Goal: Task Accomplishment & Management: Complete application form

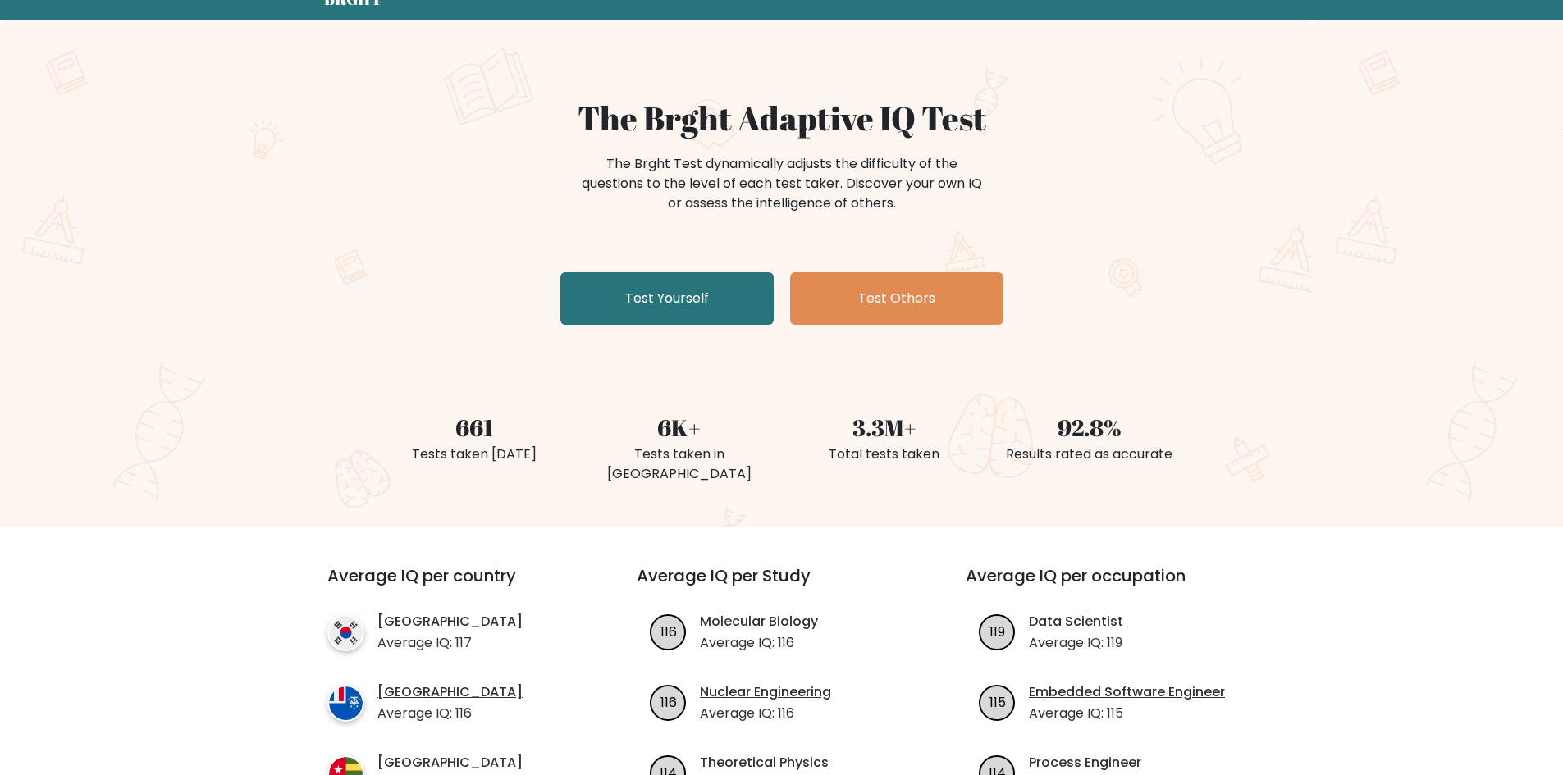
scroll to position [164, 0]
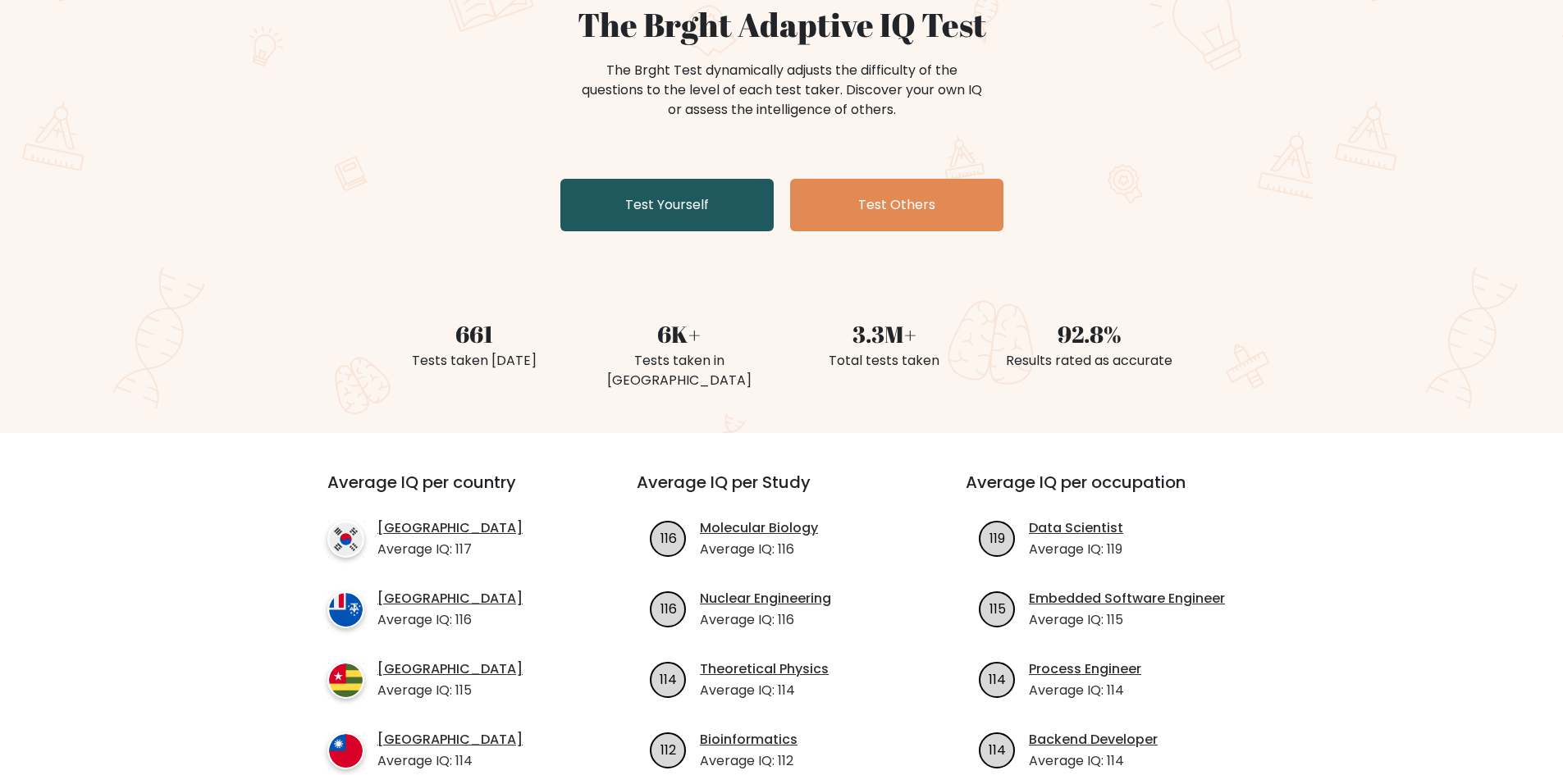
click at [697, 200] on link "Test Yourself" at bounding box center [666, 205] width 213 height 53
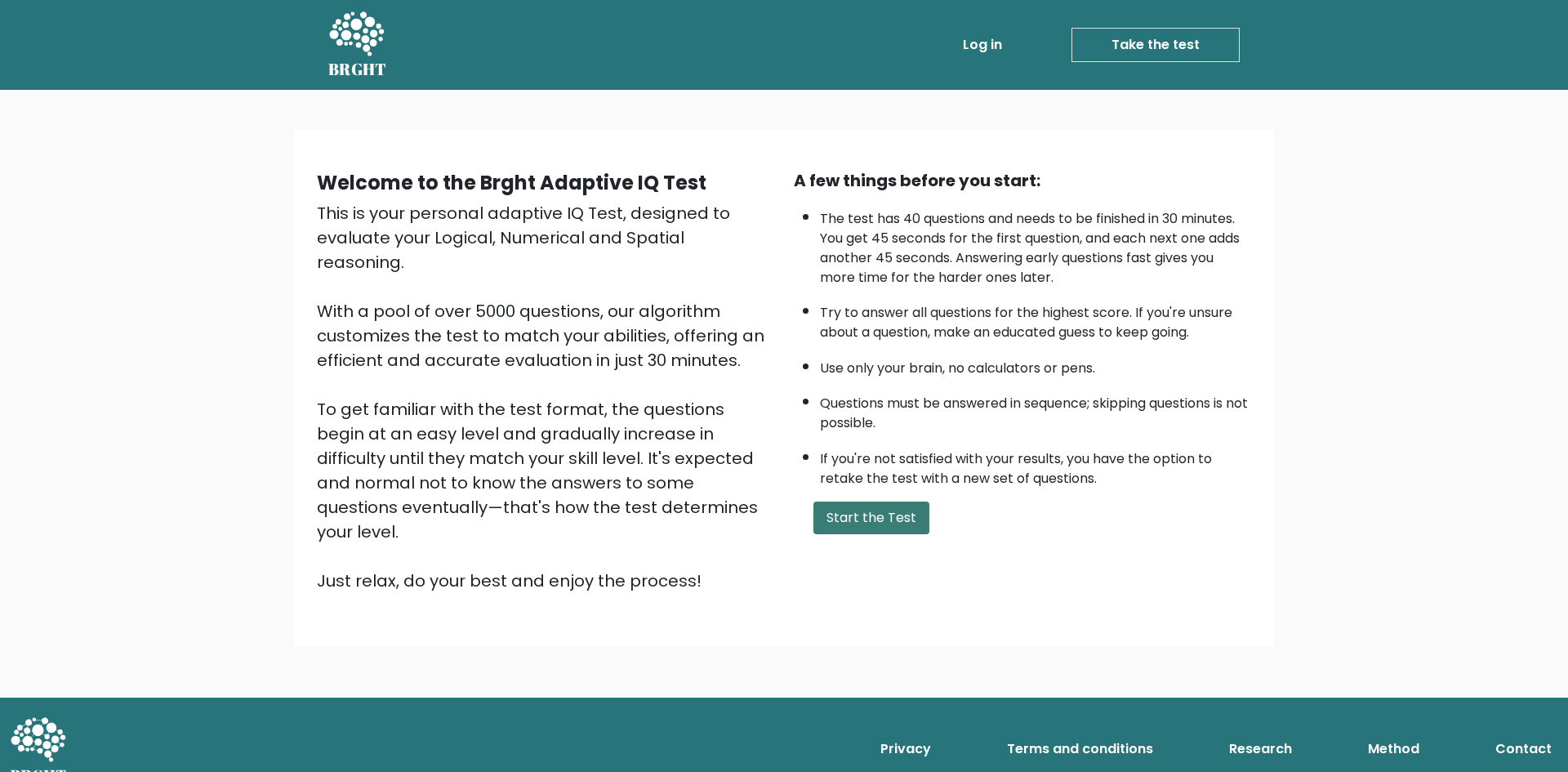
click at [913, 514] on button "Start the Test" at bounding box center [871, 518] width 116 height 33
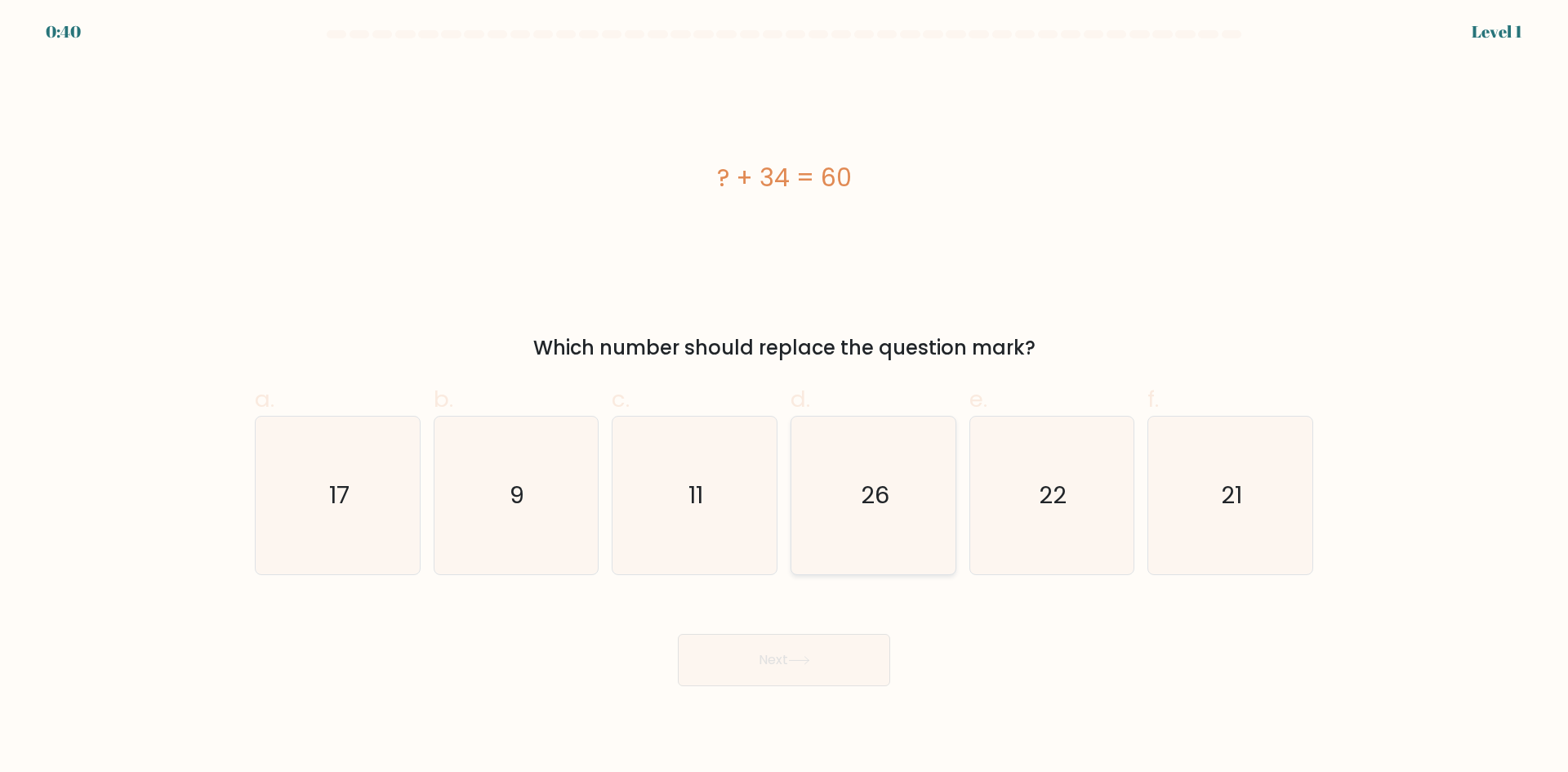
click at [868, 497] on text "26" at bounding box center [875, 495] width 29 height 33
click at [785, 397] on input "d. 26" at bounding box center [784, 391] width 1 height 11
radio input "true"
click at [807, 674] on button "Next" at bounding box center [784, 660] width 212 height 53
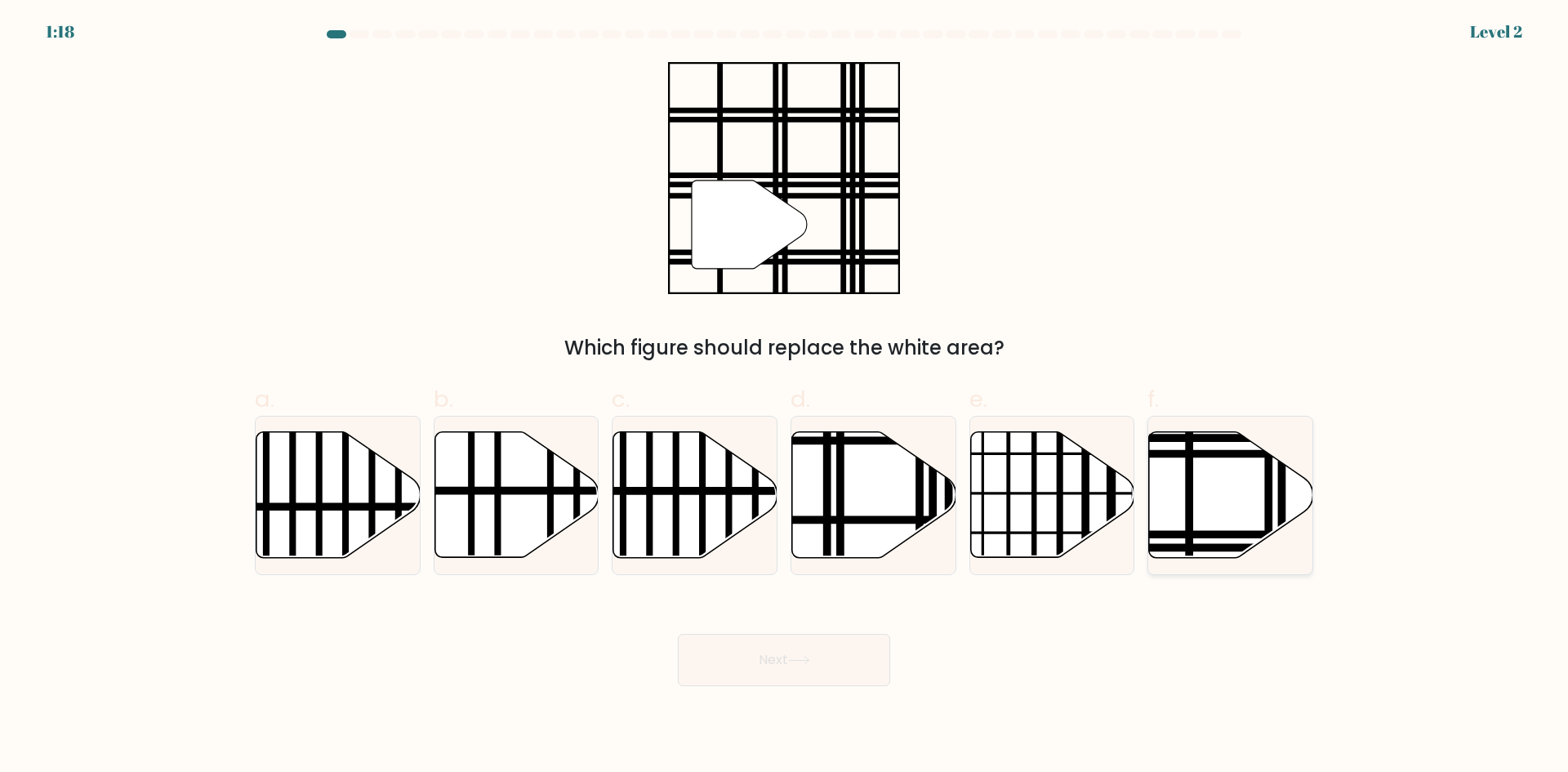
click at [1241, 515] on icon at bounding box center [1231, 495] width 164 height 126
click at [785, 397] on input "f." at bounding box center [784, 391] width 1 height 11
radio input "true"
click at [736, 641] on button "Next" at bounding box center [784, 660] width 212 height 53
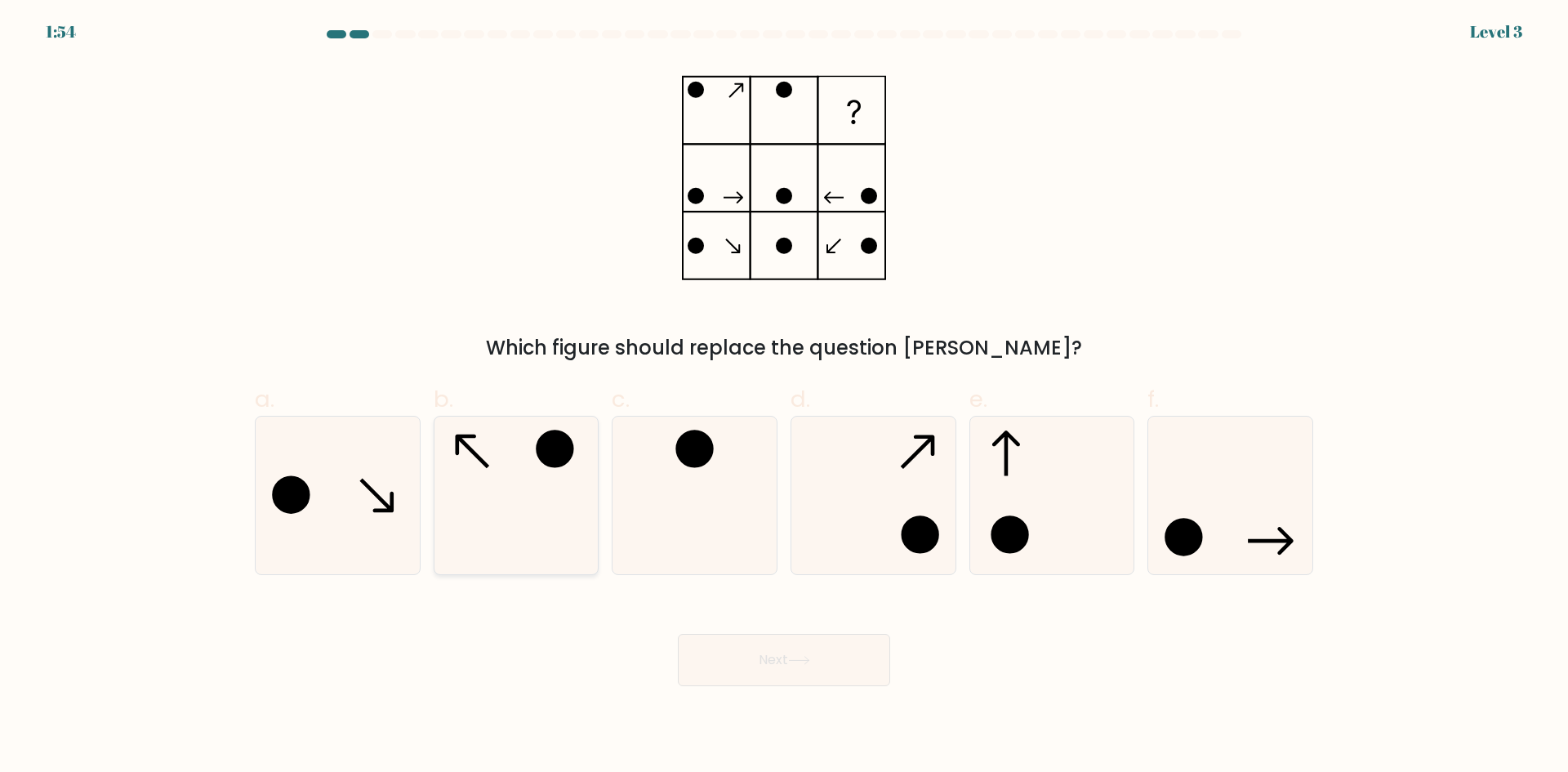
click at [474, 485] on icon at bounding box center [516, 495] width 157 height 157
click at [784, 397] on input "b." at bounding box center [784, 391] width 1 height 11
radio input "true"
click at [737, 665] on button "Next" at bounding box center [784, 660] width 212 height 53
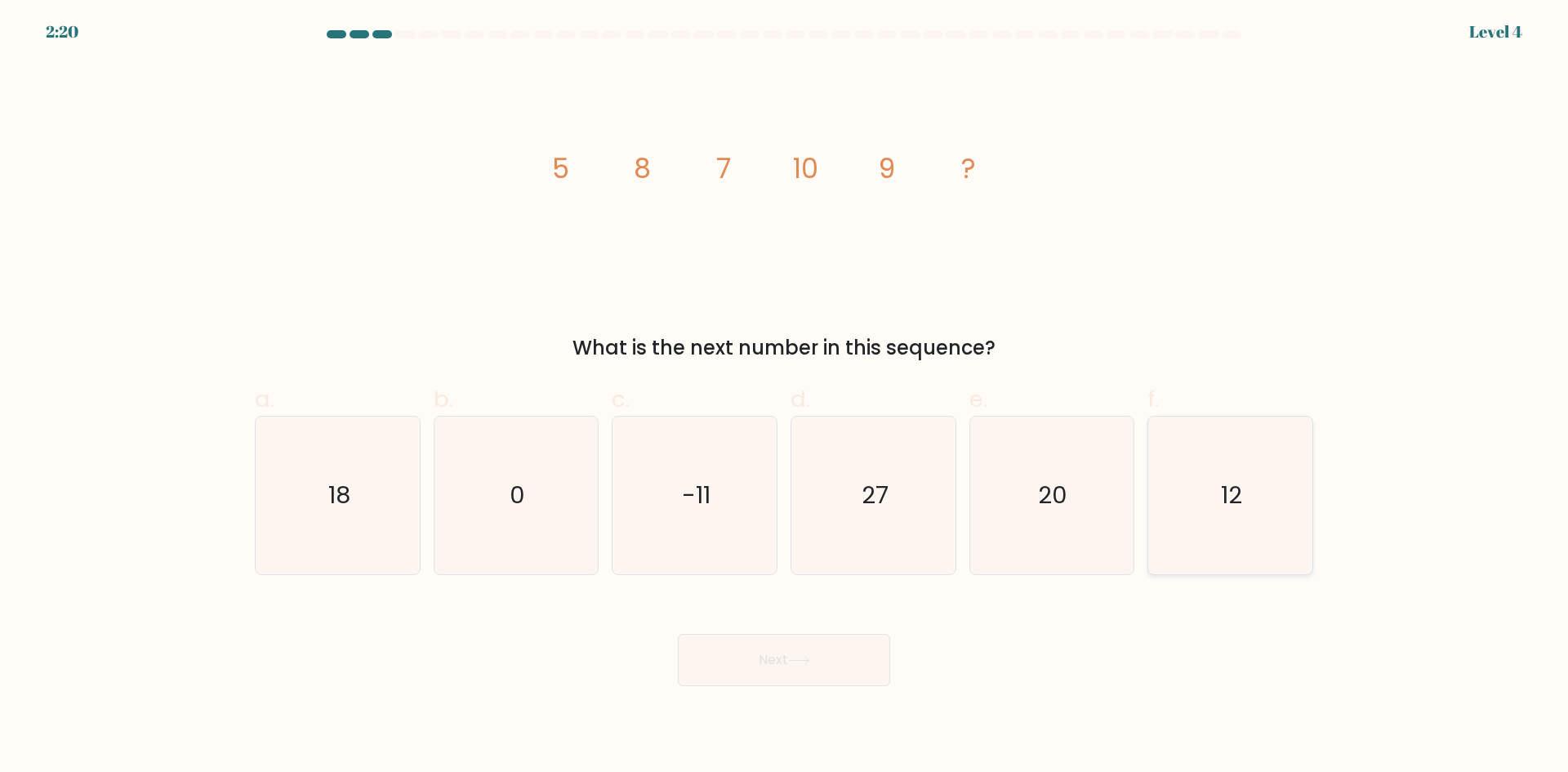
click at [1209, 538] on icon "12" at bounding box center [1231, 495] width 157 height 157
click at [785, 397] on input "f. 12" at bounding box center [784, 391] width 1 height 11
radio input "true"
click at [733, 643] on button "Next" at bounding box center [784, 660] width 212 height 53
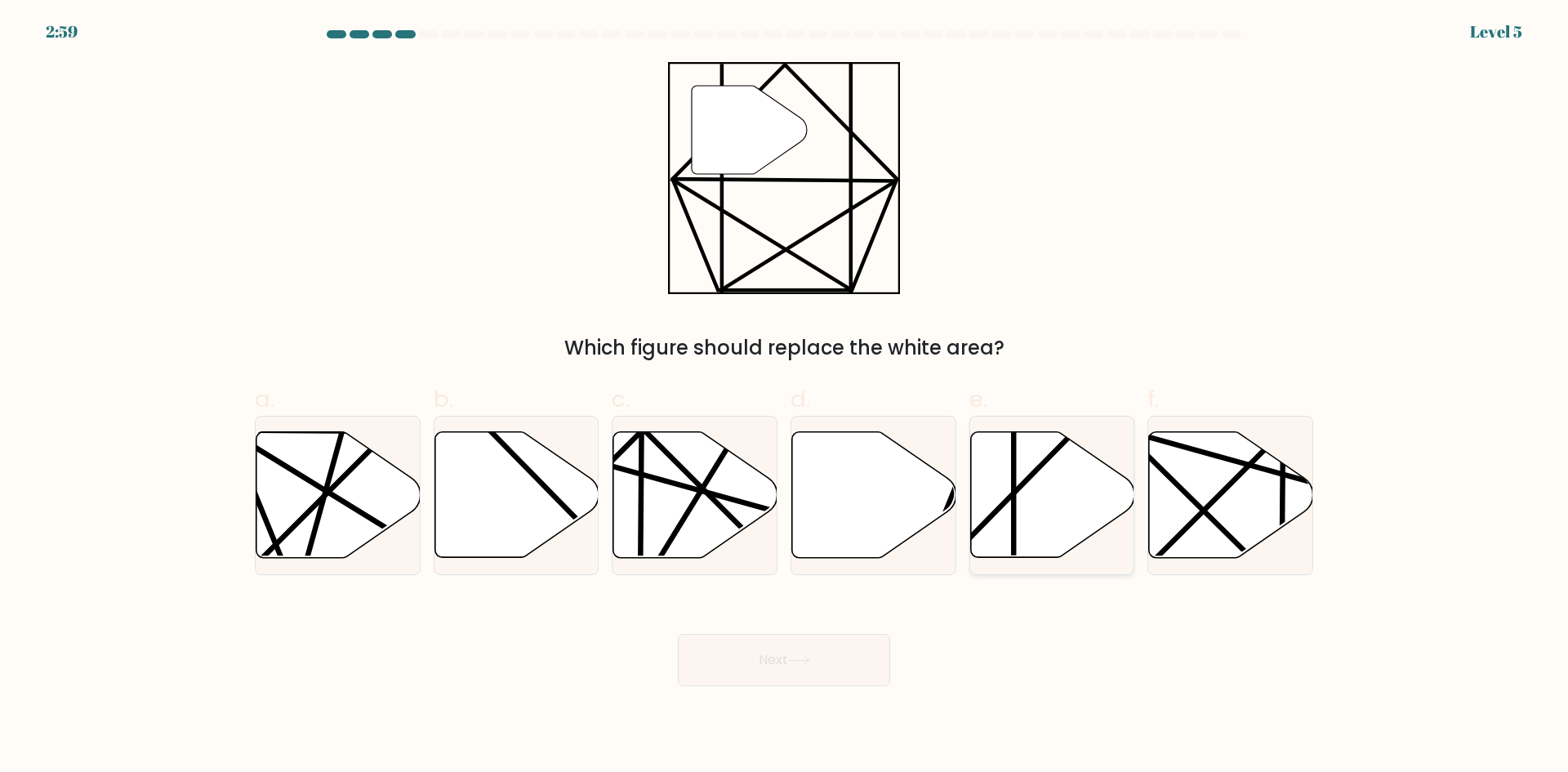
click at [1049, 494] on icon at bounding box center [1052, 495] width 164 height 126
click at [785, 397] on input "e." at bounding box center [784, 391] width 1 height 11
radio input "true"
click at [780, 655] on button "Next" at bounding box center [784, 660] width 212 height 53
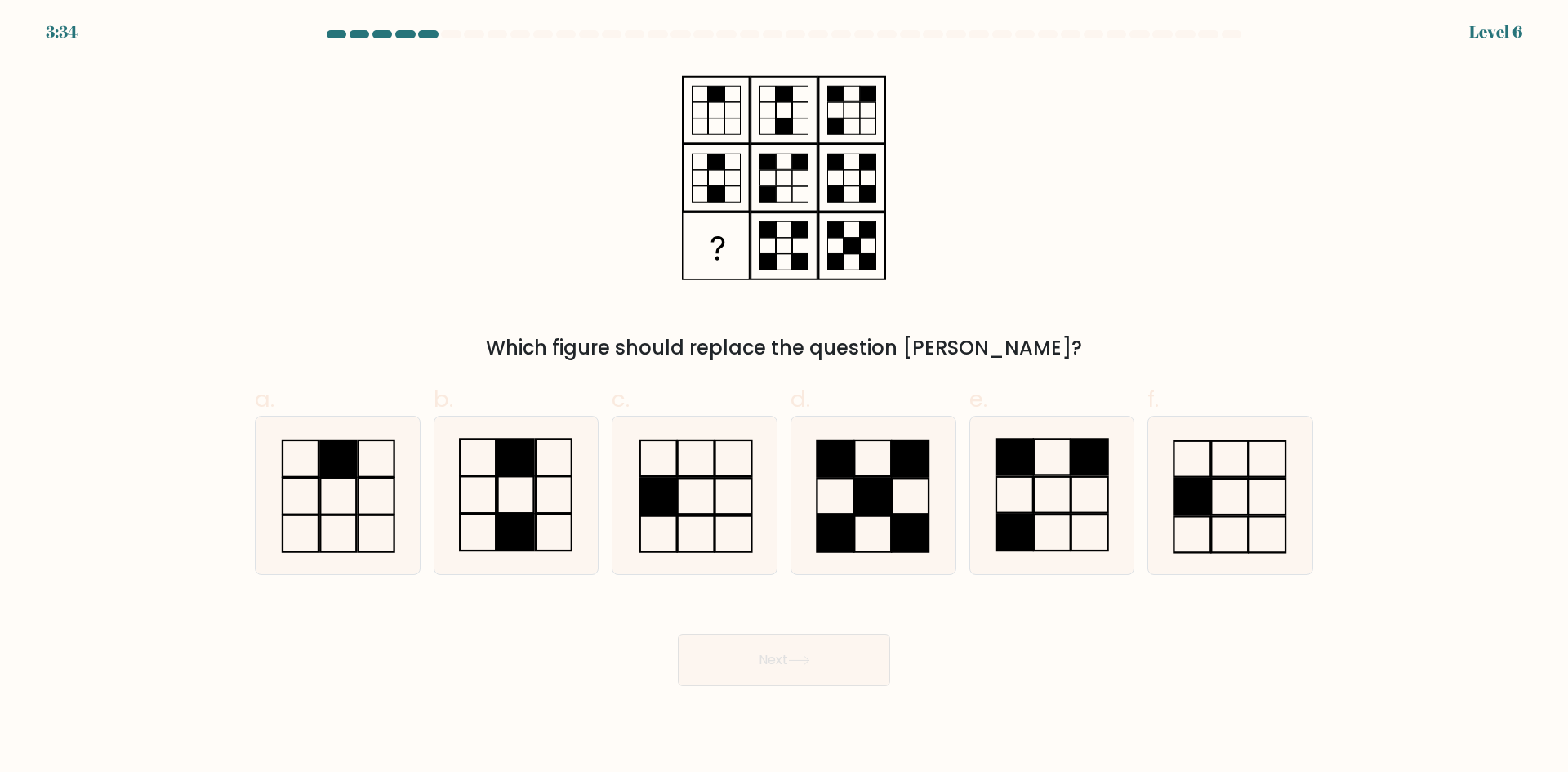
click at [1177, 79] on div "Which figure should replace the question mark?" at bounding box center [784, 212] width 1078 height 301
drag, startPoint x: 1073, startPoint y: 505, endPoint x: 747, endPoint y: 504, distance: 326.0
click at [747, 504] on div "a. b. c." at bounding box center [784, 472] width 1072 height 206
drag, startPoint x: 505, startPoint y: 501, endPoint x: 747, endPoint y: 551, distance: 247.1
click at [520, 504] on icon at bounding box center [516, 495] width 157 height 157
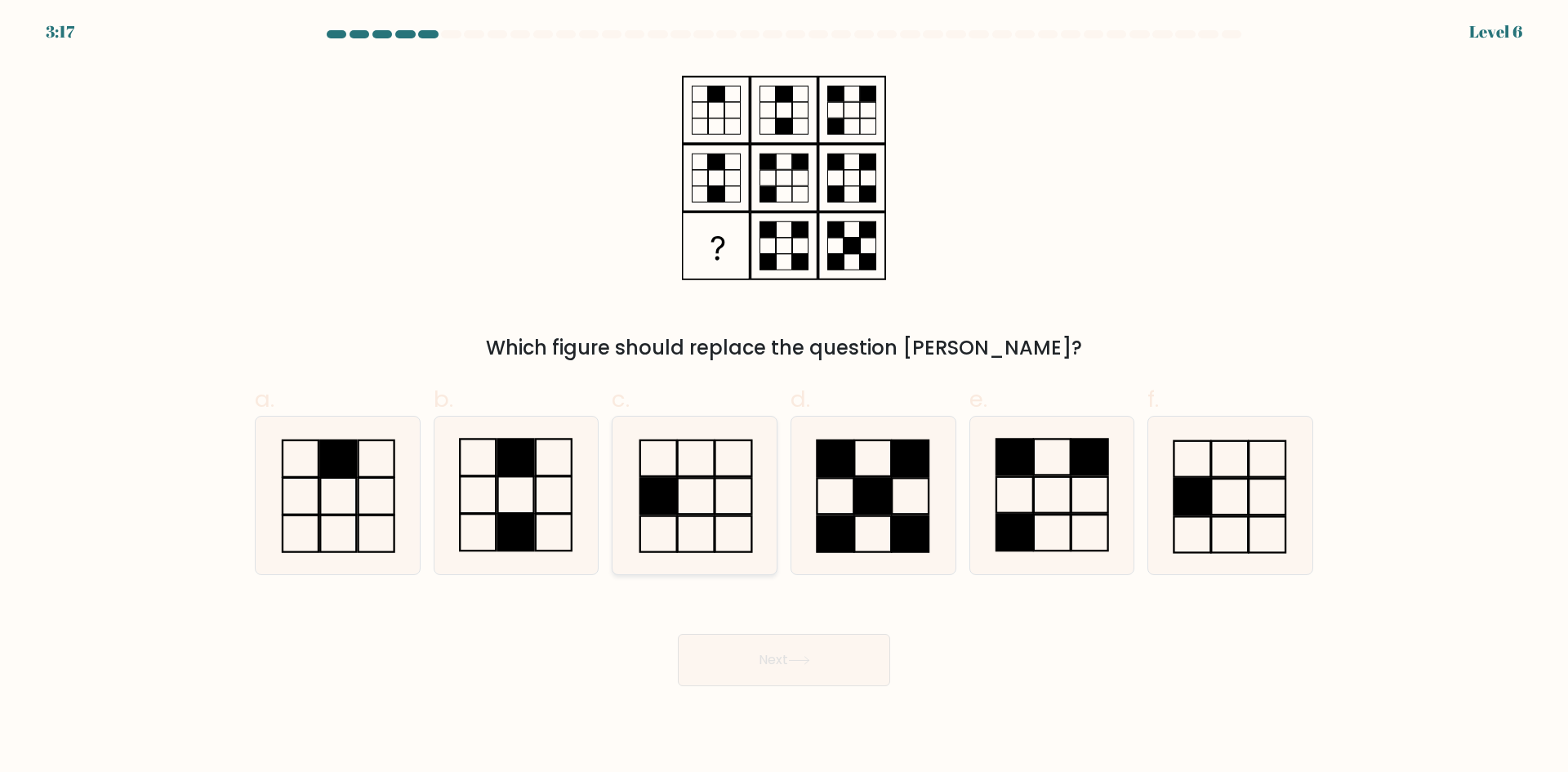
click at [784, 397] on input "b." at bounding box center [784, 391] width 1 height 11
radio input "true"
click at [796, 659] on icon at bounding box center [799, 660] width 22 height 9
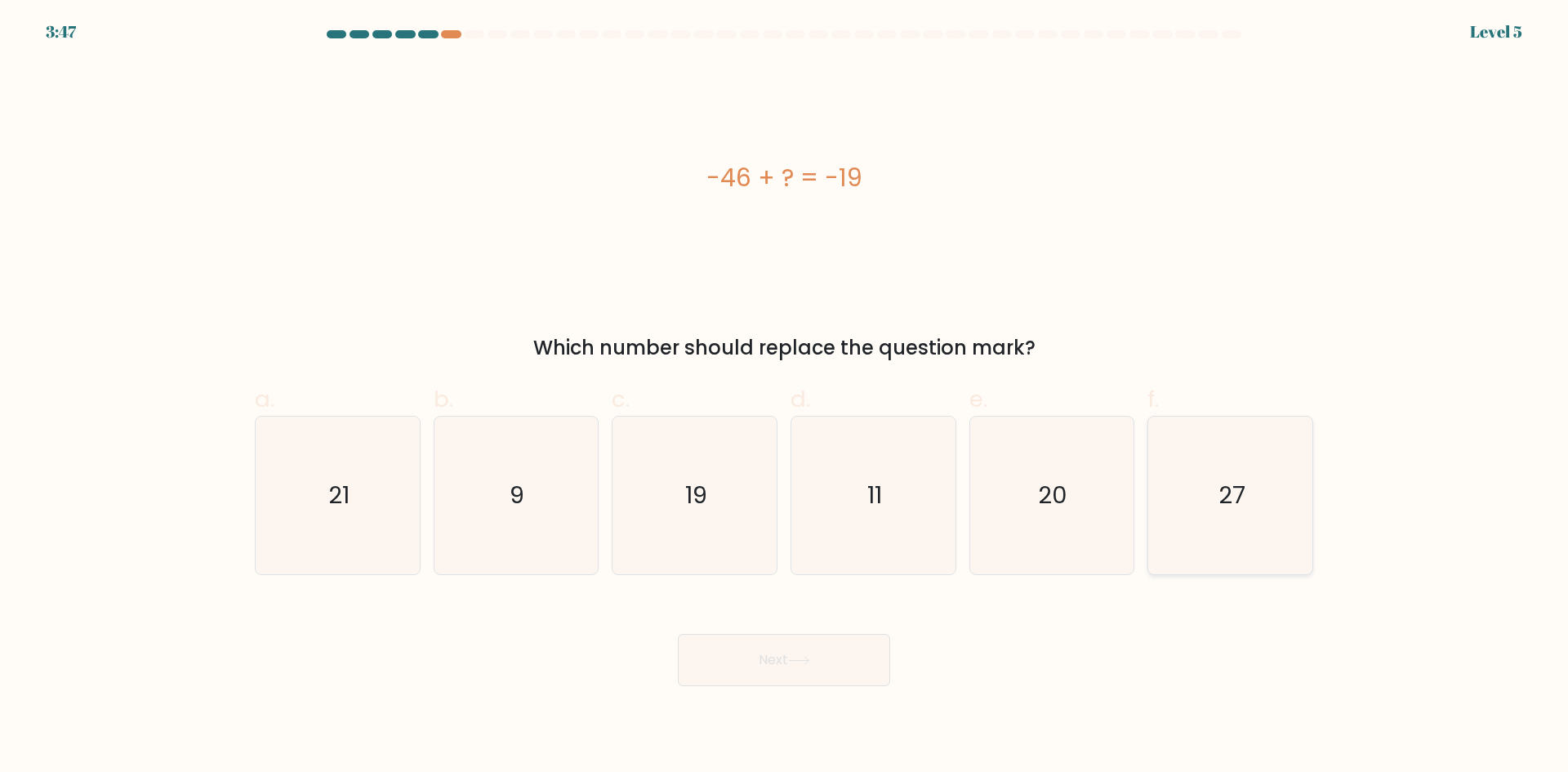
click at [1215, 514] on icon "27" at bounding box center [1231, 495] width 157 height 157
click at [785, 397] on input "f. 27" at bounding box center [784, 391] width 1 height 11
radio input "true"
click at [744, 638] on button "Next" at bounding box center [784, 660] width 212 height 53
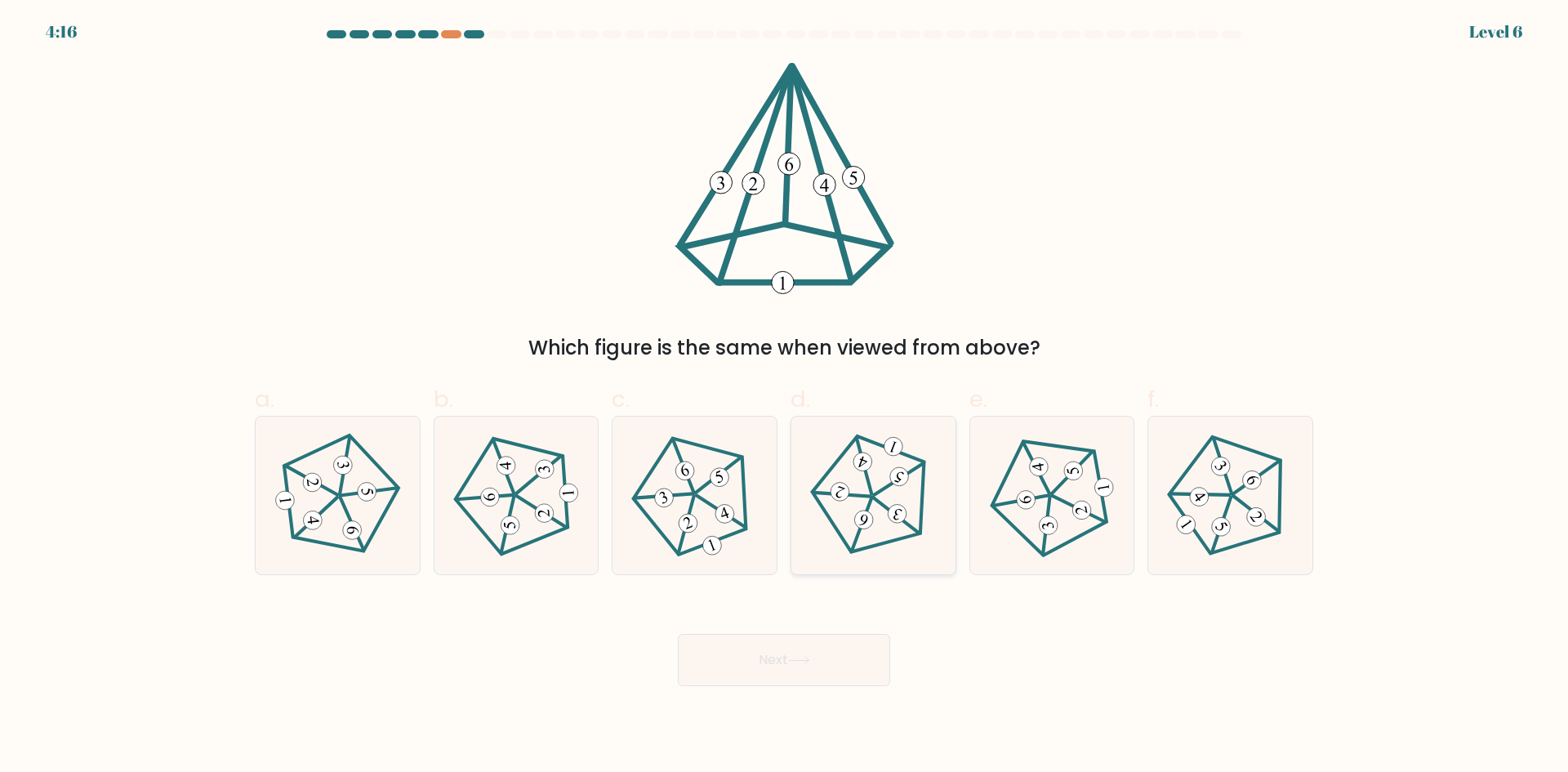
click at [856, 465] on 517 at bounding box center [863, 462] width 24 height 24
click at [785, 397] on input "d." at bounding box center [784, 391] width 1 height 11
radio input "true"
click at [510, 503] on icon at bounding box center [516, 495] width 125 height 126
click at [784, 397] on input "b." at bounding box center [784, 391] width 1 height 11
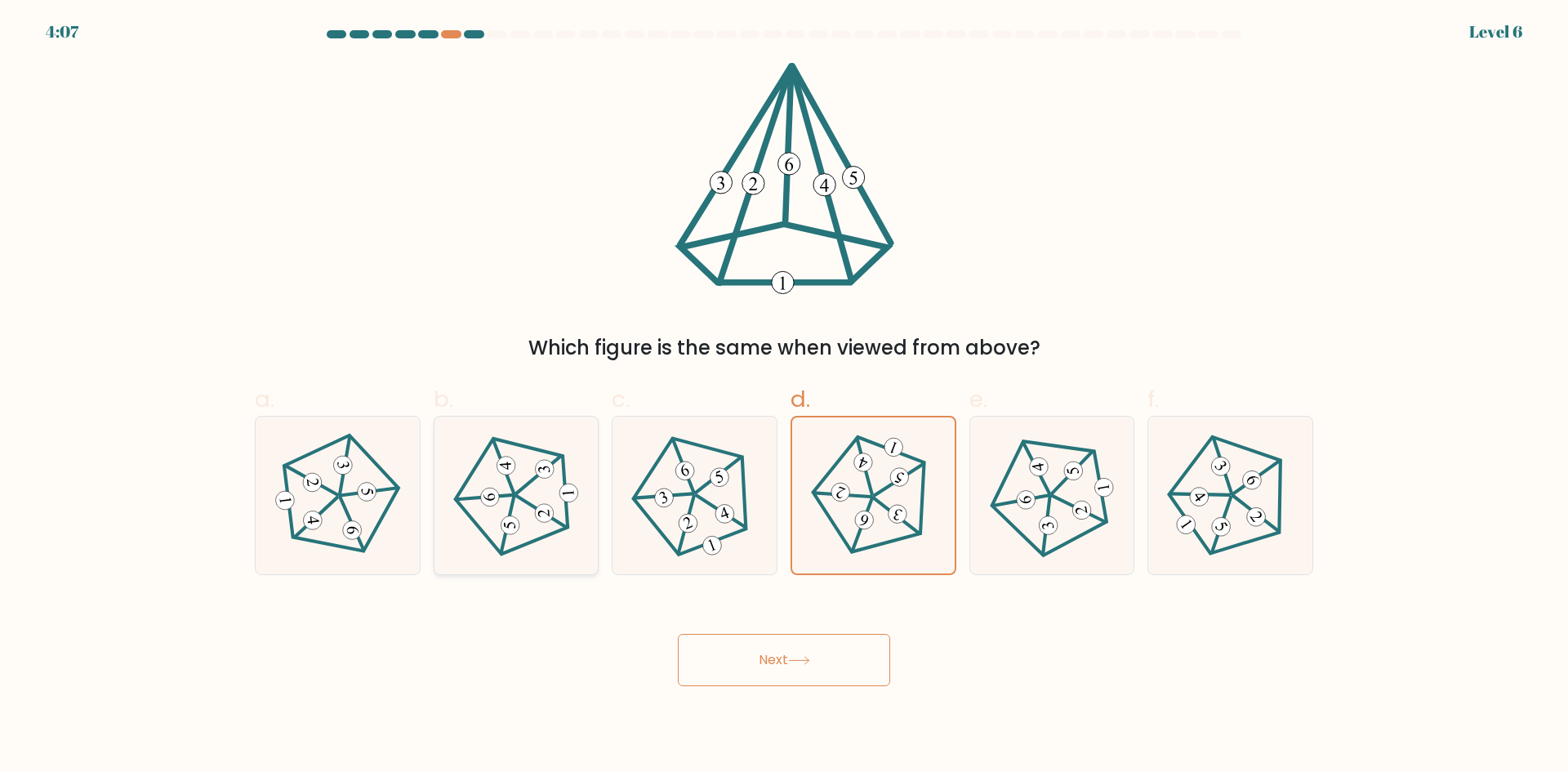
radio input "true"
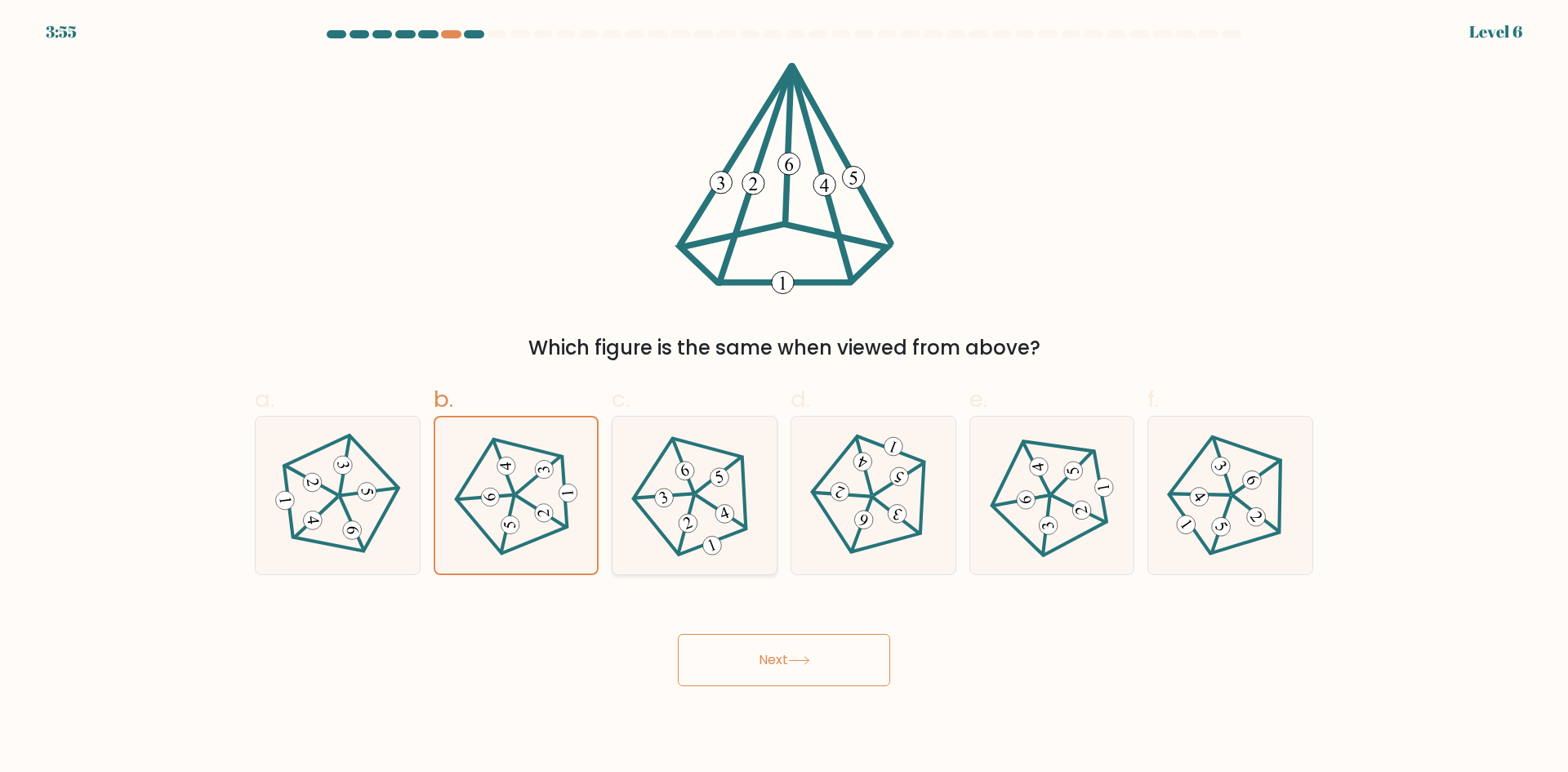
click at [711, 531] on icon at bounding box center [694, 495] width 125 height 126
click at [784, 397] on input "c." at bounding box center [784, 391] width 1 height 11
radio input "true"
click at [739, 655] on button "Next" at bounding box center [784, 660] width 212 height 53
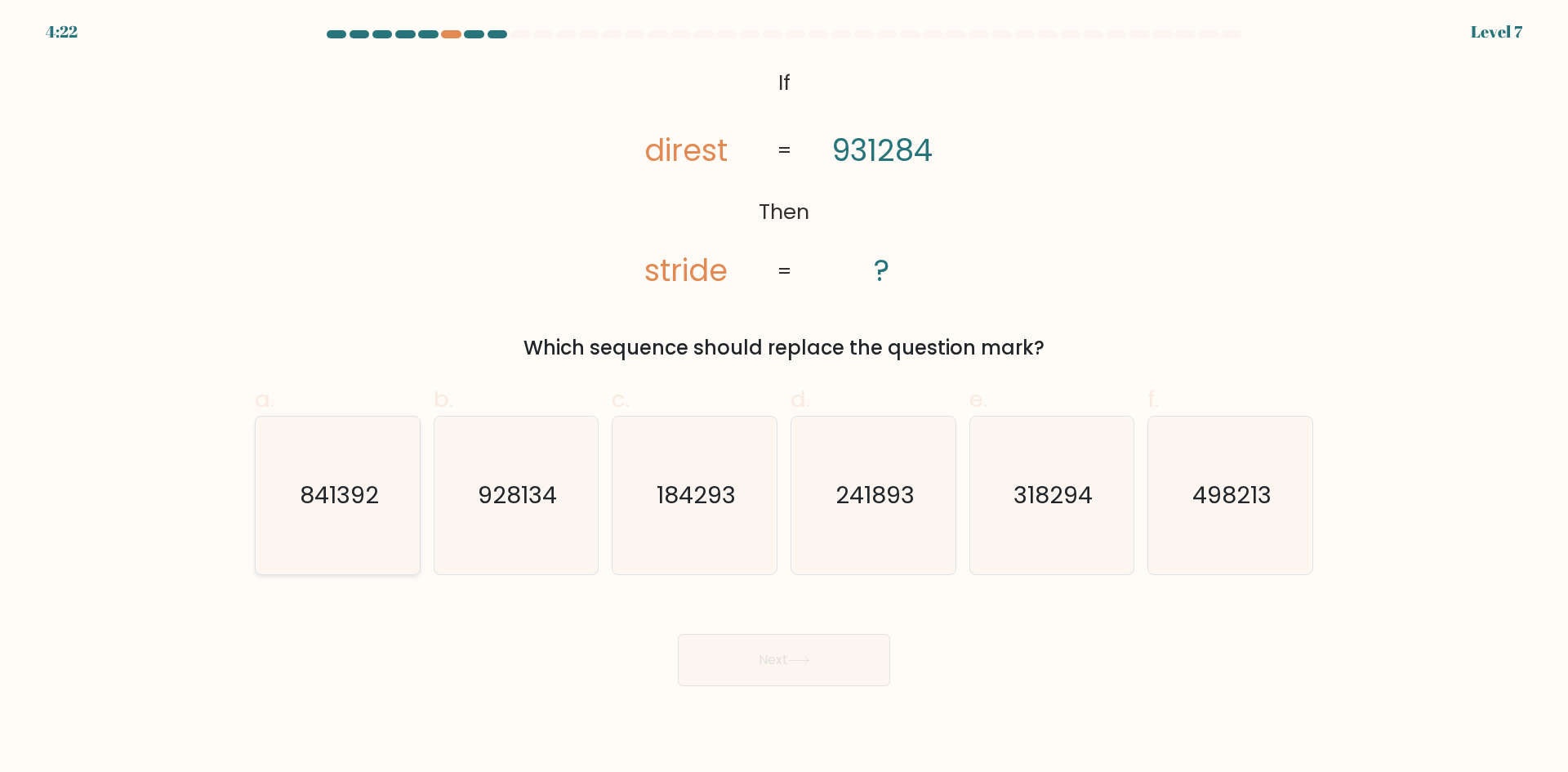
click at [382, 517] on icon "841392" at bounding box center [337, 495] width 157 height 157
click at [784, 397] on input "a. 841392" at bounding box center [784, 391] width 1 height 11
radio input "true"
click at [750, 658] on button "Next" at bounding box center [784, 660] width 212 height 53
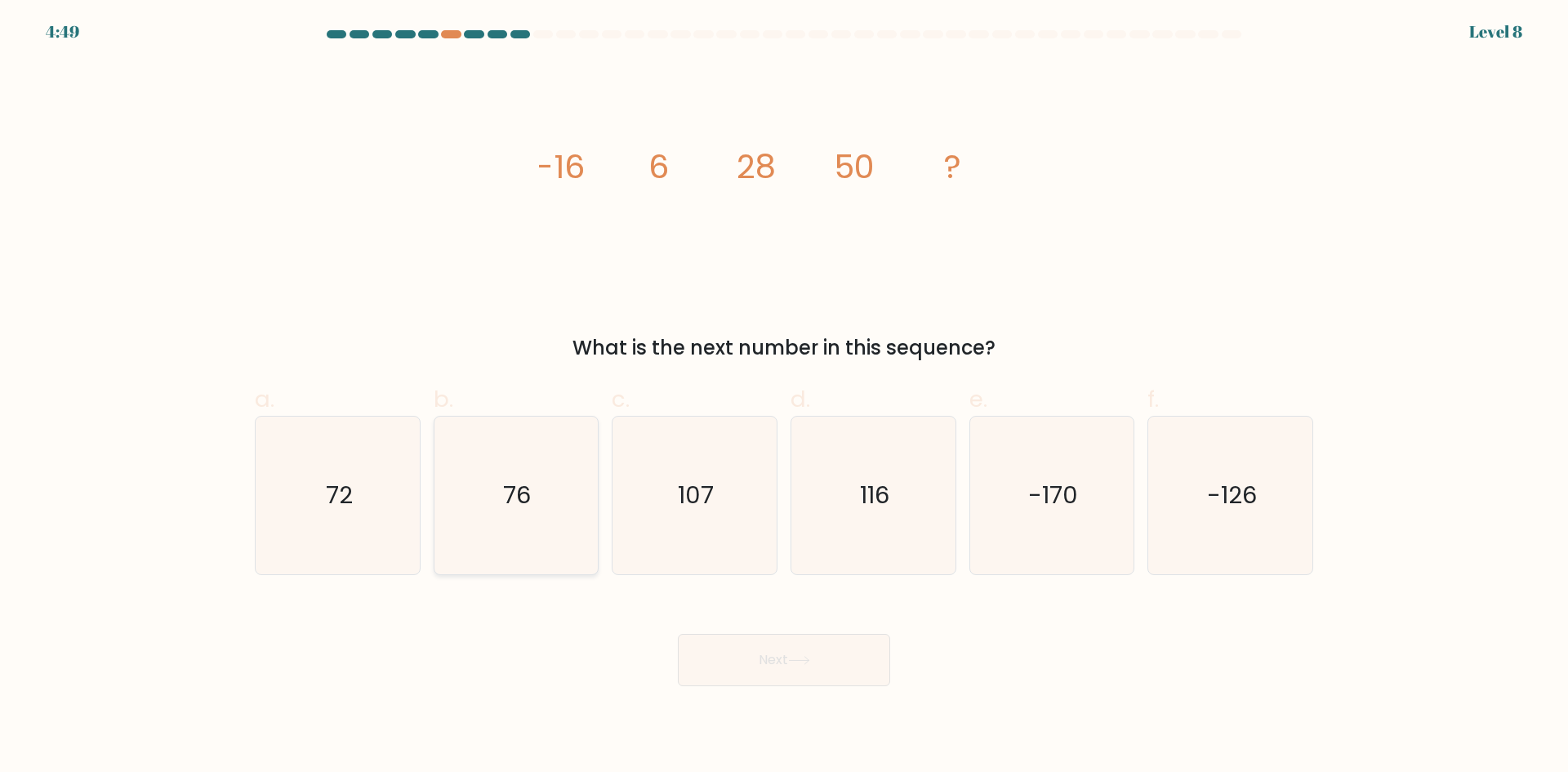
click at [526, 476] on icon "76" at bounding box center [516, 495] width 157 height 157
click at [784, 397] on input "b. 76" at bounding box center [784, 391] width 1 height 11
radio input "true"
click at [812, 652] on button "Next" at bounding box center [784, 660] width 212 height 53
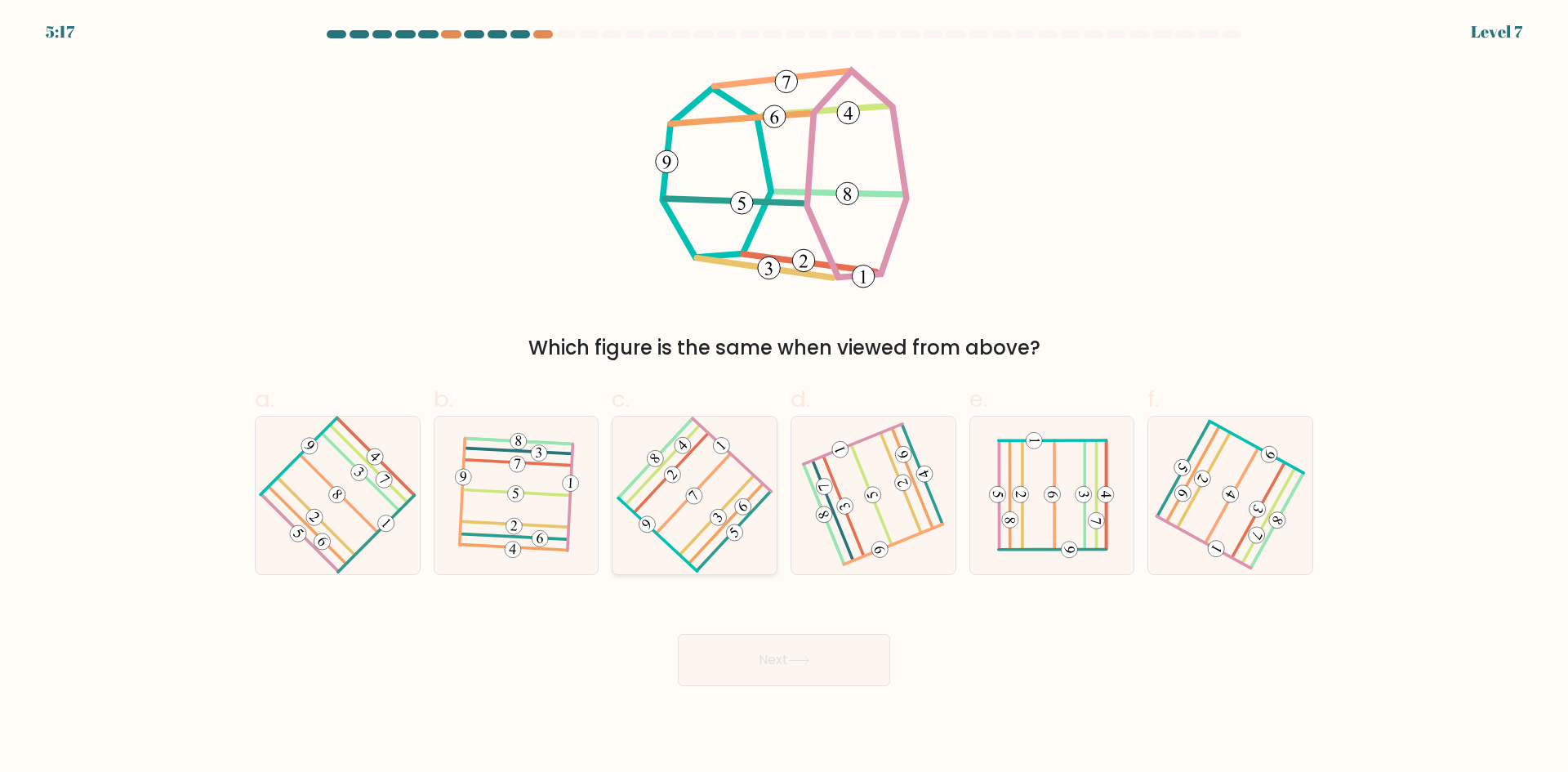
click at [659, 499] on icon at bounding box center [695, 495] width 125 height 126
click at [784, 397] on input "c." at bounding box center [784, 391] width 1 height 11
radio input "true"
click at [774, 652] on button "Next" at bounding box center [784, 660] width 212 height 53
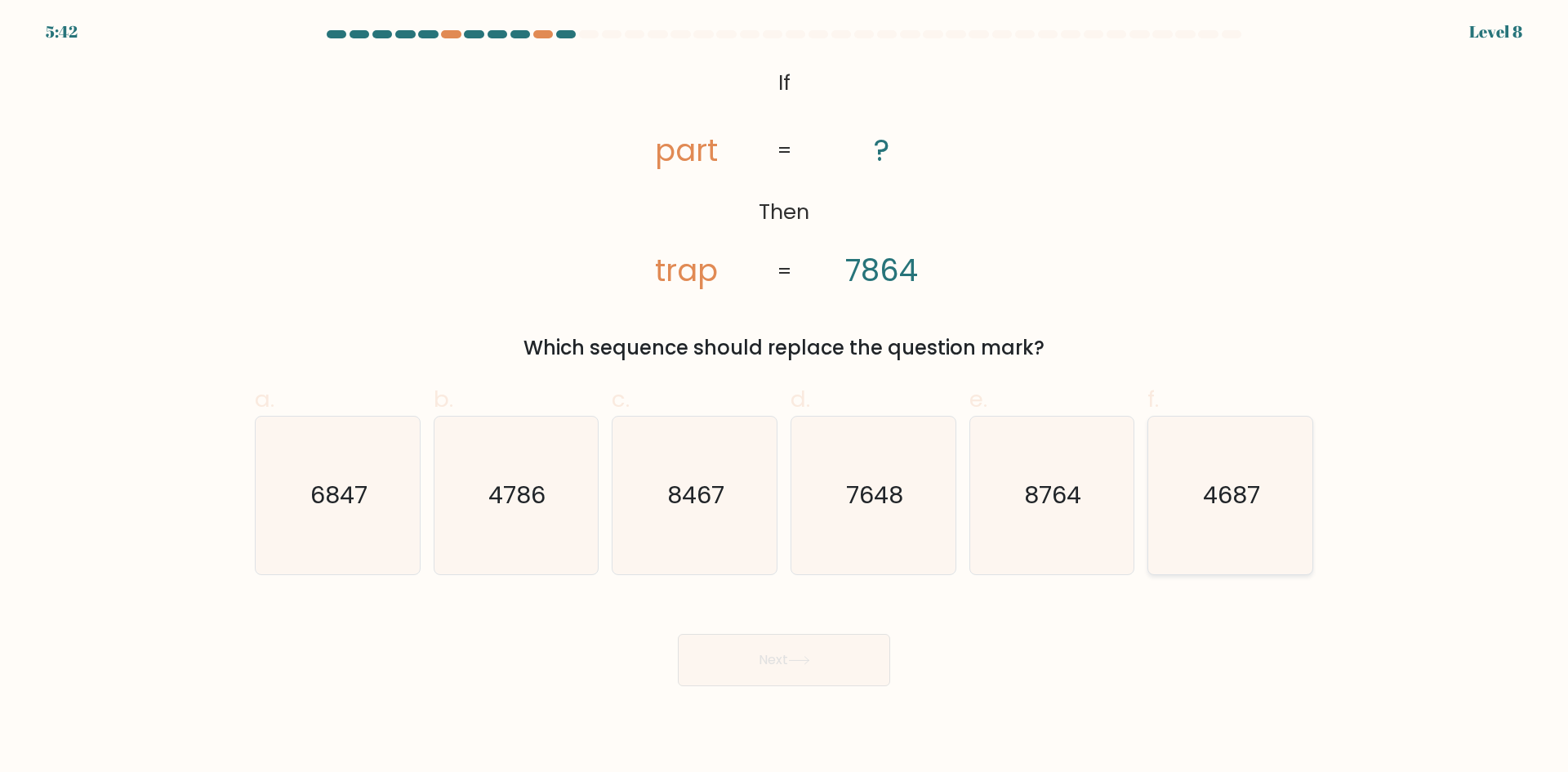
drag, startPoint x: 1248, startPoint y: 485, endPoint x: 1149, endPoint y: 524, distance: 106.4
click at [1248, 485] on text "4687" at bounding box center [1232, 495] width 57 height 33
click at [785, 397] on input "f. 4687" at bounding box center [784, 391] width 1 height 11
radio input "true"
click at [760, 653] on button "Next" at bounding box center [784, 660] width 212 height 53
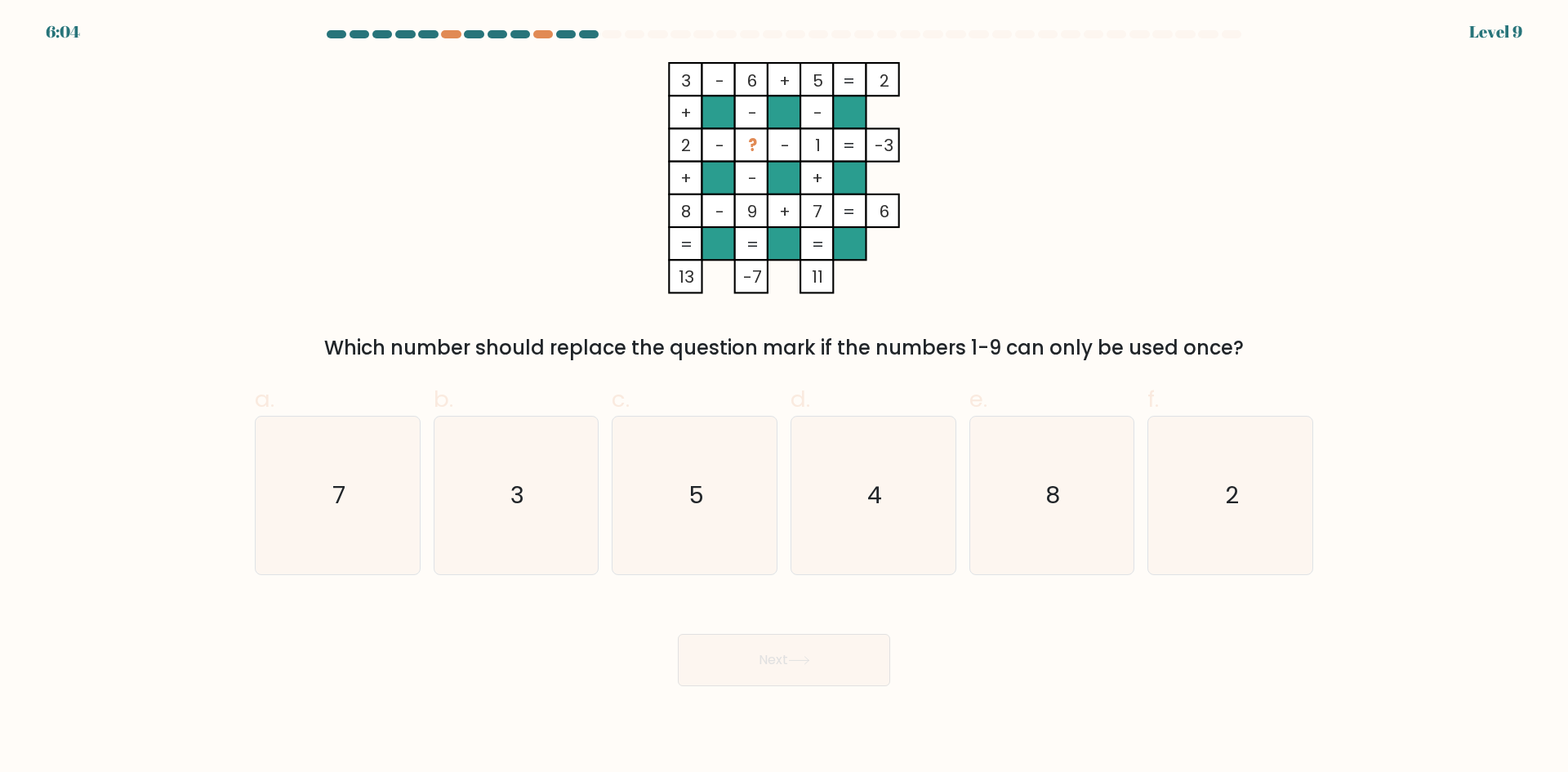
click at [753, 142] on tspan "?" at bounding box center [753, 145] width 9 height 23
click at [828, 499] on icon "4" at bounding box center [873, 495] width 157 height 157
click at [785, 397] on input "d. 4" at bounding box center [784, 391] width 1 height 11
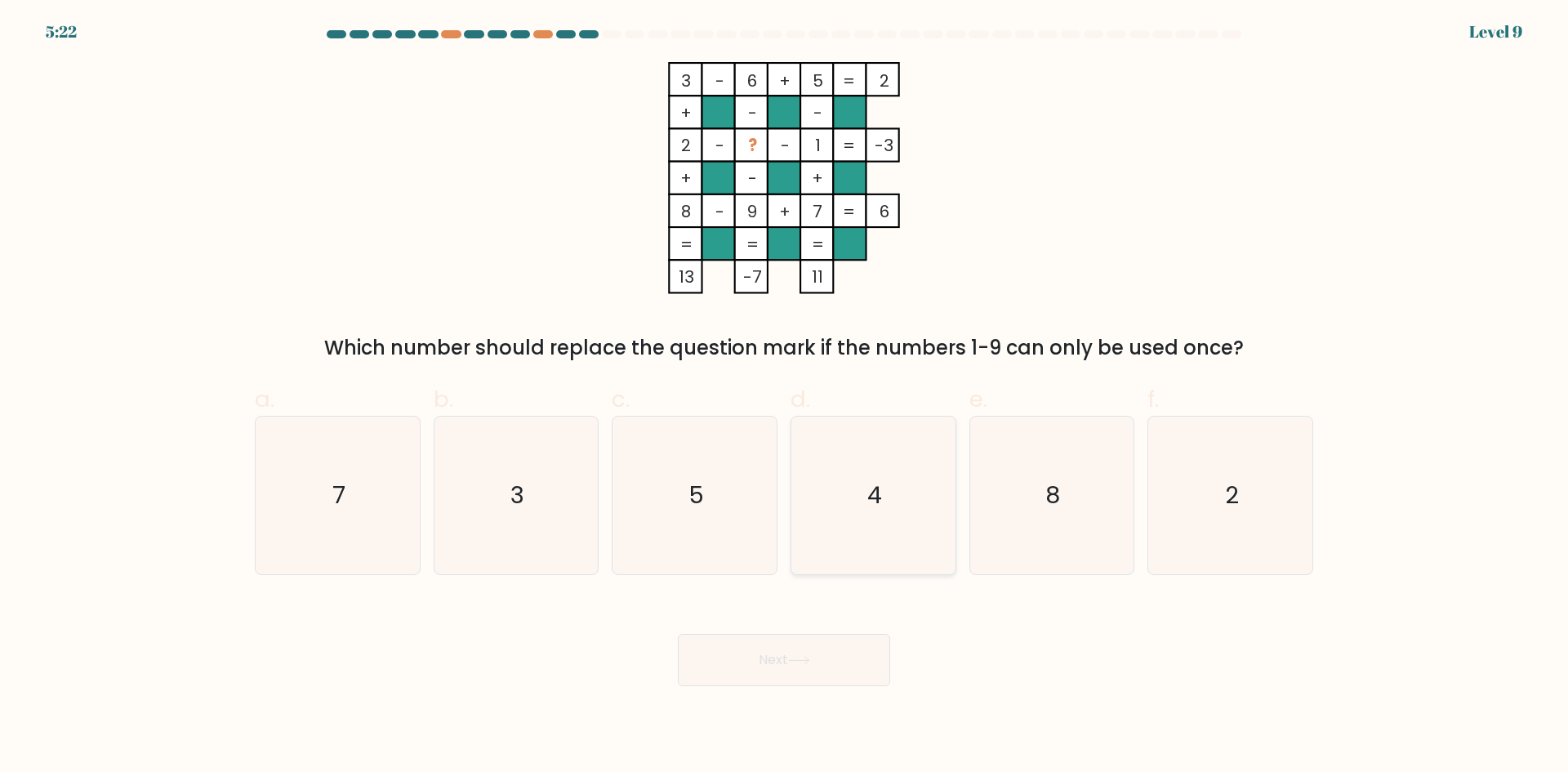
radio input "true"
click at [826, 662] on button "Next" at bounding box center [784, 660] width 212 height 53
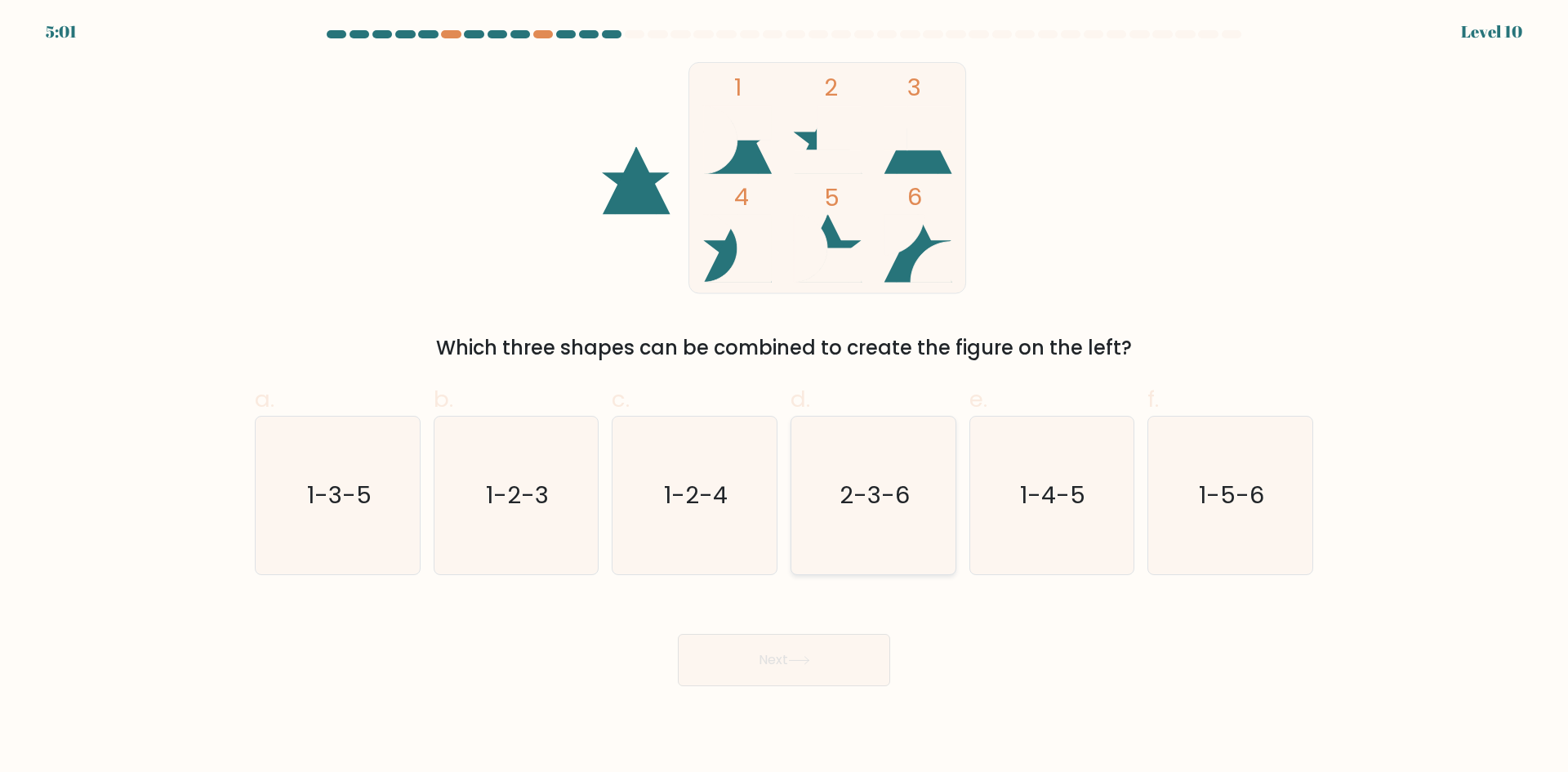
click at [880, 505] on text "2-3-6" at bounding box center [874, 495] width 71 height 33
click at [785, 397] on input "d. 2-3-6" at bounding box center [784, 391] width 1 height 11
radio input "true"
click at [771, 666] on button "Next" at bounding box center [784, 660] width 212 height 53
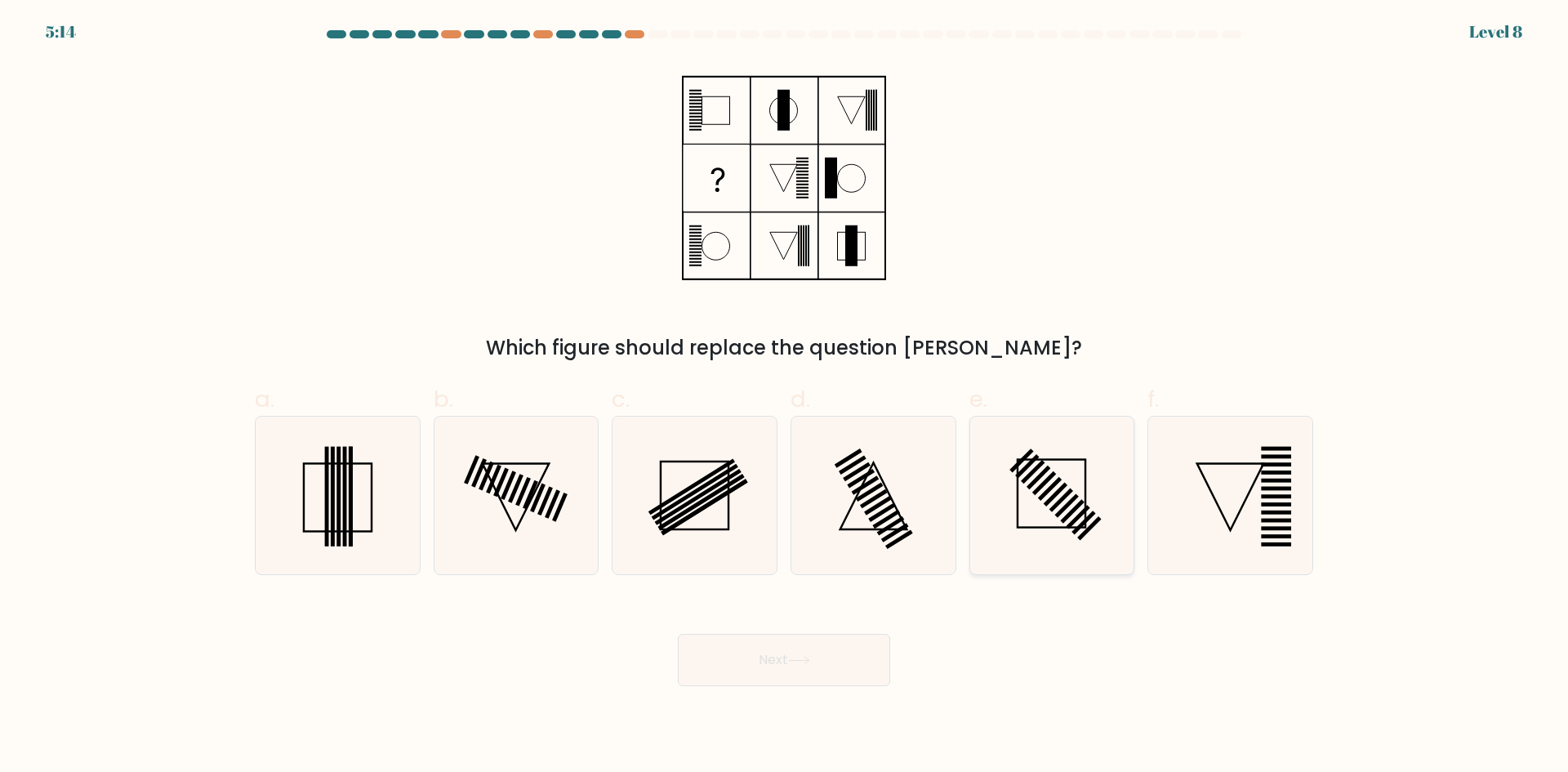
click at [1066, 496] on rect at bounding box center [1061, 500] width 24 height 24
click at [785, 397] on input "e." at bounding box center [784, 391] width 1 height 11
radio input "true"
click at [841, 672] on button "Next" at bounding box center [784, 660] width 212 height 53
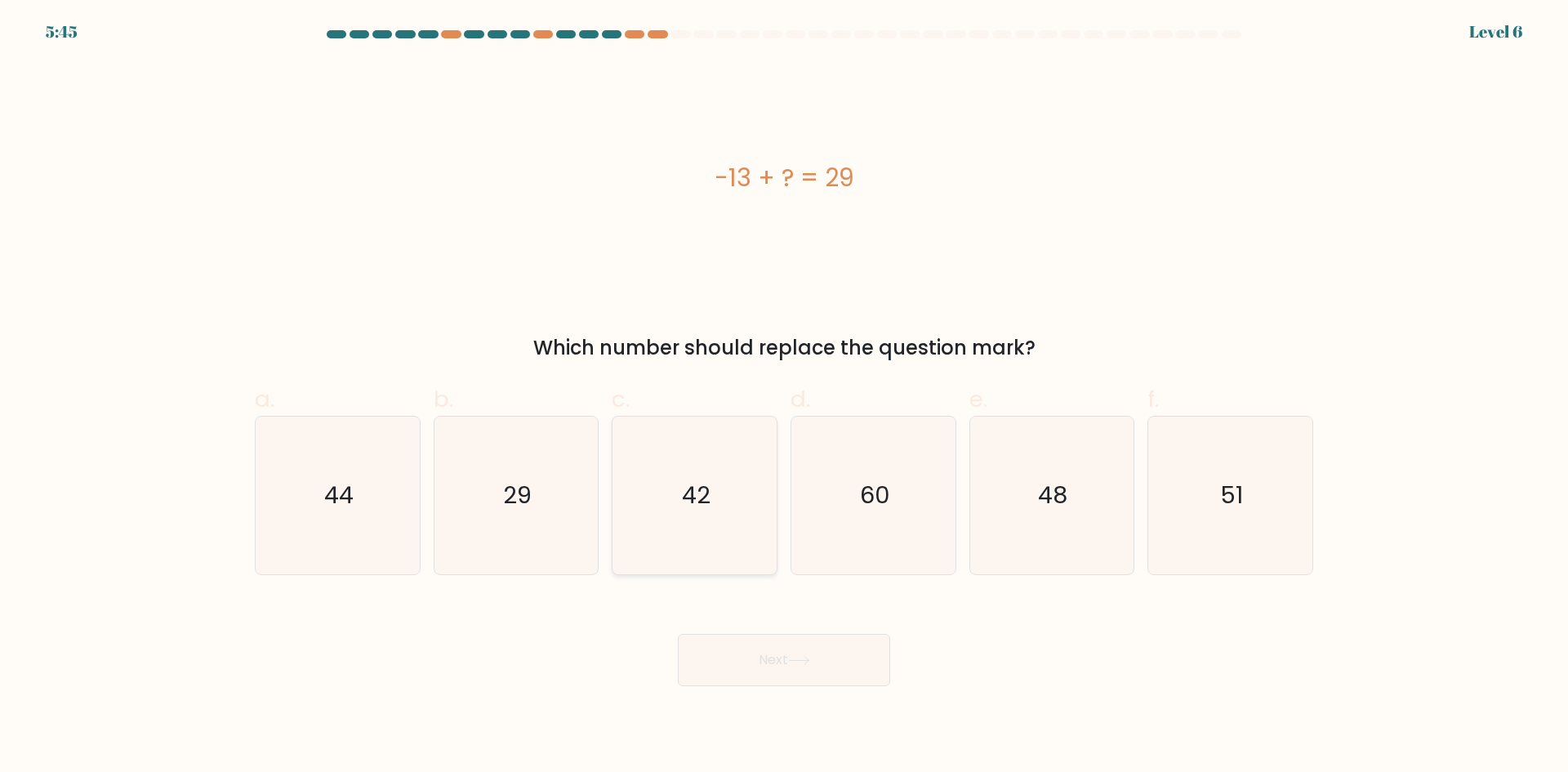
click at [720, 473] on icon "42" at bounding box center [695, 495] width 157 height 157
click at [784, 397] on input "c. 42" at bounding box center [784, 391] width 1 height 11
radio input "true"
click at [777, 644] on button "Next" at bounding box center [784, 660] width 212 height 53
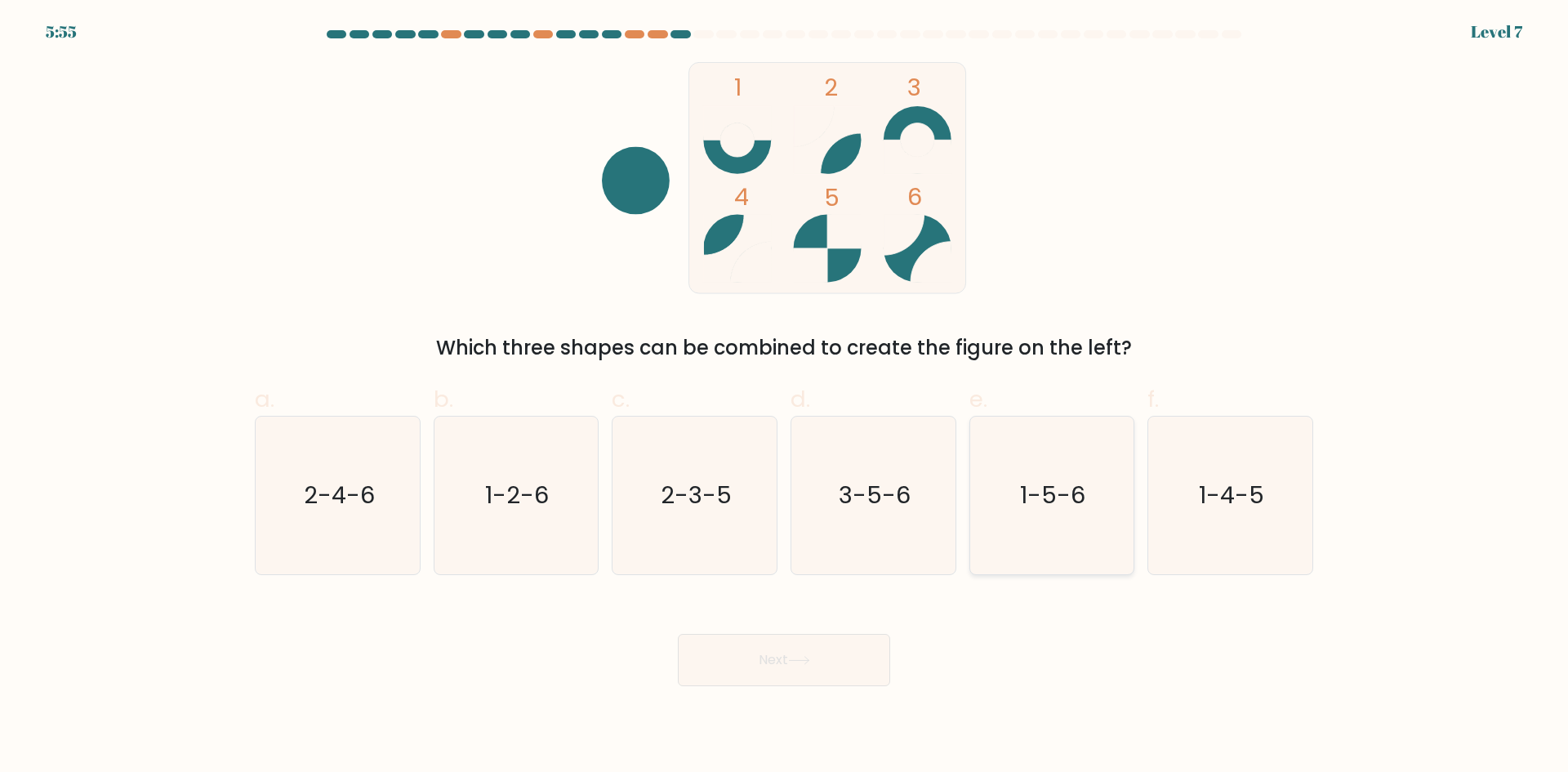
click at [1098, 498] on icon "1-5-6" at bounding box center [1051, 495] width 157 height 157
click at [785, 397] on input "e. 1-5-6" at bounding box center [784, 391] width 1 height 11
radio input "true"
click at [800, 656] on icon at bounding box center [799, 660] width 22 height 9
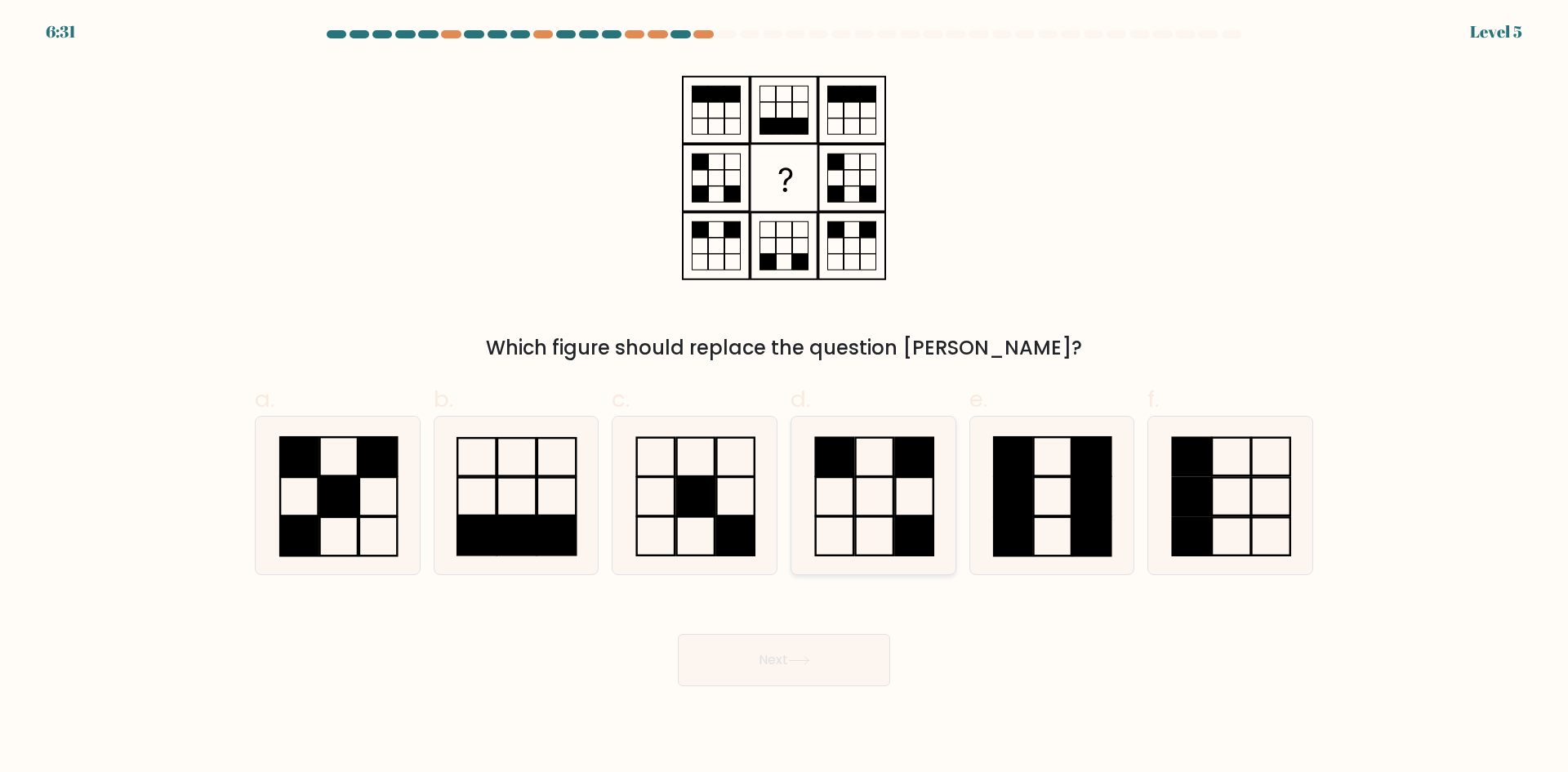
click at [866, 484] on icon at bounding box center [873, 495] width 157 height 157
click at [785, 397] on input "d." at bounding box center [784, 391] width 1 height 11
radio input "true"
click at [796, 643] on button "Next" at bounding box center [784, 660] width 212 height 53
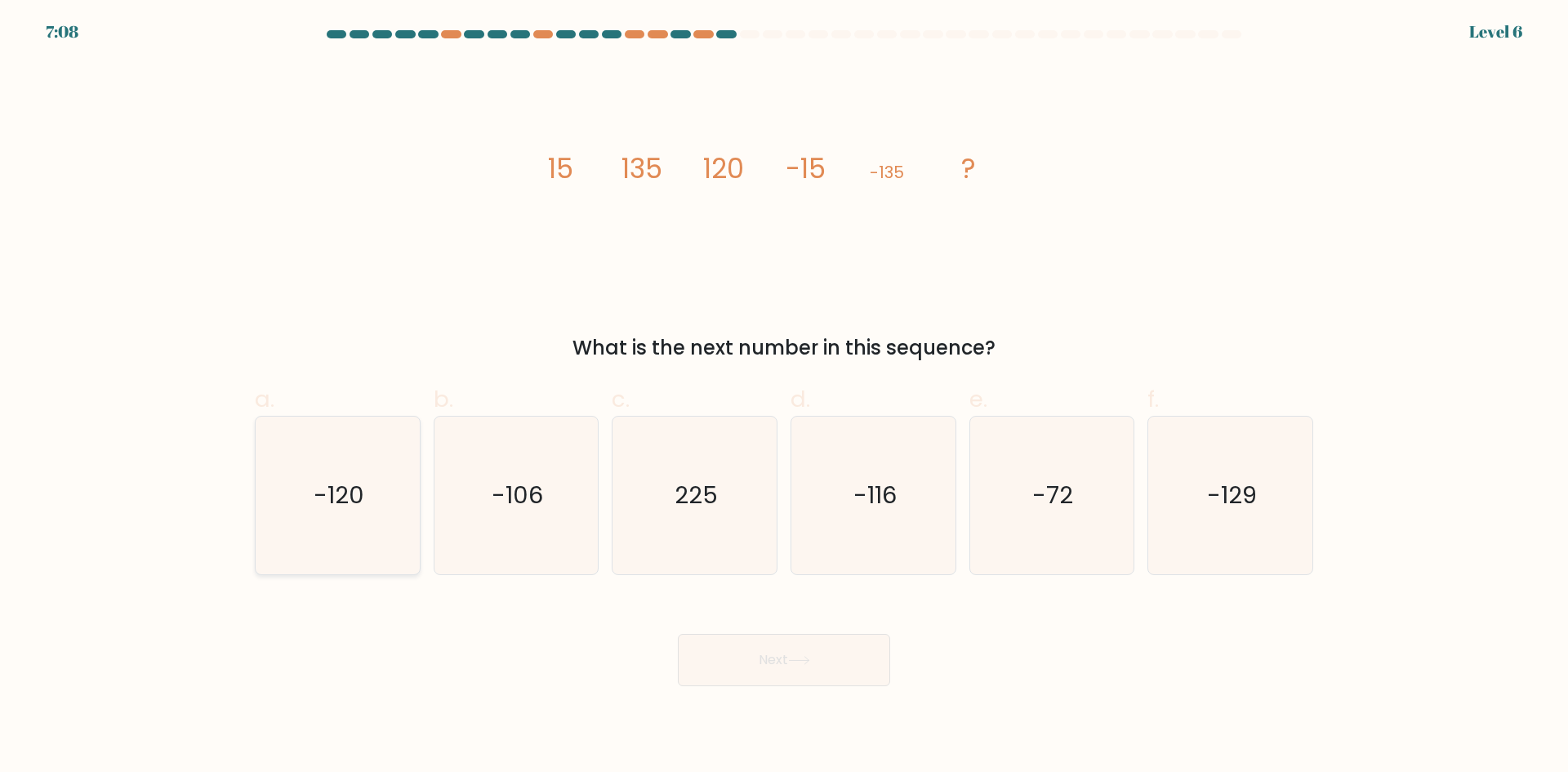
click at [290, 501] on icon "-120" at bounding box center [337, 495] width 157 height 157
click at [784, 397] on input "a. -120" at bounding box center [784, 391] width 1 height 11
radio input "true"
click at [748, 658] on button "Next" at bounding box center [784, 660] width 212 height 53
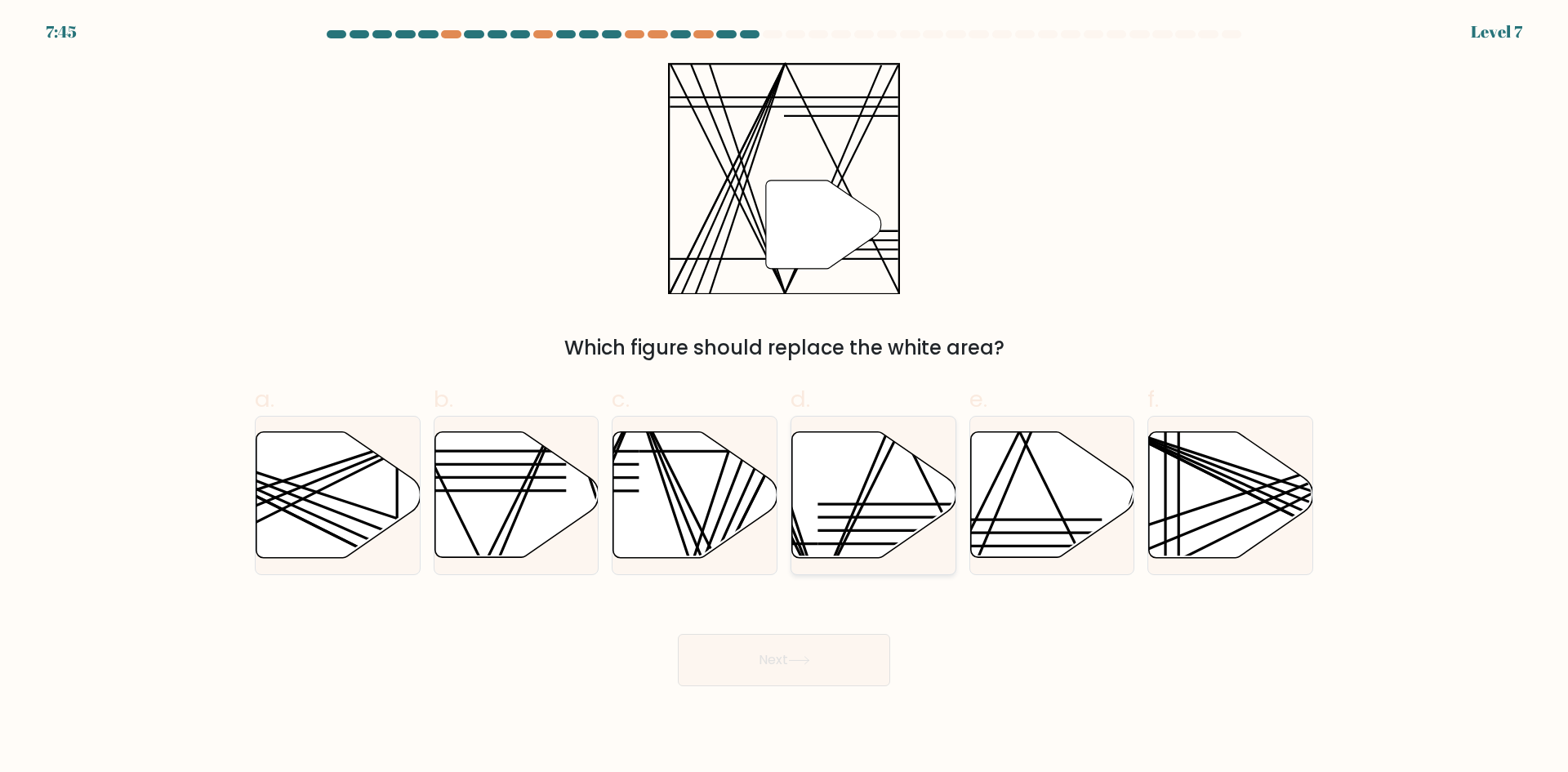
click at [828, 509] on icon at bounding box center [874, 495] width 164 height 126
click at [785, 397] on input "d." at bounding box center [784, 391] width 1 height 11
radio input "true"
click at [878, 677] on button "Next" at bounding box center [784, 660] width 212 height 53
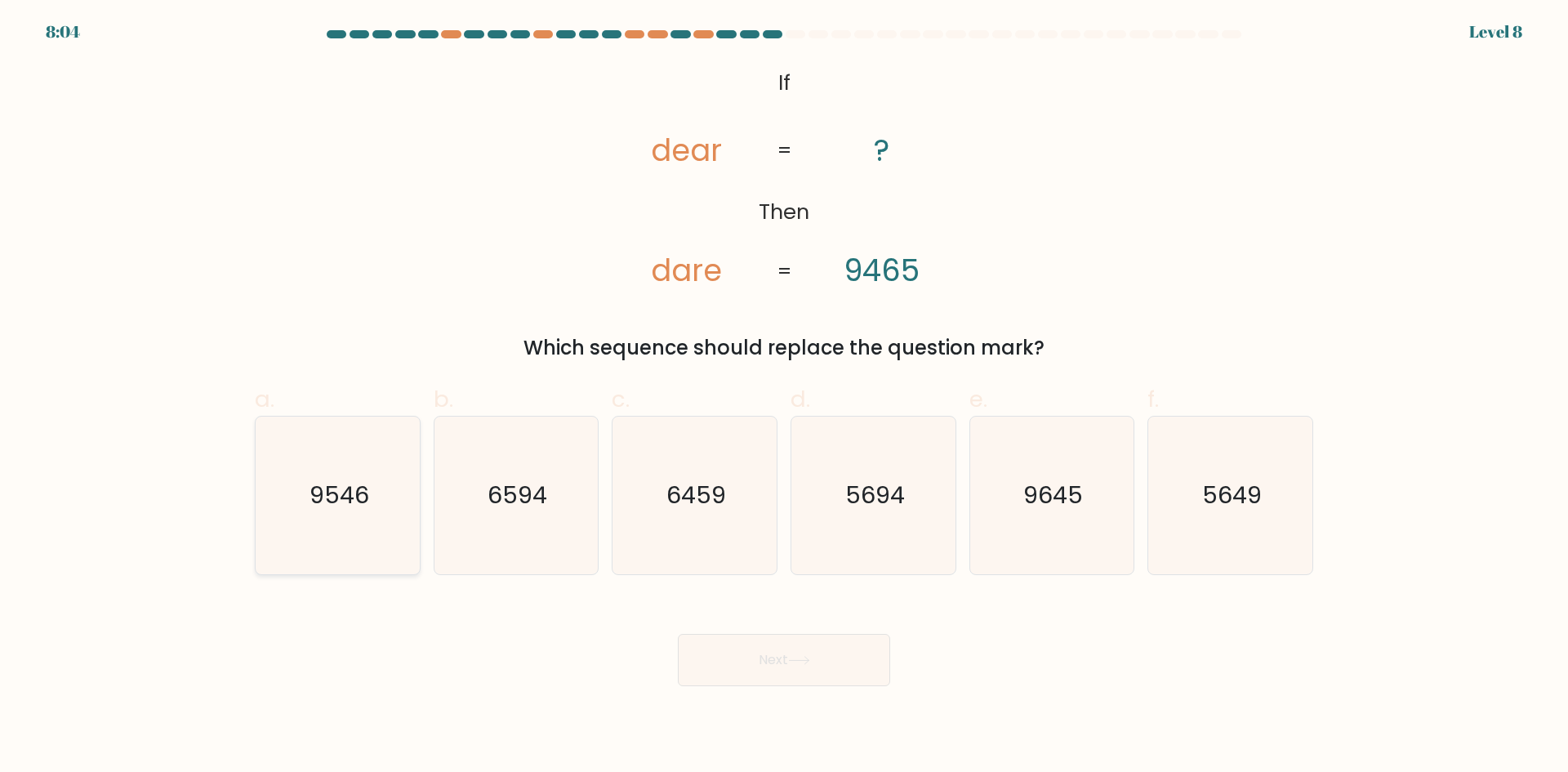
click at [351, 501] on text "9546" at bounding box center [339, 495] width 60 height 33
click at [784, 397] on input "a. 9546" at bounding box center [784, 391] width 1 height 11
radio input "true"
click at [865, 677] on button "Next" at bounding box center [784, 660] width 212 height 53
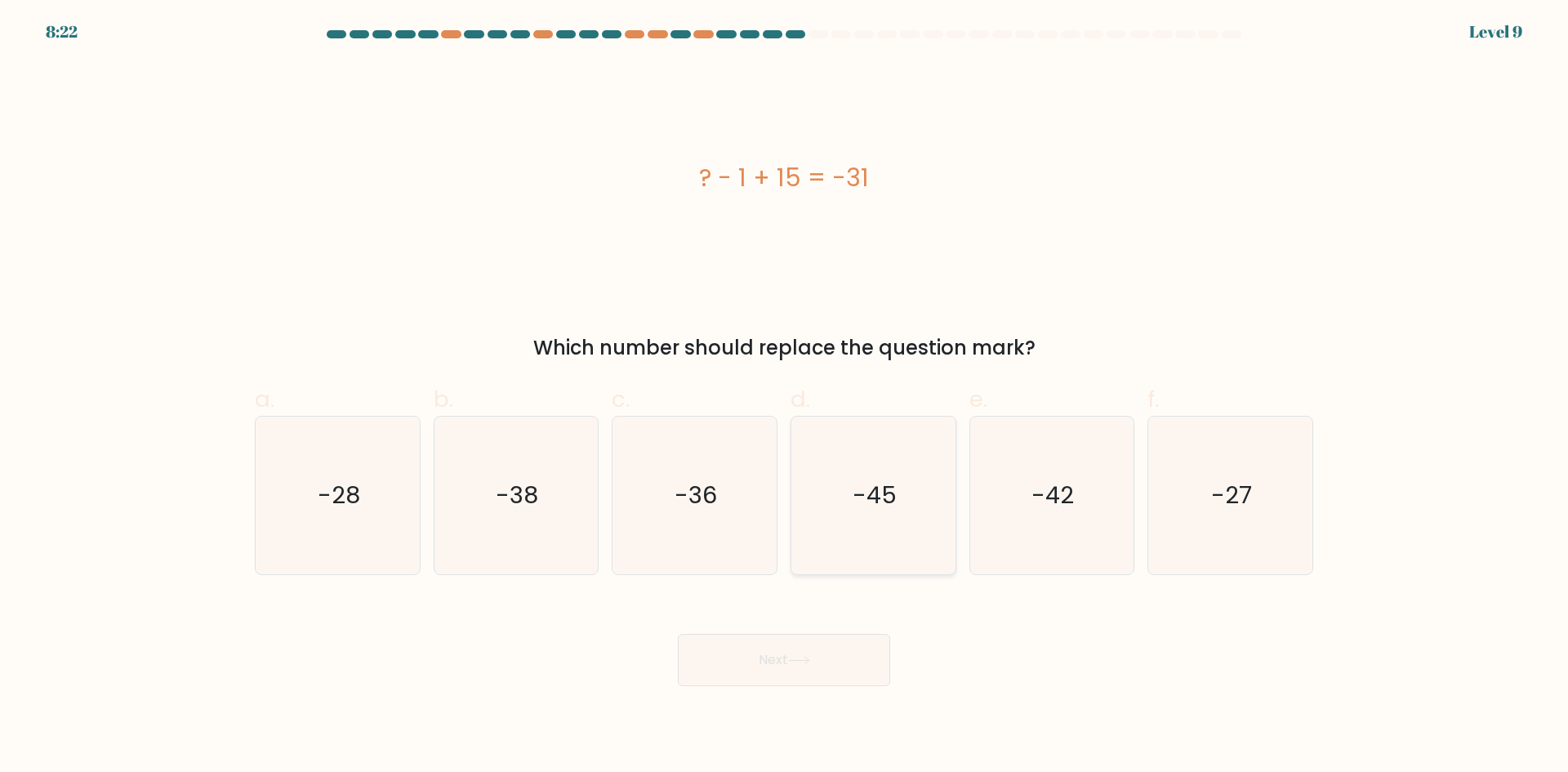
click at [861, 504] on text "-45" at bounding box center [875, 495] width 44 height 33
click at [785, 397] on input "d. -45" at bounding box center [784, 391] width 1 height 11
radio input "true"
click at [817, 667] on button "Next" at bounding box center [784, 660] width 212 height 53
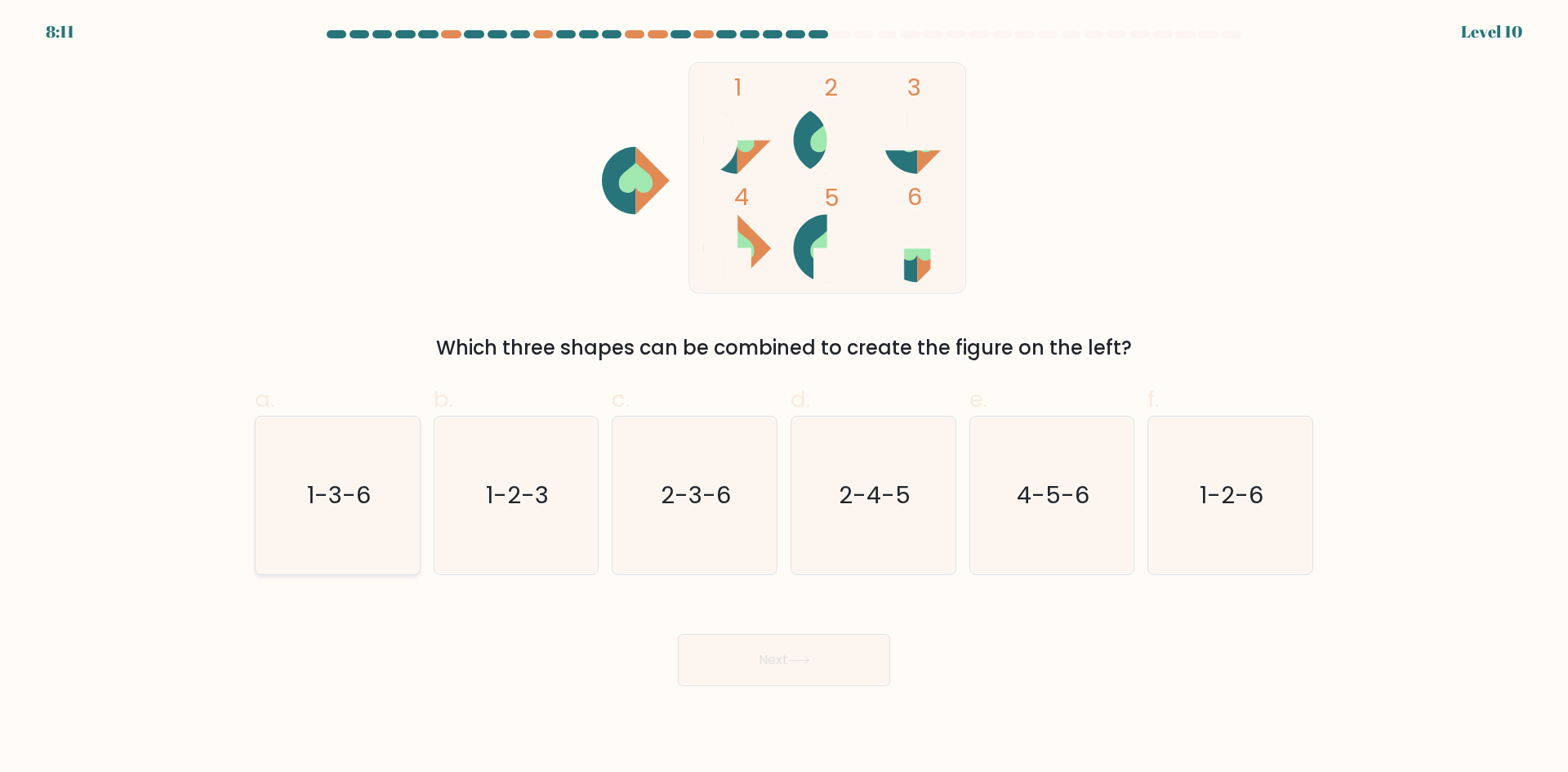
click at [330, 493] on text "1-3-6" at bounding box center [339, 495] width 64 height 33
click at [784, 397] on input "a. 1-3-6" at bounding box center [784, 391] width 1 height 11
radio input "true"
click at [757, 665] on button "Next" at bounding box center [784, 660] width 212 height 53
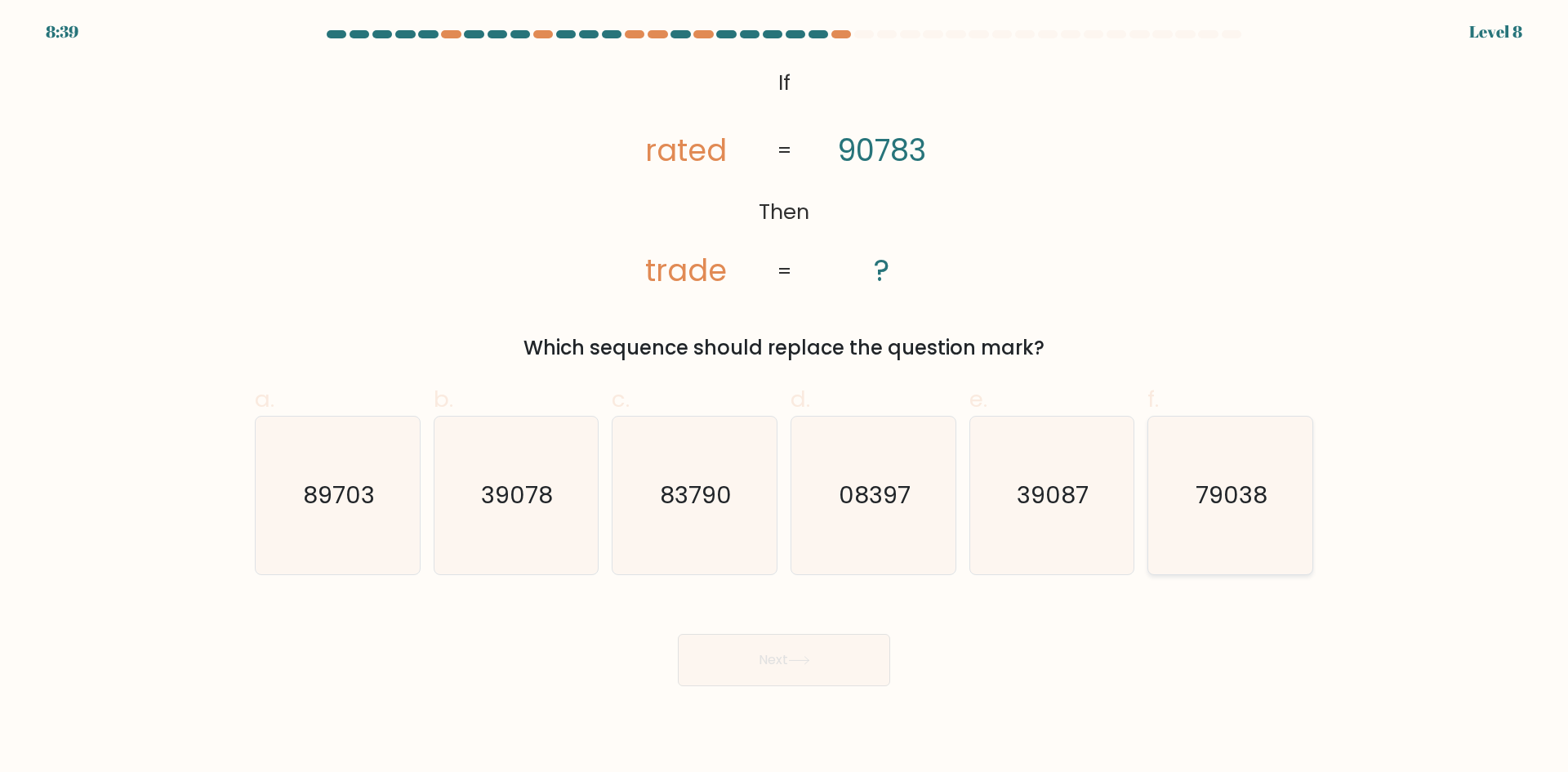
click at [1195, 514] on icon "79038" at bounding box center [1231, 495] width 157 height 157
click at [785, 397] on input "f. 79038" at bounding box center [784, 391] width 1 height 11
radio input "true"
click at [789, 670] on button "Next" at bounding box center [784, 660] width 212 height 53
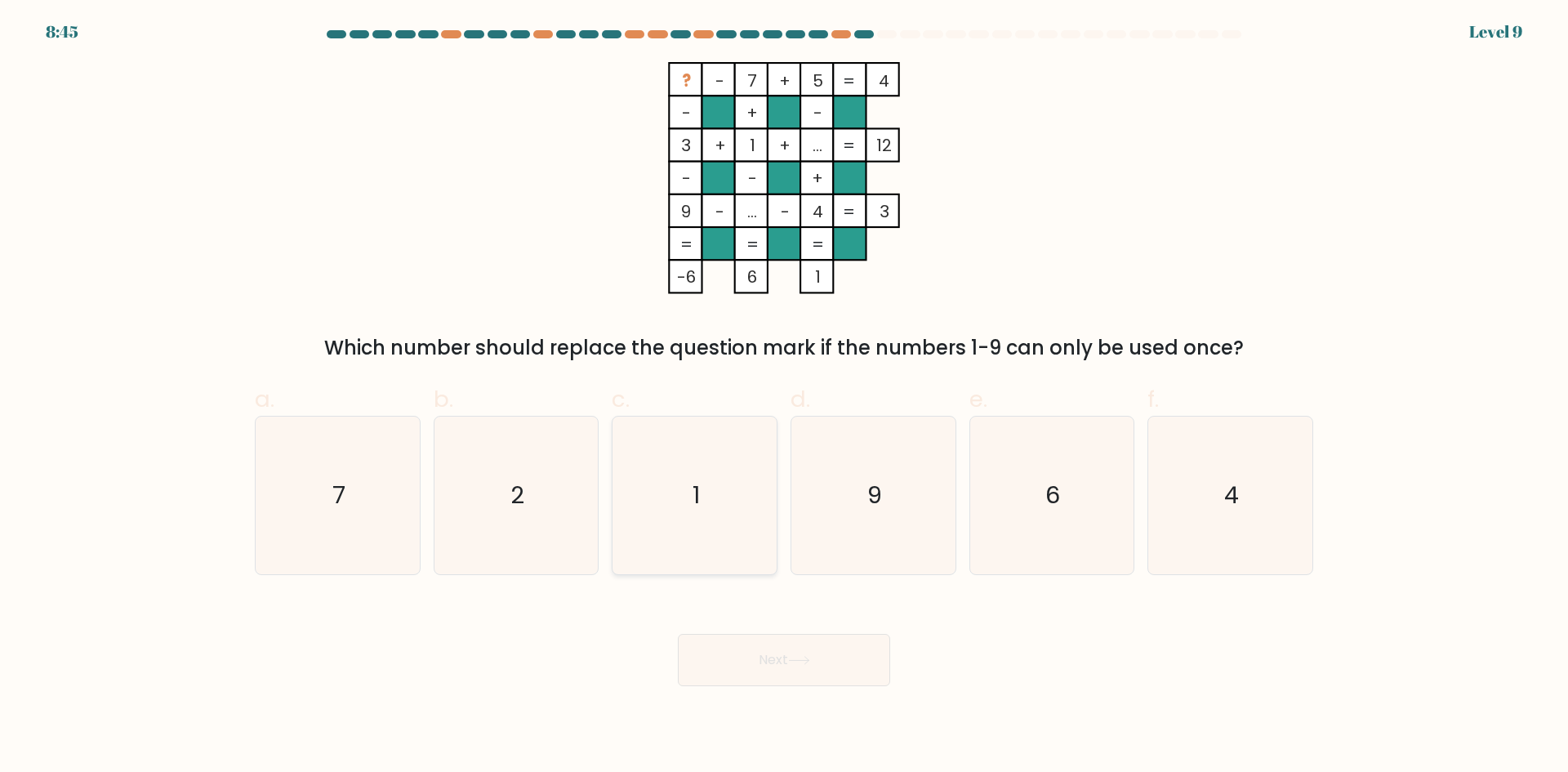
click at [699, 489] on text "1" at bounding box center [696, 495] width 7 height 33
click at [784, 397] on input "c. 1" at bounding box center [784, 391] width 1 height 11
radio input "true"
click at [752, 646] on button "Next" at bounding box center [784, 660] width 212 height 53
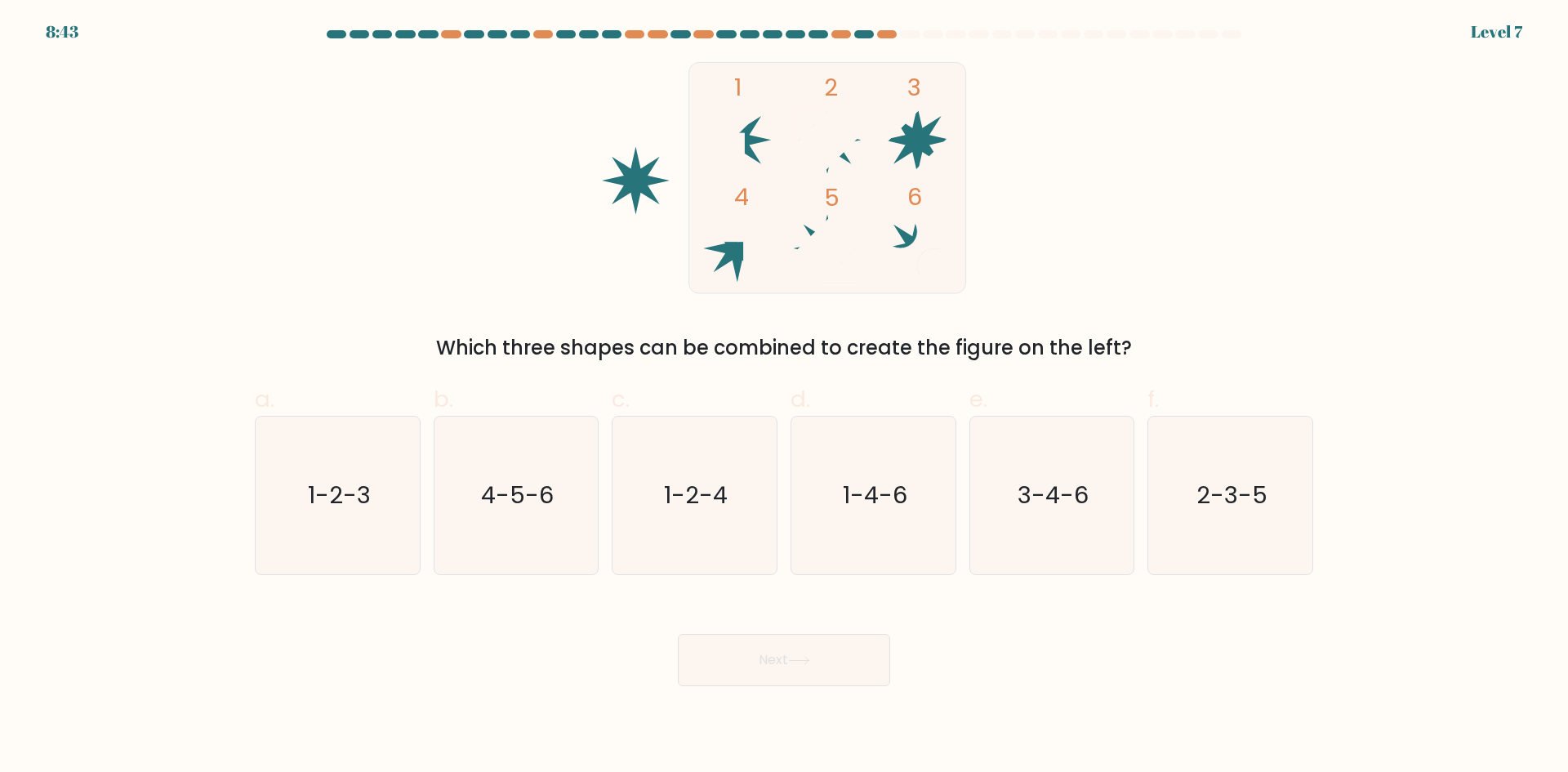
click at [758, 662] on button "Next" at bounding box center [784, 660] width 212 height 53
drag, startPoint x: 878, startPoint y: 540, endPoint x: 858, endPoint y: 576, distance: 41.2
click at [877, 540] on icon "1-4-6" at bounding box center [873, 495] width 157 height 157
click at [785, 397] on input "d. 1-4-6" at bounding box center [784, 391] width 1 height 11
radio input "true"
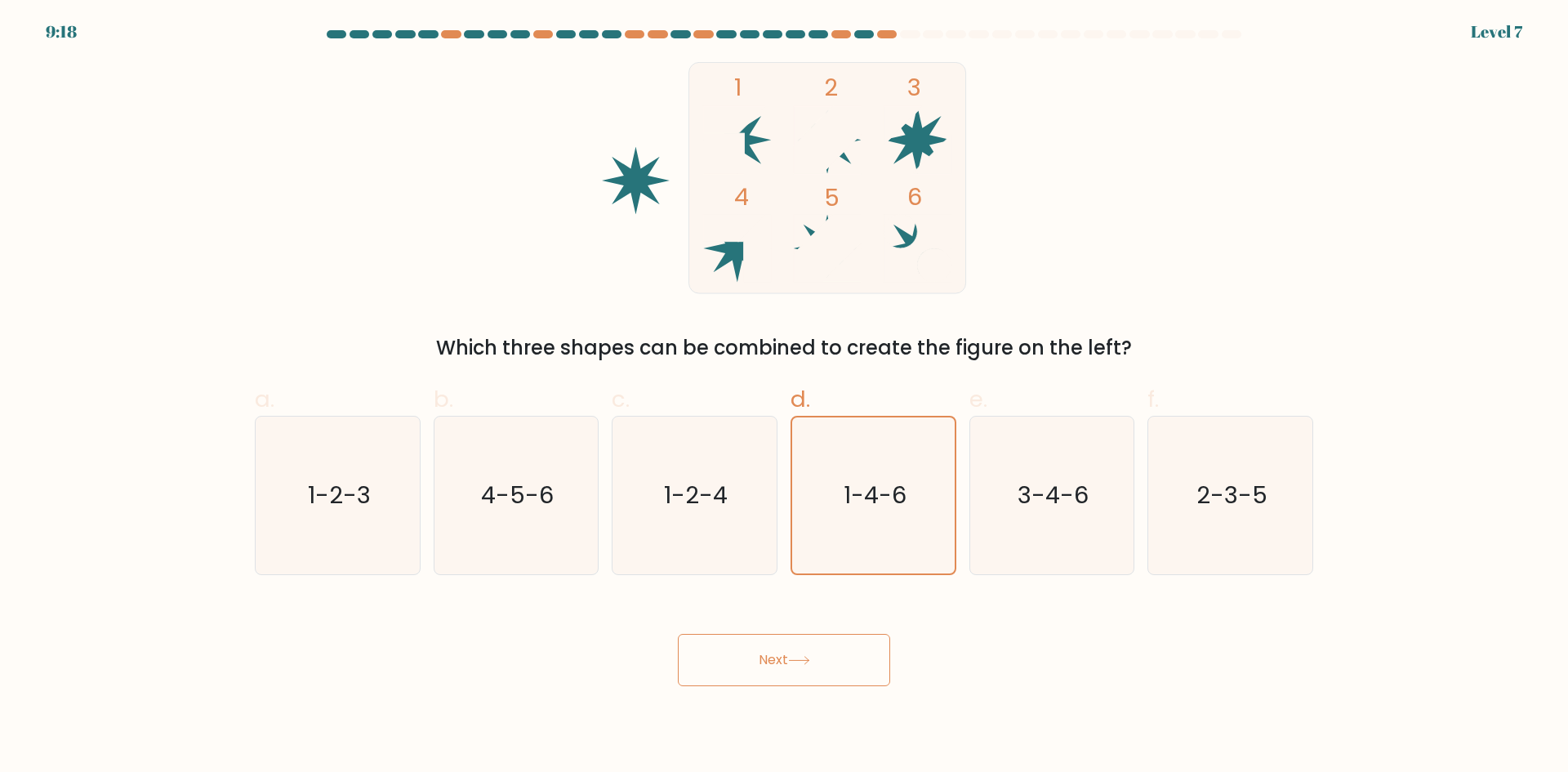
click at [754, 676] on button "Next" at bounding box center [784, 660] width 212 height 53
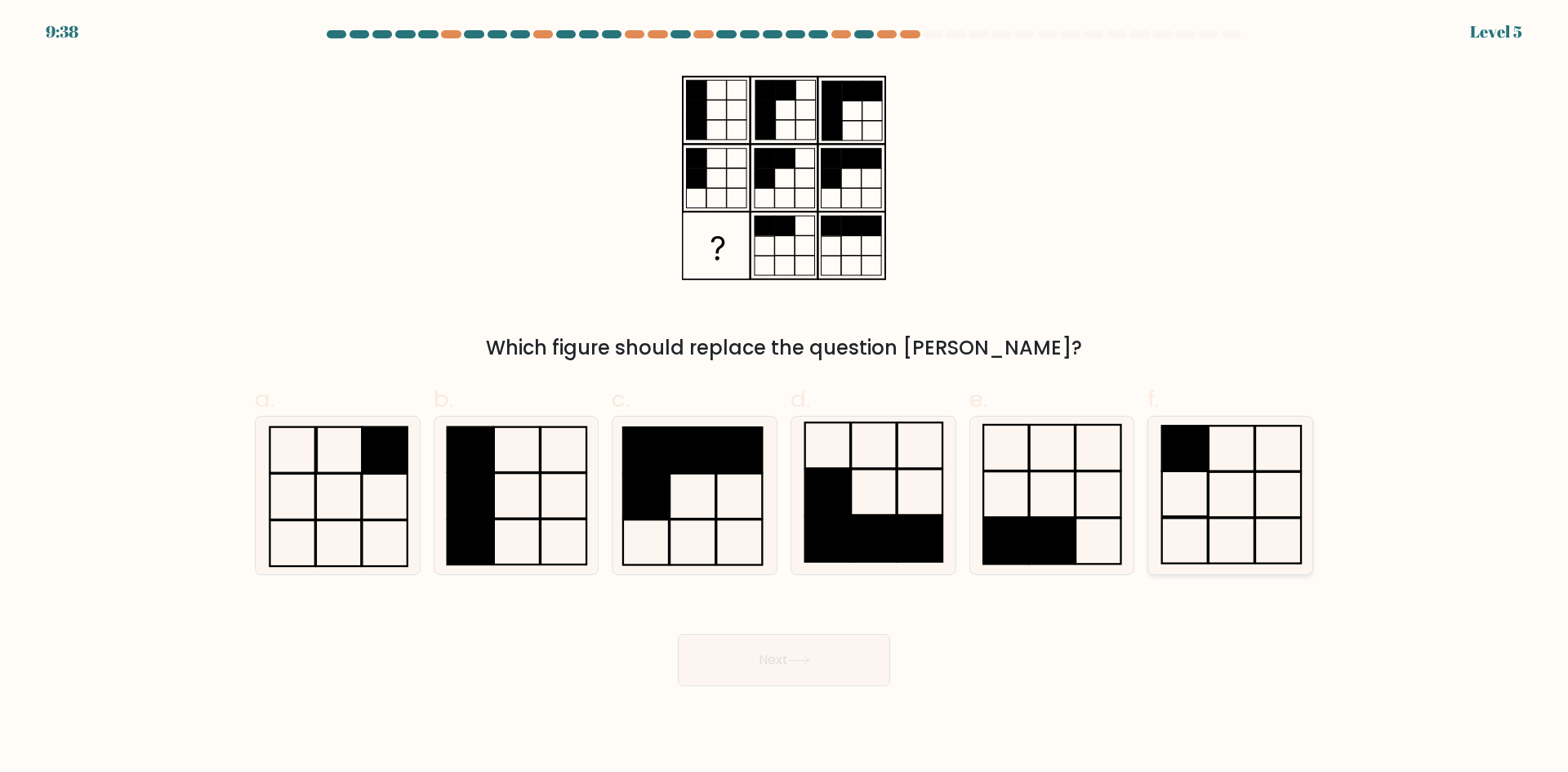
click at [1195, 470] on rect at bounding box center [1186, 447] width 46 height 45
click at [785, 397] on input "f." at bounding box center [784, 391] width 1 height 11
radio input "true"
click at [754, 659] on button "Next" at bounding box center [784, 660] width 212 height 53
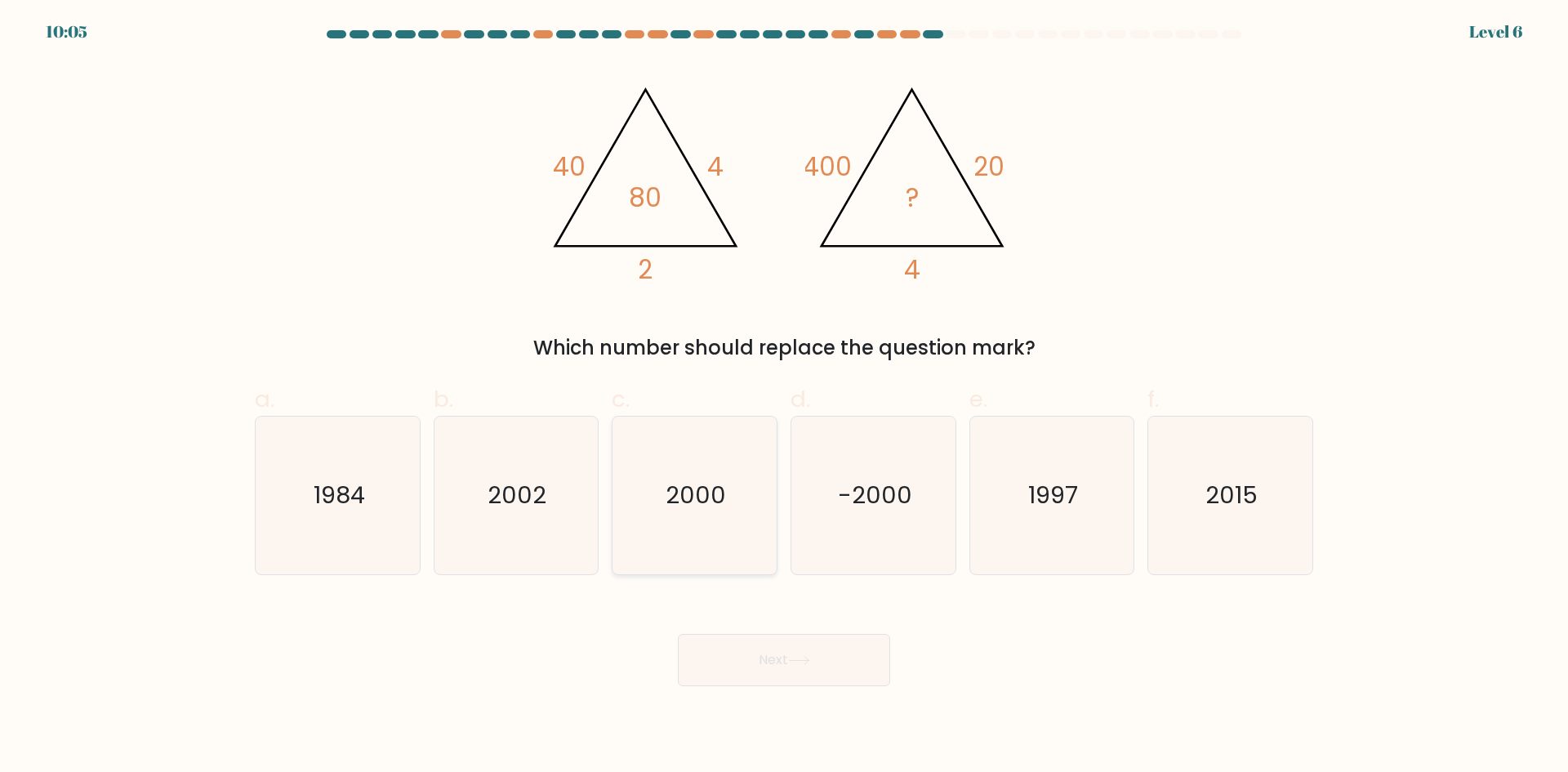
click at [686, 503] on text "2000" at bounding box center [697, 495] width 61 height 33
click at [784, 397] on input "c. 2000" at bounding box center [784, 391] width 1 height 11
radio input "true"
click at [746, 647] on button "Next" at bounding box center [784, 660] width 212 height 53
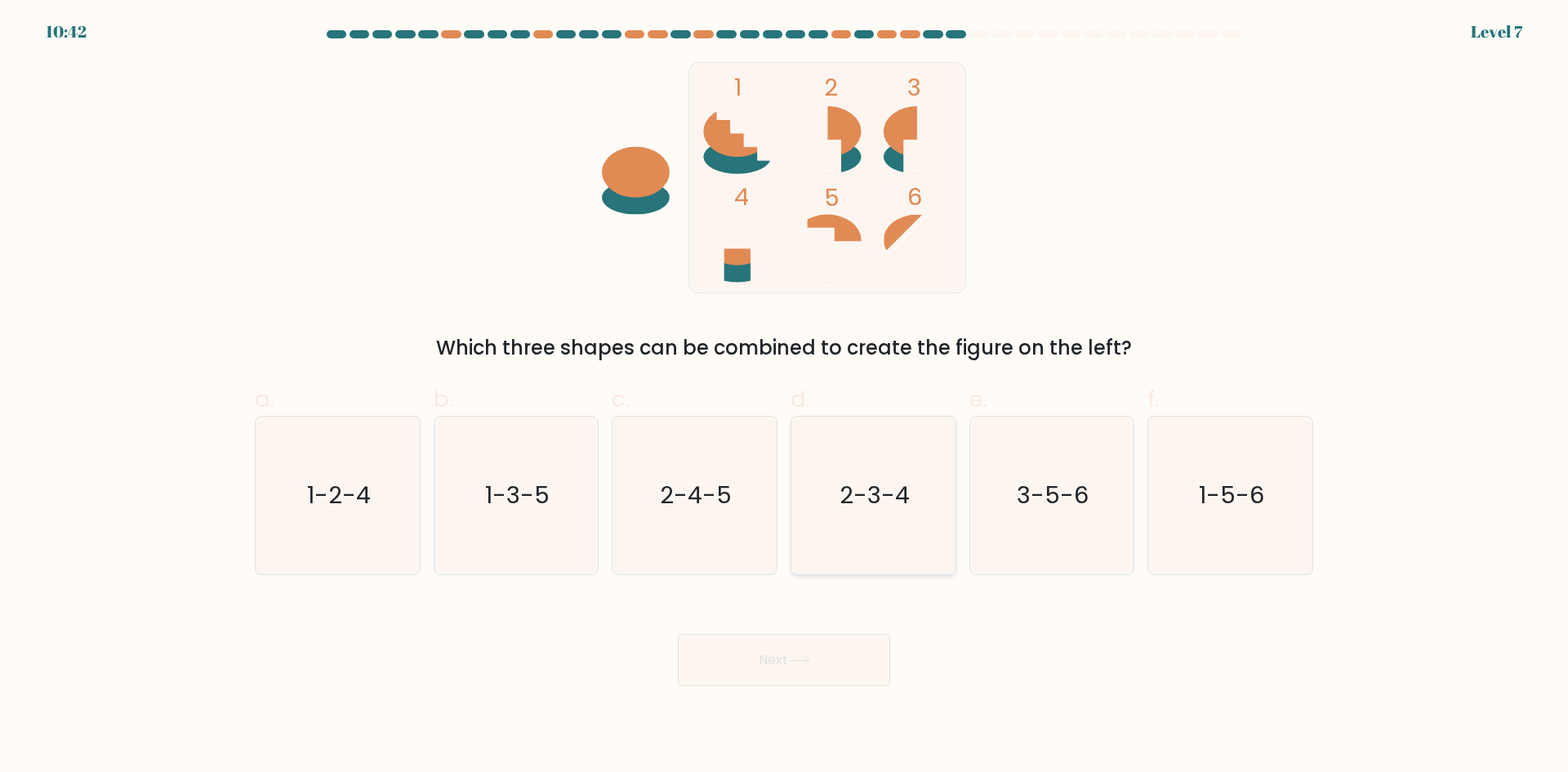
click at [849, 479] on text "2-3-4" at bounding box center [874, 495] width 71 height 33
click at [785, 397] on input "d. 2-3-4" at bounding box center [784, 391] width 1 height 11
radio input "true"
click at [737, 670] on button "Next" at bounding box center [784, 660] width 212 height 53
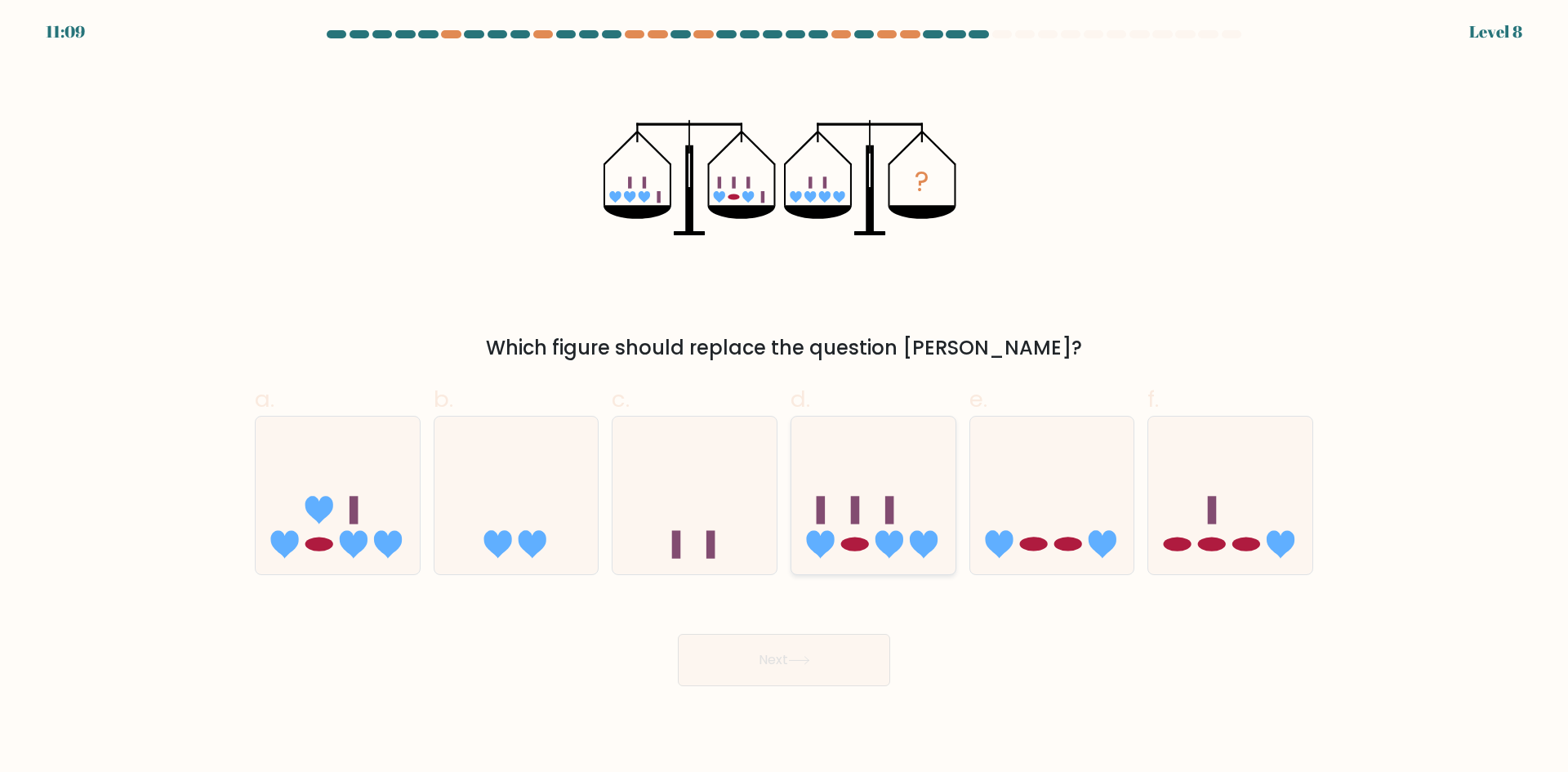
click at [874, 524] on icon at bounding box center [873, 495] width 164 height 135
click at [785, 397] on input "d." at bounding box center [784, 391] width 1 height 11
radio input "true"
click at [803, 678] on button "Next" at bounding box center [784, 660] width 212 height 53
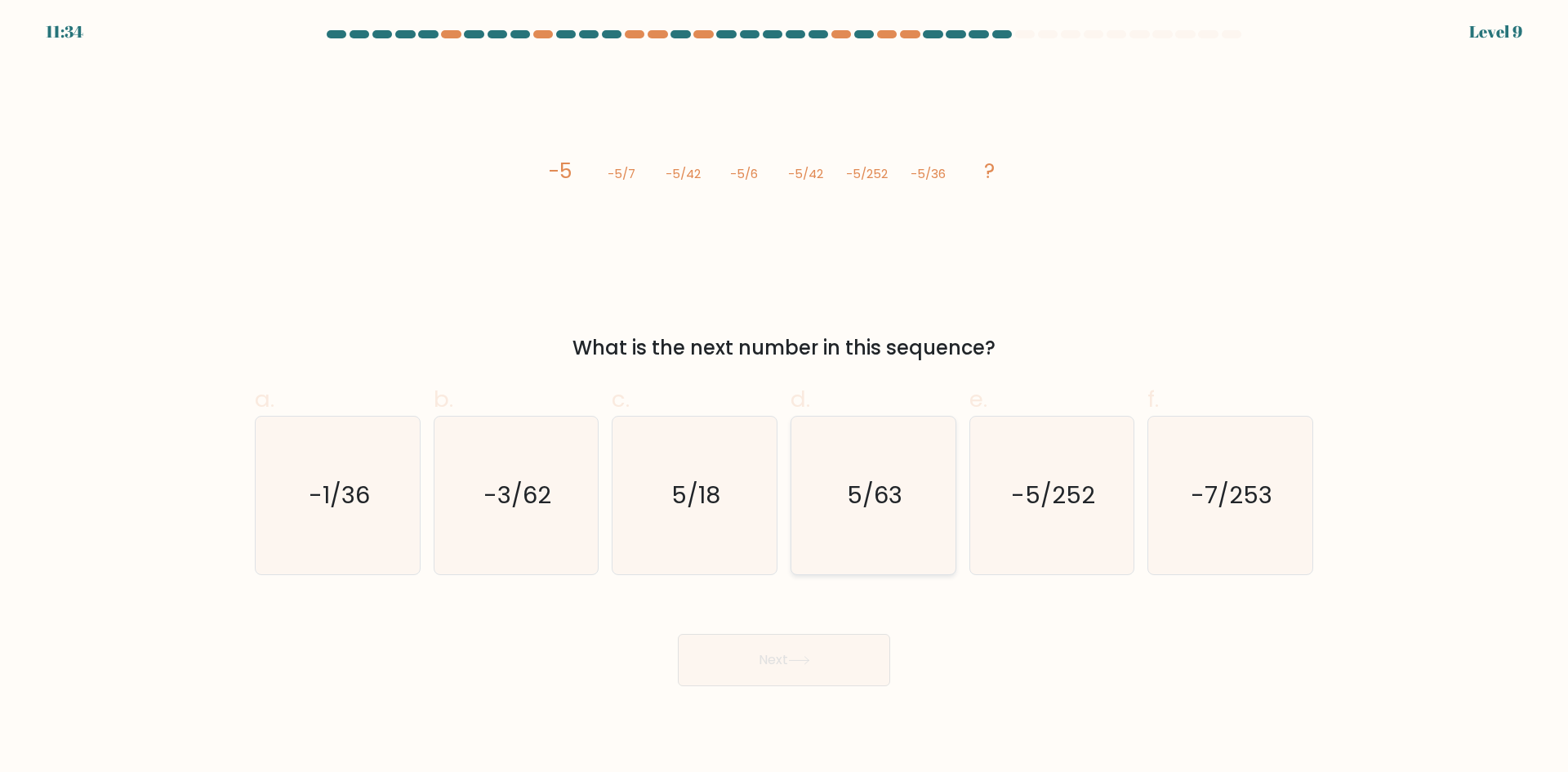
click at [877, 449] on icon "5/63" at bounding box center [873, 495] width 157 height 157
click at [785, 397] on input "d. 5/63" at bounding box center [784, 391] width 1 height 11
radio input "true"
click at [824, 643] on button "Next" at bounding box center [784, 660] width 212 height 53
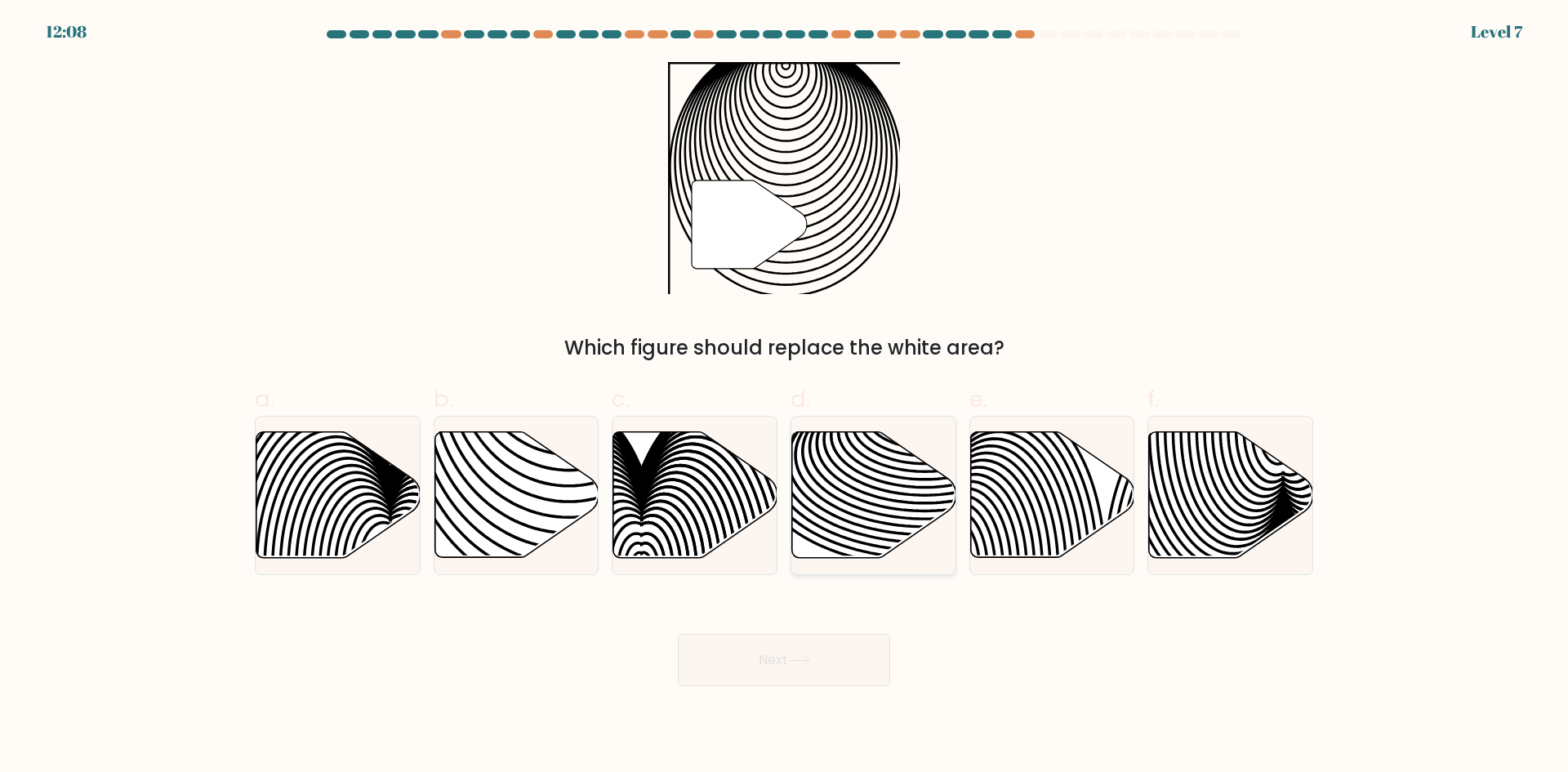
click at [830, 494] on icon at bounding box center [925, 484] width 331 height 165
click at [785, 397] on input "d." at bounding box center [784, 391] width 1 height 11
radio input "true"
click at [547, 517] on icon at bounding box center [517, 495] width 164 height 129
click at [784, 397] on input "b." at bounding box center [784, 391] width 1 height 11
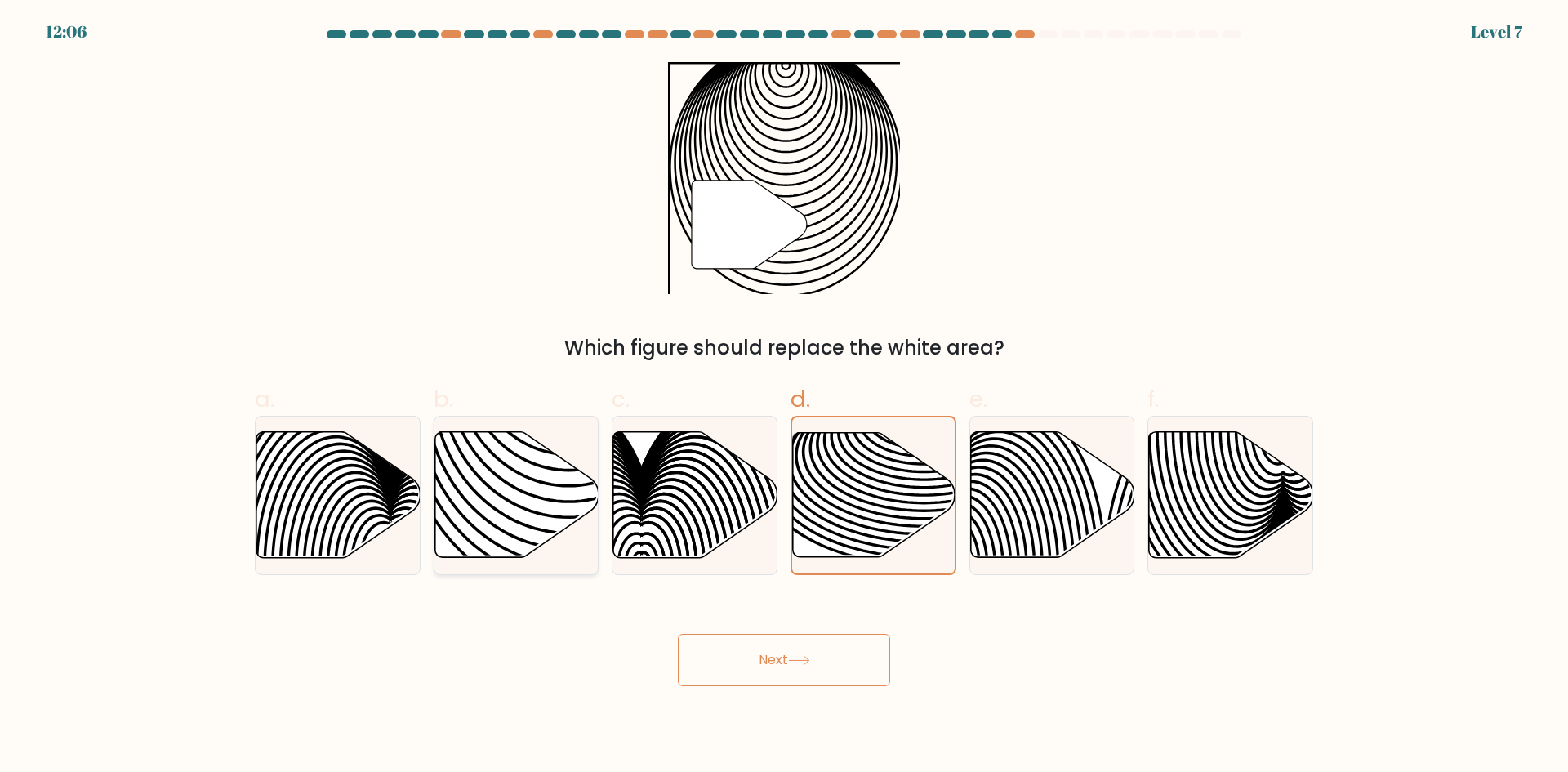
radio input "true"
click at [774, 648] on button "Next" at bounding box center [784, 660] width 212 height 53
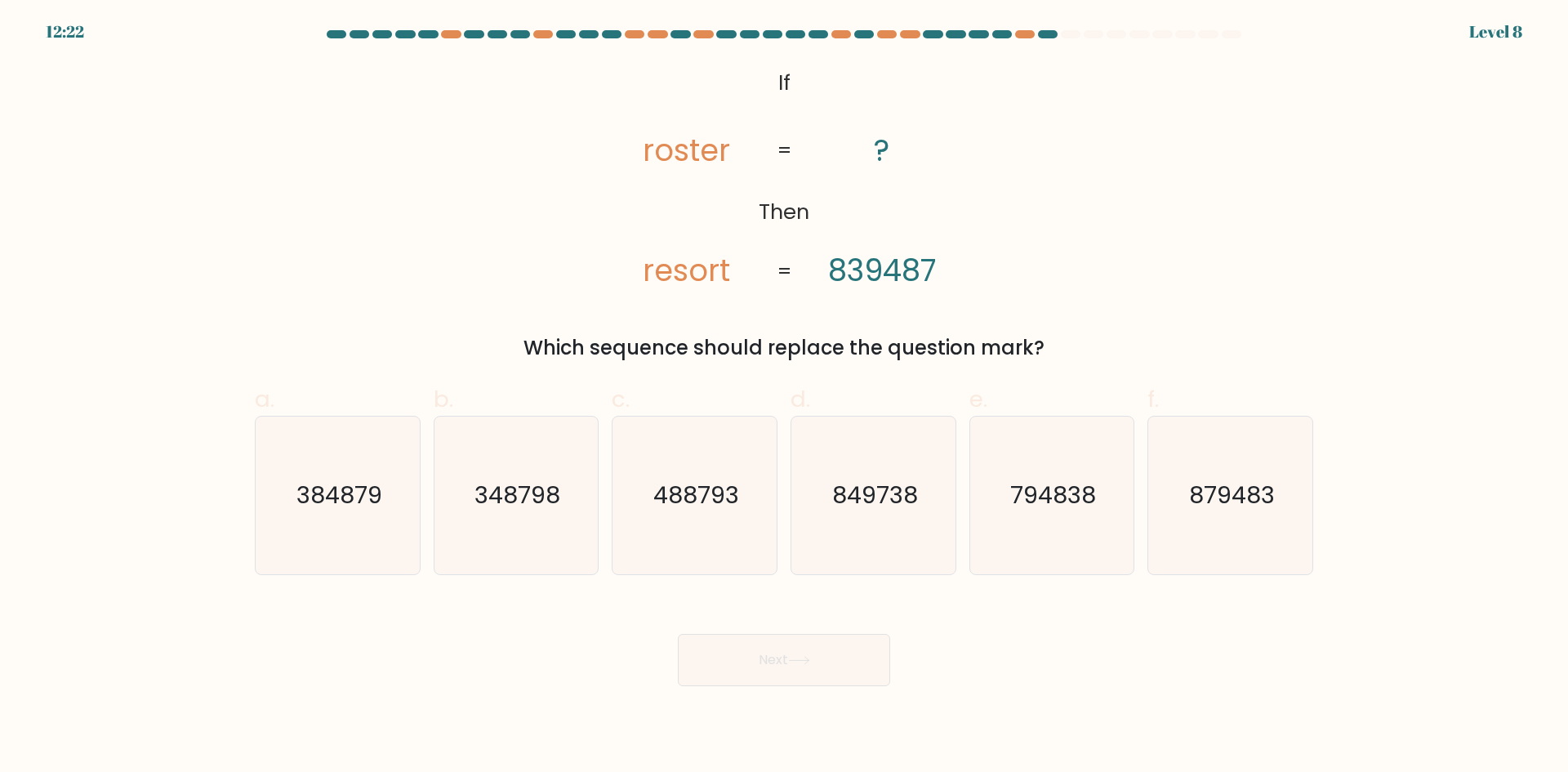
click at [916, 282] on tspan "839487" at bounding box center [882, 270] width 108 height 43
click at [1030, 283] on div "@import url('https://fonts.googleapis.com/css?family=Abril+Fatface:400,100,100i…" at bounding box center [784, 212] width 1078 height 301
click at [896, 280] on tspan "839487" at bounding box center [882, 270] width 108 height 43
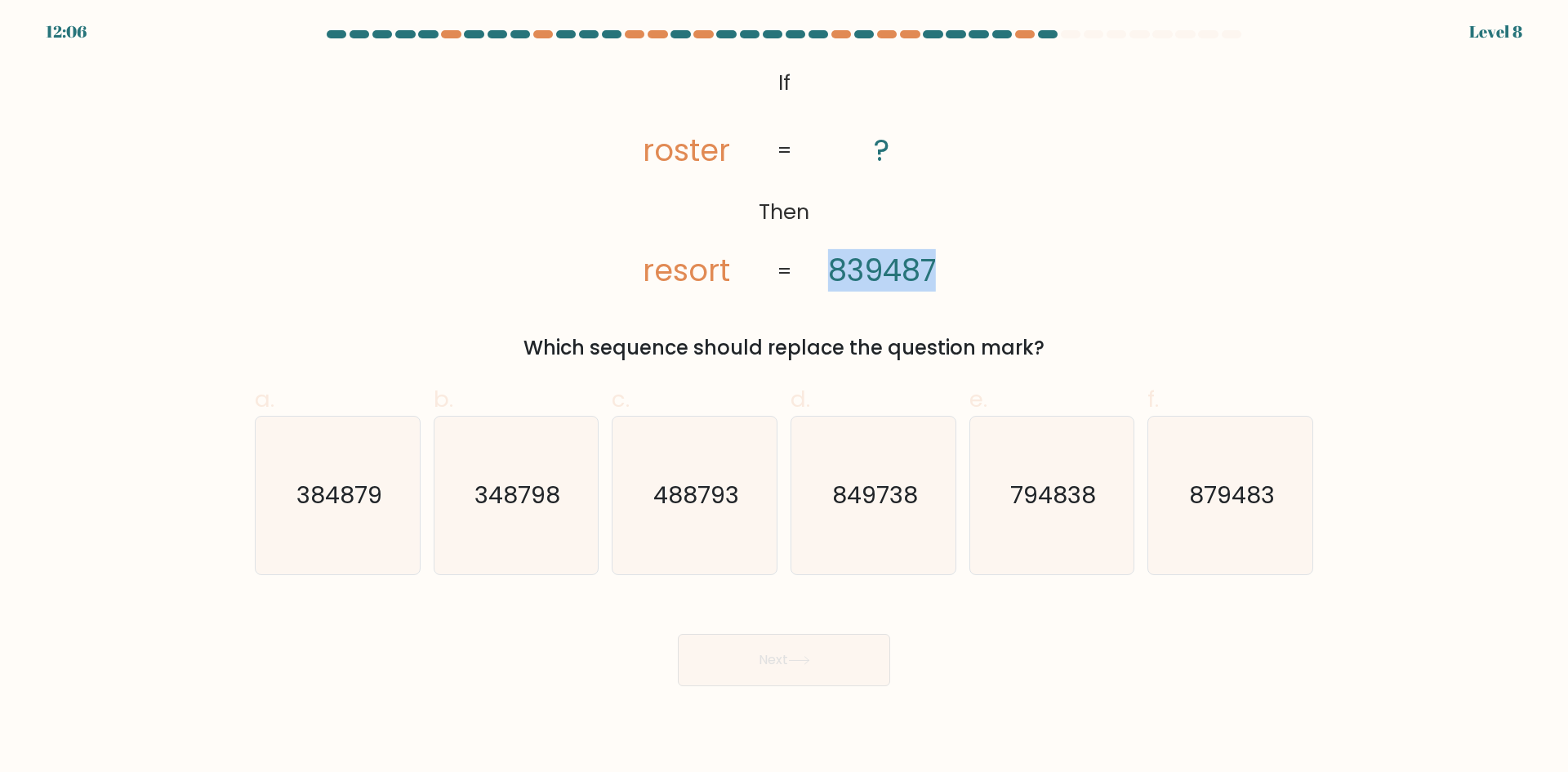
click at [896, 280] on tspan "839487" at bounding box center [882, 270] width 108 height 43
click at [1014, 274] on div "@import url('https://fonts.googleapis.com/css?family=Abril+Fatface:400,100,100i…" at bounding box center [784, 212] width 1078 height 301
click at [862, 504] on text "849738" at bounding box center [875, 495] width 86 height 33
click at [785, 397] on input "d. 849738" at bounding box center [784, 391] width 1 height 11
radio input "true"
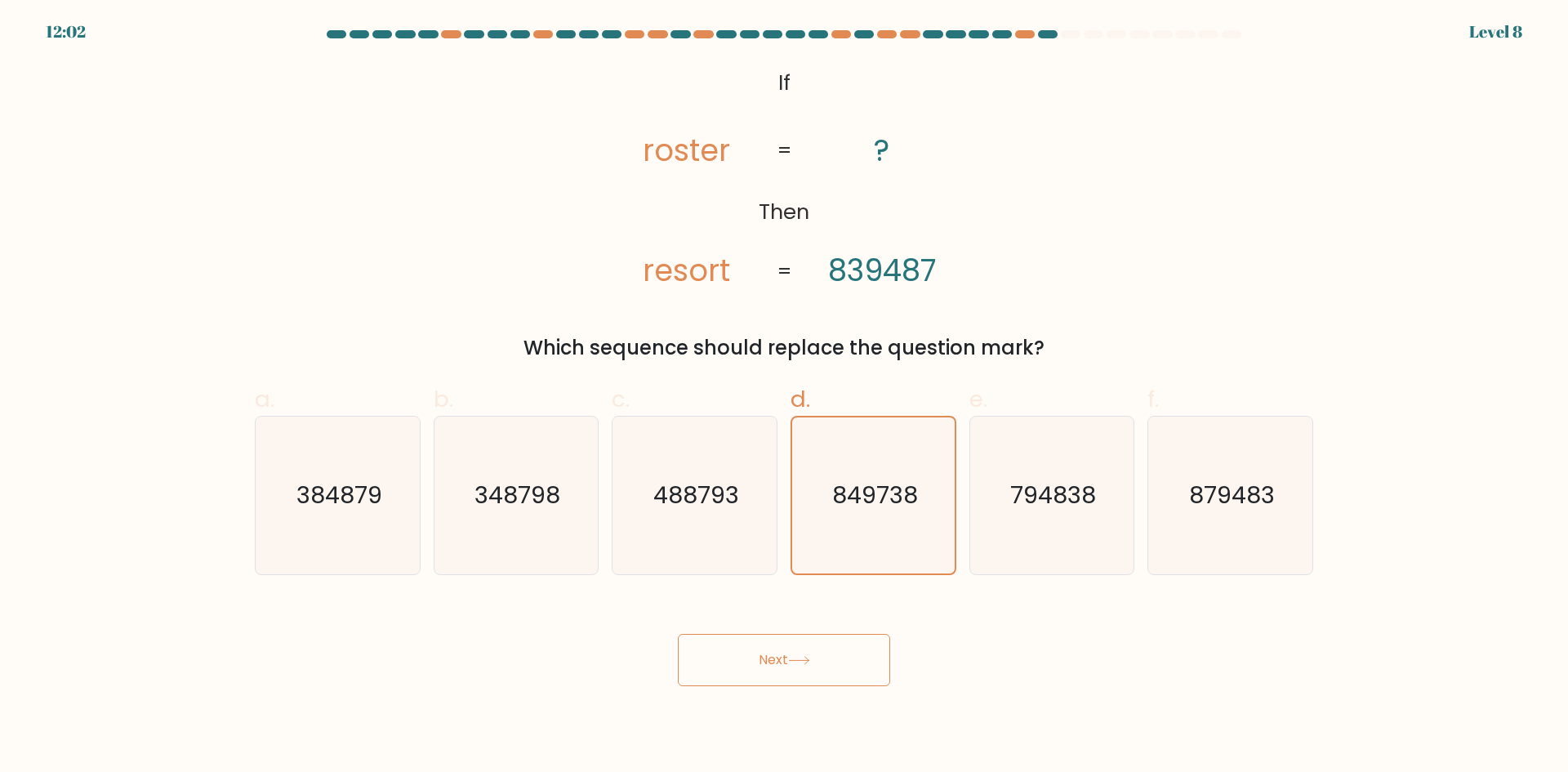
click at [788, 653] on button "Next" at bounding box center [784, 660] width 212 height 53
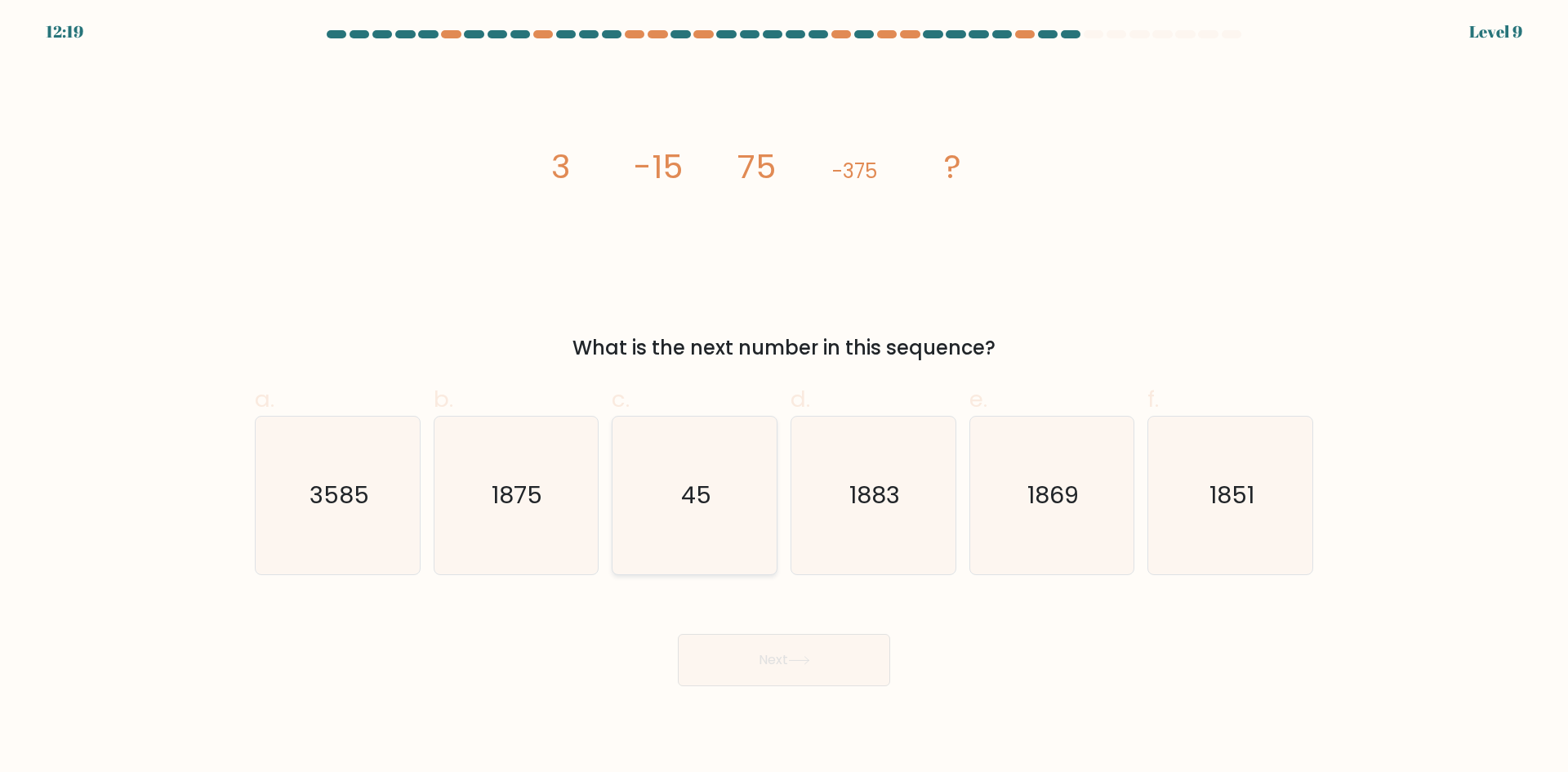
click at [691, 501] on text "45" at bounding box center [696, 495] width 30 height 33
click at [784, 397] on input "c. 45" at bounding box center [784, 391] width 1 height 11
radio input "true"
click at [817, 661] on button "Next" at bounding box center [784, 660] width 212 height 53
click at [810, 654] on button "Next" at bounding box center [784, 660] width 212 height 53
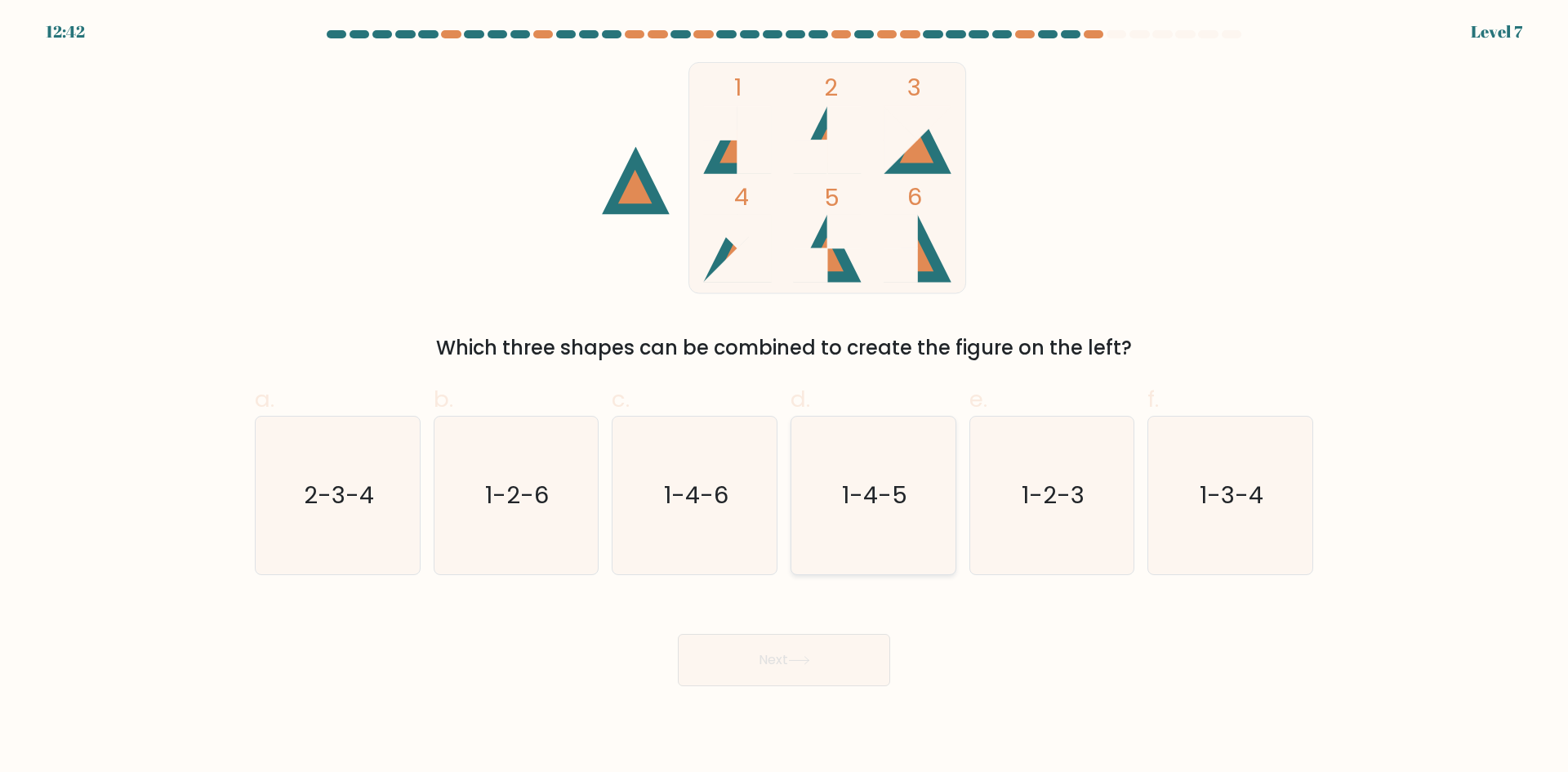
click at [846, 489] on text "1-4-5" at bounding box center [875, 495] width 66 height 33
click at [785, 397] on input "d. 1-4-5" at bounding box center [784, 391] width 1 height 11
radio input "true"
click at [802, 648] on button "Next" at bounding box center [784, 660] width 212 height 53
click at [758, 680] on button "Next" at bounding box center [784, 660] width 212 height 53
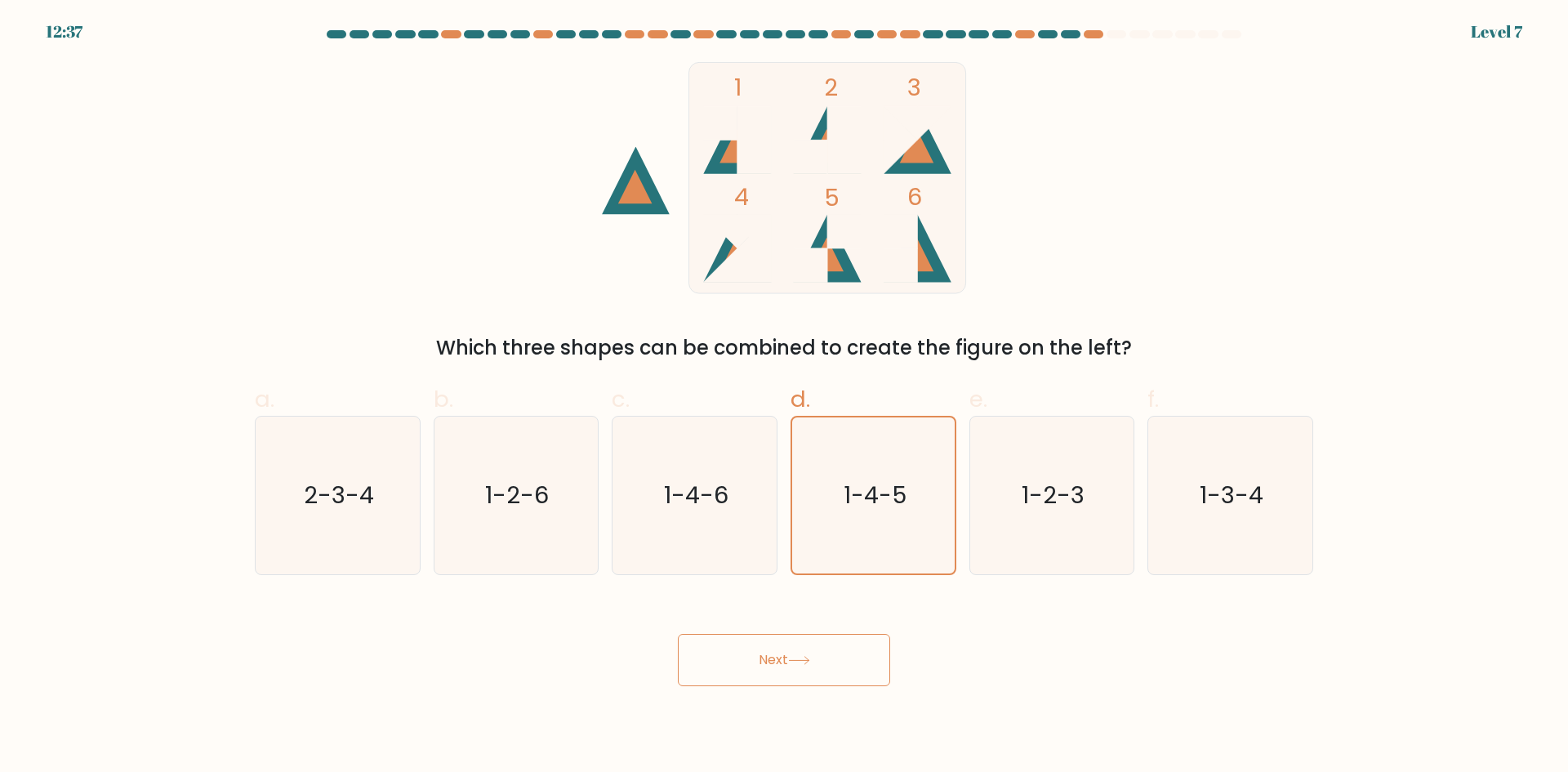
click at [740, 655] on button "Next" at bounding box center [784, 660] width 212 height 53
click at [869, 491] on text "1-4-5" at bounding box center [875, 495] width 63 height 33
click at [785, 397] on input "d. 1-4-5" at bounding box center [784, 391] width 1 height 11
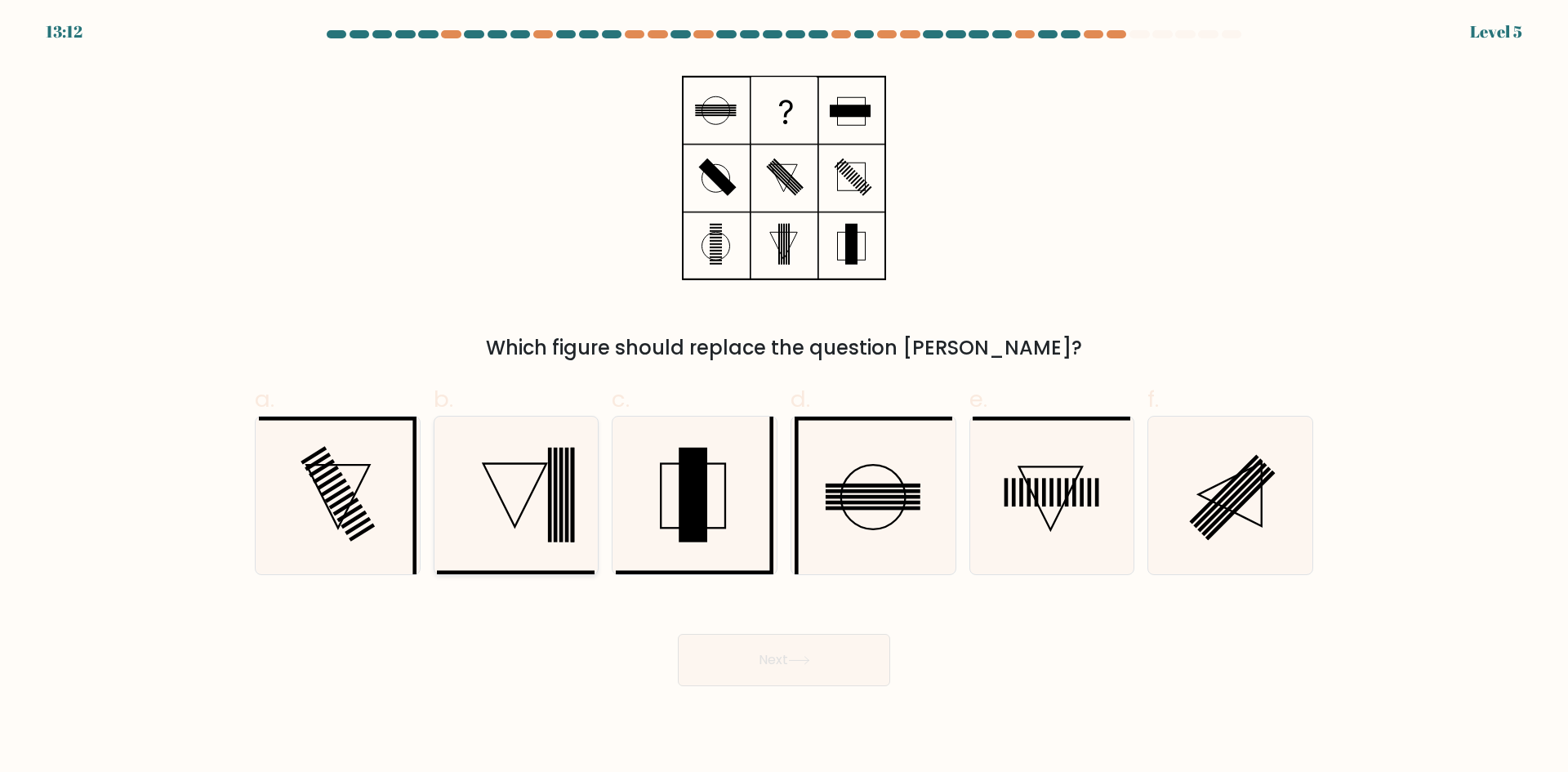
click at [554, 488] on icon at bounding box center [516, 495] width 157 height 157
click at [784, 397] on input "b." at bounding box center [784, 391] width 1 height 11
radio input "true"
click at [1291, 472] on icon at bounding box center [1231, 495] width 157 height 157
click at [785, 397] on input "f." at bounding box center [784, 391] width 1 height 11
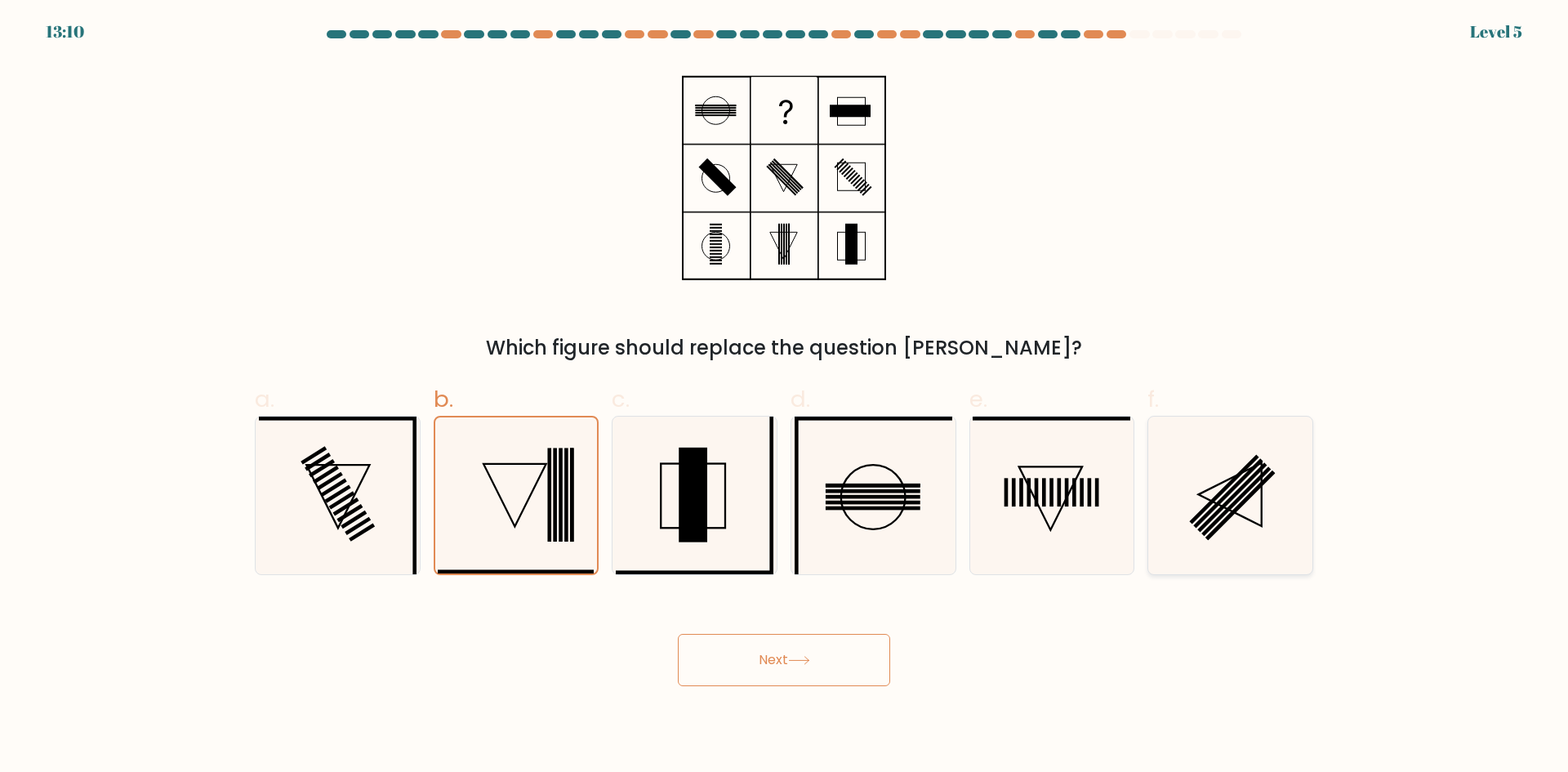
radio input "true"
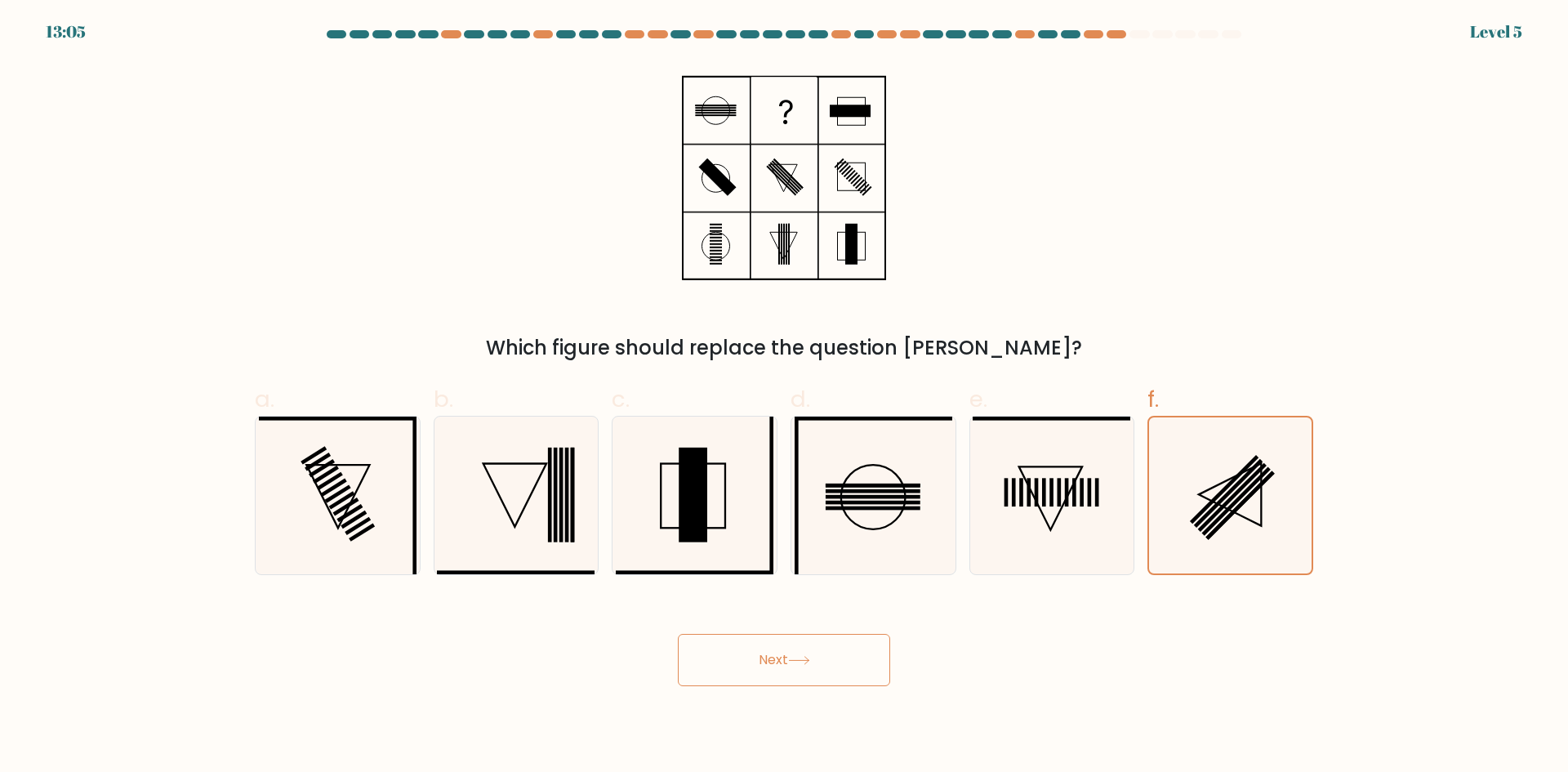
click at [818, 658] on button "Next" at bounding box center [784, 660] width 212 height 53
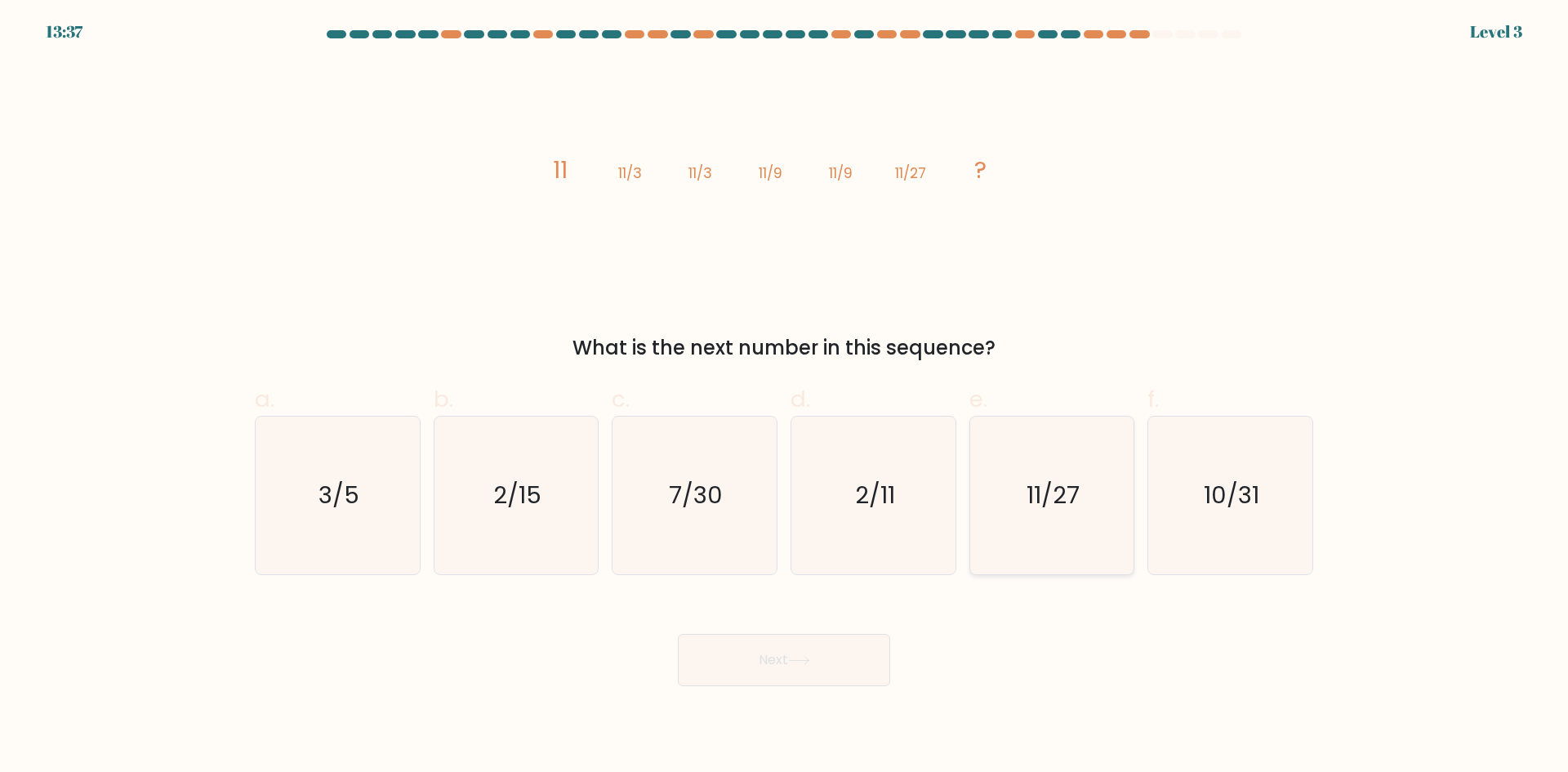
click at [1017, 463] on icon "11/27" at bounding box center [1051, 495] width 157 height 157
click at [785, 397] on input "e. 11/27" at bounding box center [784, 391] width 1 height 11
radio input "true"
click at [804, 664] on icon at bounding box center [799, 660] width 22 height 9
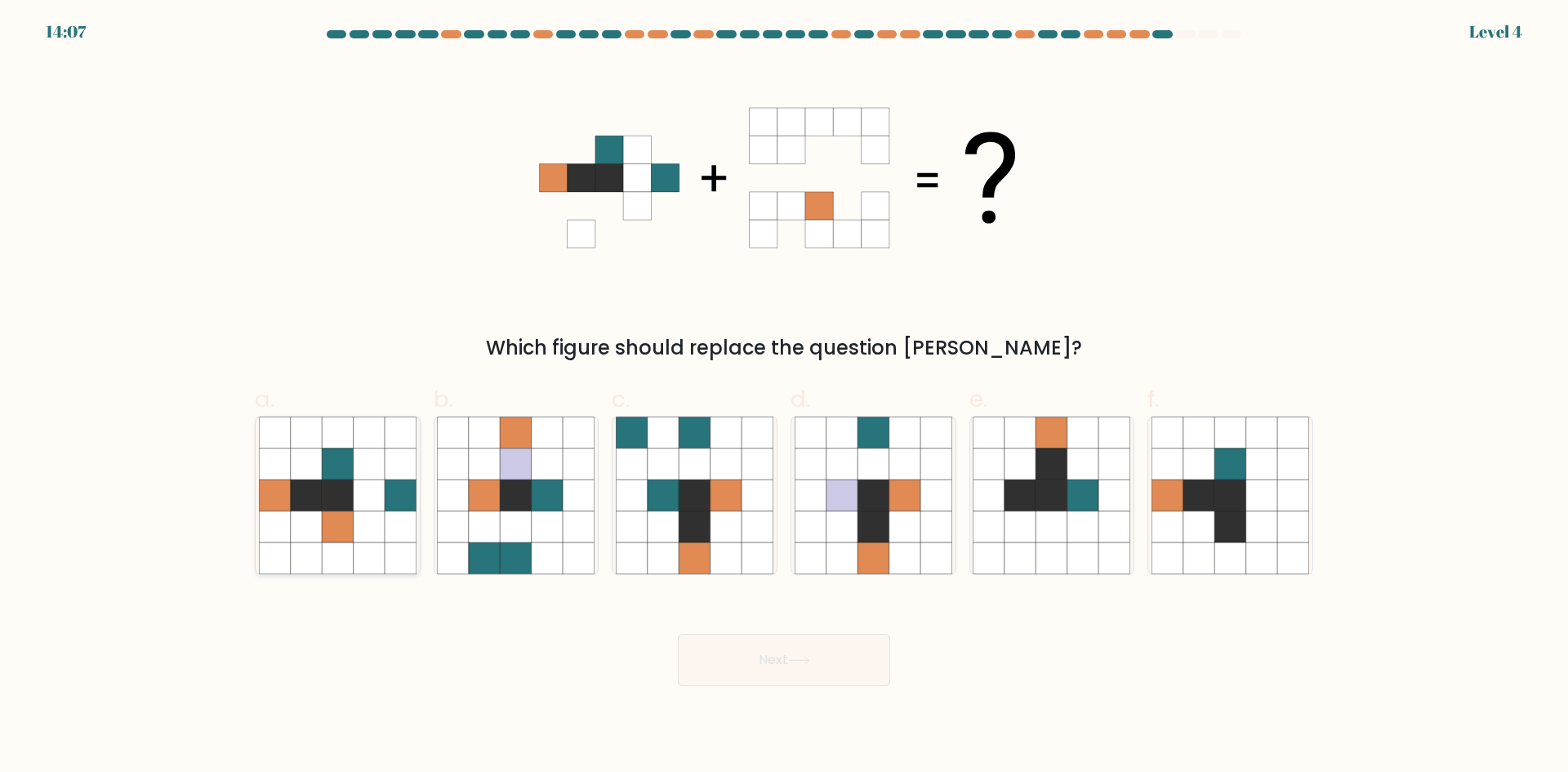
click at [335, 501] on icon at bounding box center [336, 495] width 31 height 31
click at [784, 397] on input "a." at bounding box center [784, 391] width 1 height 11
radio input "true"
click at [745, 680] on button "Next" at bounding box center [784, 660] width 212 height 53
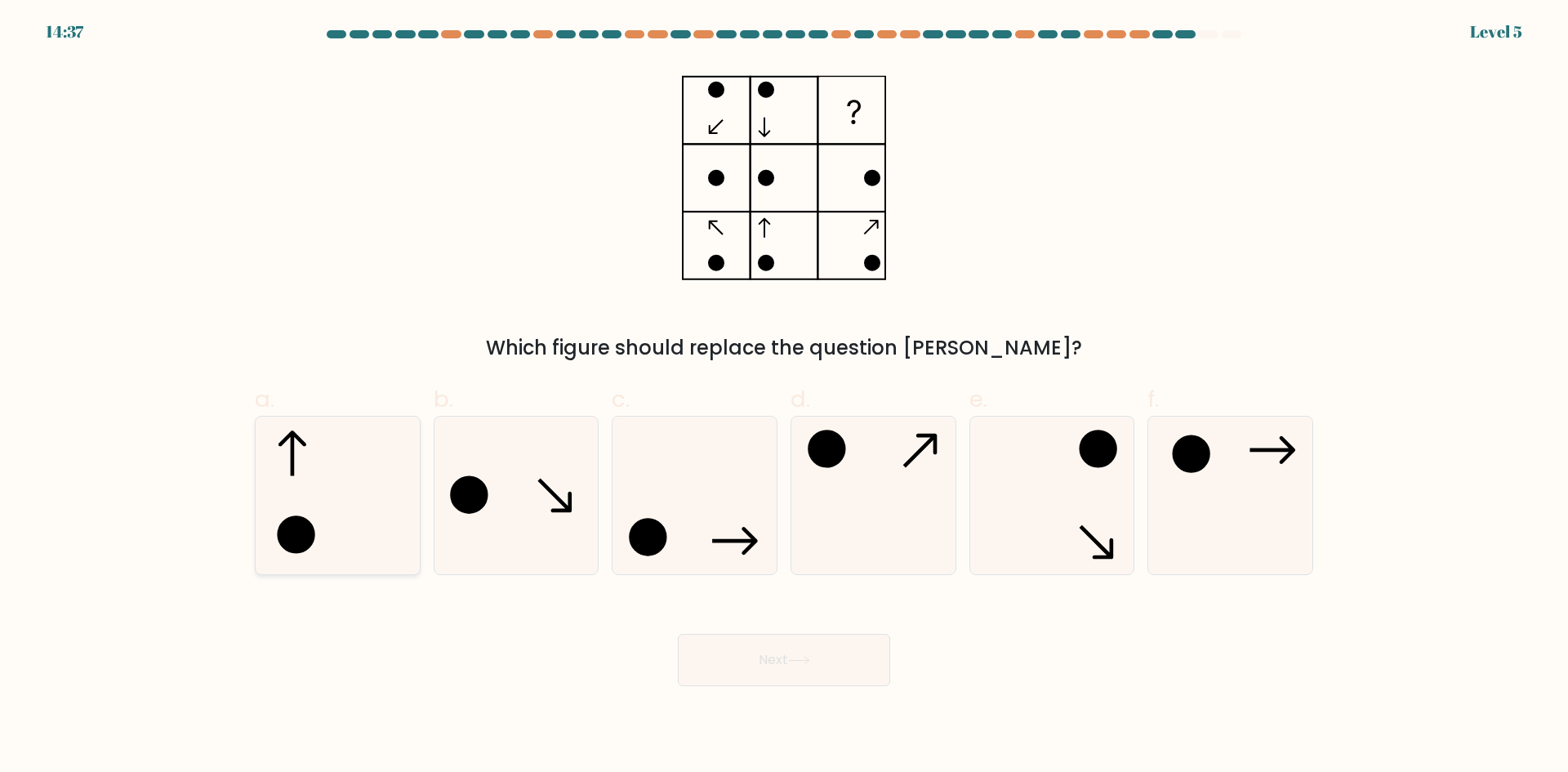
click at [370, 535] on icon at bounding box center [337, 495] width 157 height 157
click at [784, 397] on input "a." at bounding box center [784, 391] width 1 height 11
radio input "true"
click at [1097, 489] on icon at bounding box center [1051, 495] width 157 height 157
click at [785, 397] on input "e." at bounding box center [784, 391] width 1 height 11
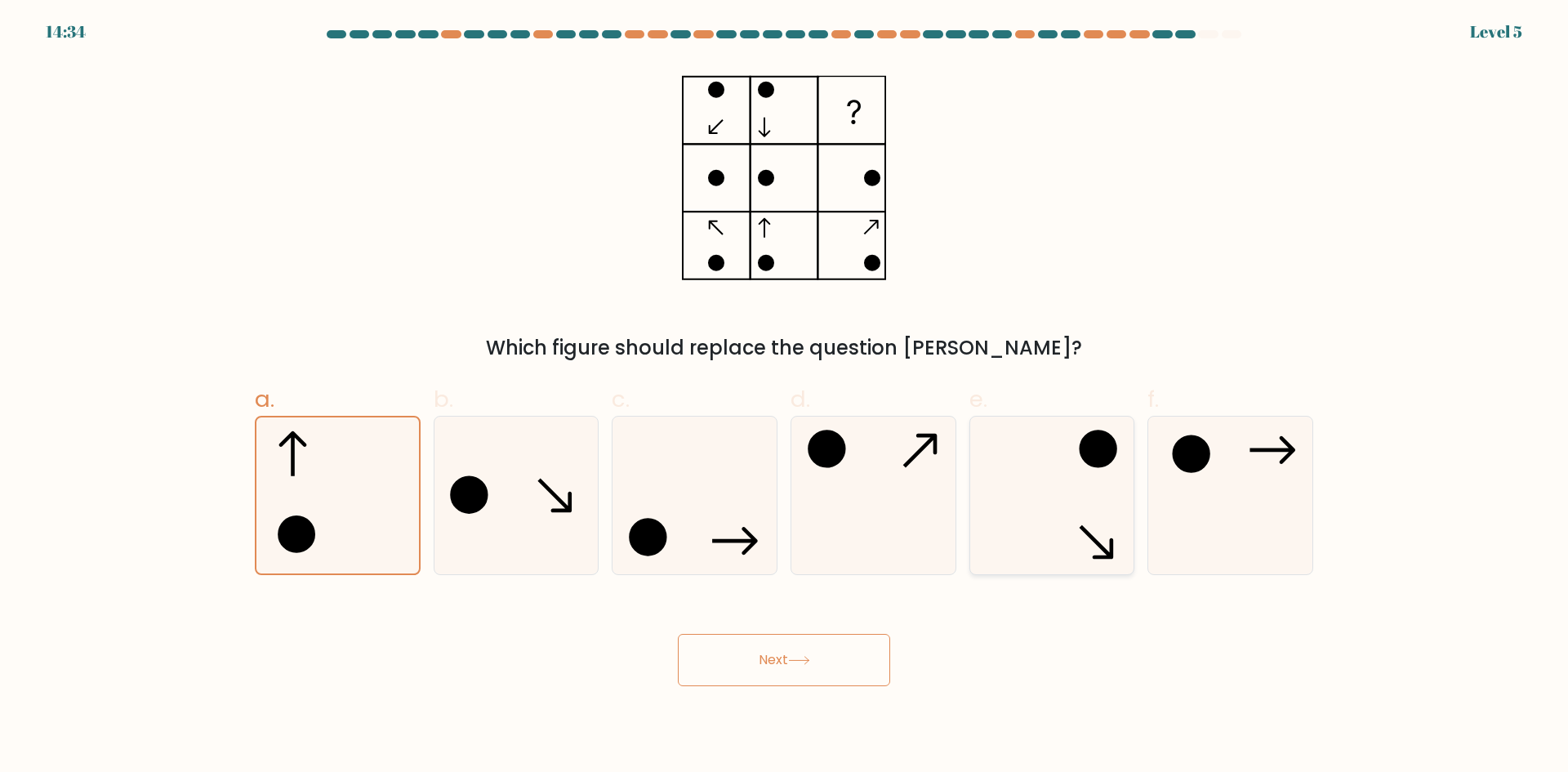
radio input "true"
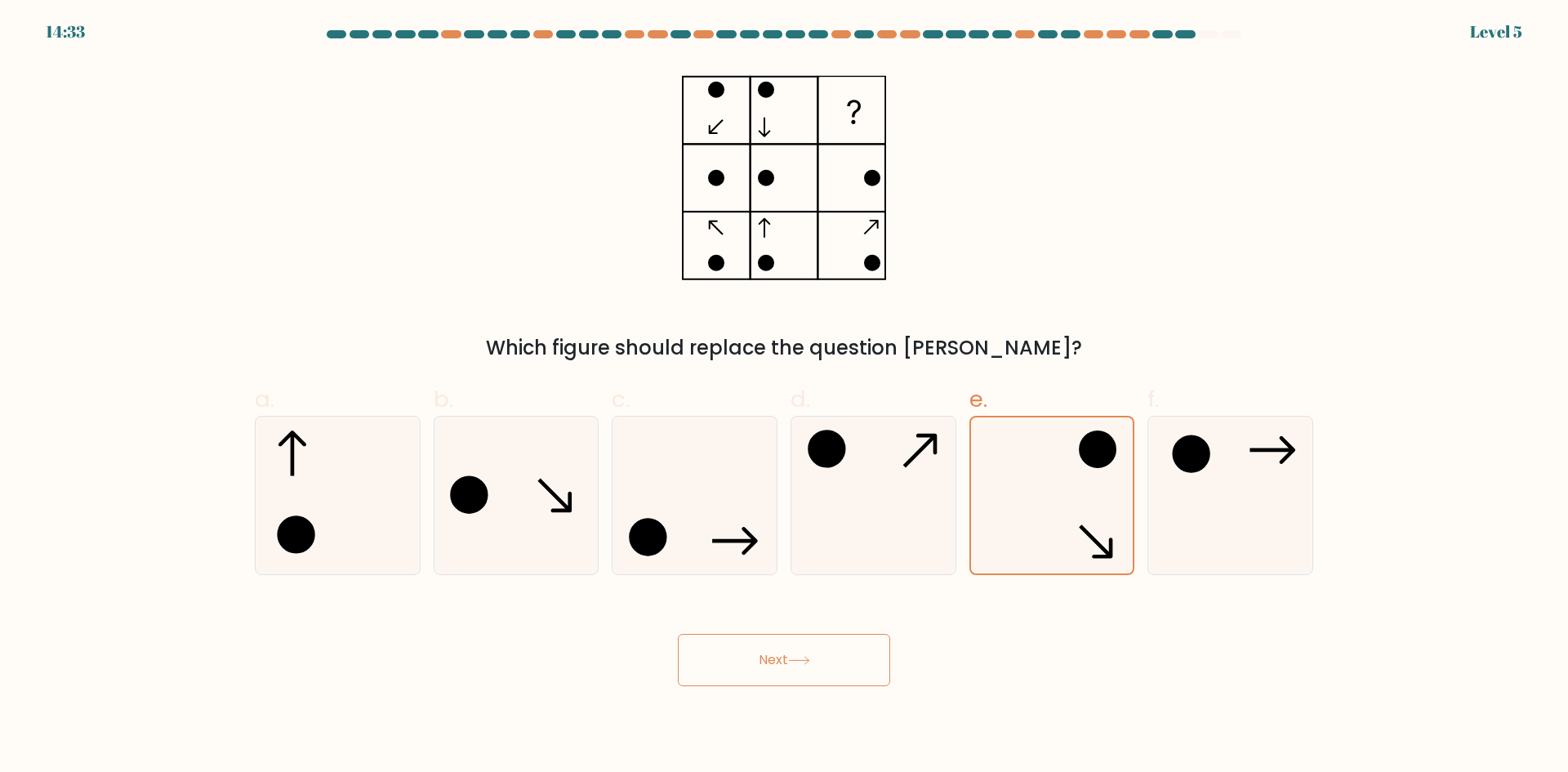
click at [826, 670] on button "Next" at bounding box center [784, 660] width 212 height 53
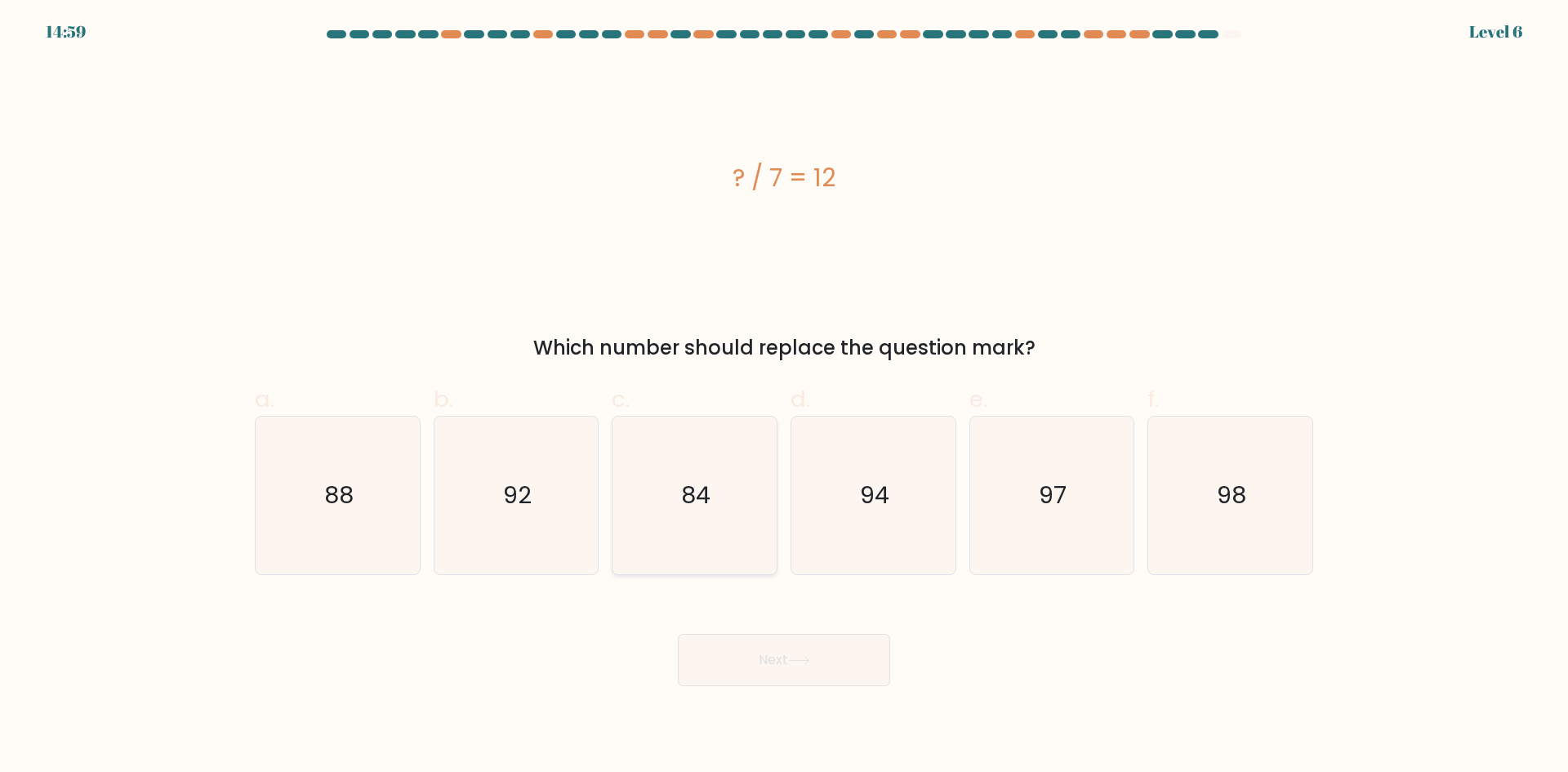
click at [633, 489] on icon "84" at bounding box center [695, 495] width 157 height 157
click at [784, 397] on input "c. 84" at bounding box center [784, 391] width 1 height 11
radio input "true"
click at [740, 653] on button "Next" at bounding box center [784, 660] width 212 height 53
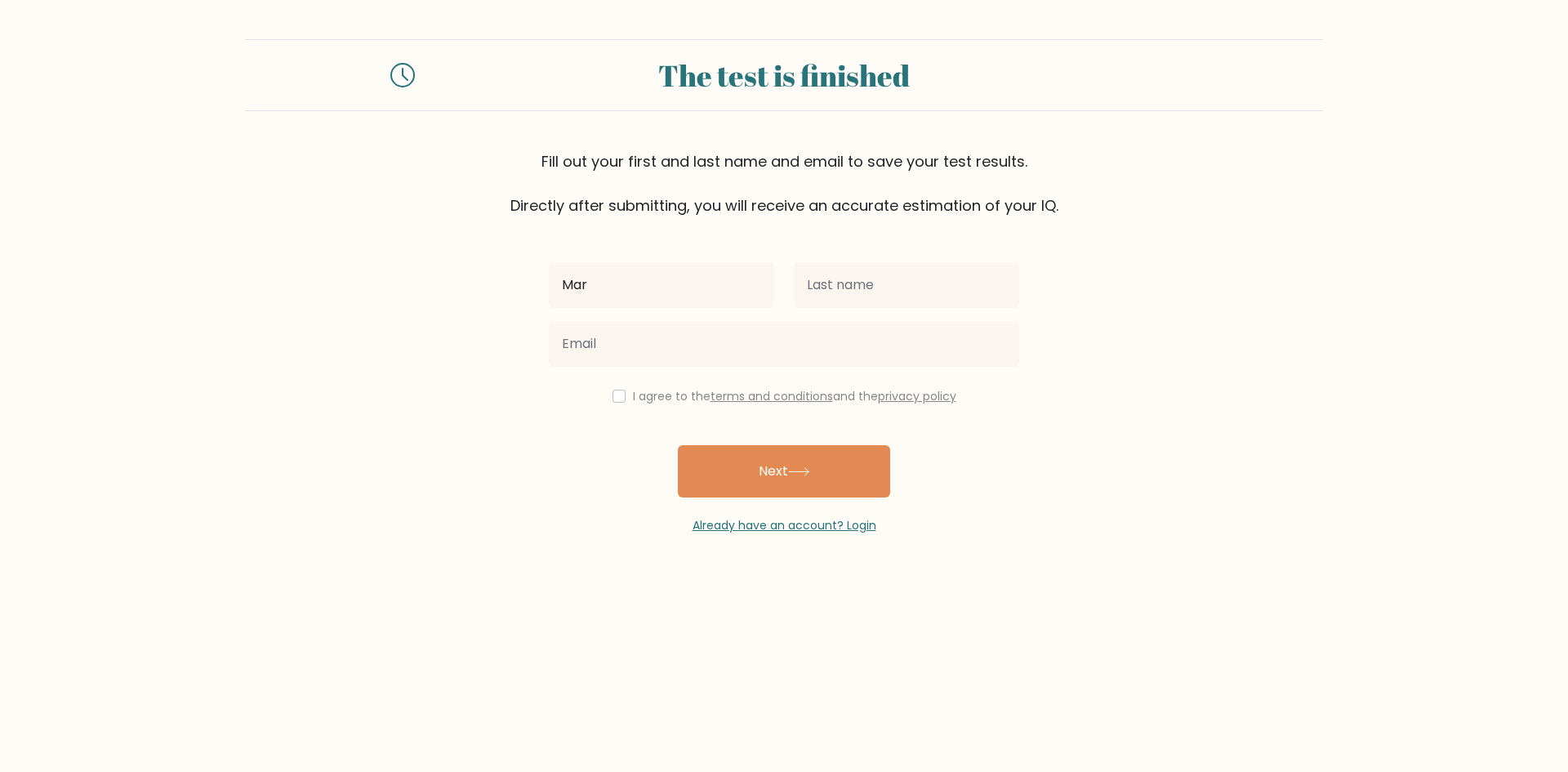
type input "Mar Cyrill"
click at [826, 287] on input "text" at bounding box center [907, 285] width 225 height 46
type input "Lacdan"
click at [629, 308] on div "[PERSON_NAME]" at bounding box center [662, 285] width 245 height 59
click at [623, 381] on div "Mar Cyrill Lacdan I agree to the terms and conditions and the privacy policy Ne…" at bounding box center [784, 375] width 490 height 318
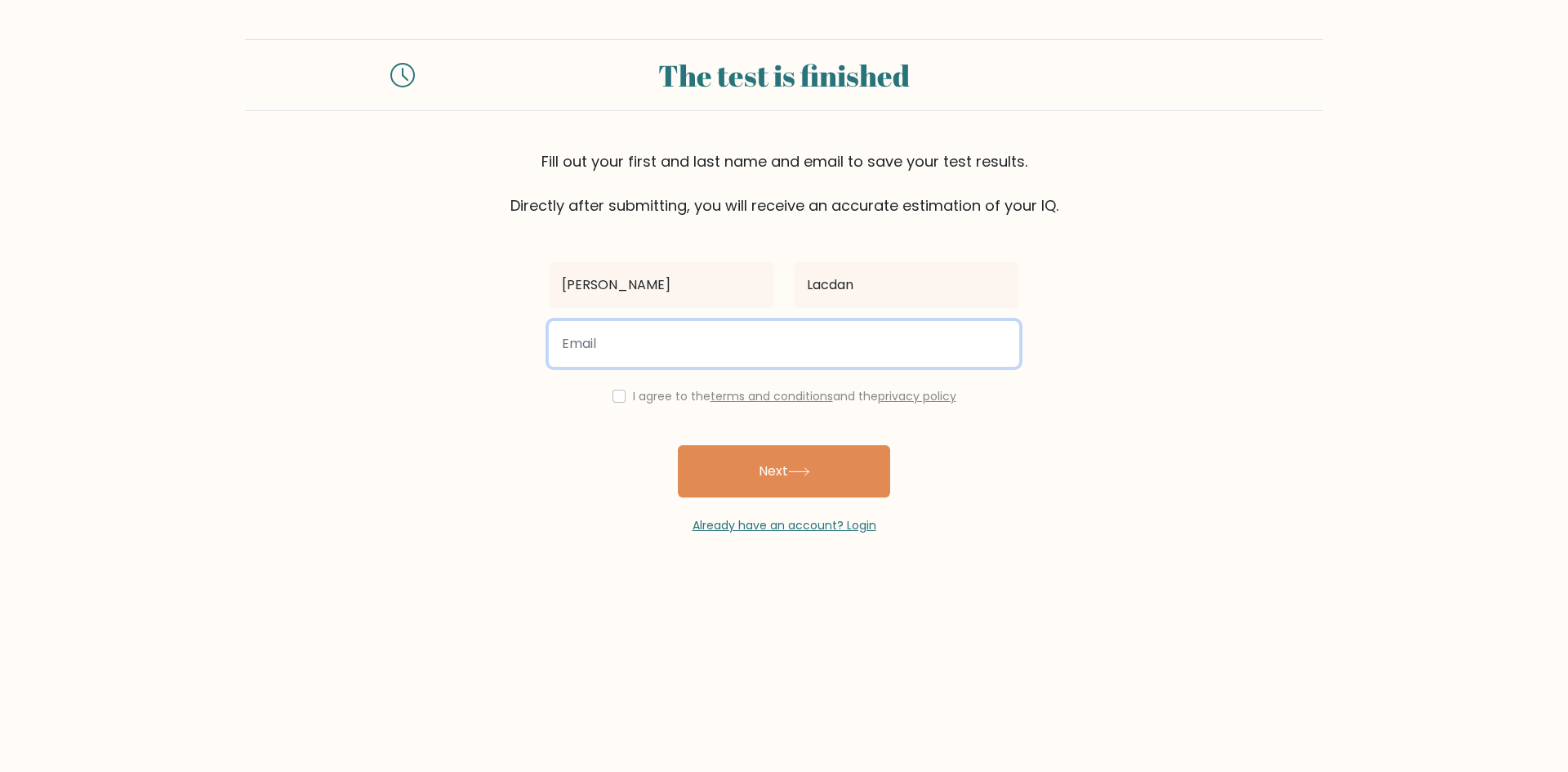
click at [603, 357] on input "email" at bounding box center [784, 344] width 471 height 46
type input "[EMAIL_ADDRESS][DOMAIN_NAME]"
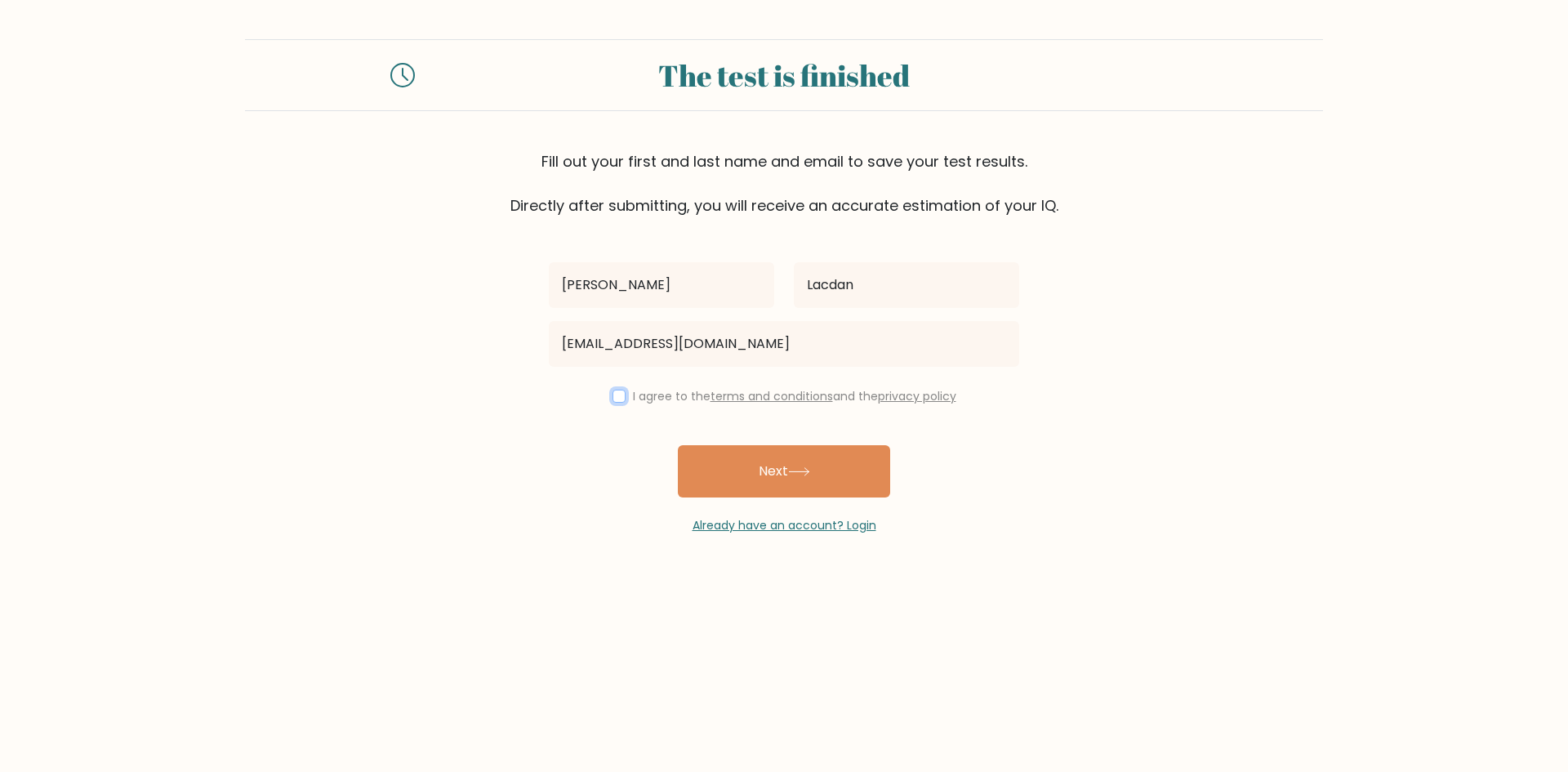
click at [616, 393] on input "checkbox" at bounding box center [618, 395] width 13 height 13
checkbox input "true"
click at [735, 460] on button "Next" at bounding box center [784, 471] width 212 height 53
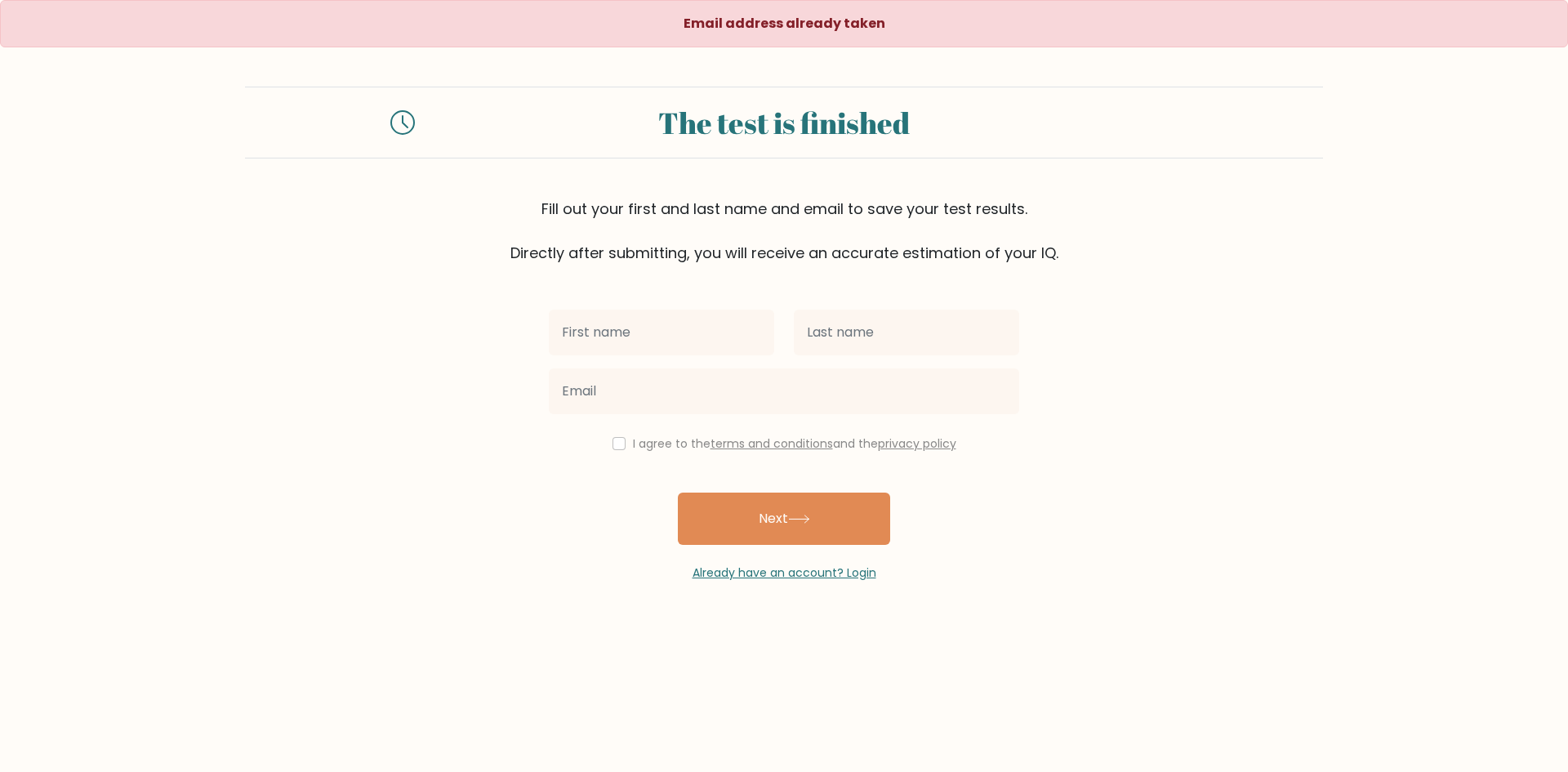
click at [685, 328] on input "text" at bounding box center [661, 333] width 225 height 46
type input "[PERSON_NAME]"
click at [817, 346] on input "text" at bounding box center [907, 333] width 225 height 46
type input "Lacdan"
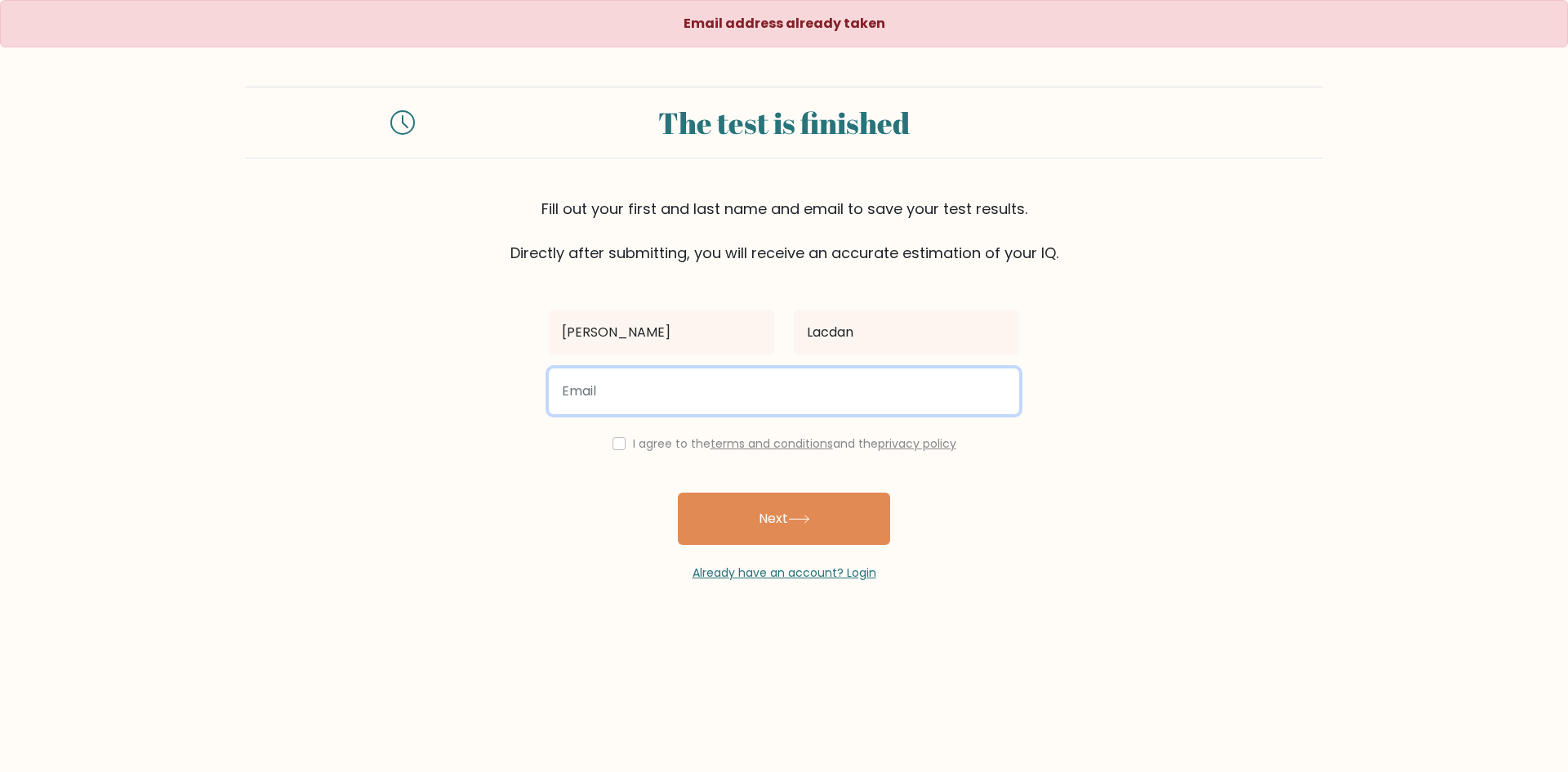
click at [690, 381] on input "email" at bounding box center [784, 391] width 471 height 46
type input "[EMAIL_ADDRESS][DOMAIN_NAME]"
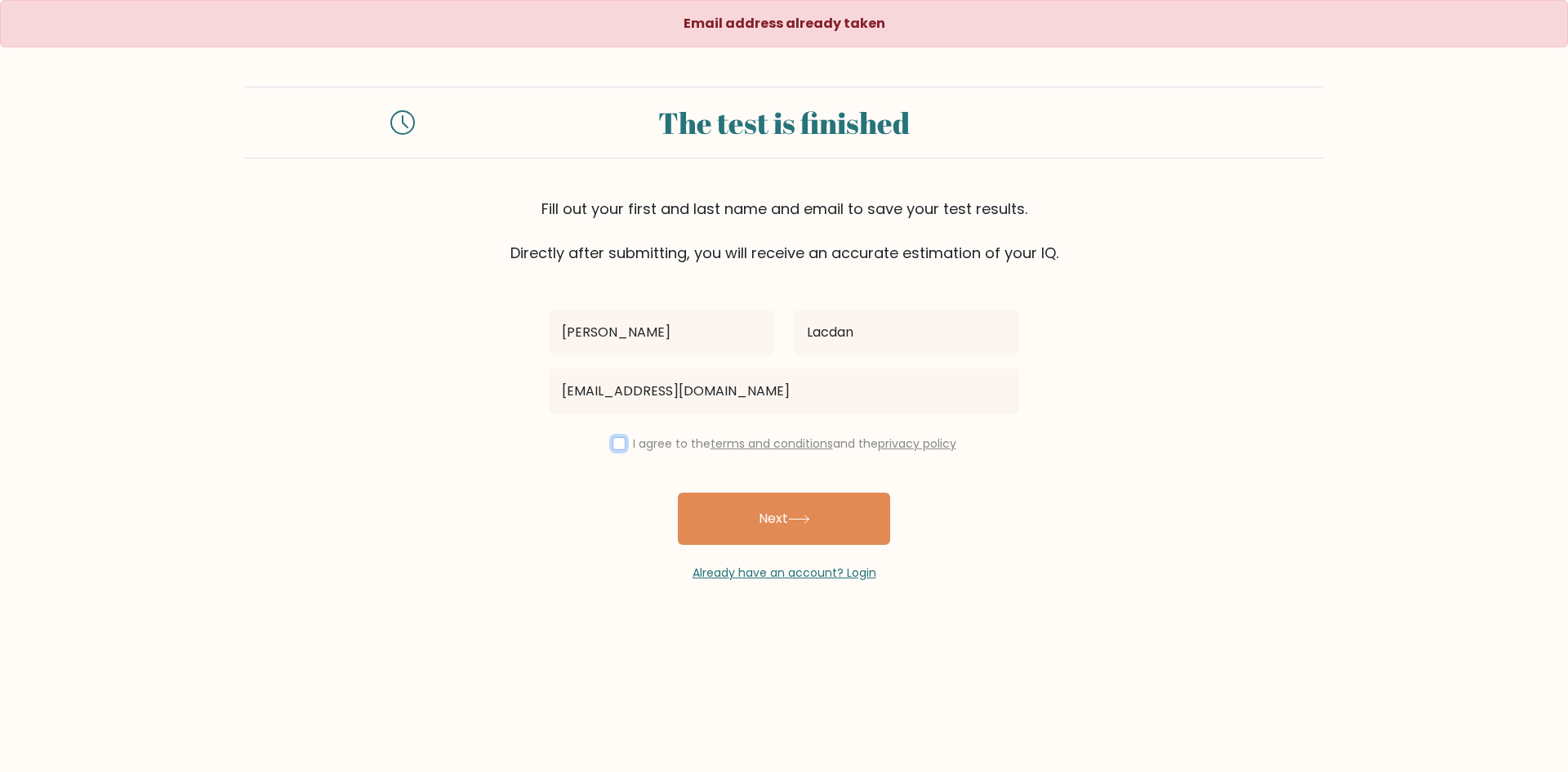
click at [617, 443] on input "checkbox" at bounding box center [618, 443] width 13 height 13
checkbox input "true"
click at [742, 498] on button "Next" at bounding box center [784, 519] width 212 height 53
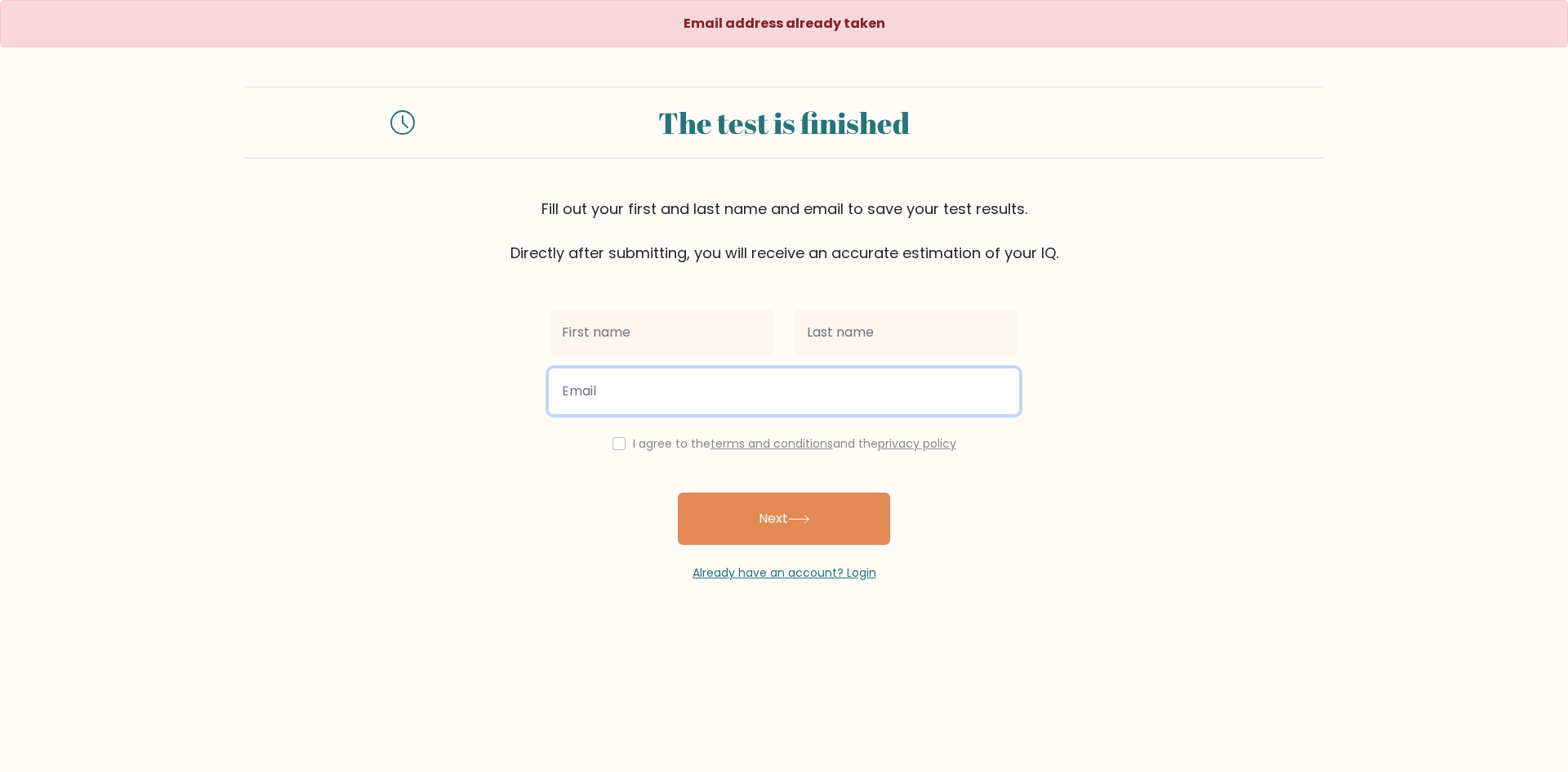
drag, startPoint x: 0, startPoint y: 0, endPoint x: 691, endPoint y: 385, distance: 791.0
click at [691, 385] on input "email" at bounding box center [784, 391] width 471 height 46
type input "lacdancyrill26@gmail.com"
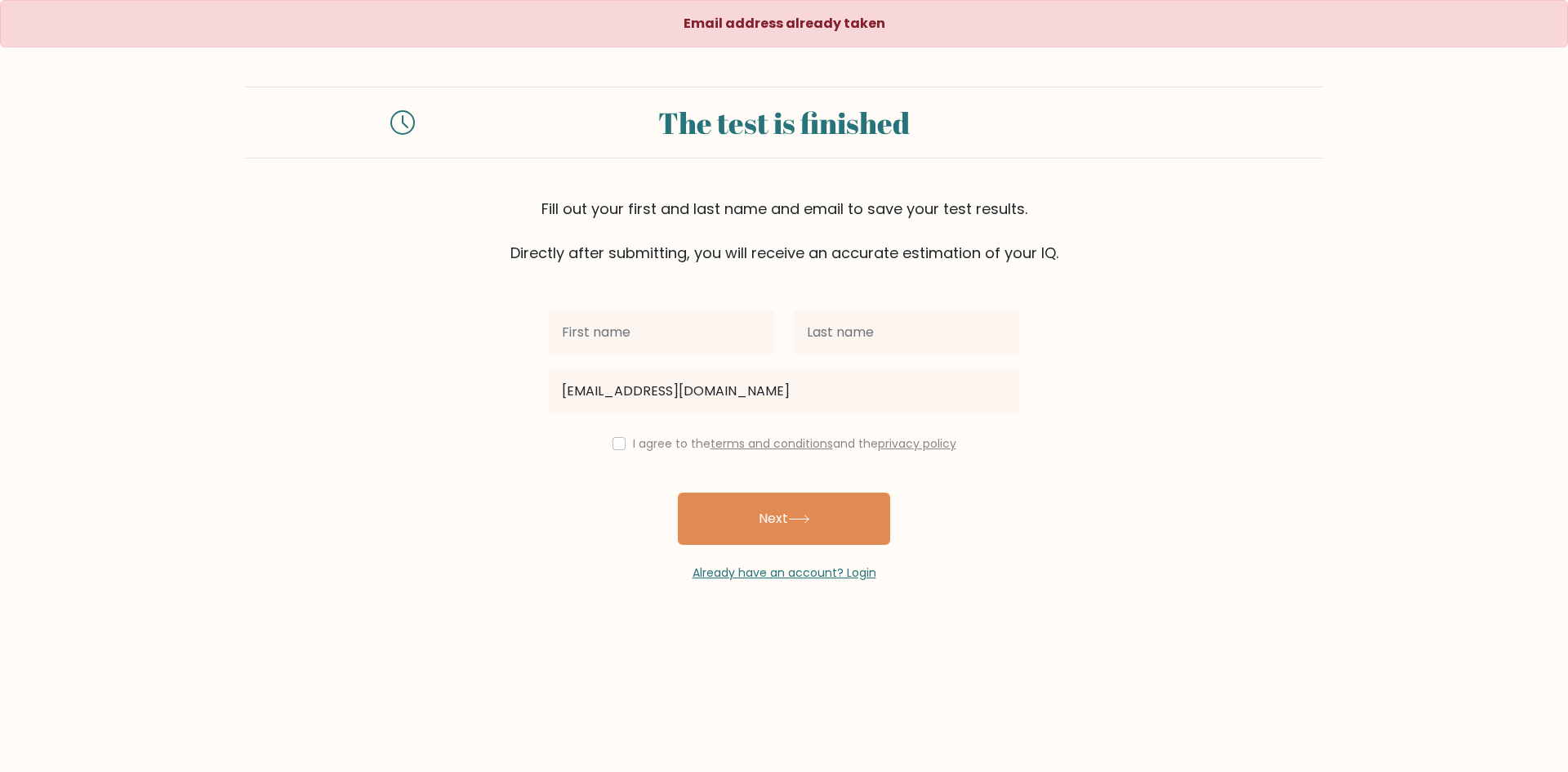
click at [633, 437] on label "I agree to the terms and conditions and the privacy policy" at bounding box center [794, 443] width 324 height 16
click at [620, 440] on input "checkbox" at bounding box center [618, 443] width 13 height 13
checkbox input "true"
click at [598, 339] on input "text" at bounding box center [661, 333] width 225 height 46
type input "[PERSON_NAME]"
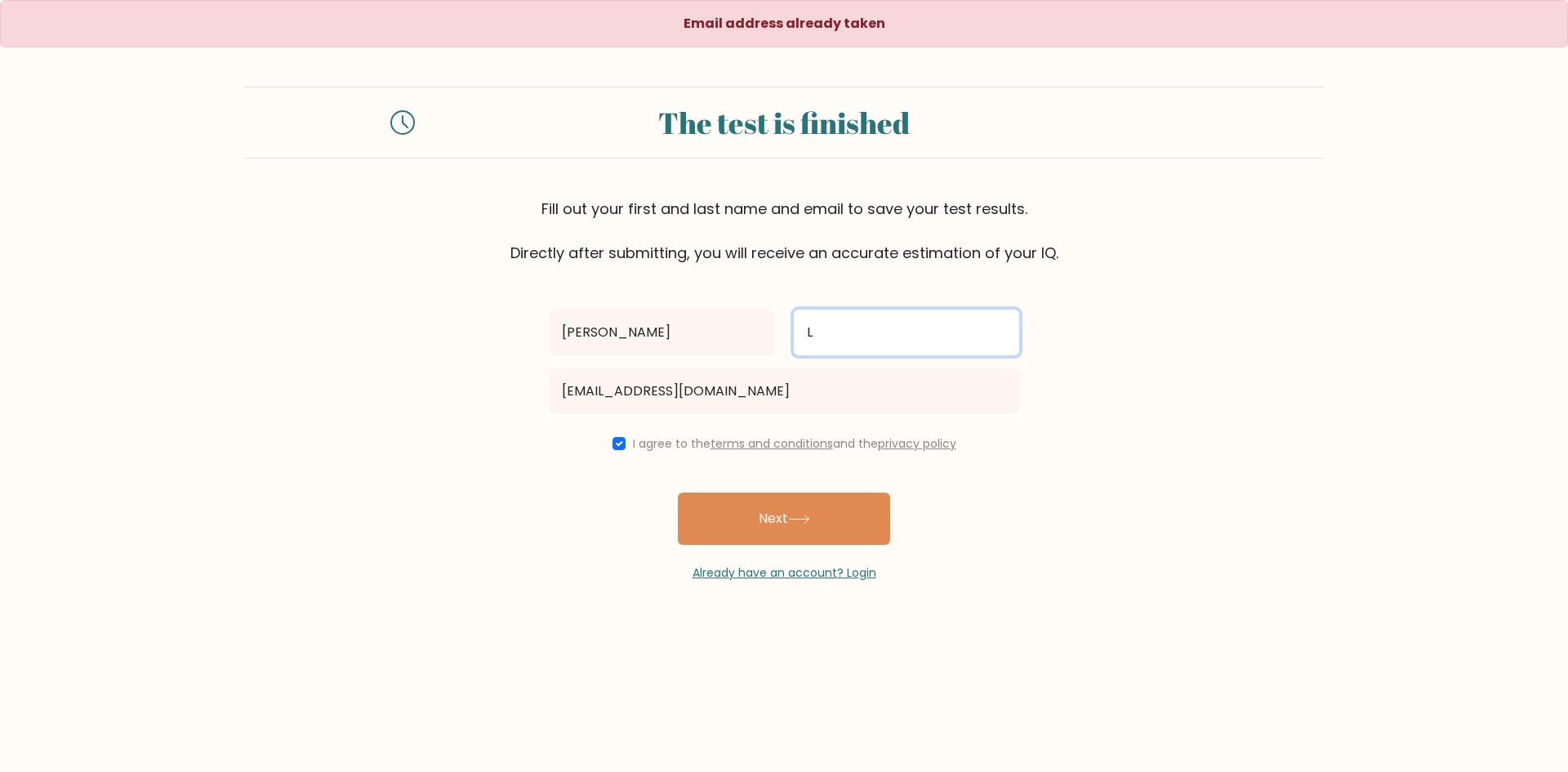
type input "Lacdan"
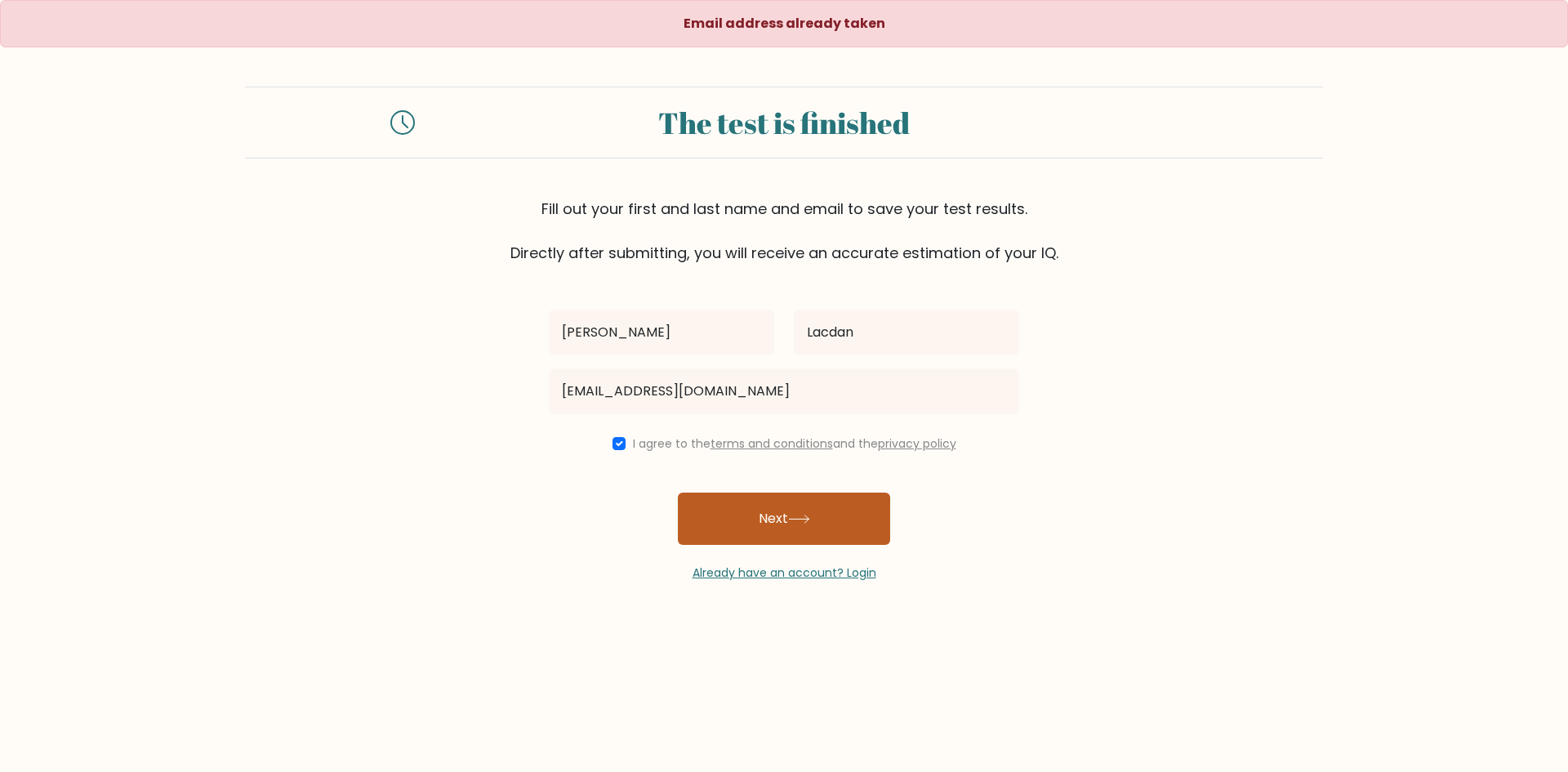
click at [881, 506] on button "Next" at bounding box center [784, 519] width 212 height 53
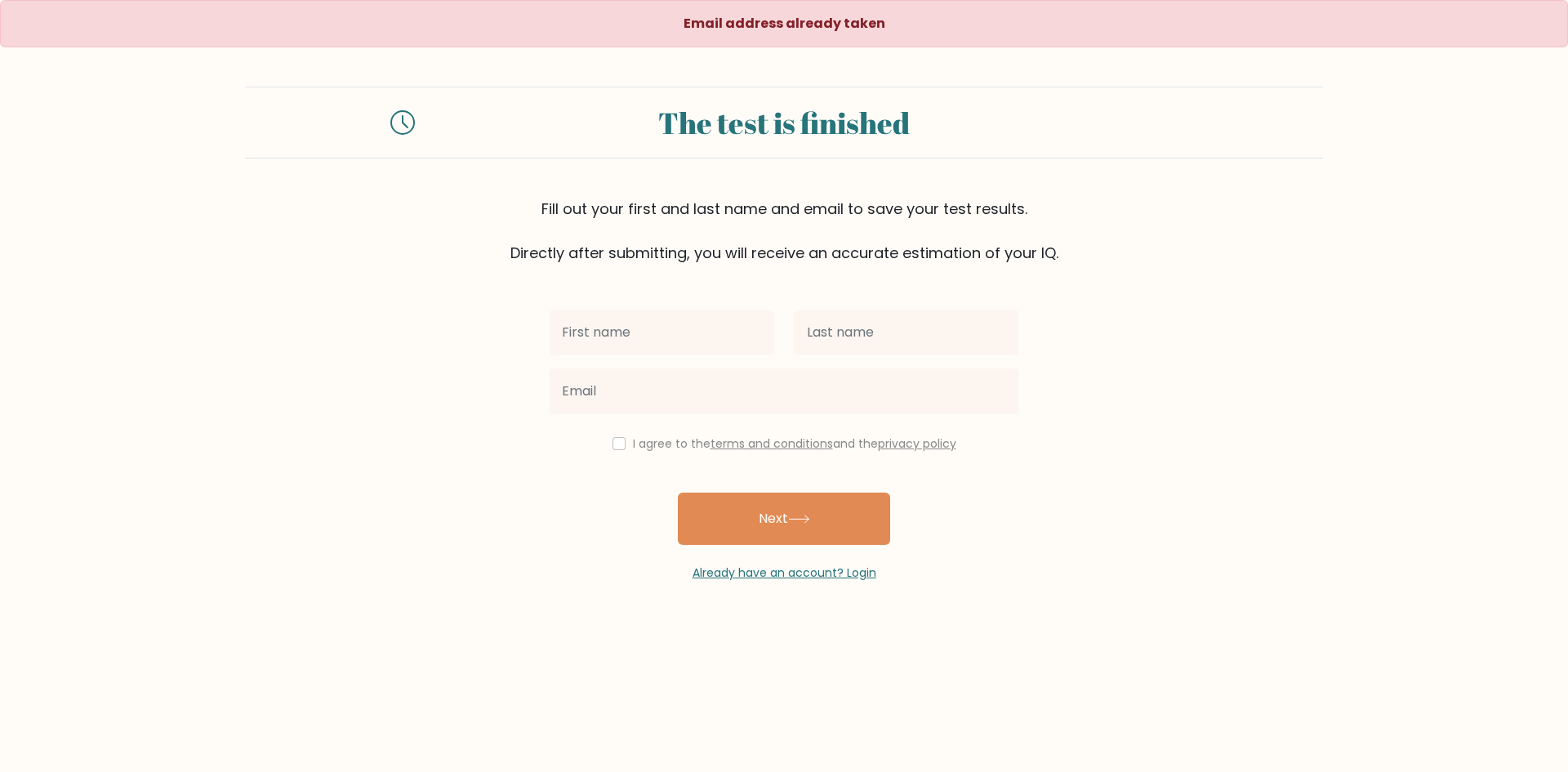
click at [667, 317] on input "text" at bounding box center [661, 333] width 225 height 46
click at [852, 346] on input "text" at bounding box center [907, 333] width 225 height 46
click at [776, 338] on div at bounding box center [662, 332] width 245 height 59
click at [761, 338] on input "text" at bounding box center [661, 333] width 225 height 46
type input "c"
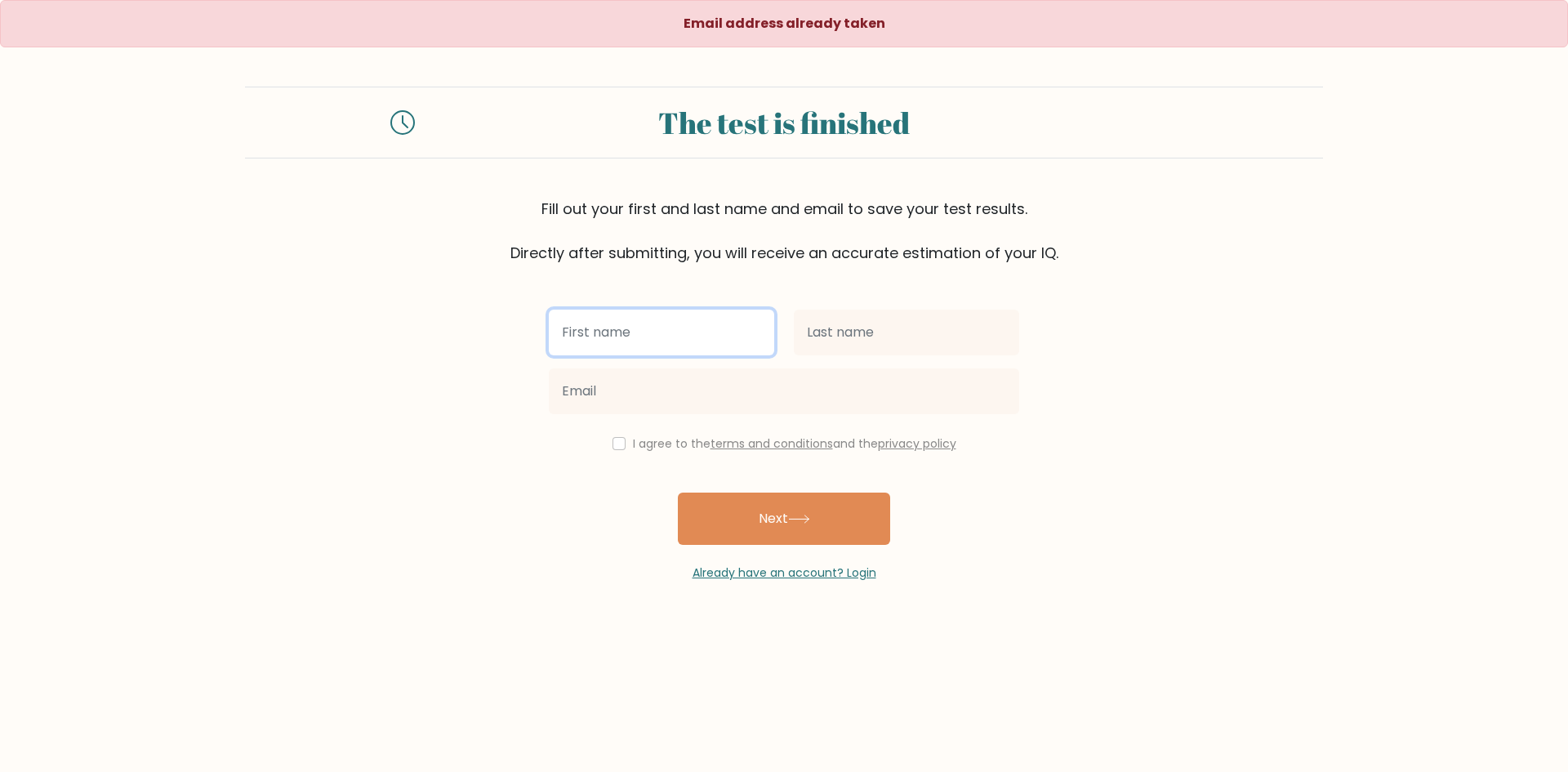
click at [716, 323] on input "text" at bounding box center [661, 333] width 225 height 46
type input "[PERSON_NAME]"
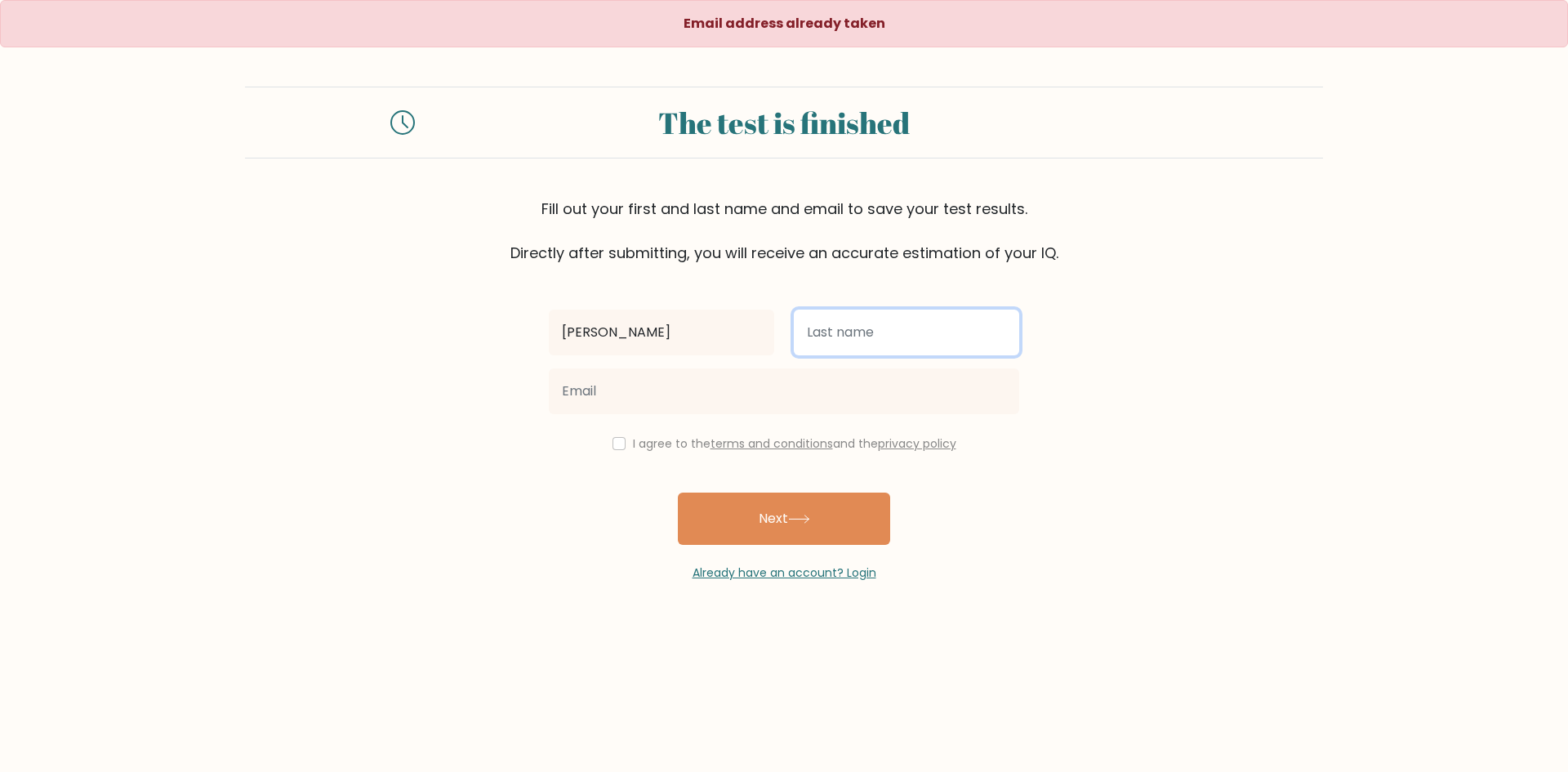
click at [854, 338] on input "text" at bounding box center [907, 333] width 225 height 46
type input "Lacdan"
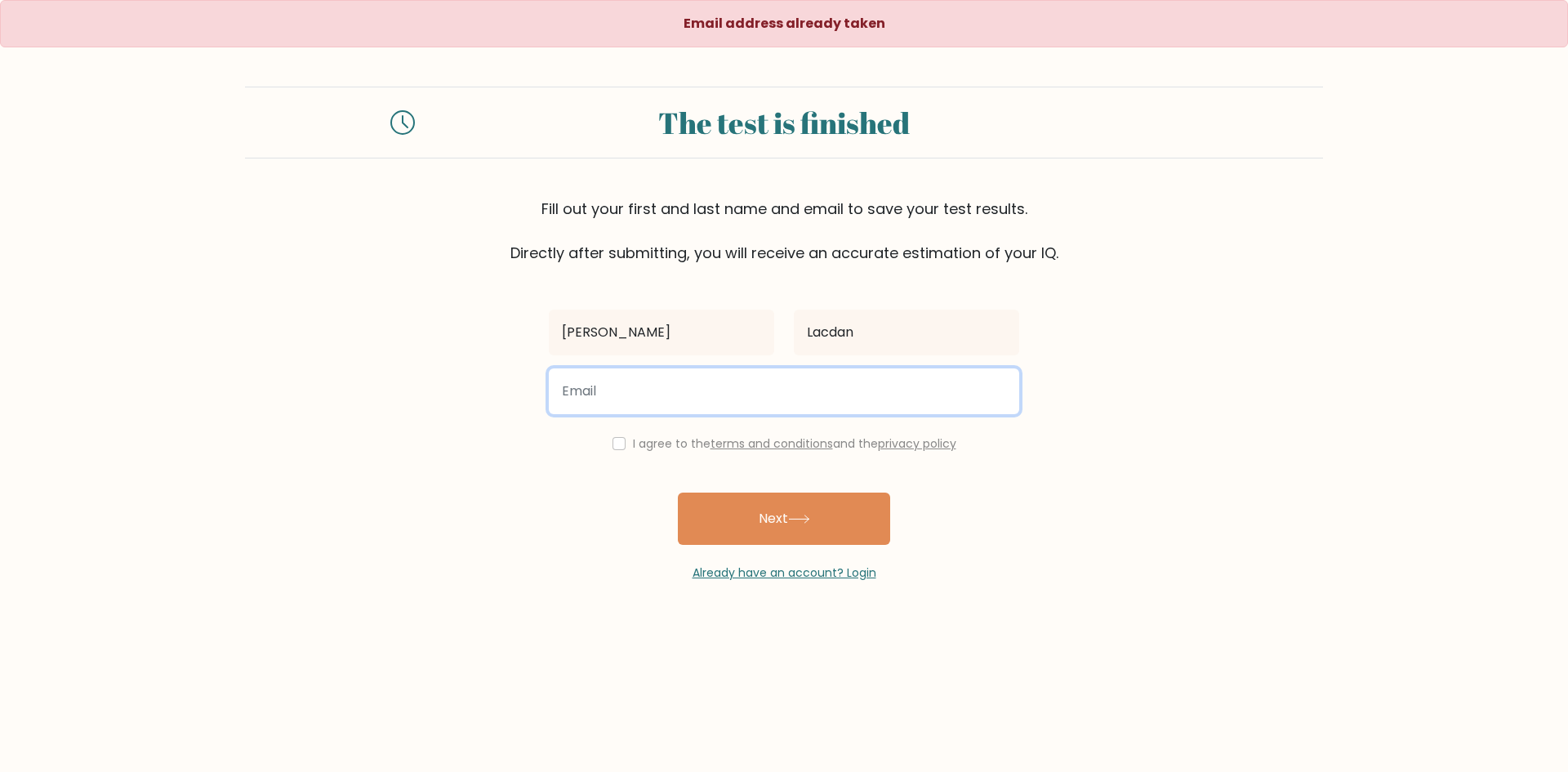
drag, startPoint x: 611, startPoint y: 404, endPoint x: 610, endPoint y: 415, distance: 11.0
click at [611, 404] on input "email" at bounding box center [784, 391] width 471 height 46
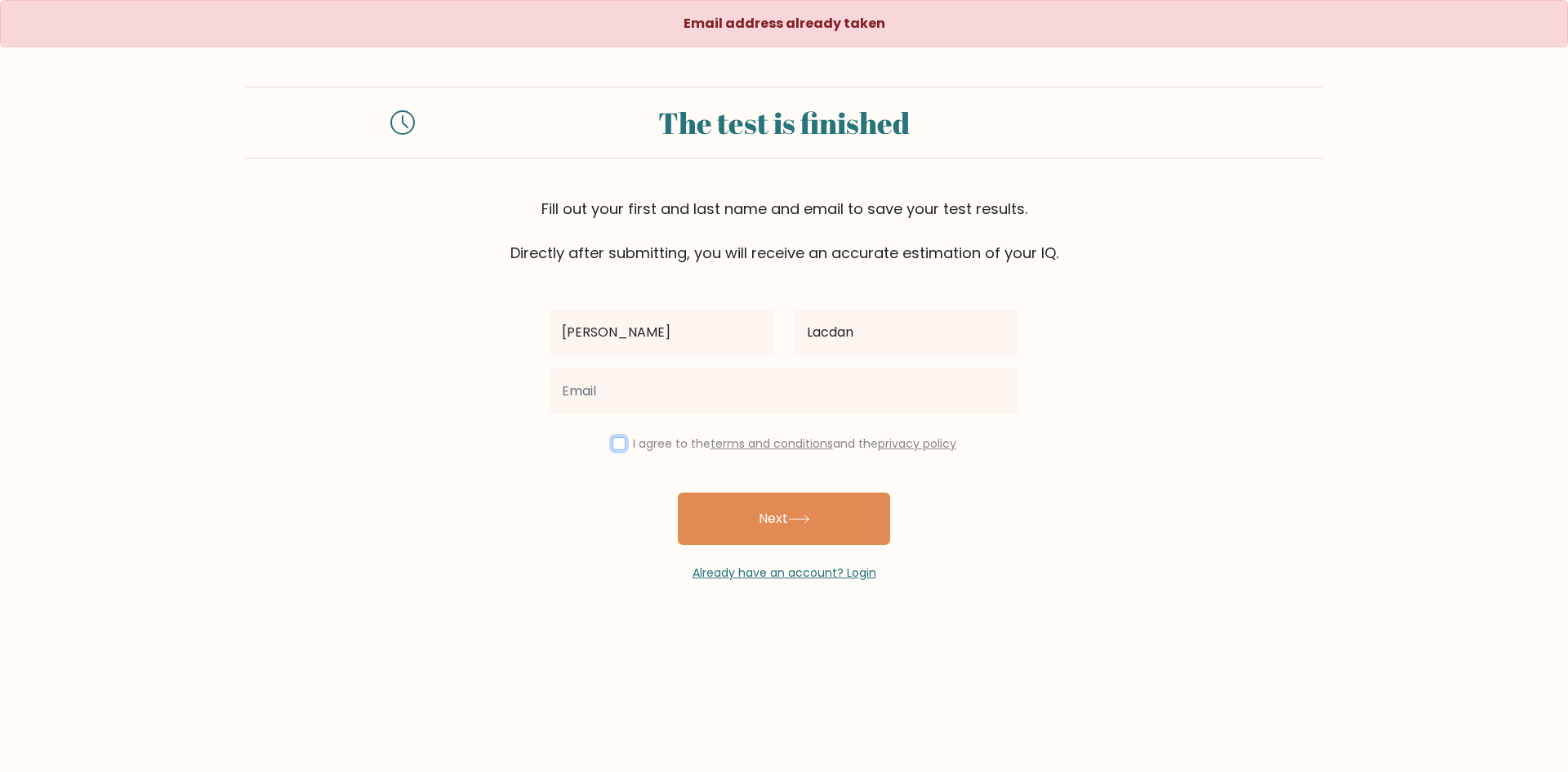
click at [612, 437] on input "checkbox" at bounding box center [618, 443] width 13 height 13
checkbox input "true"
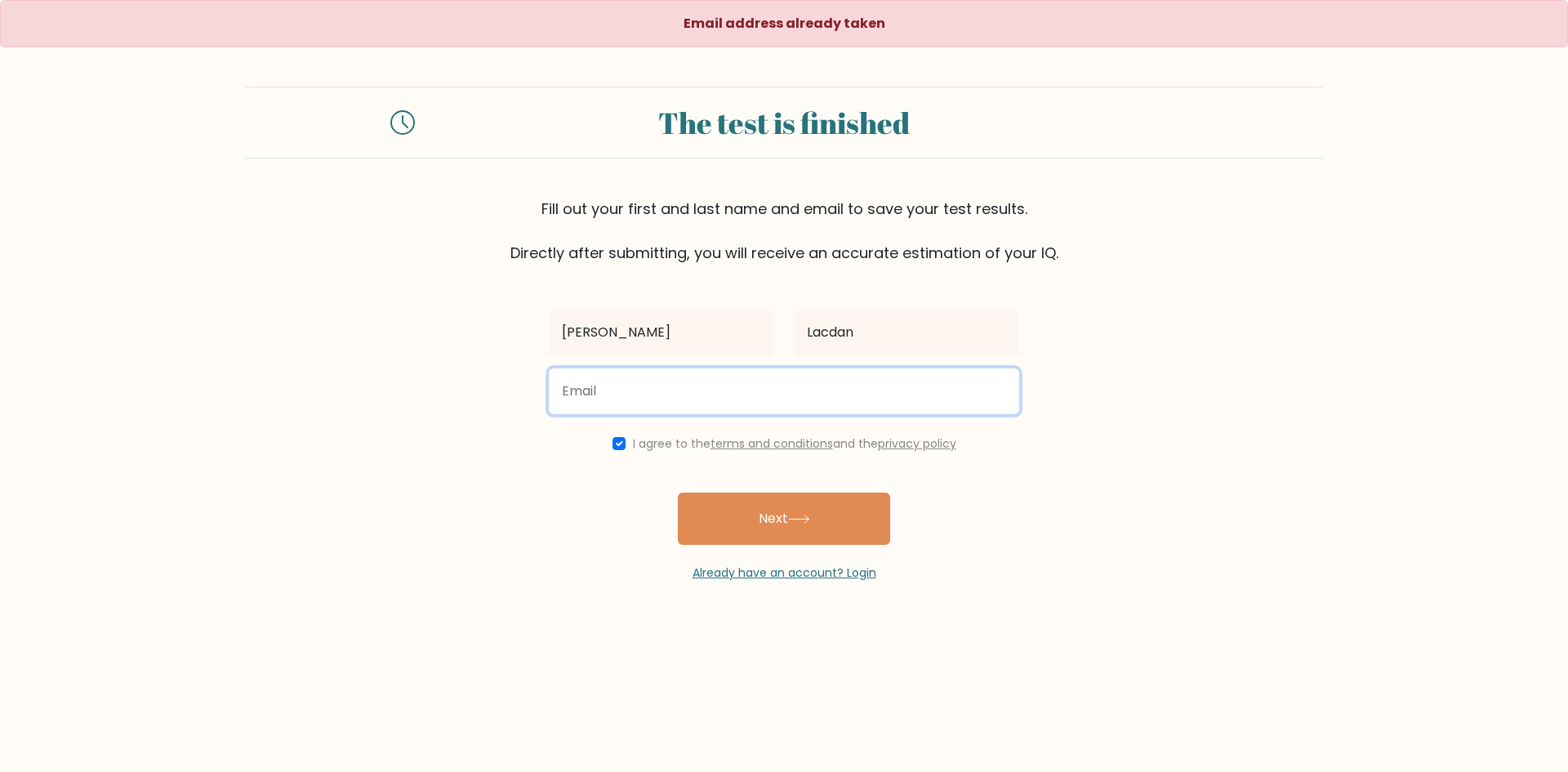
click at [614, 403] on input "email" at bounding box center [784, 391] width 471 height 46
type input "cyrilllabudlay0@gmail.com"
click at [678, 493] on button "Next" at bounding box center [784, 519] width 212 height 53
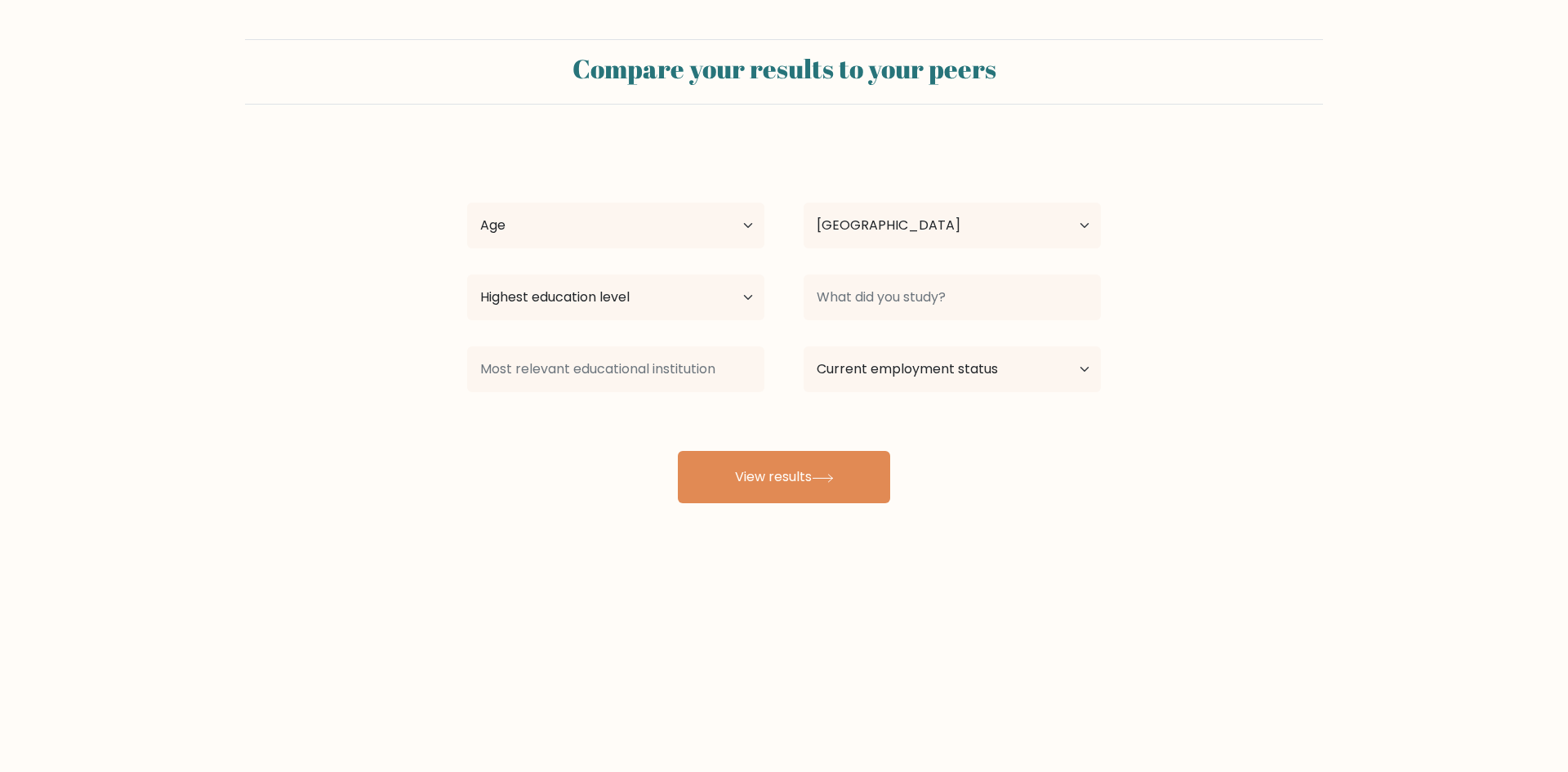
select select "JP"
click at [681, 225] on select "Age Under 18 years old 18-24 years old 25-34 years old 35-44 years old 45-54 ye…" at bounding box center [615, 225] width 298 height 46
select select "18_24"
click at [467, 202] on select "Age Under 18 years old 18-24 years old 25-34 years old 35-44 years old 45-54 ye…" at bounding box center [615, 225] width 298 height 46
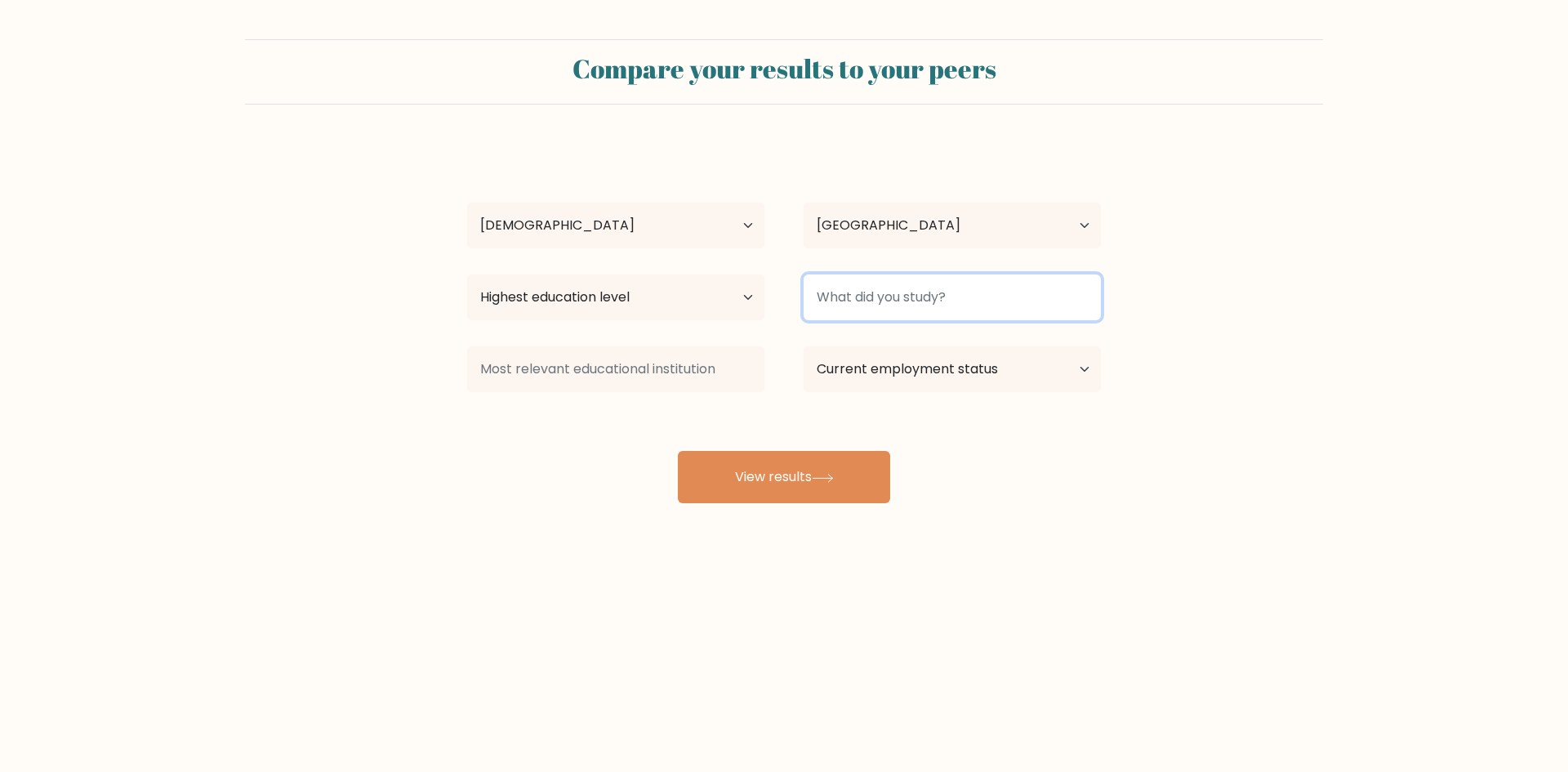
click at [903, 295] on input at bounding box center [952, 298] width 298 height 46
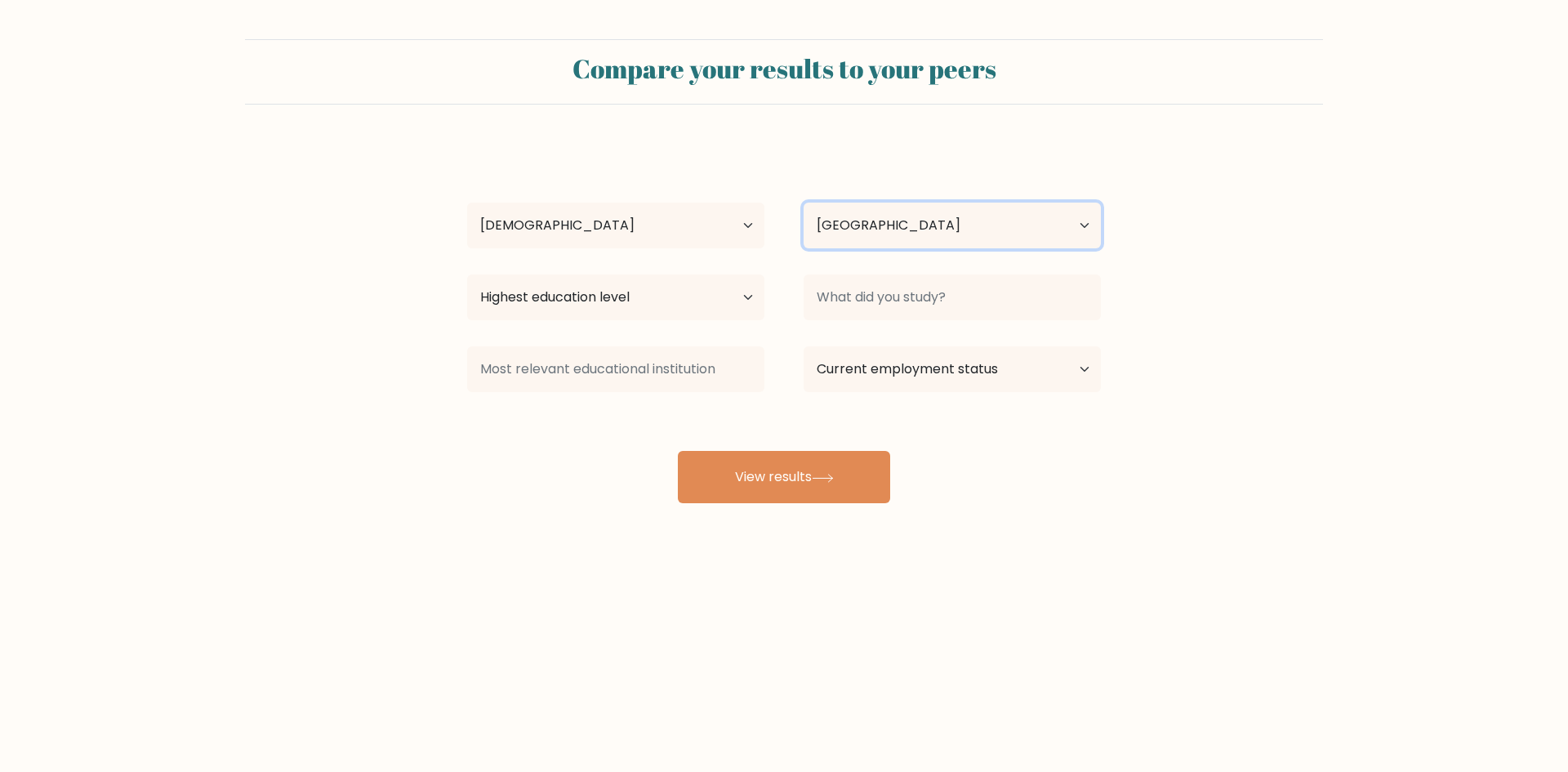
click at [867, 223] on select "Country Afghanistan Albania Algeria American Samoa Andorra Angola Anguilla Anta…" at bounding box center [952, 225] width 298 height 46
select select "PH"
click at [803, 202] on select "Country Afghanistan Albania Algeria American Samoa Andorra Angola Anguilla Anta…" at bounding box center [952, 225] width 298 height 46
click at [697, 291] on select "Highest education level No schooling Primary Lower Secondary Upper Secondary Oc…" at bounding box center [615, 298] width 298 height 46
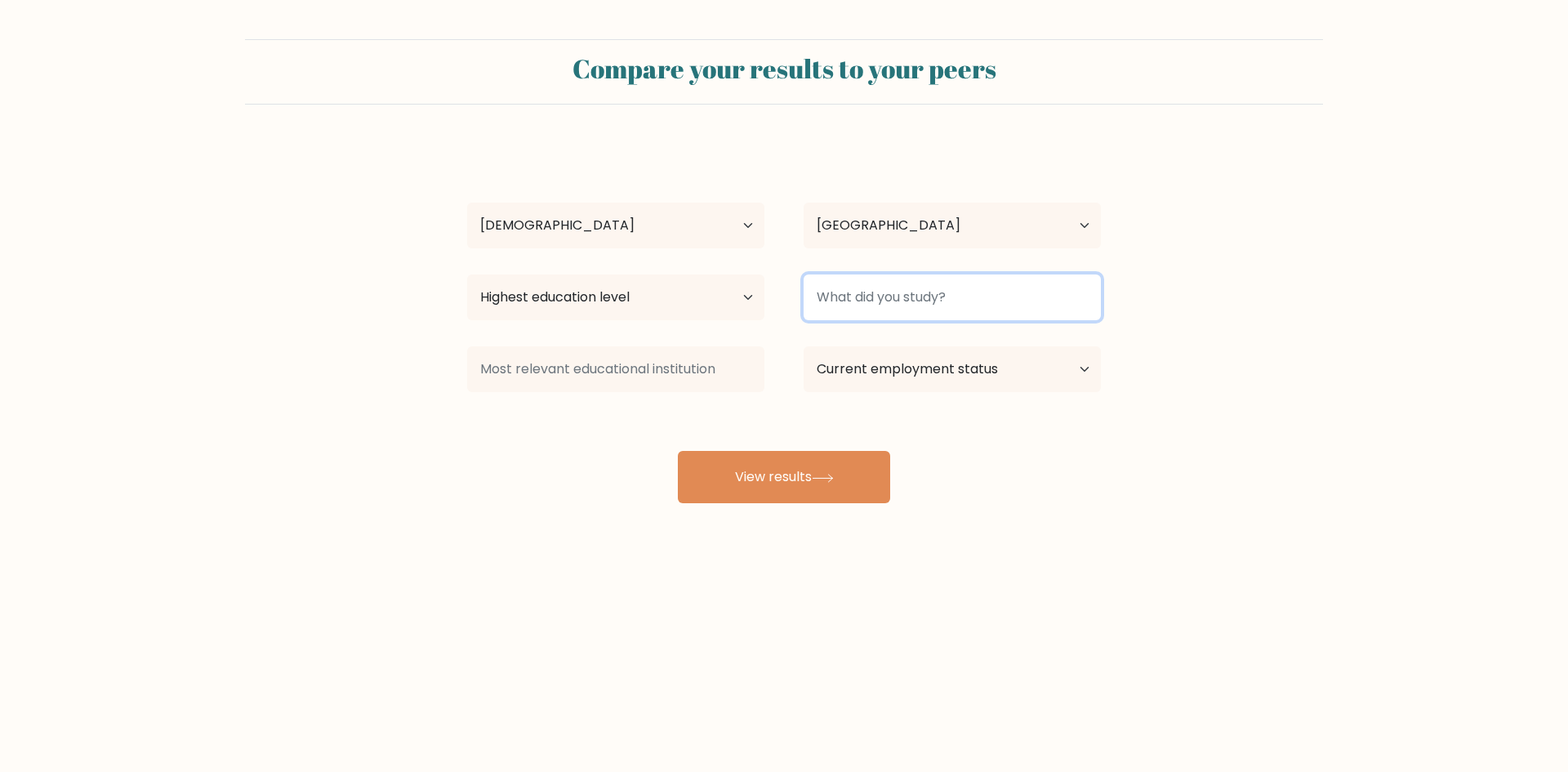
click at [959, 281] on input at bounding box center [952, 298] width 298 height 46
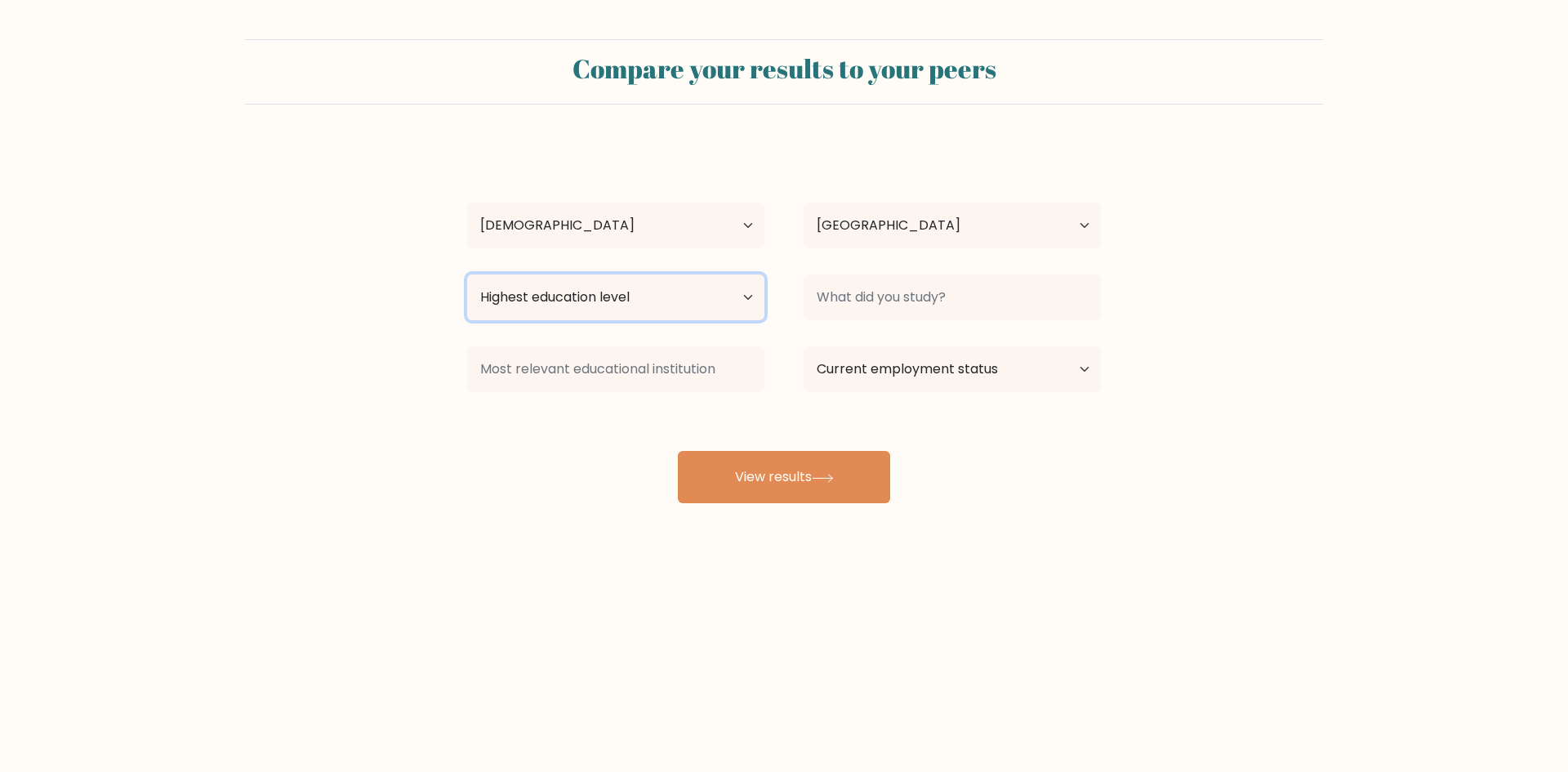
click at [603, 282] on select "Highest education level No schooling Primary Lower Secondary Upper Secondary Oc…" at bounding box center [615, 298] width 298 height 46
select select "bachelors_degree"
click at [467, 275] on select "Highest education level No schooling Primary Lower Secondary Upper Secondary Oc…" at bounding box center [615, 298] width 298 height 46
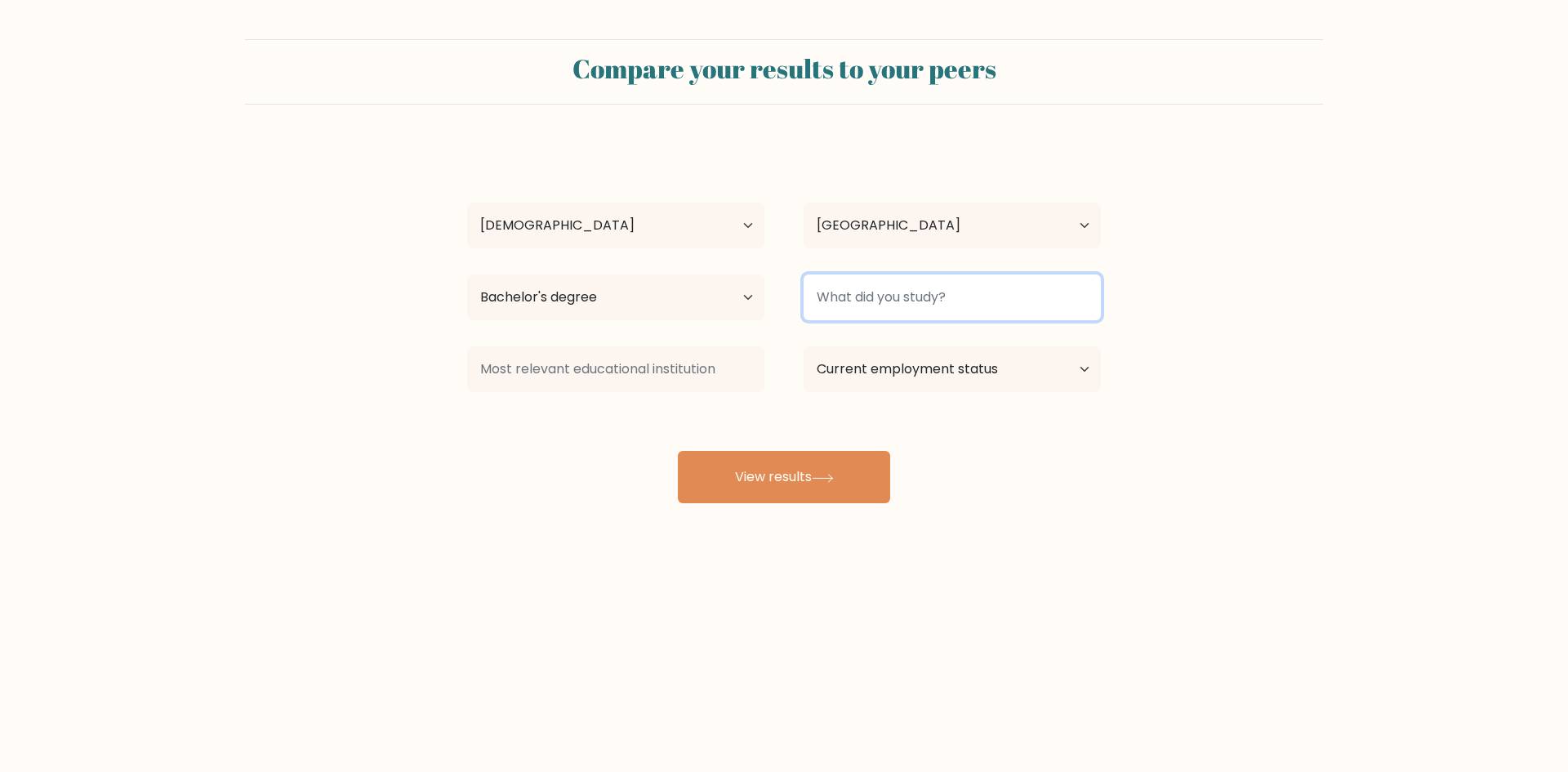
click at [931, 285] on input at bounding box center [952, 298] width 298 height 46
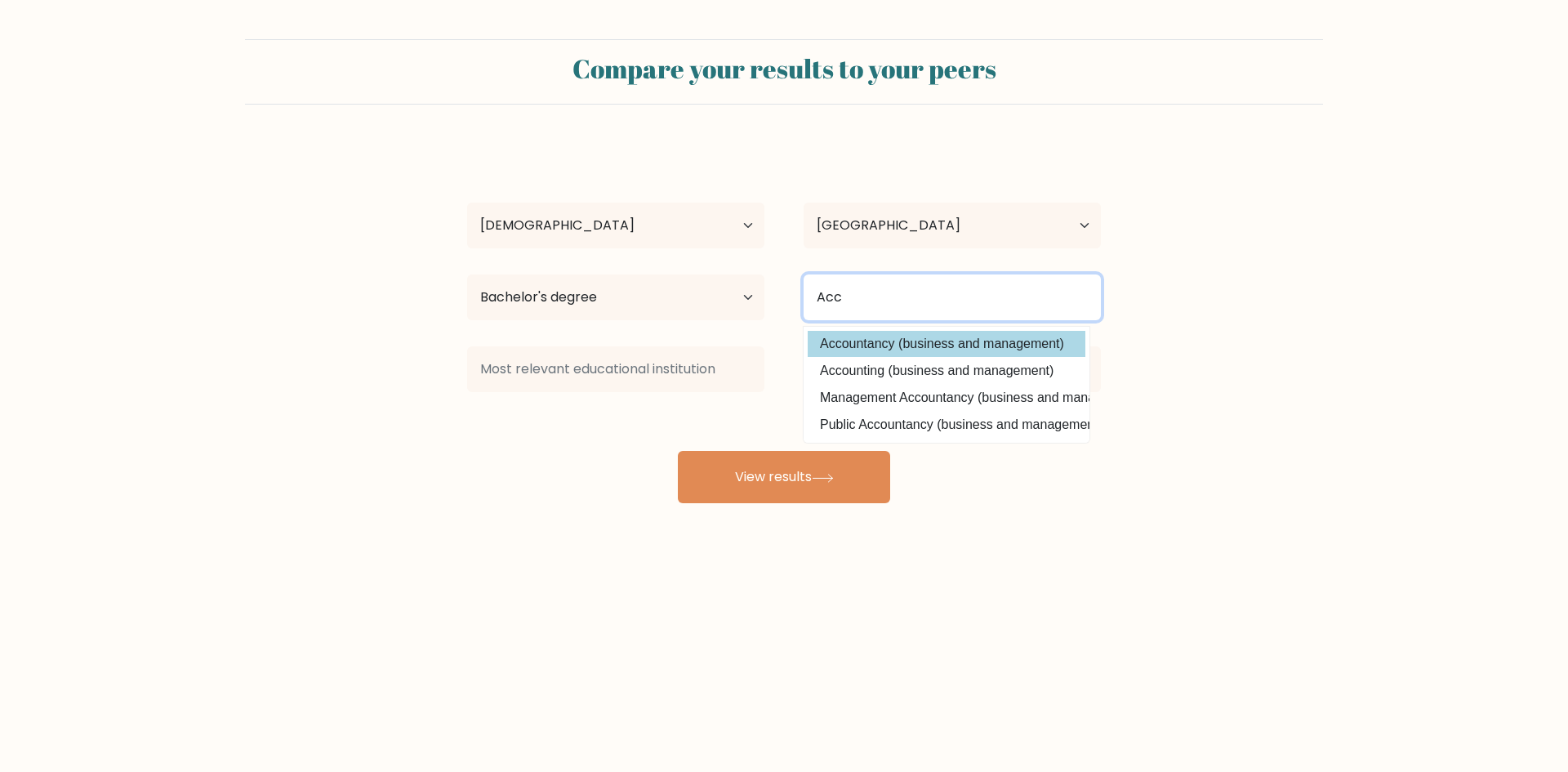
type input "Acc"
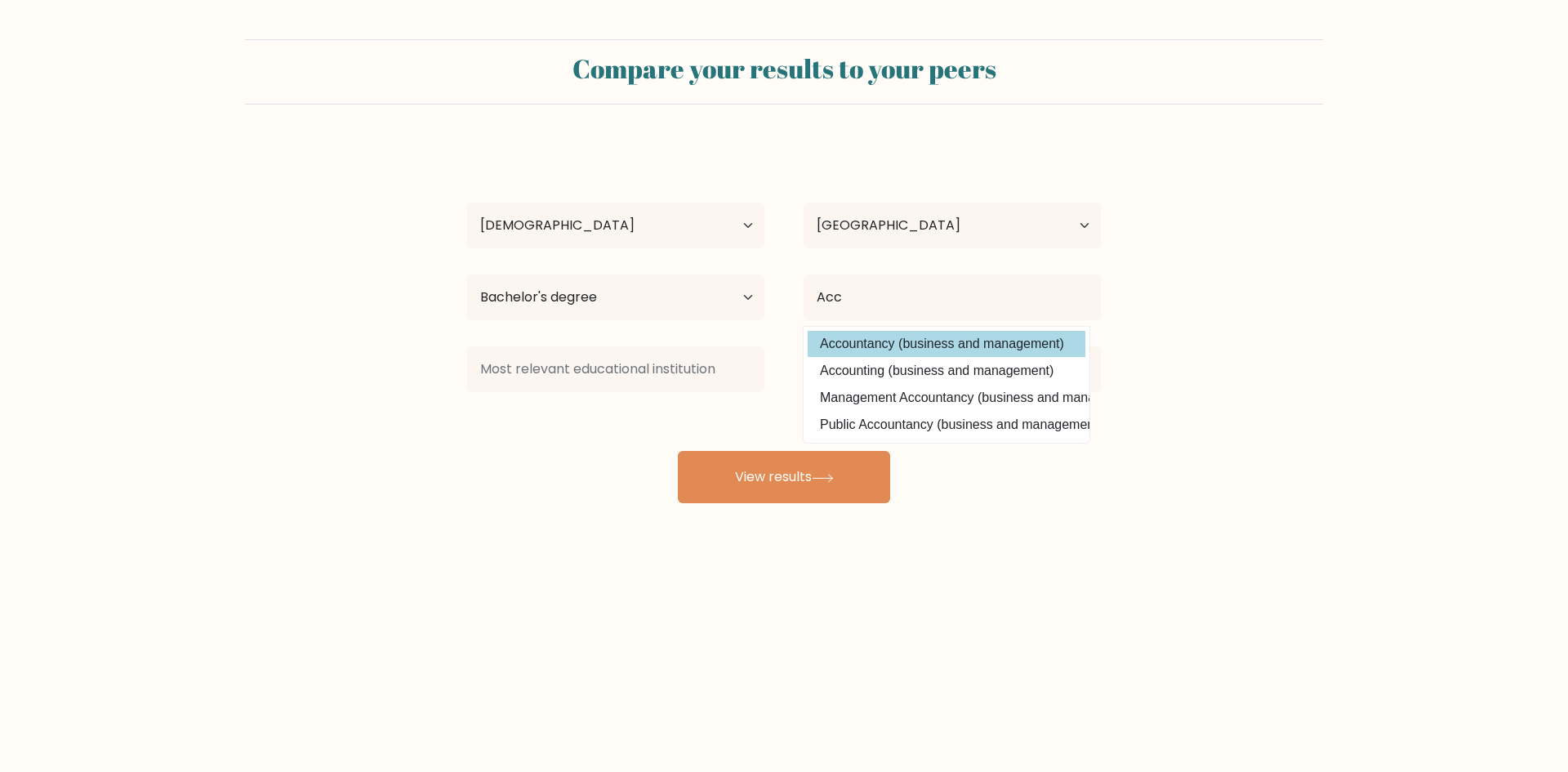
click at [908, 350] on div "Mar Cyrill Lacdan Age Under 18 years old 18-24 years old 25-34 years old 35-44 …" at bounding box center [784, 323] width 653 height 360
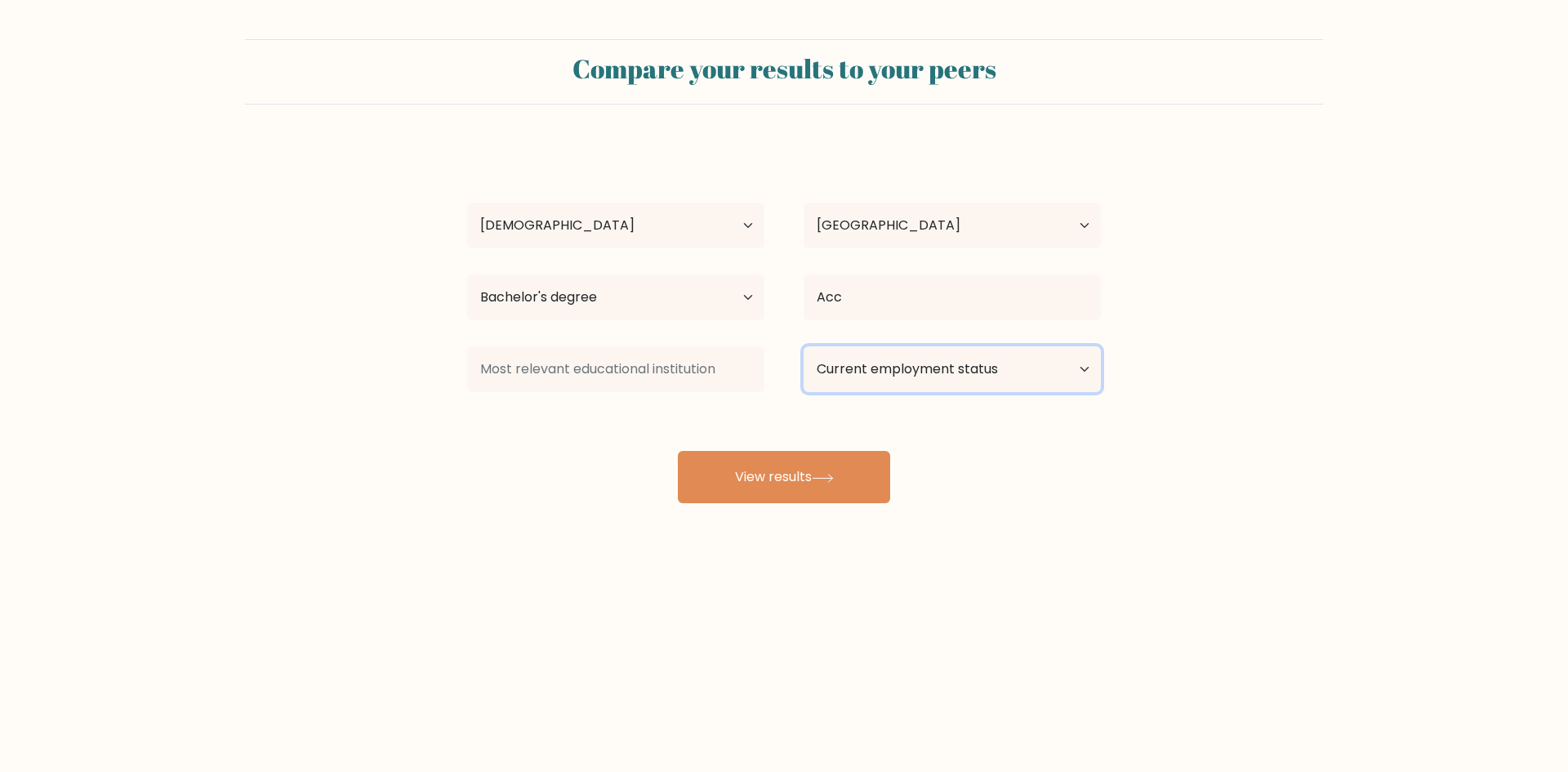
click at [887, 375] on select "Current employment status Employed Student Retired Other / prefer not to answer" at bounding box center [952, 370] width 298 height 46
select select "other"
click at [803, 347] on select "Current employment status Employed Student Retired Other / prefer not to answer" at bounding box center [952, 370] width 298 height 46
click at [625, 355] on input at bounding box center [615, 370] width 298 height 46
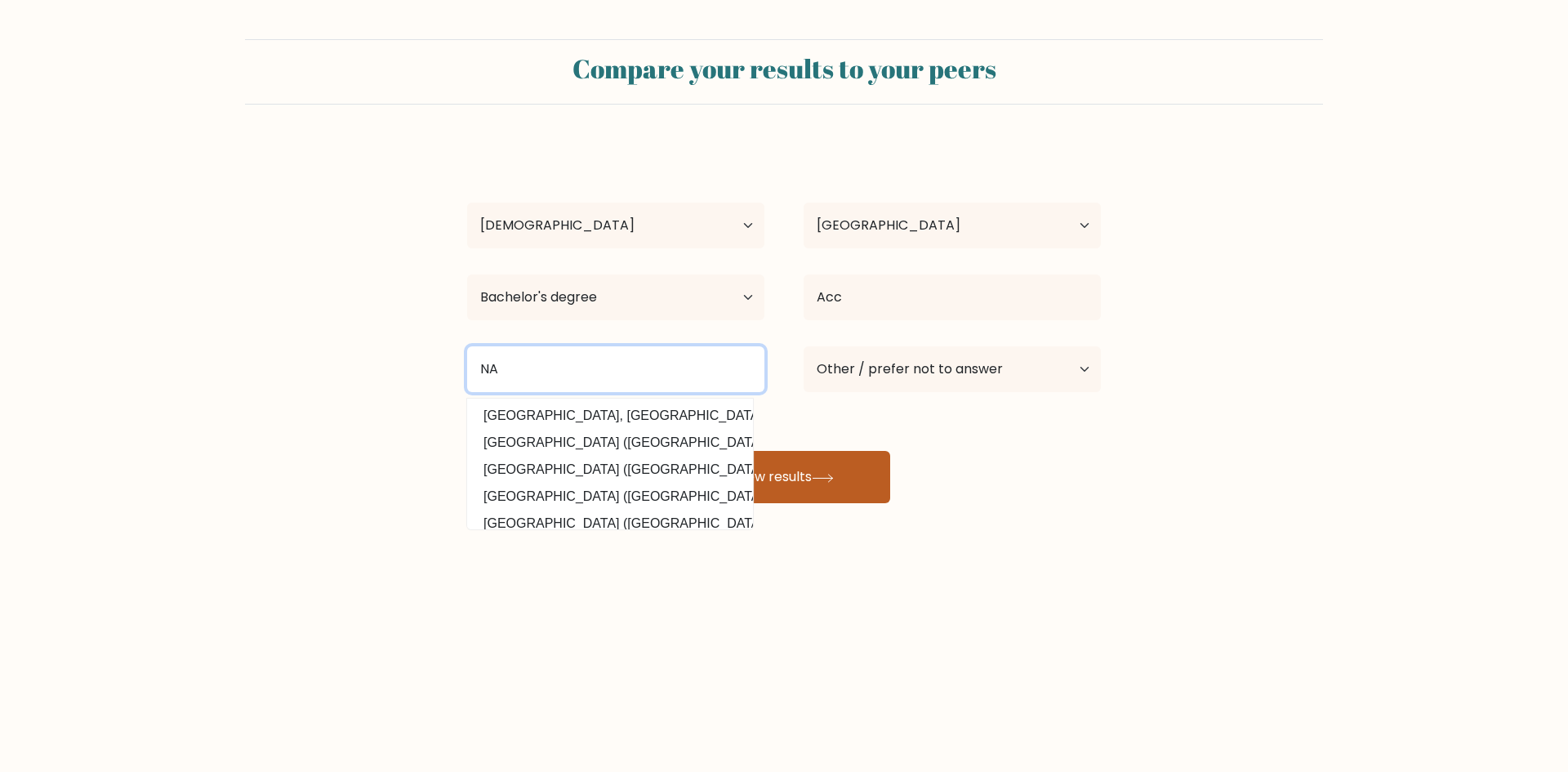
type input "NA"
click at [834, 471] on button "View results" at bounding box center [784, 477] width 212 height 53
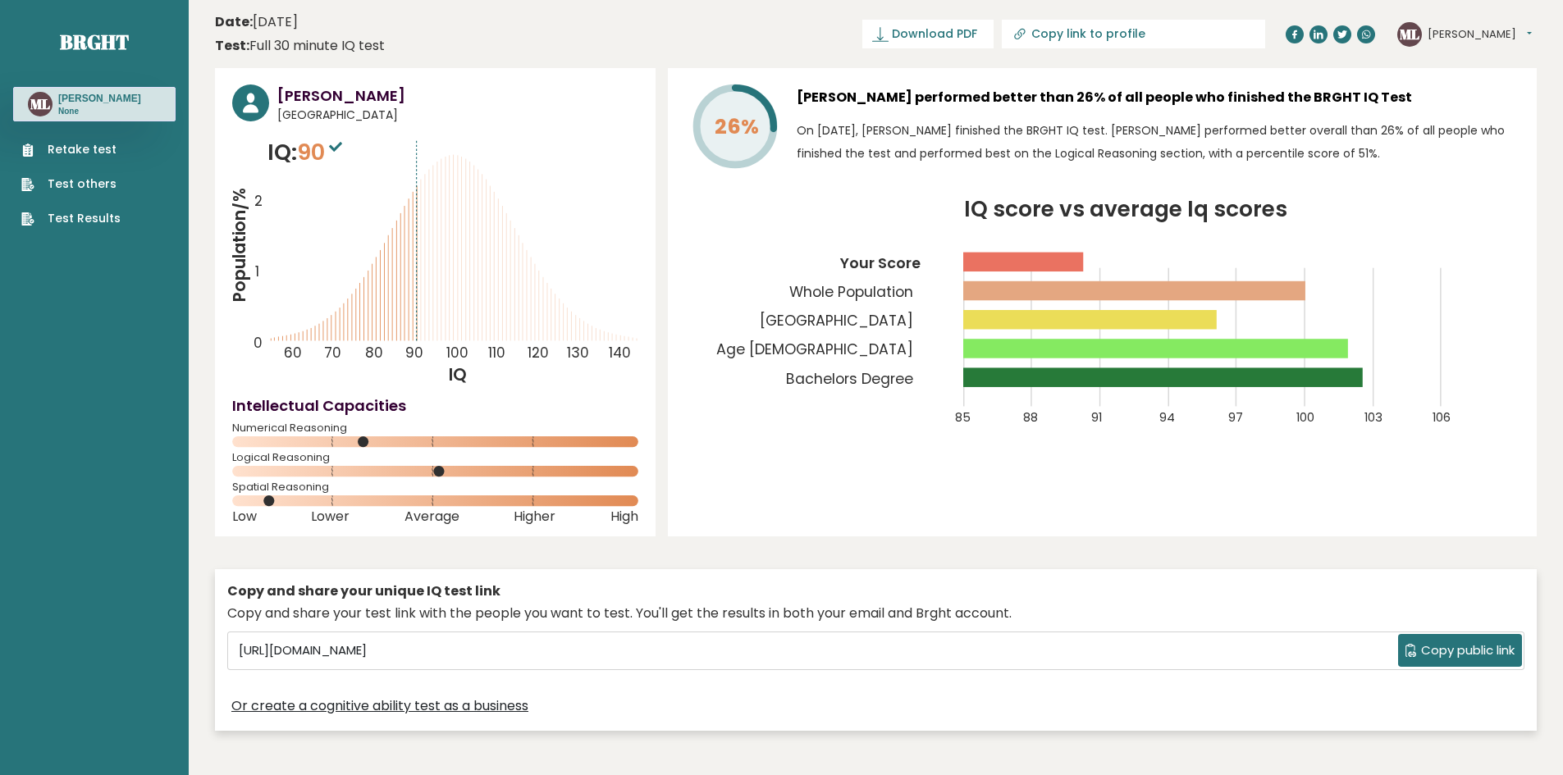
click at [73, 139] on div "Retake test Test others Test Results" at bounding box center [94, 174] width 162 height 106
click at [78, 144] on link "Retake test" at bounding box center [70, 149] width 99 height 17
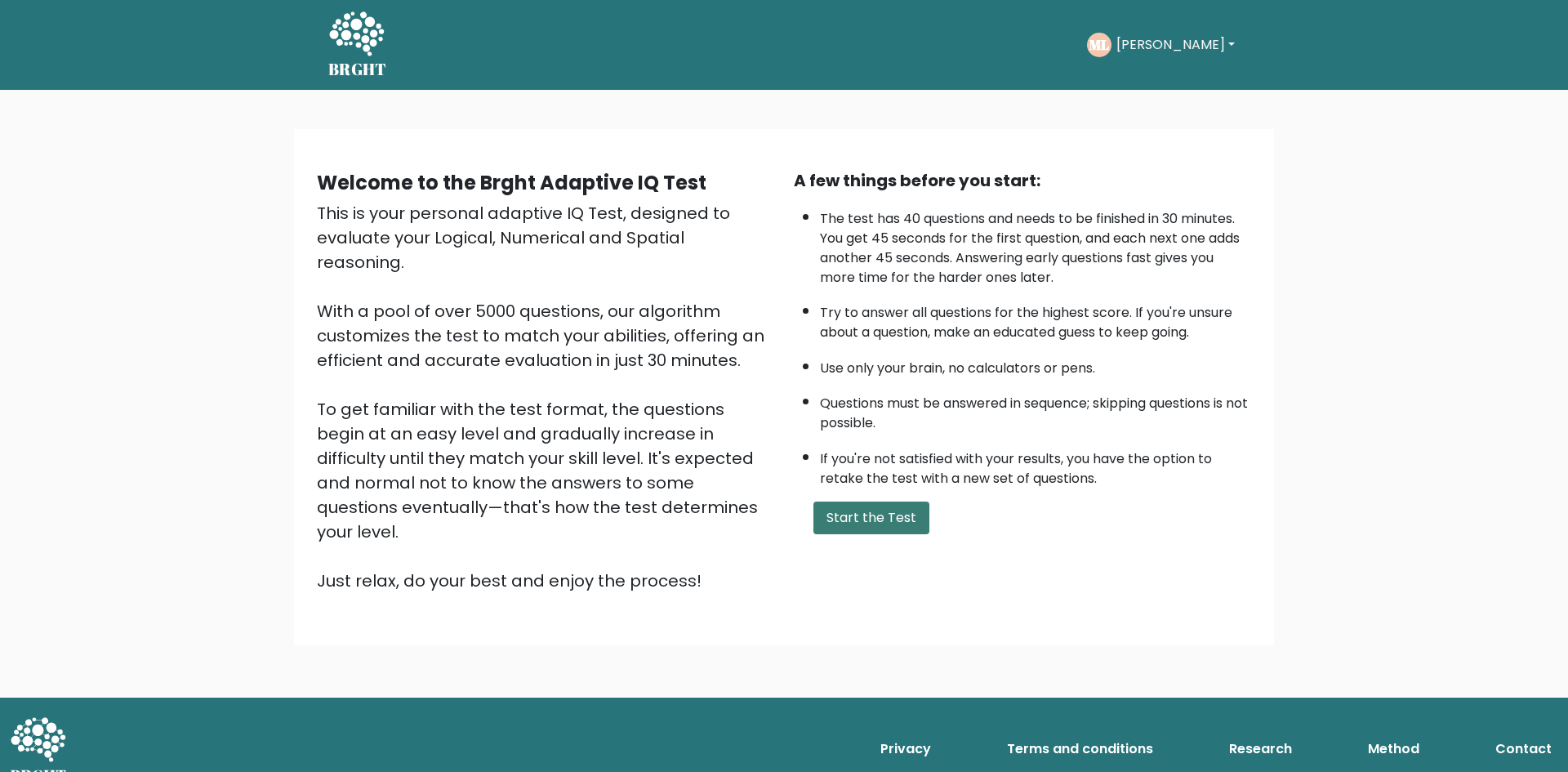
click at [868, 521] on button "Start the Test" at bounding box center [871, 518] width 116 height 33
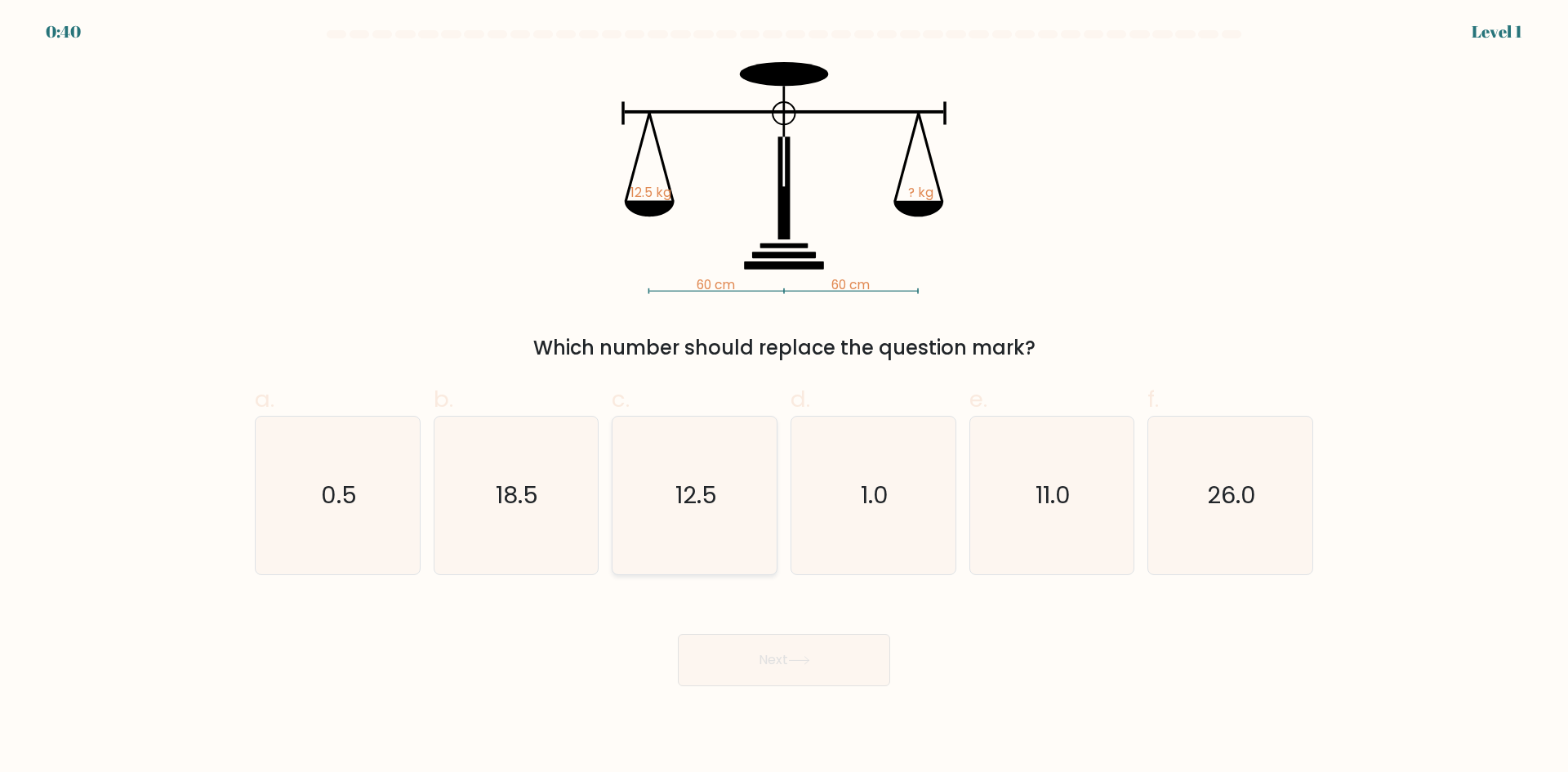
click at [671, 467] on icon "12.5" at bounding box center [695, 495] width 157 height 157
click at [784, 397] on input "c. 12.5" at bounding box center [784, 391] width 1 height 11
radio input "true"
click at [772, 644] on button "Next" at bounding box center [784, 660] width 212 height 53
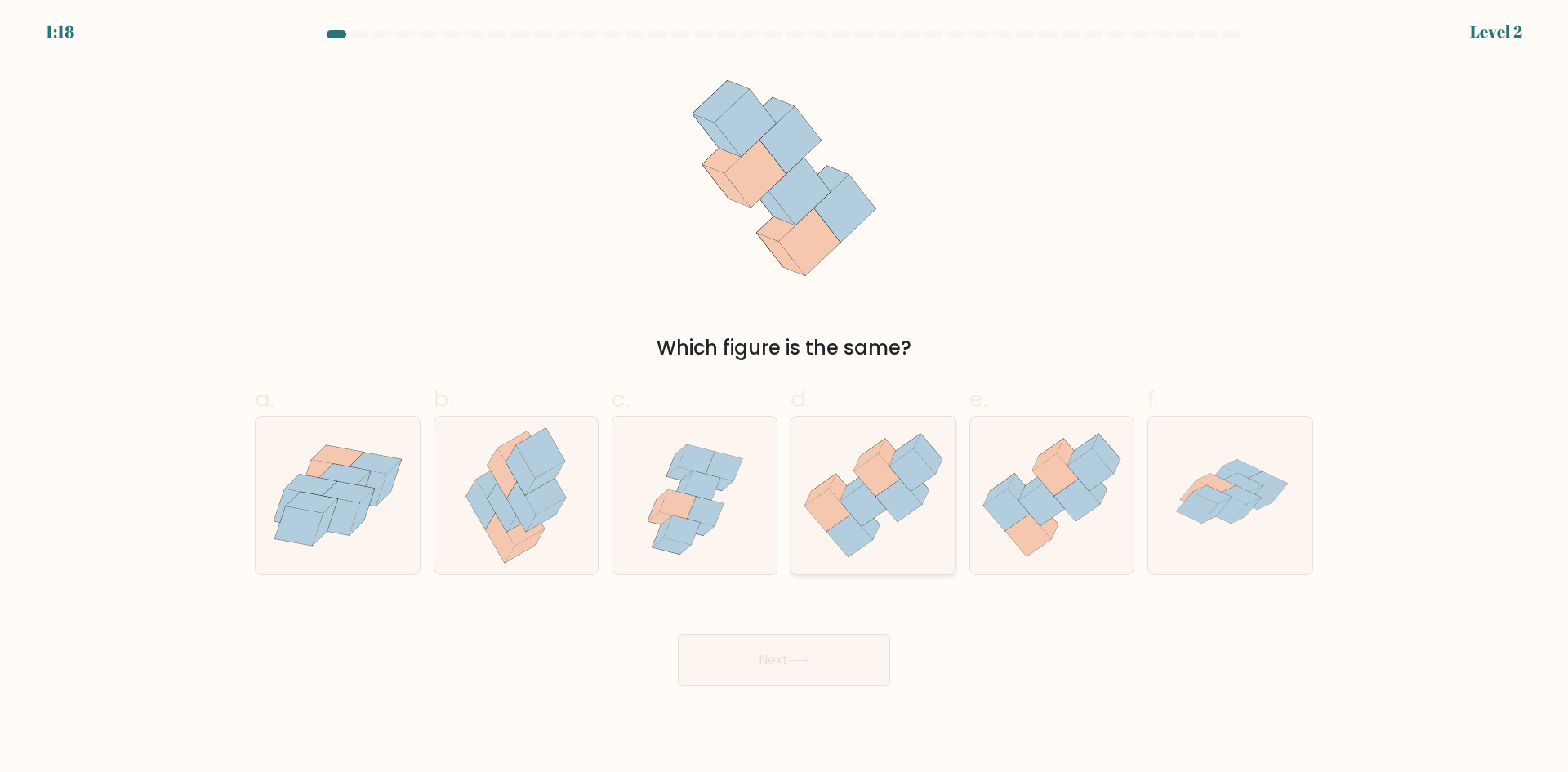
click at [883, 512] on icon at bounding box center [862, 505] width 47 height 43
click at [785, 397] on input "d." at bounding box center [784, 391] width 1 height 11
radio input "true"
click at [821, 701] on body "1:17 Level 2" at bounding box center [784, 386] width 1568 height 772
click at [781, 666] on button "Next" at bounding box center [784, 660] width 212 height 53
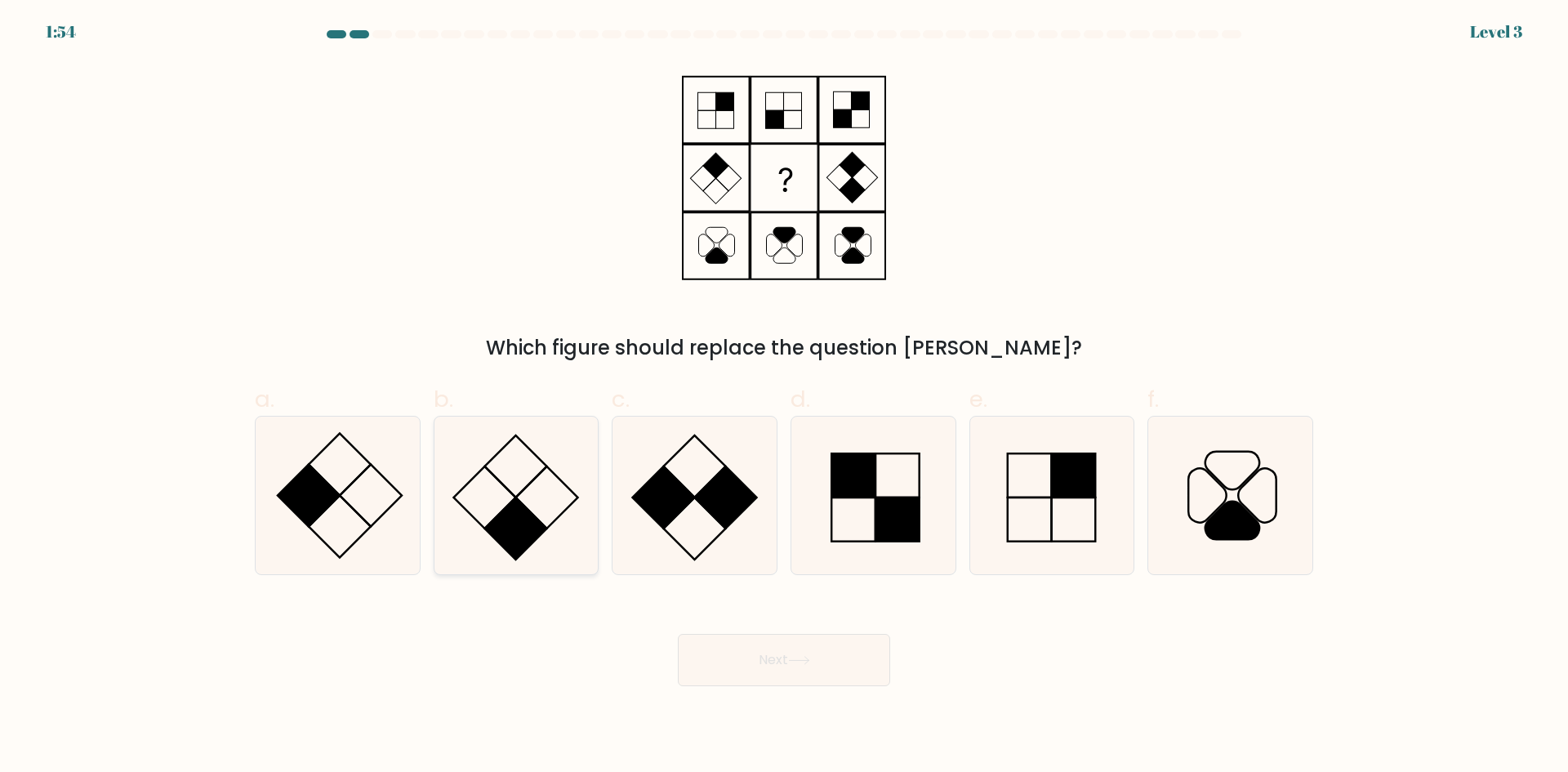
click at [512, 522] on rect at bounding box center [516, 529] width 62 height 62
click at [784, 397] on input "b." at bounding box center [784, 391] width 1 height 11
radio input "true"
click at [788, 667] on button "Next" at bounding box center [784, 660] width 212 height 53
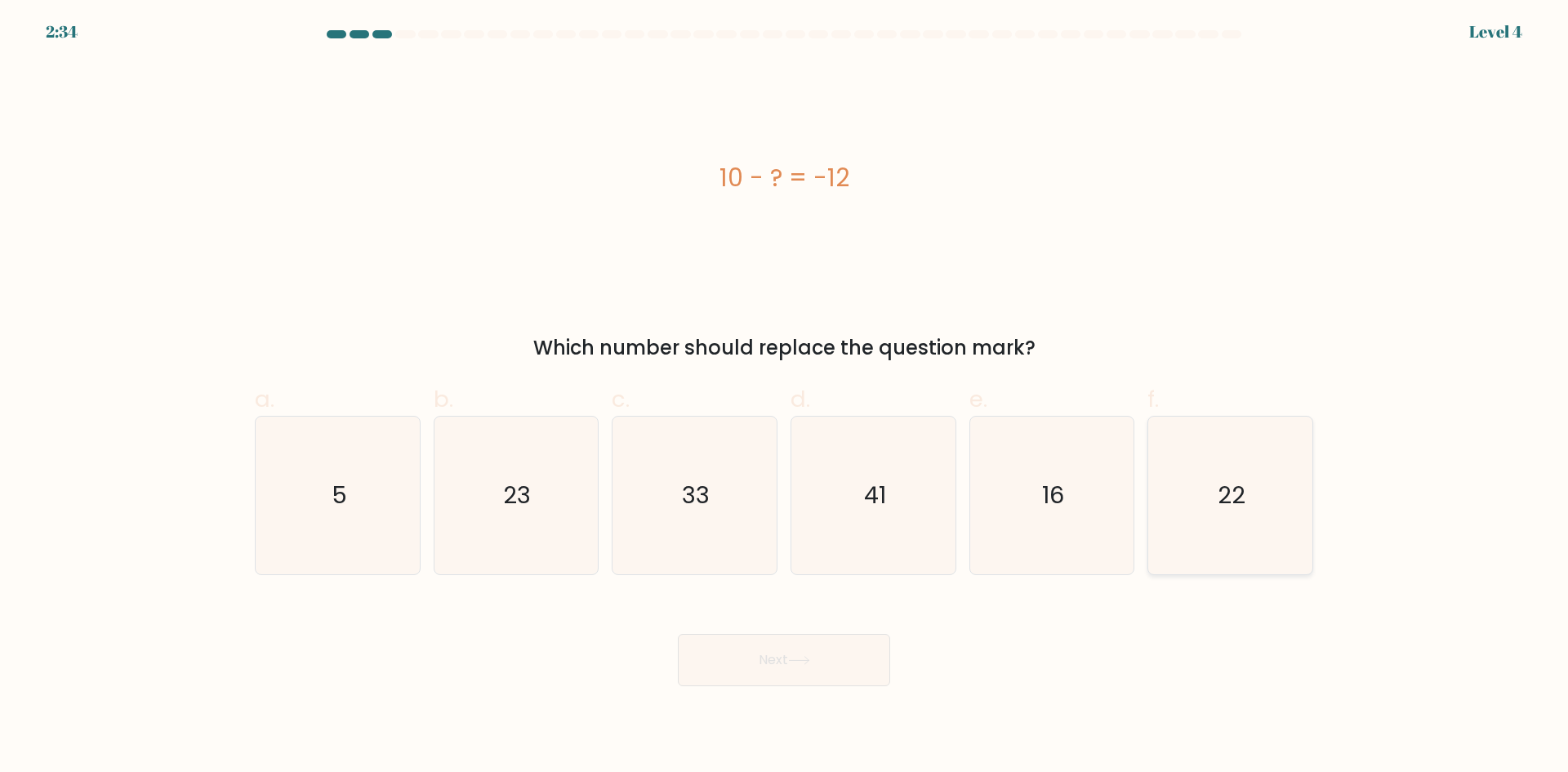
click at [1179, 478] on icon "22" at bounding box center [1231, 495] width 157 height 157
click at [785, 397] on input "f. 22" at bounding box center [784, 391] width 1 height 11
radio input "true"
click at [808, 660] on icon at bounding box center [799, 660] width 20 height 7
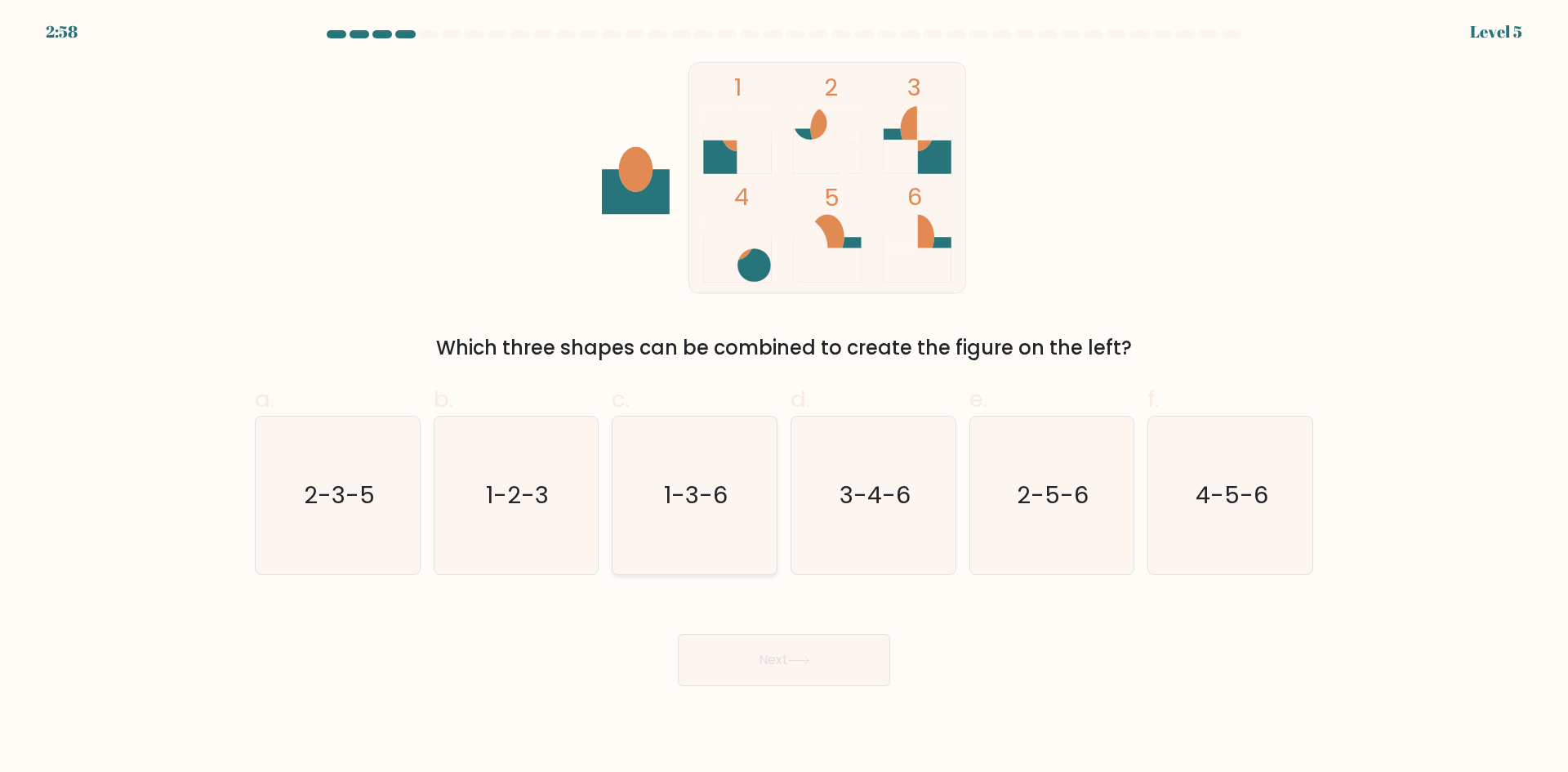
click at [682, 532] on icon "1-3-6" at bounding box center [695, 495] width 157 height 157
click at [784, 397] on input "c. 1-3-6" at bounding box center [784, 391] width 1 height 11
radio input "true"
click at [758, 646] on button "Next" at bounding box center [784, 660] width 212 height 53
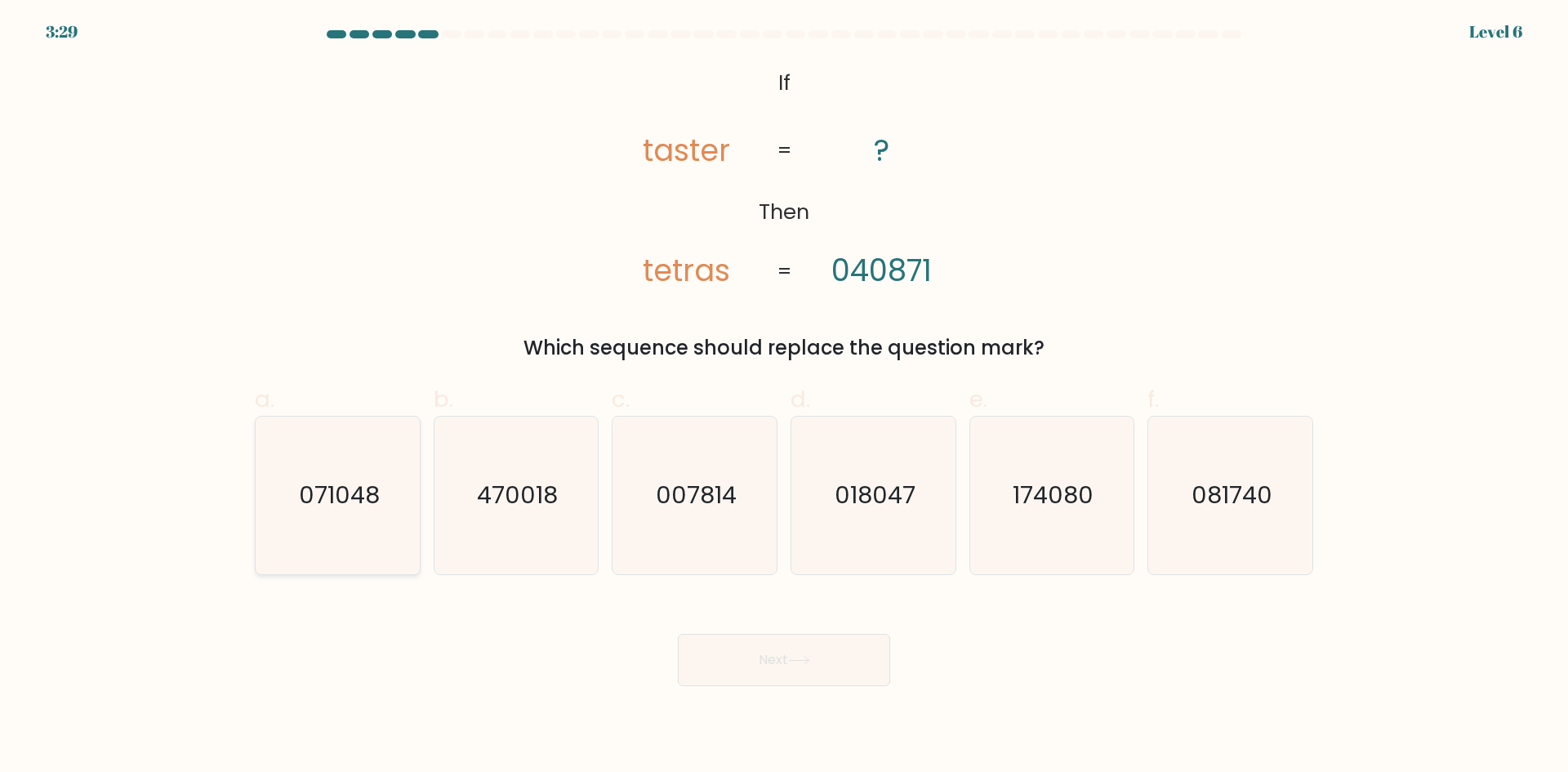
click at [374, 507] on text "071048" at bounding box center [338, 495] width 81 height 33
click at [784, 397] on input "a. 071048" at bounding box center [784, 391] width 1 height 11
radio input "true"
click at [776, 667] on button "Next" at bounding box center [784, 660] width 212 height 53
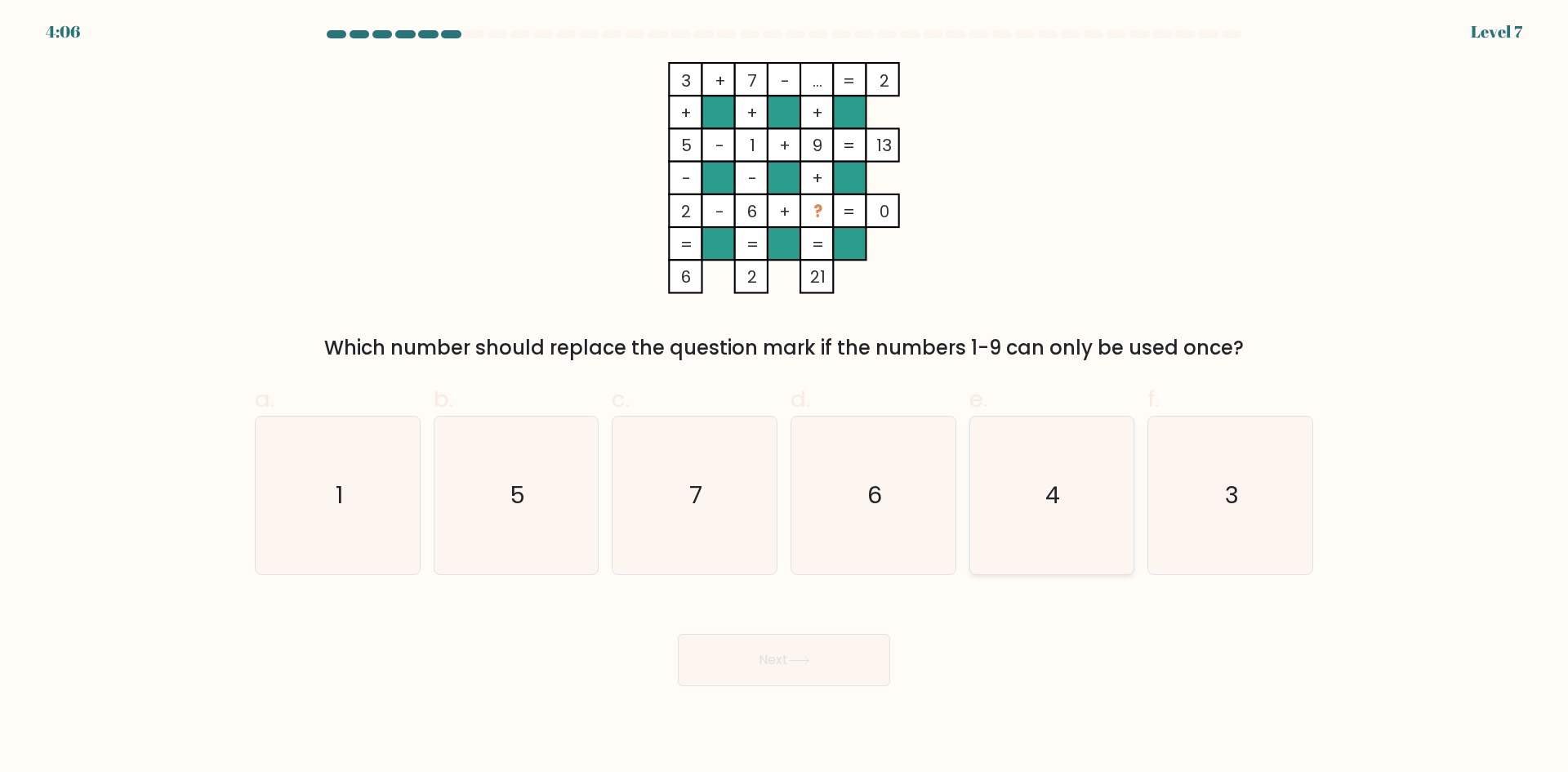
click at [1006, 503] on icon "4" at bounding box center [1051, 495] width 157 height 157
click at [785, 397] on input "e. 4" at bounding box center [784, 391] width 1 height 11
radio input "true"
click at [774, 667] on button "Next" at bounding box center [784, 660] width 212 height 53
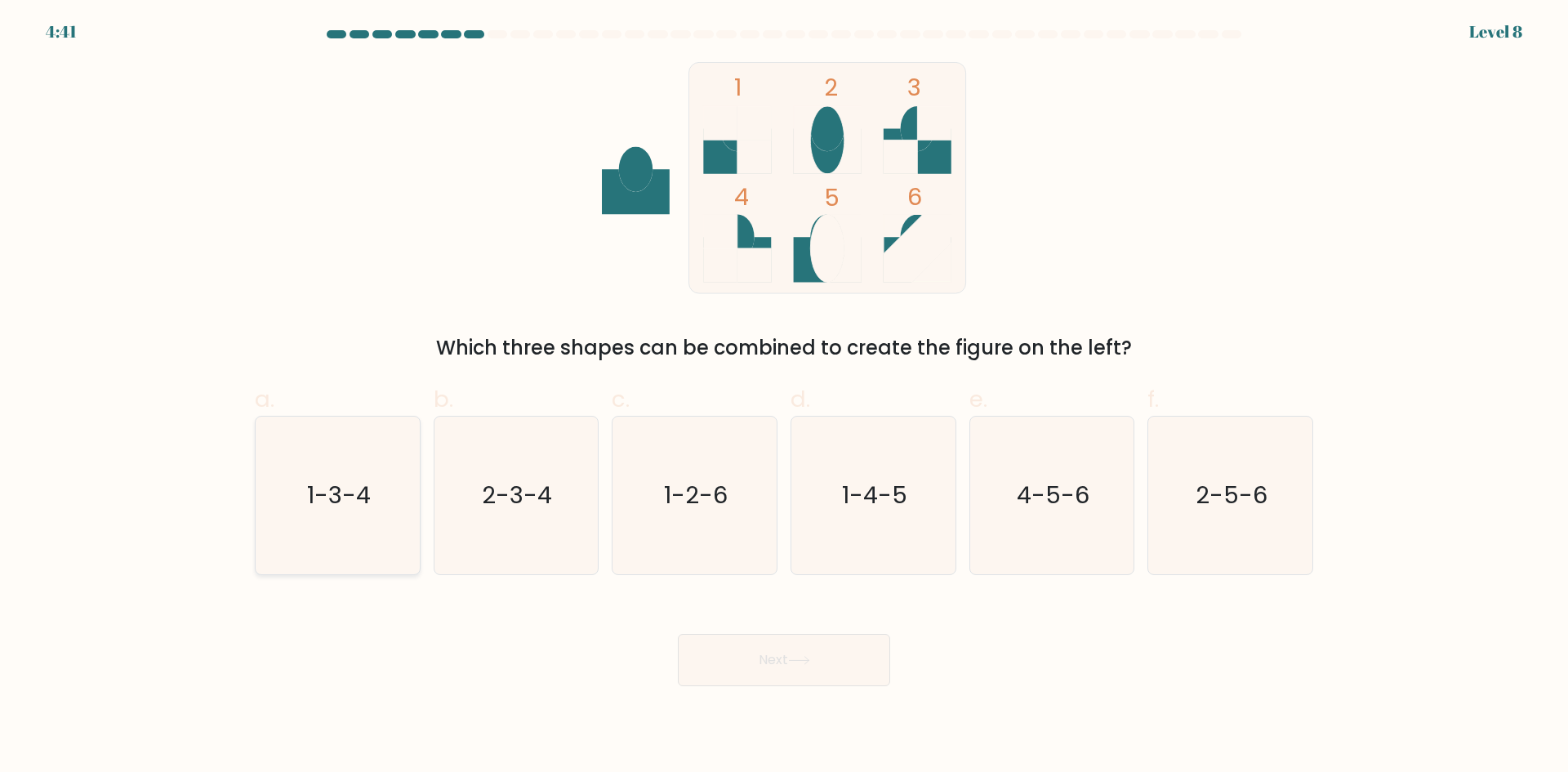
click at [344, 506] on text "1-3-4" at bounding box center [339, 495] width 64 height 33
click at [784, 397] on input "a. 1-3-4" at bounding box center [784, 391] width 1 height 11
radio input "true"
click at [821, 652] on button "Next" at bounding box center [784, 660] width 212 height 53
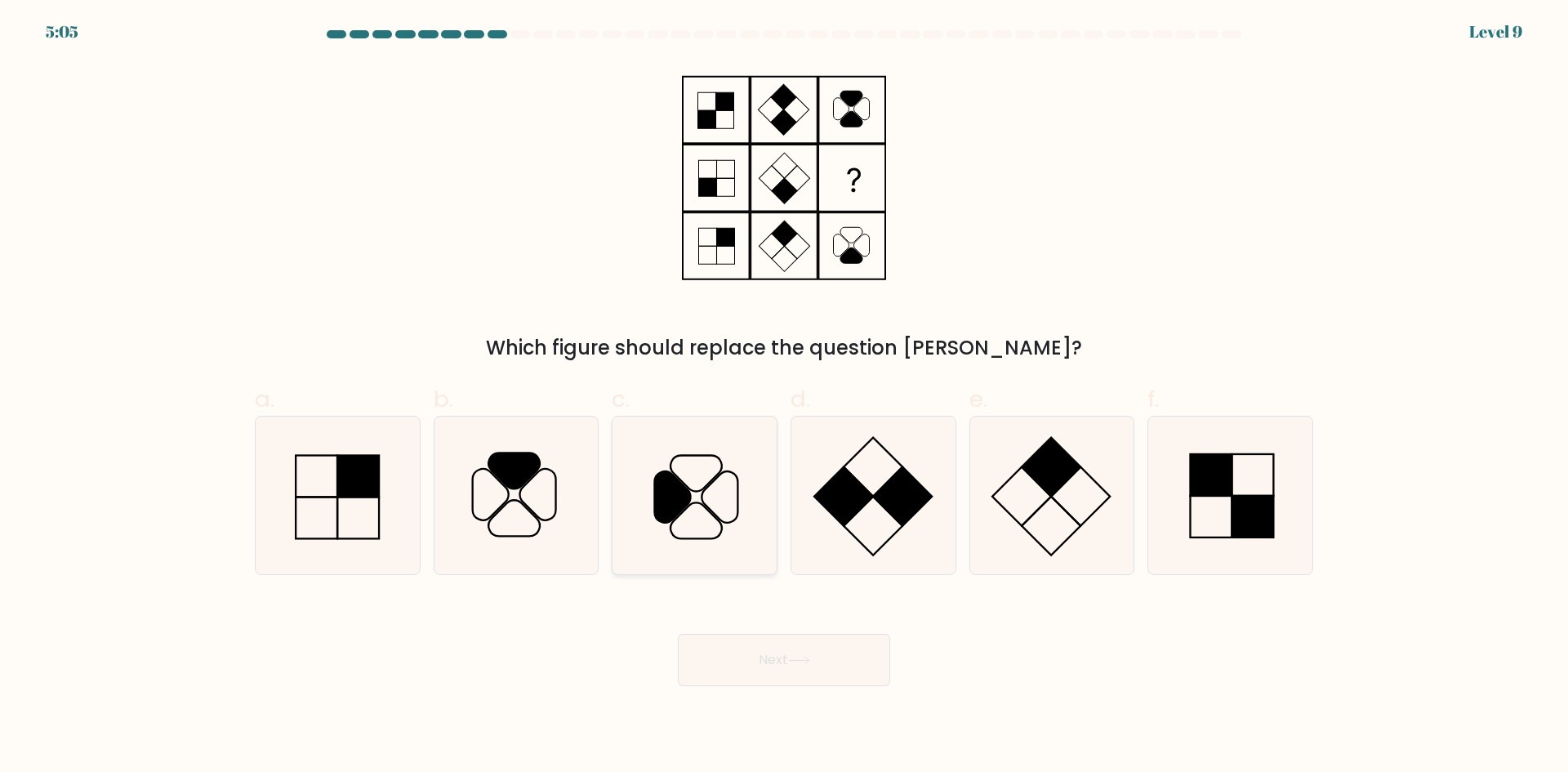
click at [692, 499] on icon at bounding box center [695, 495] width 157 height 157
click at [784, 397] on input "c." at bounding box center [784, 391] width 1 height 11
radio input "true"
click at [531, 517] on icon at bounding box center [516, 495] width 157 height 157
click at [784, 397] on input "b." at bounding box center [784, 391] width 1 height 11
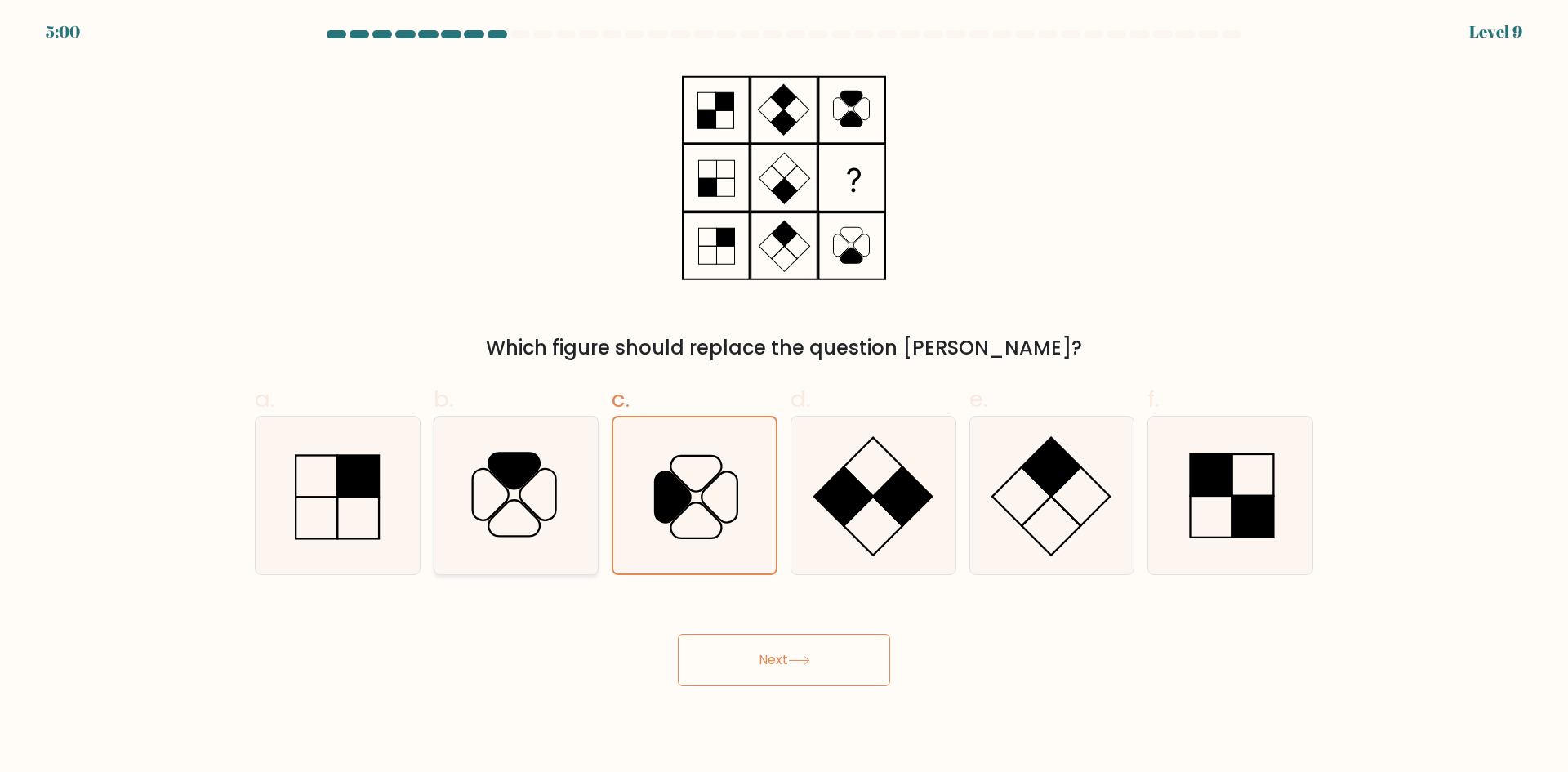
radio input "true"
click at [705, 489] on icon at bounding box center [720, 497] width 36 height 52
click at [784, 397] on input "c." at bounding box center [784, 391] width 1 height 11
radio input "true"
click at [735, 668] on button "Next" at bounding box center [784, 660] width 212 height 53
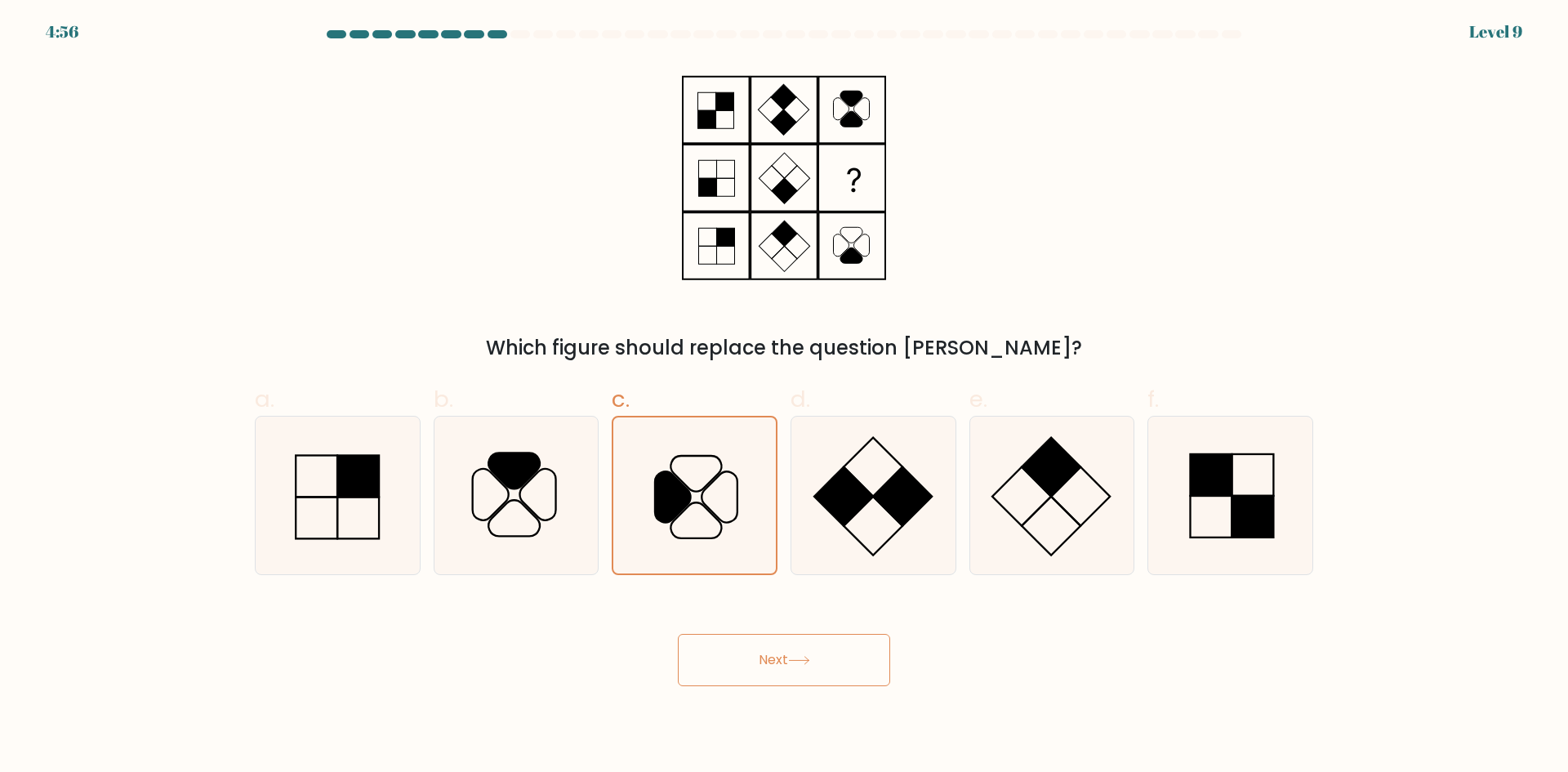
click at [774, 644] on button "Next" at bounding box center [784, 660] width 212 height 53
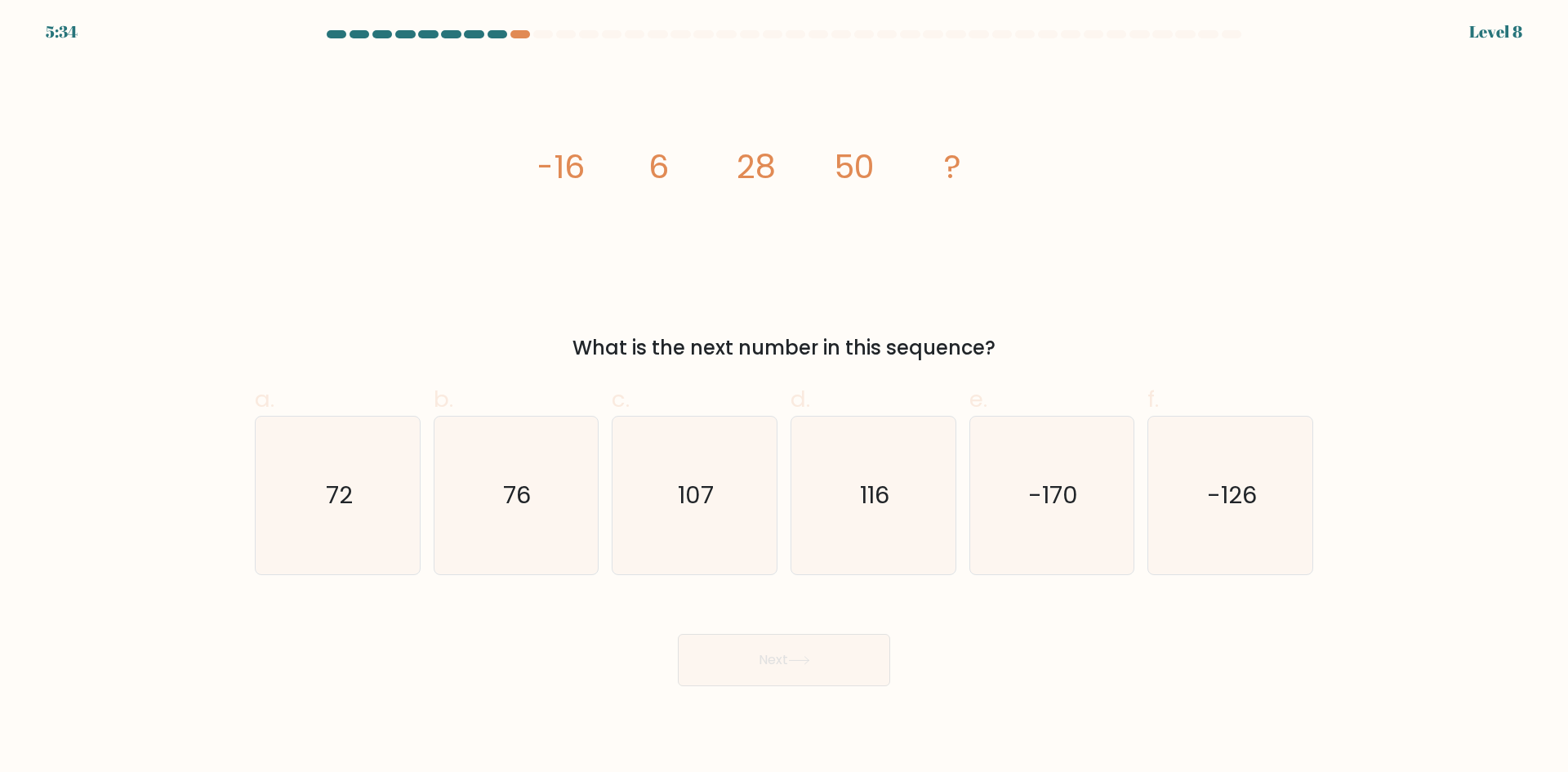
click at [663, 161] on tspan "6" at bounding box center [658, 166] width 21 height 46
drag, startPoint x: 663, startPoint y: 161, endPoint x: 677, endPoint y: 161, distance: 14.0
click at [663, 160] on tspan "6" at bounding box center [658, 166] width 21 height 46
click at [820, 166] on icon "image/svg+xml -16 6 28 50 ?" at bounding box center [784, 177] width 490 height 232
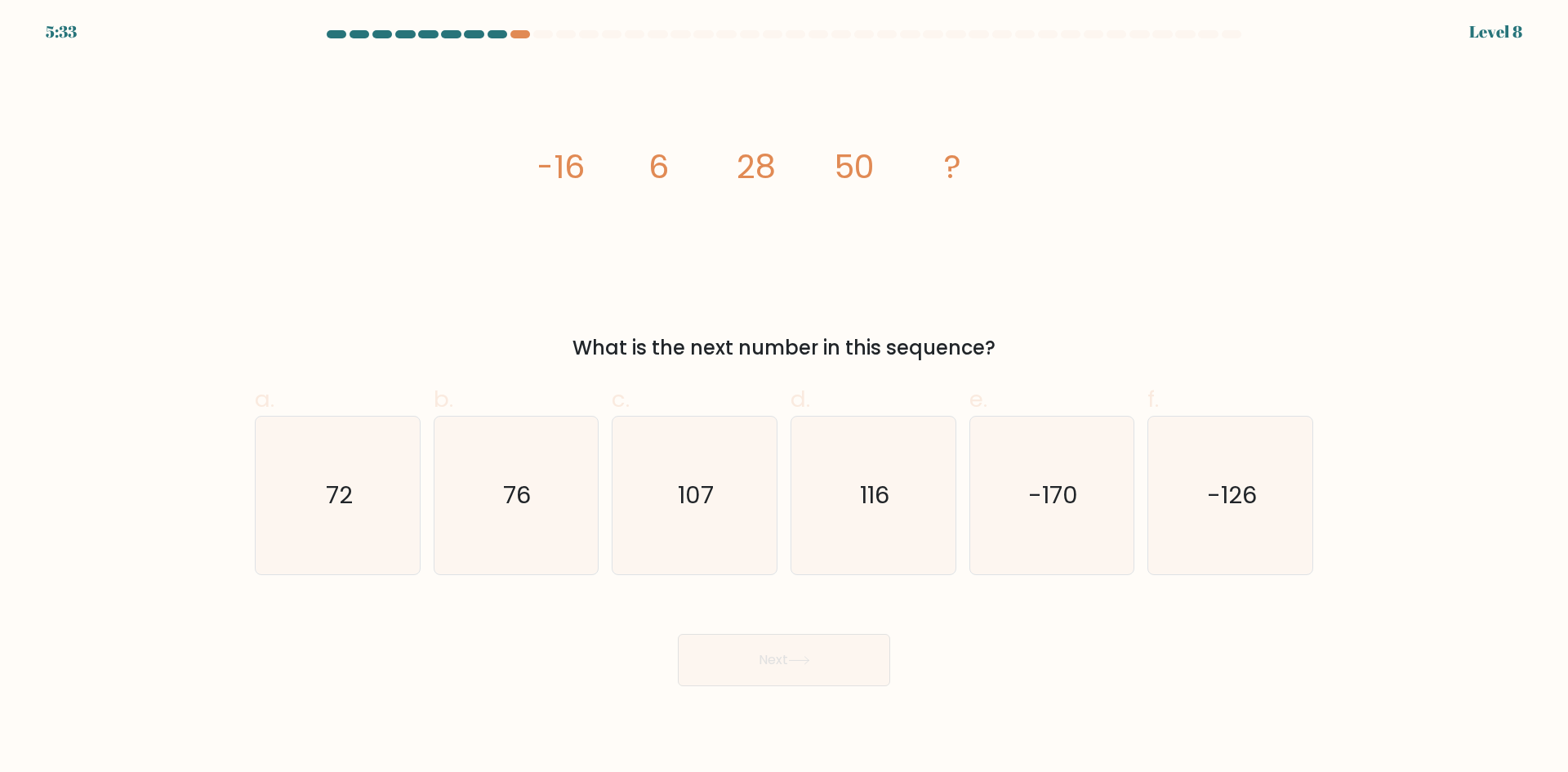
click at [777, 164] on icon "image/svg+xml -16 6 28 50 ?" at bounding box center [784, 177] width 490 height 232
click at [853, 173] on tspan "50" at bounding box center [854, 166] width 41 height 46
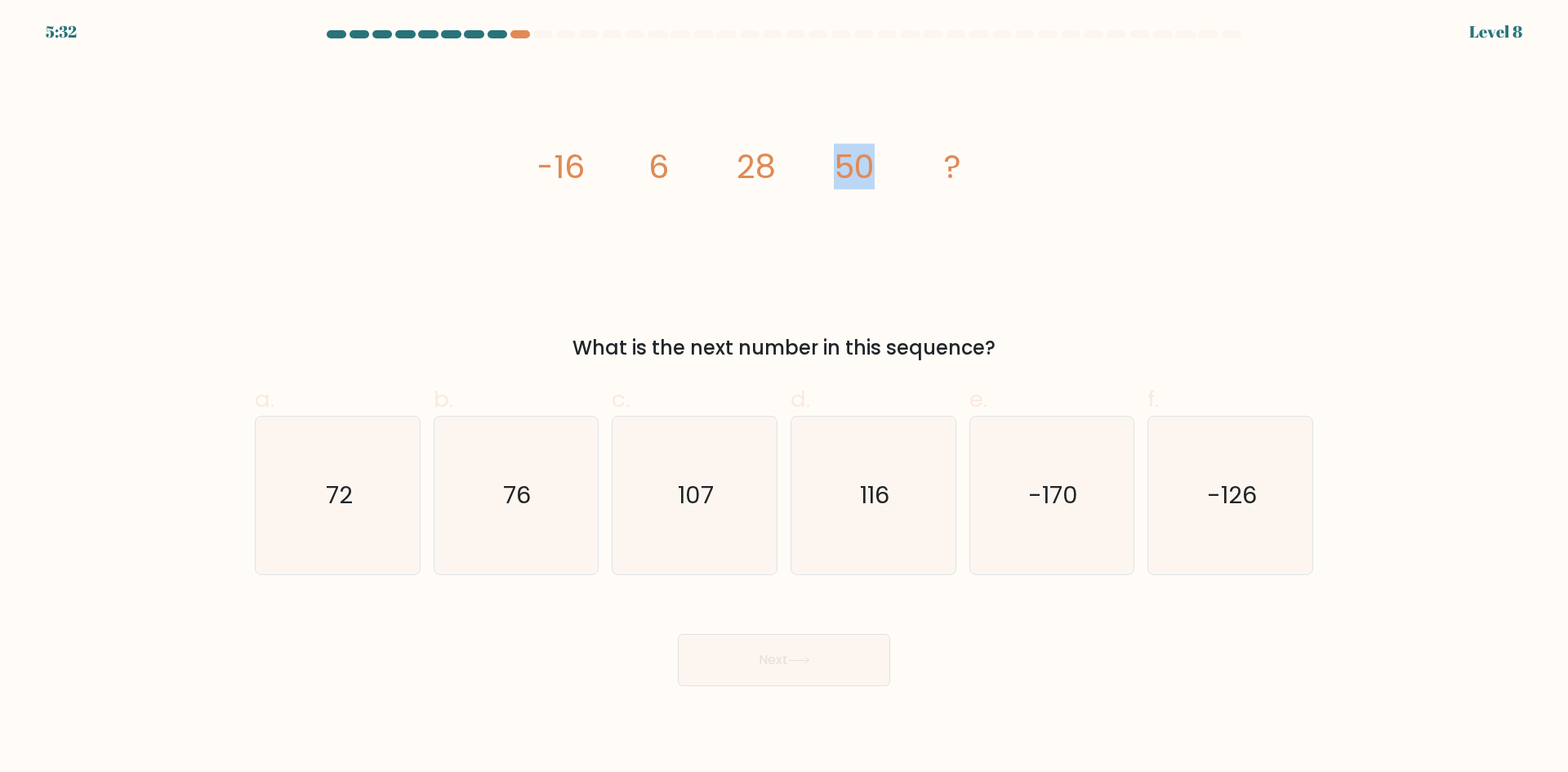
click at [853, 173] on tspan "50" at bounding box center [854, 166] width 41 height 46
click at [661, 153] on tspan "6" at bounding box center [658, 166] width 21 height 46
click at [730, 157] on icon "image/svg+xml -16 6 28 50 ?" at bounding box center [784, 177] width 490 height 232
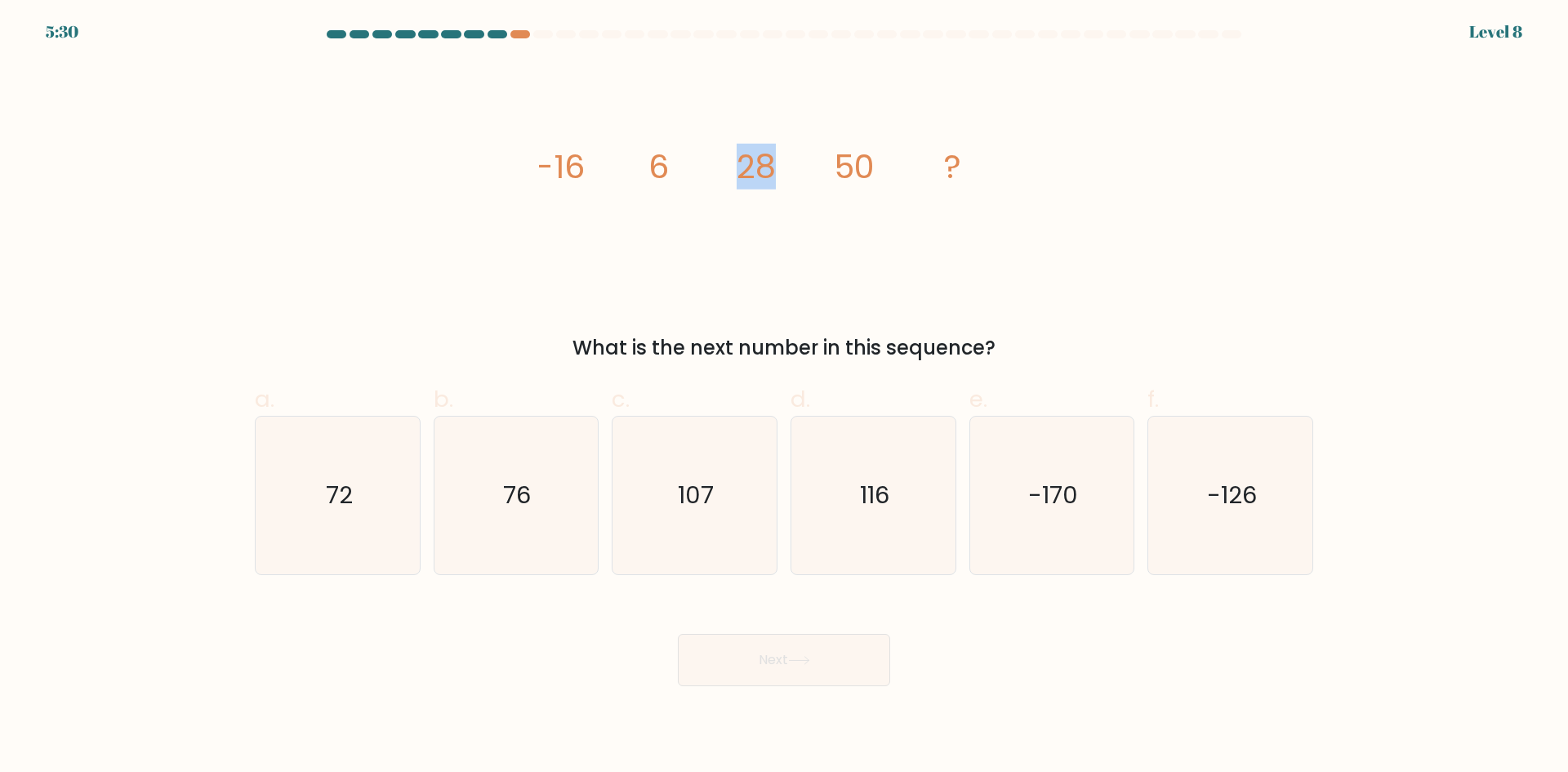
click at [730, 157] on icon "image/svg+xml -16 6 28 50 ?" at bounding box center [784, 177] width 490 height 232
click at [641, 165] on icon "image/svg+xml -16 6 28 50 ?" at bounding box center [784, 177] width 490 height 232
click at [498, 518] on icon "76" at bounding box center [516, 495] width 157 height 157
click at [784, 397] on input "b. 76" at bounding box center [784, 391] width 1 height 11
radio input "true"
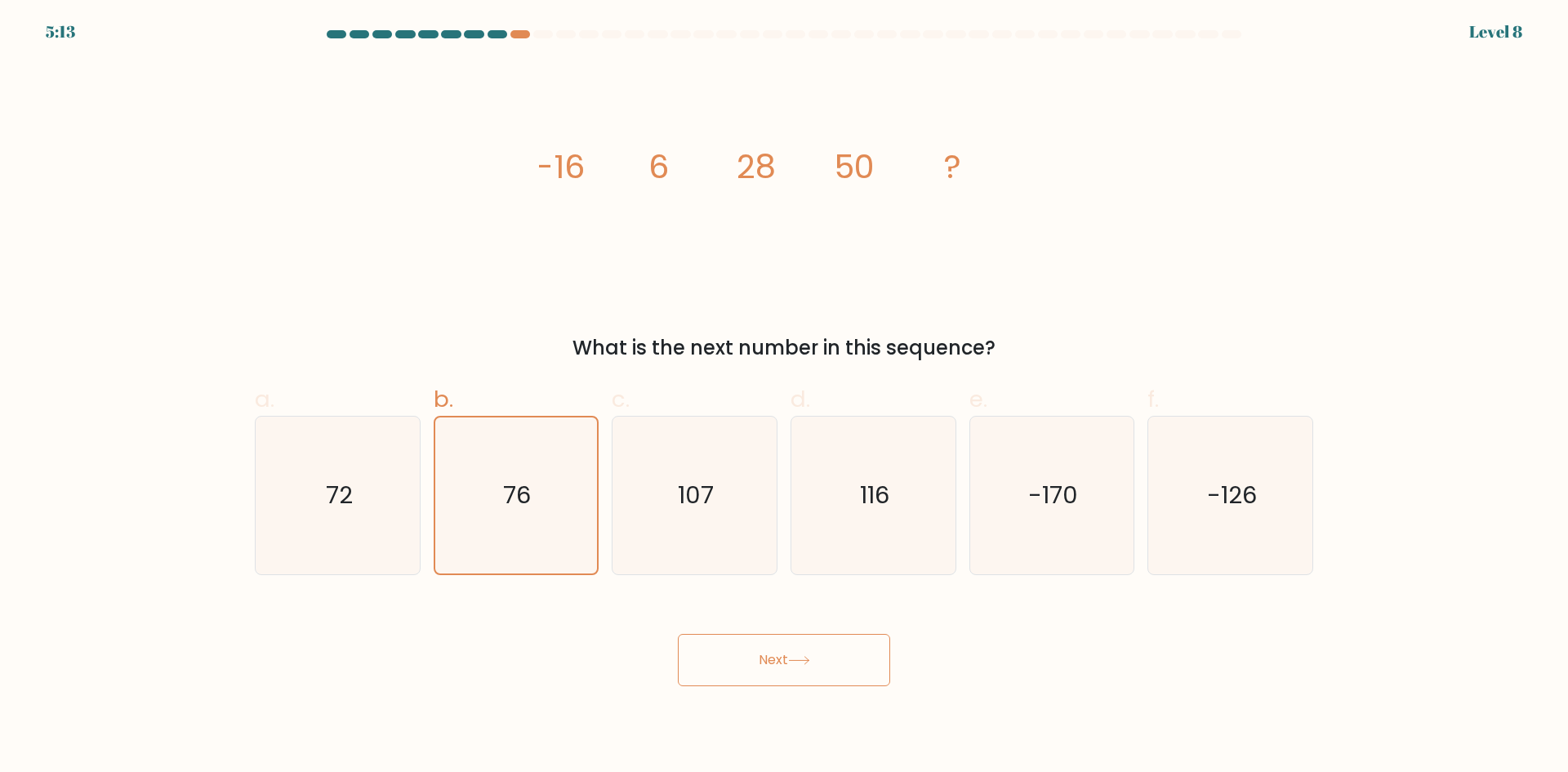
click at [784, 637] on button "Next" at bounding box center [784, 660] width 212 height 53
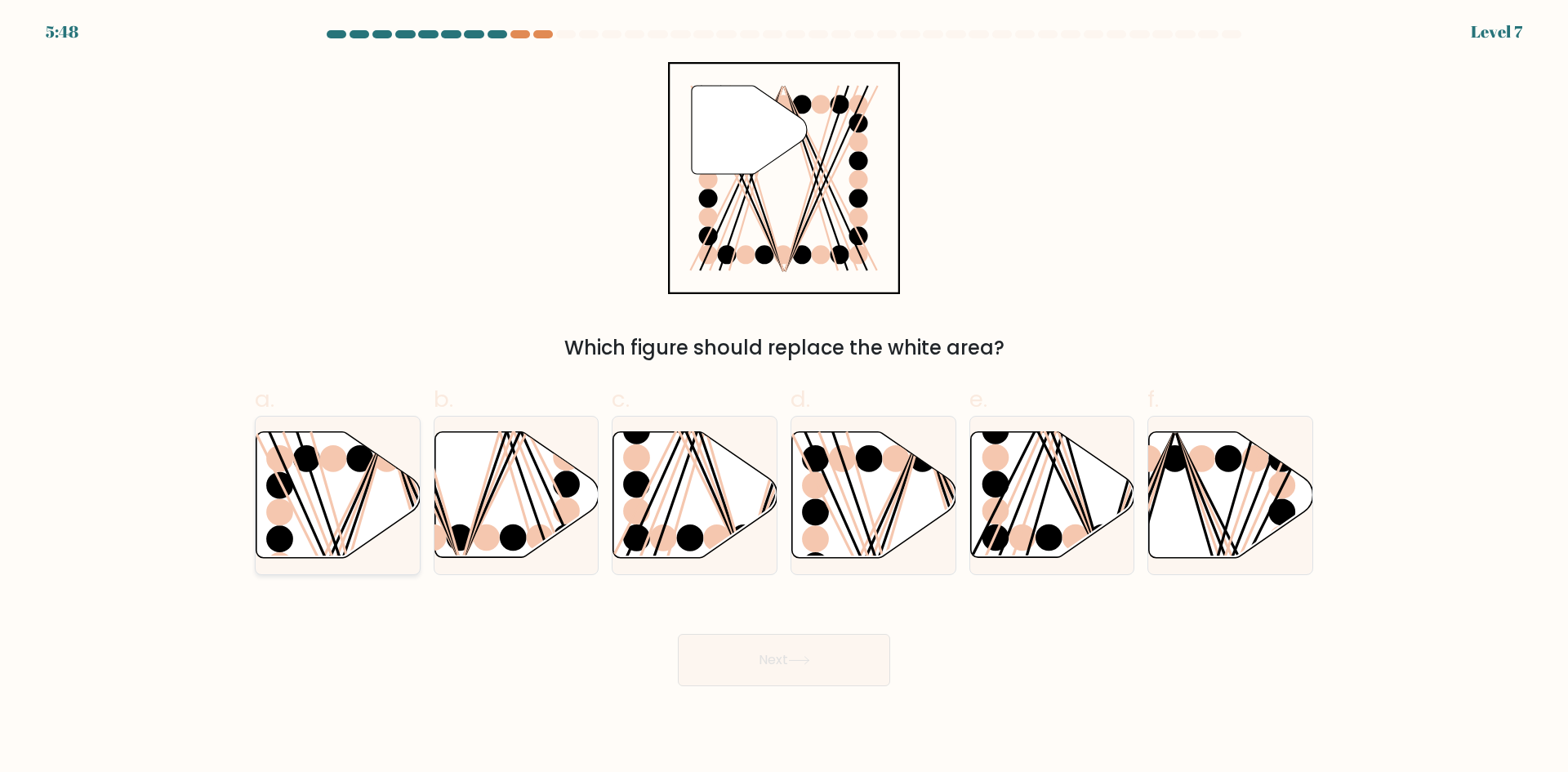
click at [395, 509] on icon at bounding box center [338, 495] width 164 height 126
click at [784, 397] on input "a." at bounding box center [784, 391] width 1 height 11
radio input "true"
click at [843, 666] on button "Next" at bounding box center [784, 660] width 212 height 53
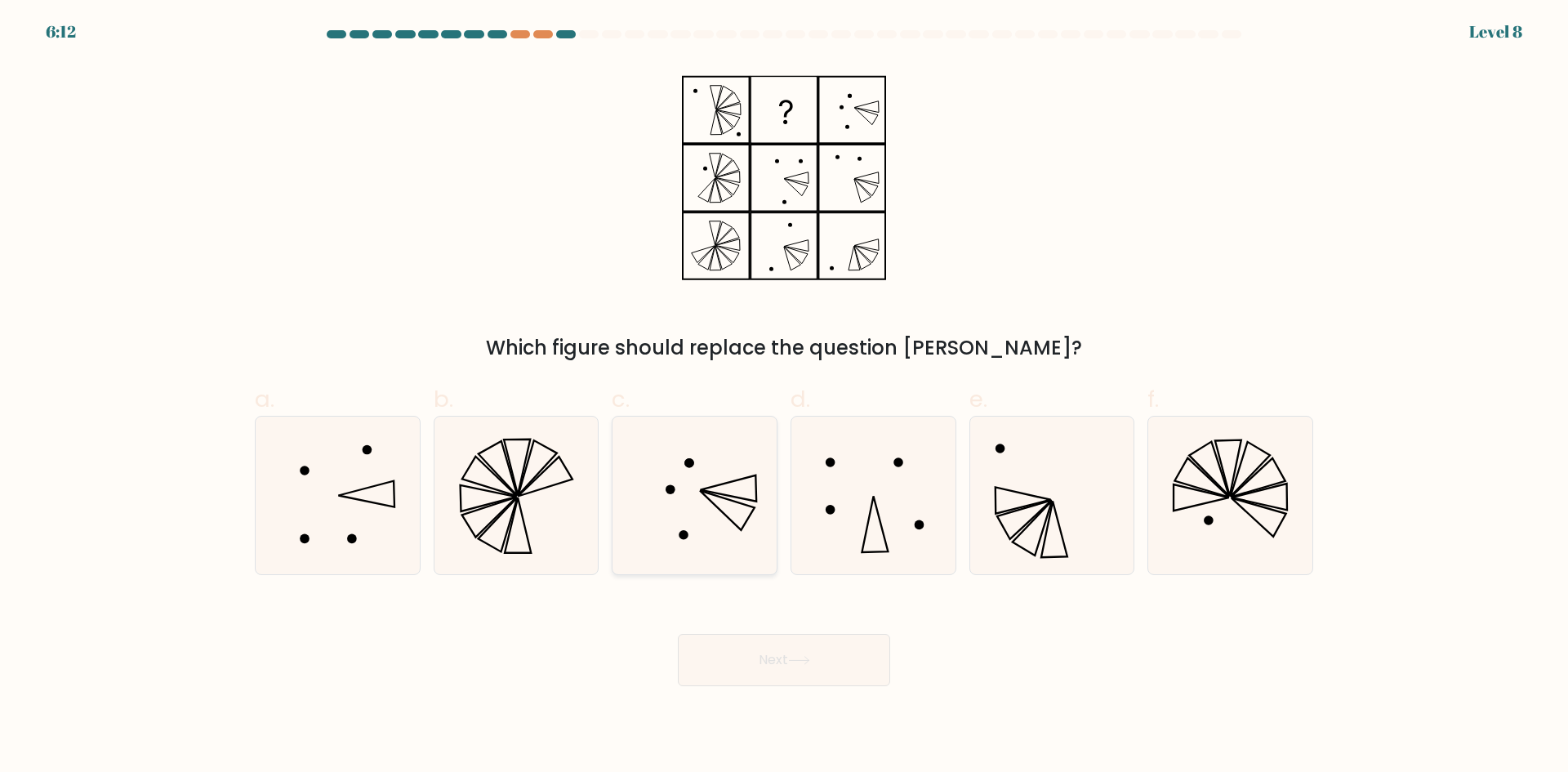
click at [705, 476] on icon at bounding box center [695, 495] width 157 height 157
click at [784, 397] on input "c." at bounding box center [784, 391] width 1 height 11
radio input "true"
click at [792, 650] on button "Next" at bounding box center [784, 660] width 212 height 53
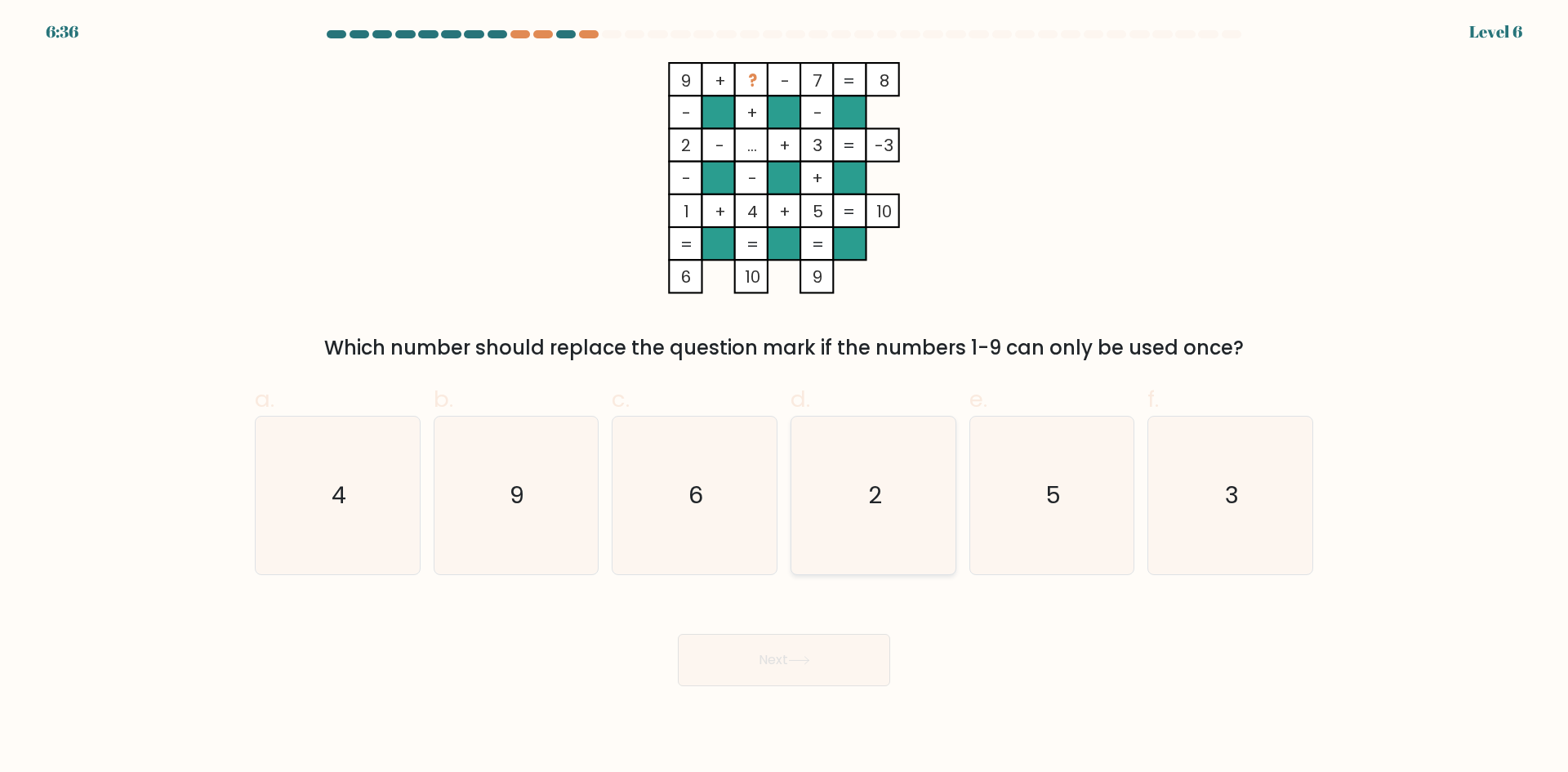
click at [853, 485] on icon "2" at bounding box center [873, 495] width 157 height 157
click at [785, 397] on input "d. 2" at bounding box center [784, 391] width 1 height 11
radio input "true"
click at [713, 487] on icon "6" at bounding box center [695, 495] width 157 height 157
click at [784, 397] on input "c. 6" at bounding box center [784, 391] width 1 height 11
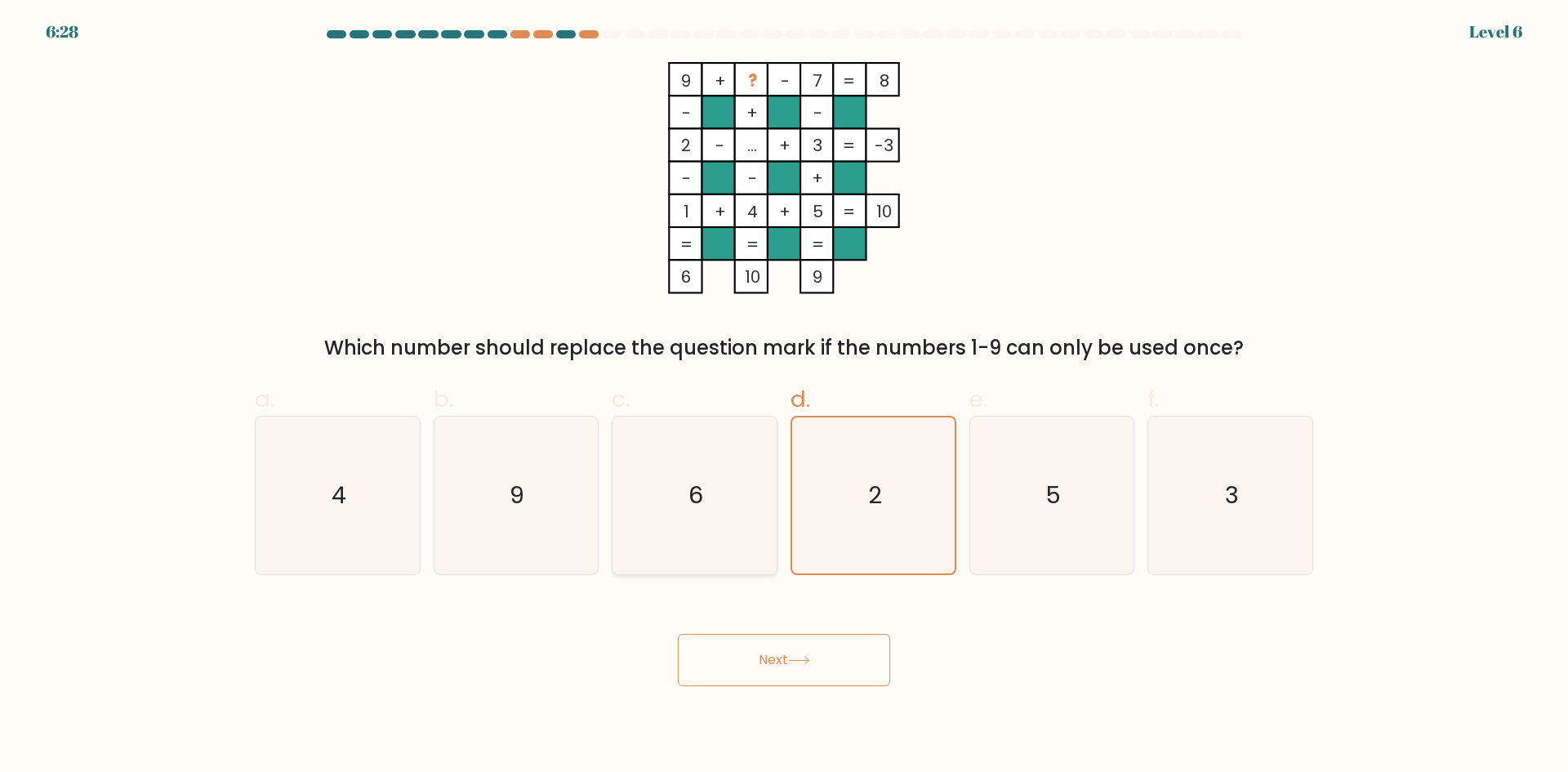
radio input "true"
drag, startPoint x: 783, startPoint y: 693, endPoint x: 781, endPoint y: 669, distance: 24.1
click at [783, 692] on body "6:27 Level 6" at bounding box center [784, 386] width 1568 height 772
click at [781, 667] on button "Next" at bounding box center [784, 660] width 212 height 53
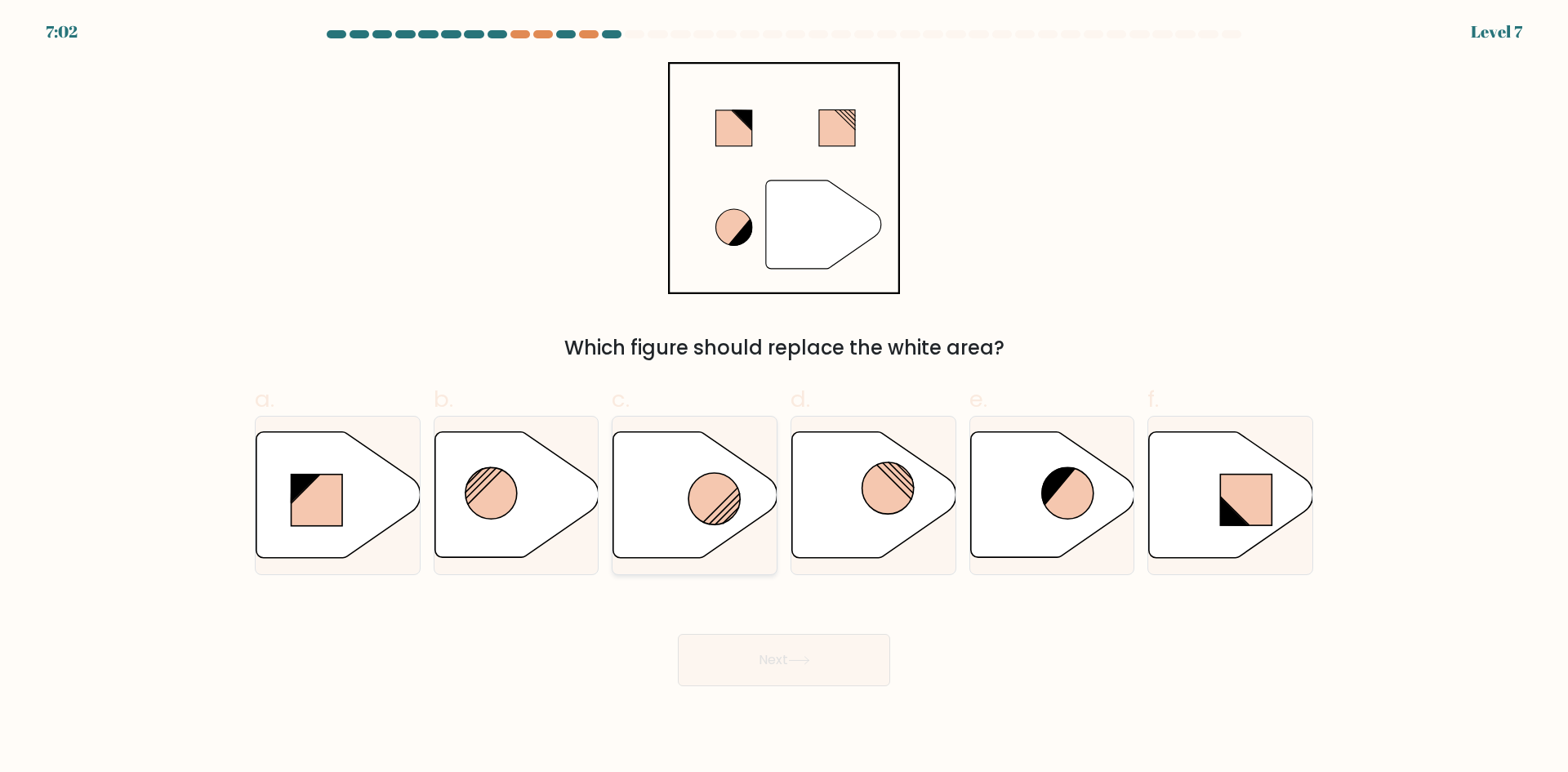
click at [724, 497] on circle at bounding box center [715, 499] width 52 height 52
click at [784, 397] on input "c." at bounding box center [784, 391] width 1 height 11
radio input "true"
click at [854, 668] on button "Next" at bounding box center [784, 660] width 212 height 53
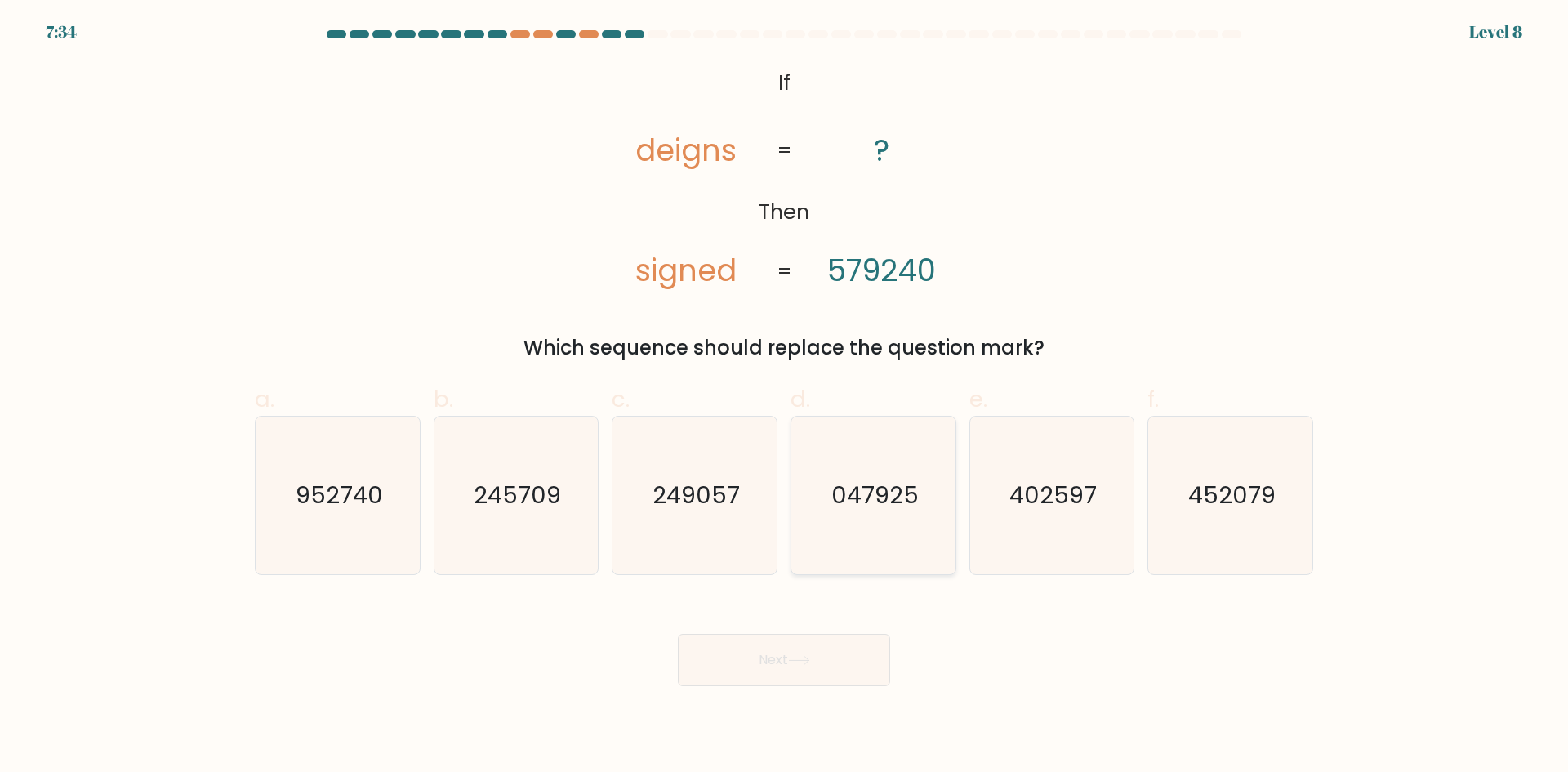
click at [864, 479] on text "047925" at bounding box center [875, 495] width 88 height 33
click at [785, 397] on input "d. 047925" at bounding box center [784, 391] width 1 height 11
radio input "true"
click at [781, 641] on button "Next" at bounding box center [784, 660] width 212 height 53
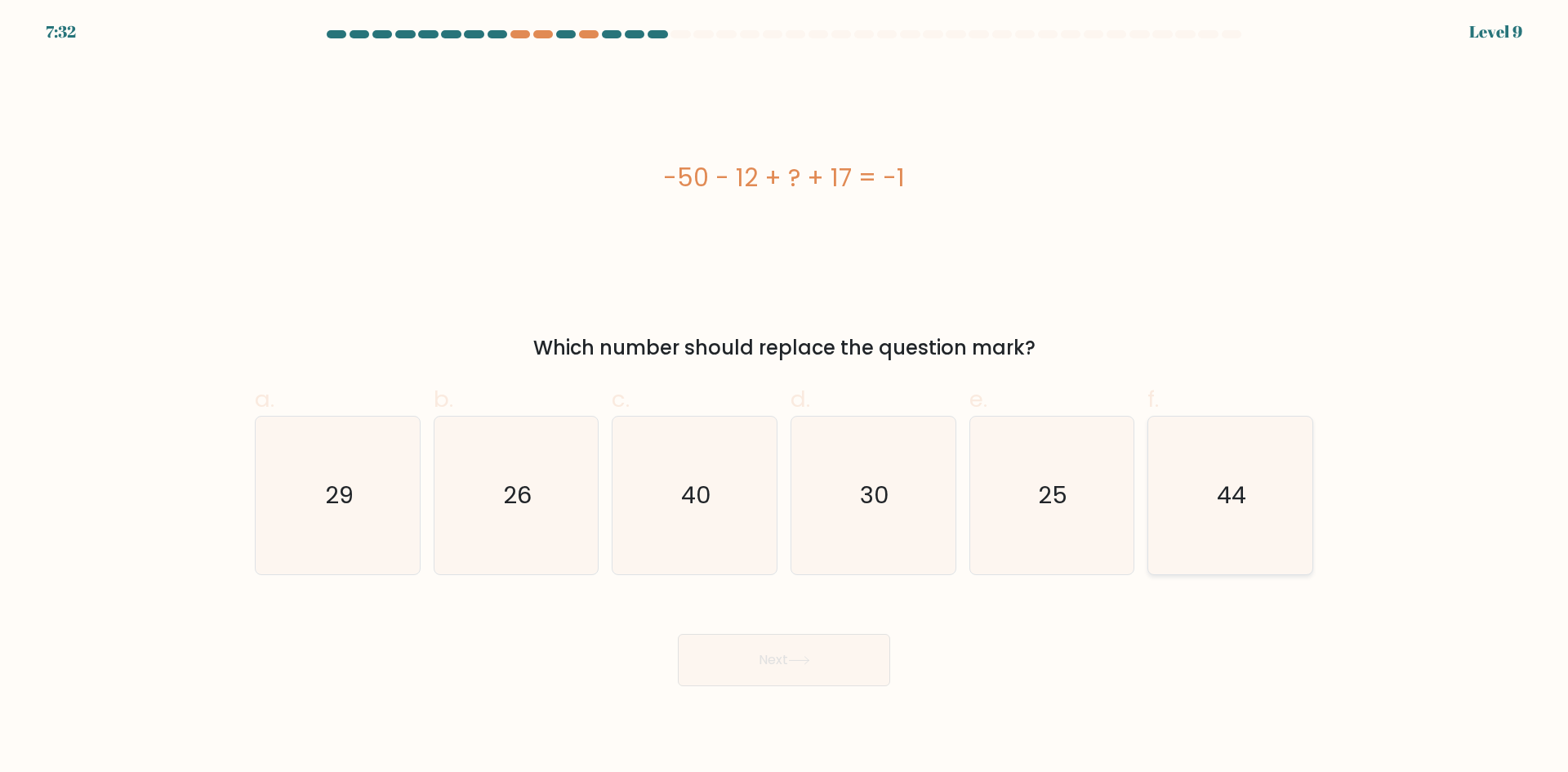
click at [1227, 483] on text "44" at bounding box center [1232, 495] width 30 height 33
click at [785, 397] on input "f. 44" at bounding box center [784, 391] width 1 height 11
radio input "true"
click at [744, 680] on button "Next" at bounding box center [784, 660] width 212 height 53
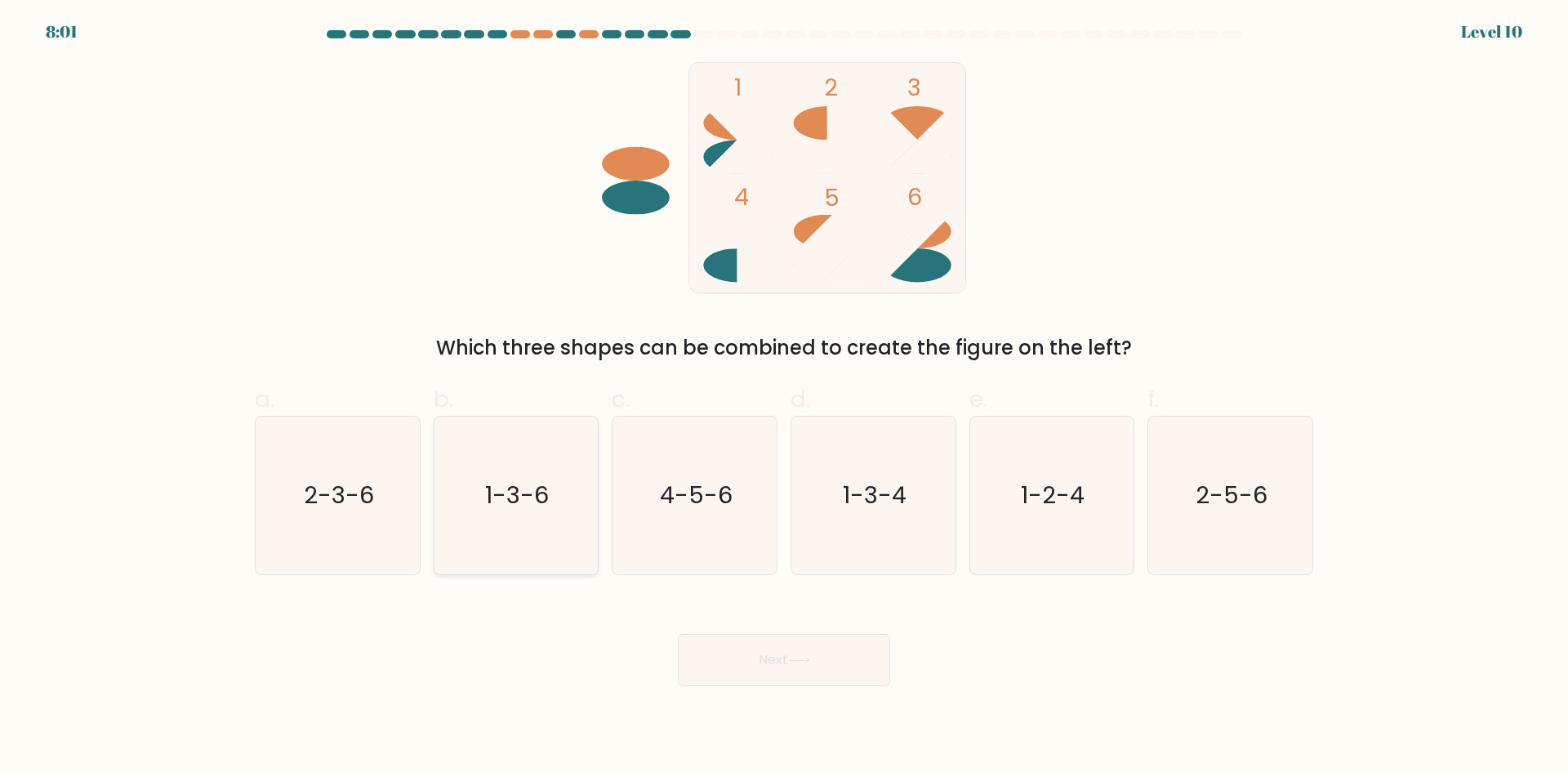
click at [507, 462] on icon "1-3-6" at bounding box center [516, 495] width 157 height 157
click at [784, 397] on input "b. 1-3-6" at bounding box center [784, 391] width 1 height 11
radio input "true"
click at [800, 664] on icon at bounding box center [799, 660] width 22 height 9
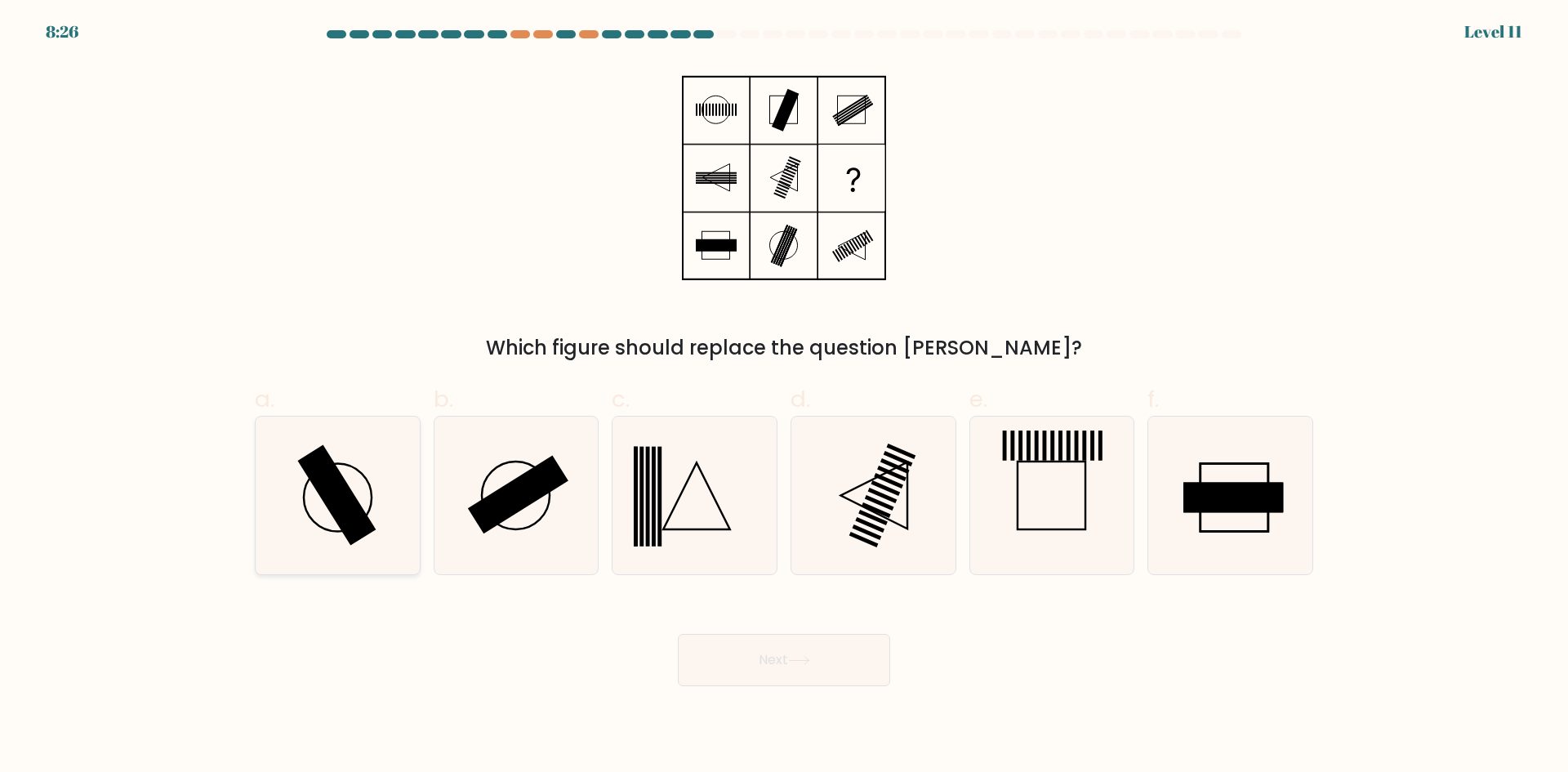
click at [330, 490] on rect at bounding box center [336, 494] width 79 height 101
click at [784, 397] on input "a." at bounding box center [784, 391] width 1 height 11
radio input "true"
click at [481, 487] on icon at bounding box center [516, 495] width 157 height 157
click at [784, 397] on input "b." at bounding box center [784, 391] width 1 height 11
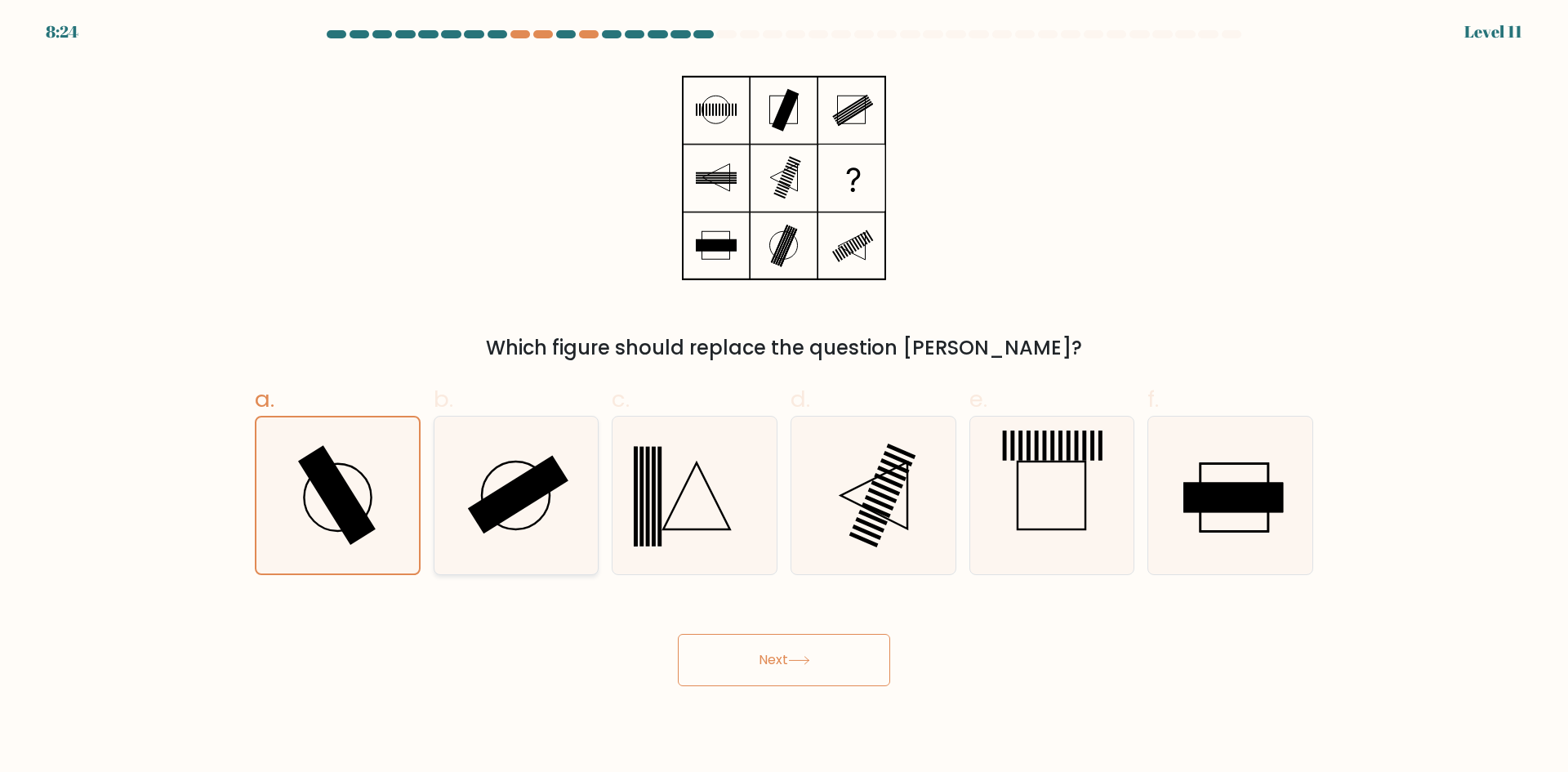
radio input "true"
click at [339, 490] on rect at bounding box center [336, 494] width 79 height 101
click at [784, 397] on input "a." at bounding box center [784, 391] width 1 height 11
radio input "true"
click at [767, 654] on button "Next" at bounding box center [784, 660] width 212 height 53
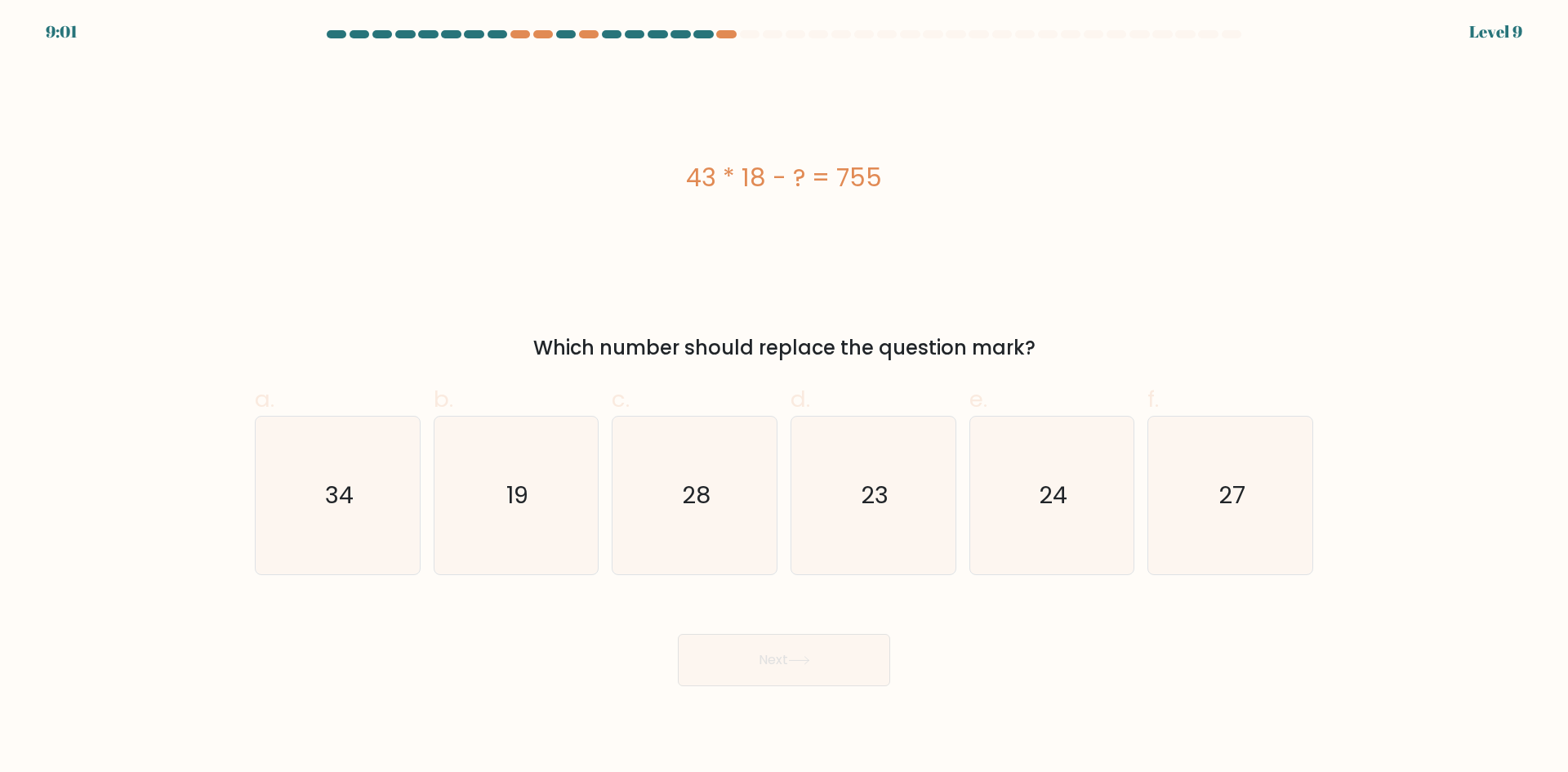
click at [751, 175] on div "43 * 18 - ? = 755" at bounding box center [784, 177] width 1058 height 37
click at [709, 169] on div "43 * 18 - ? = 755" at bounding box center [784, 177] width 1058 height 37
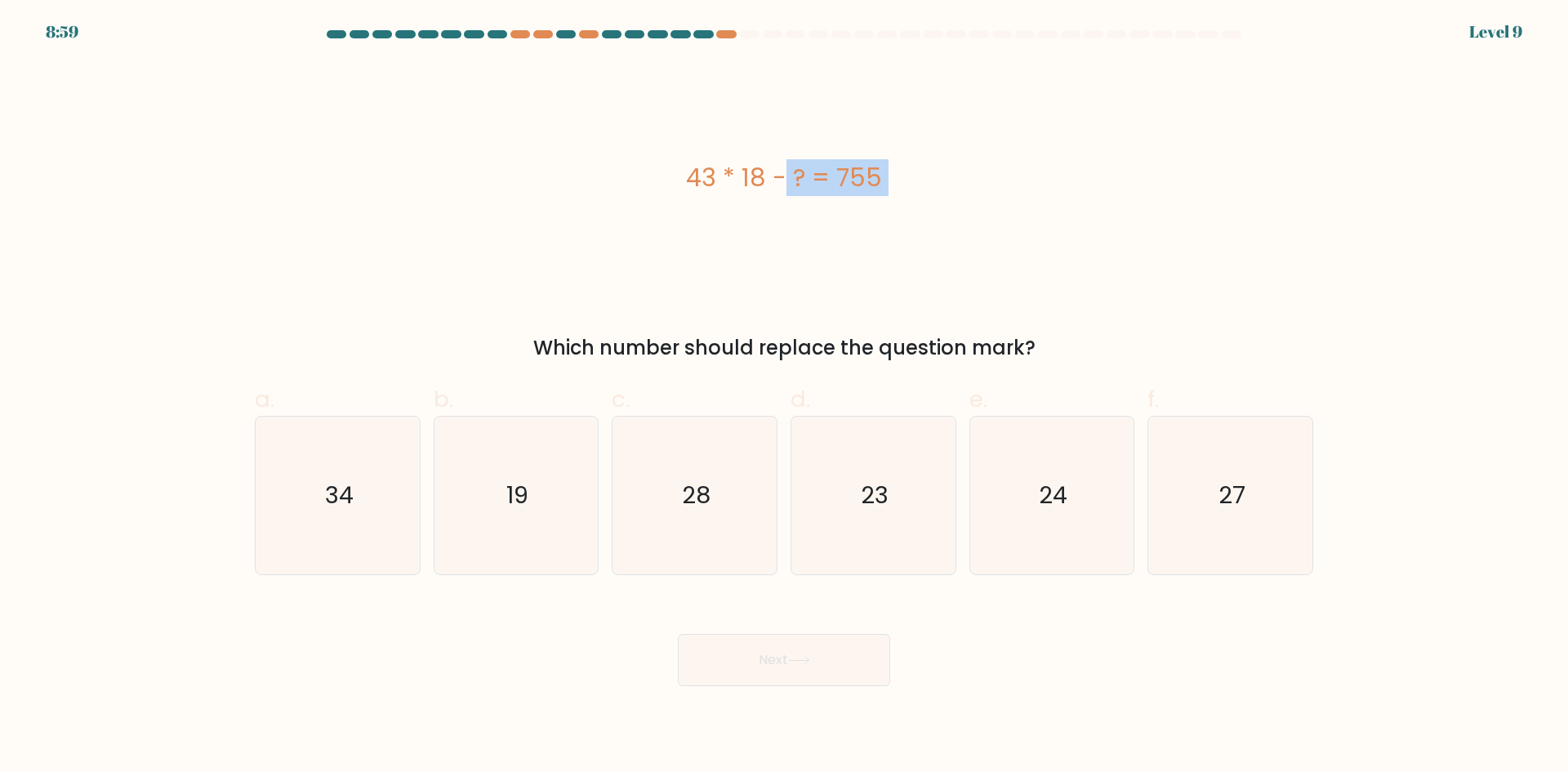
click at [765, 169] on div "43 * 18 - ? = 755" at bounding box center [784, 177] width 1058 height 37
click at [1043, 472] on icon "24" at bounding box center [1051, 495] width 157 height 157
click at [785, 397] on input "e. 24" at bounding box center [784, 391] width 1 height 11
radio input "true"
click at [805, 649] on button "Next" at bounding box center [784, 660] width 212 height 53
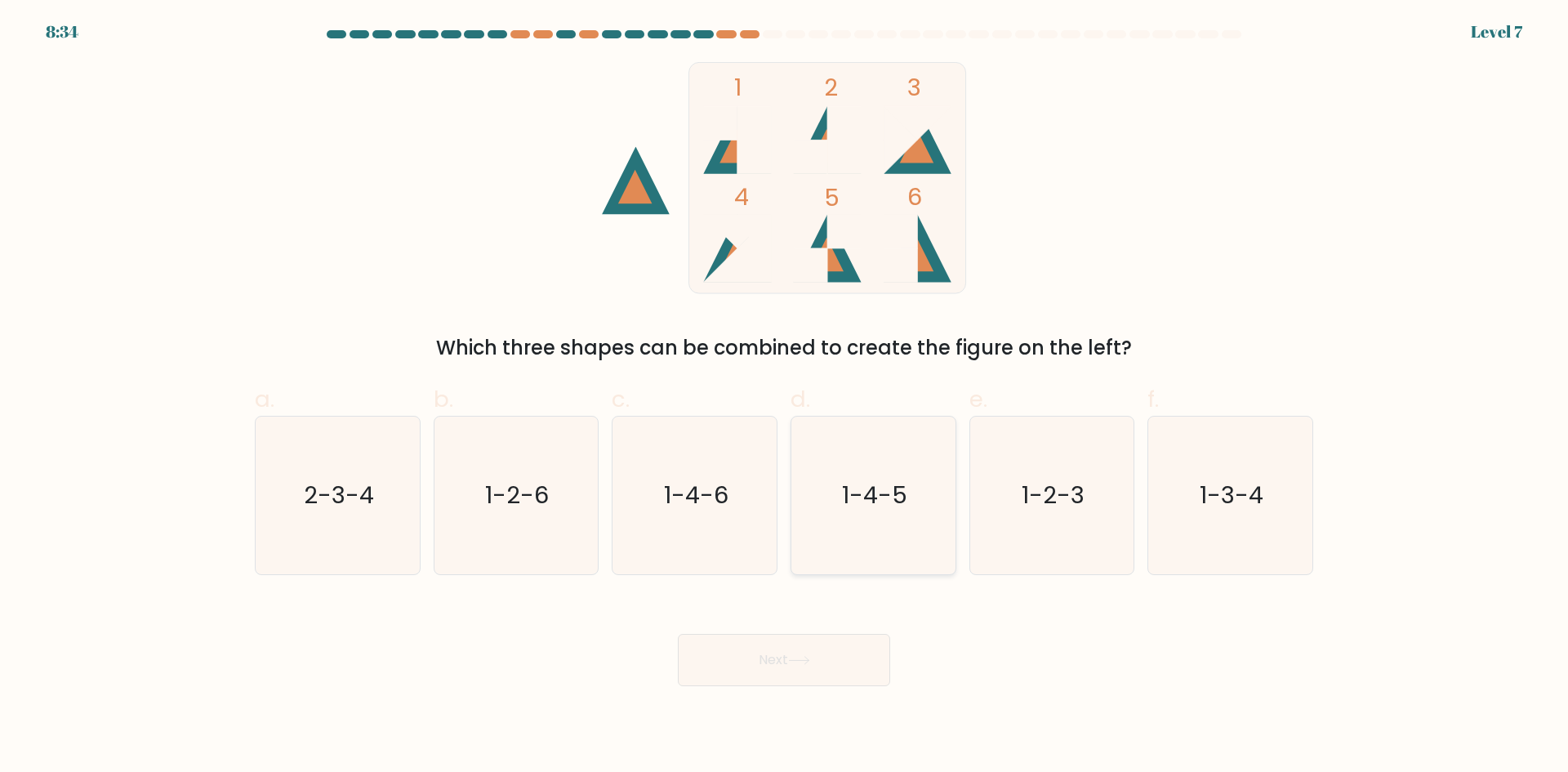
click at [838, 465] on icon "1-4-5" at bounding box center [873, 495] width 157 height 157
click at [785, 397] on input "d. 1-4-5" at bounding box center [784, 391] width 1 height 11
radio input "true"
click at [806, 661] on icon at bounding box center [799, 660] width 22 height 9
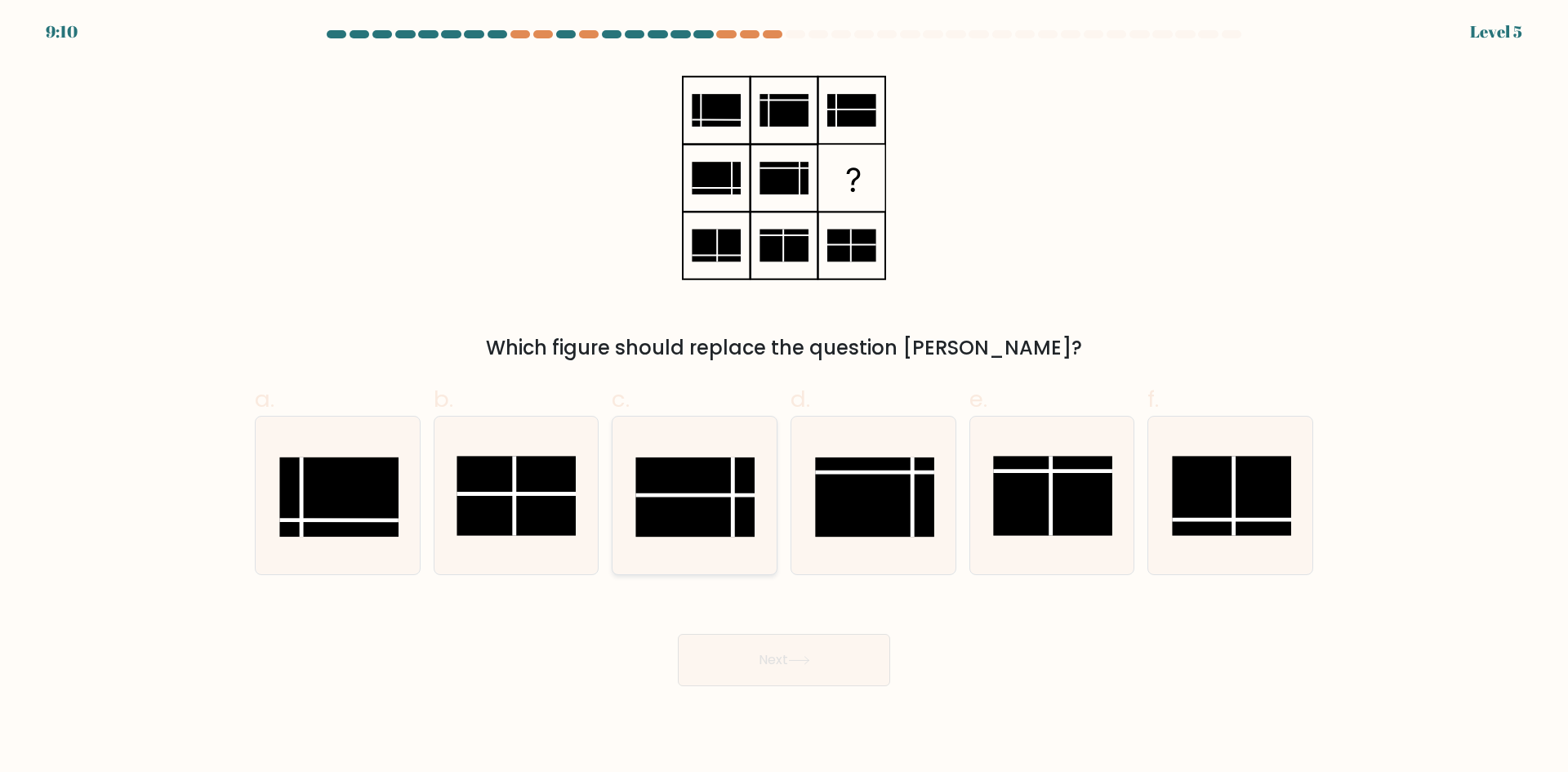
click at [744, 463] on rect at bounding box center [696, 497] width 119 height 80
click at [784, 397] on input "c." at bounding box center [784, 391] width 1 height 11
radio input "true"
click at [807, 648] on button "Next" at bounding box center [784, 660] width 212 height 53
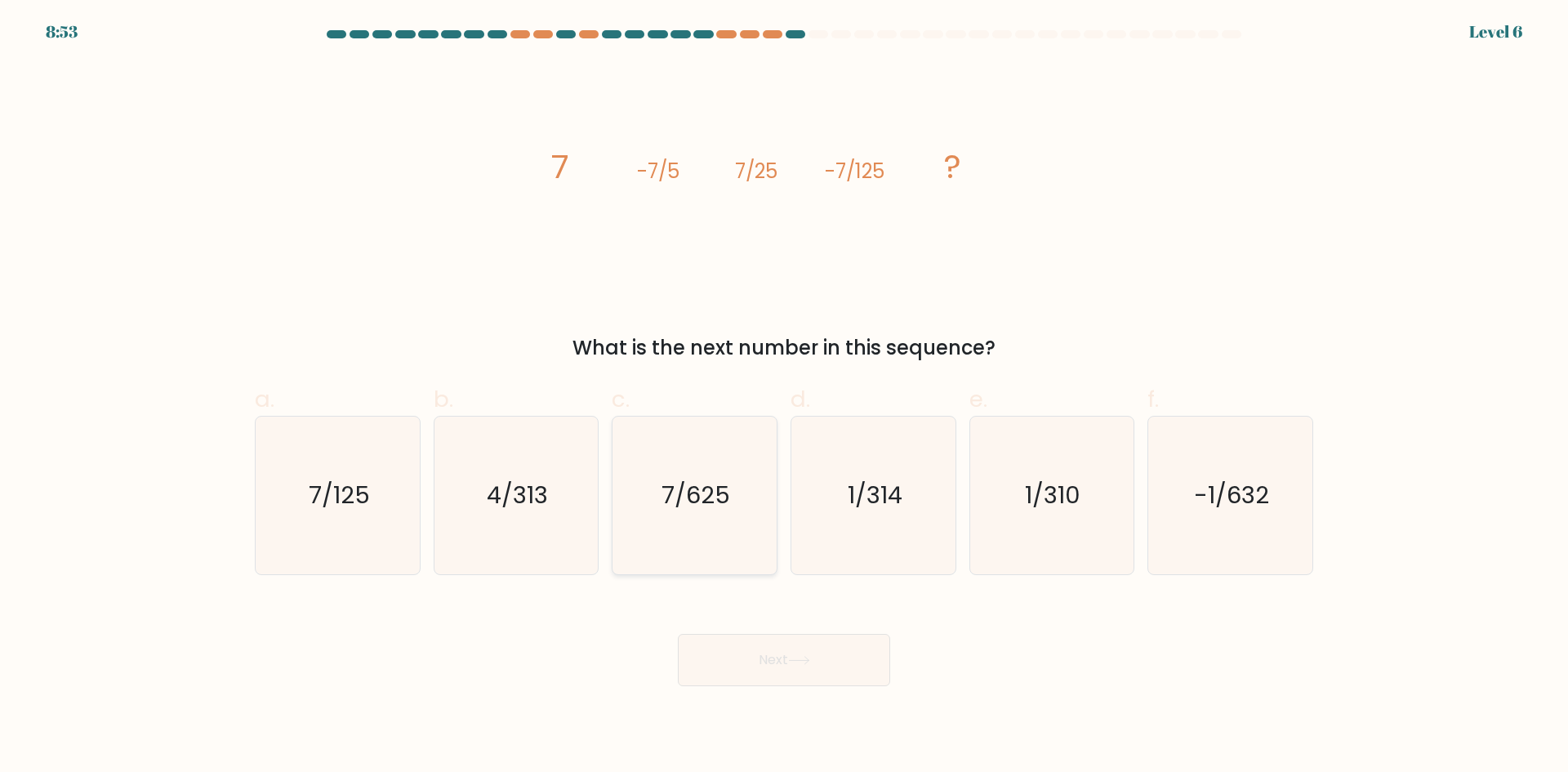
click at [689, 509] on text "7/625" at bounding box center [696, 495] width 69 height 33
click at [784, 397] on input "c. 7/625" at bounding box center [784, 391] width 1 height 11
radio input "true"
click at [744, 658] on button "Next" at bounding box center [784, 660] width 212 height 53
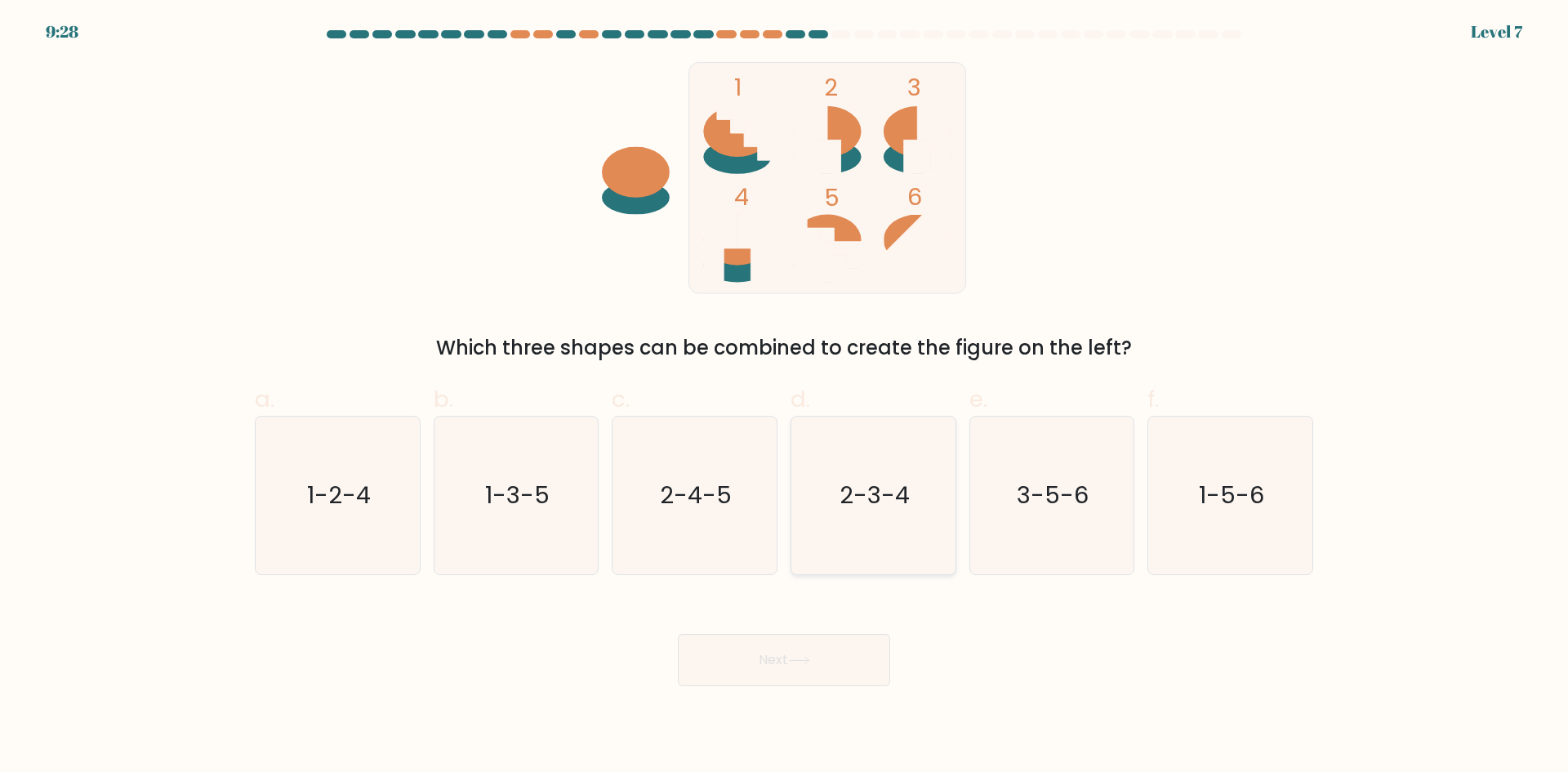
click at [862, 494] on text "2-3-4" at bounding box center [874, 495] width 71 height 33
click at [785, 397] on input "d. 2-3-4" at bounding box center [784, 391] width 1 height 11
radio input "true"
click at [817, 650] on button "Next" at bounding box center [784, 660] width 212 height 53
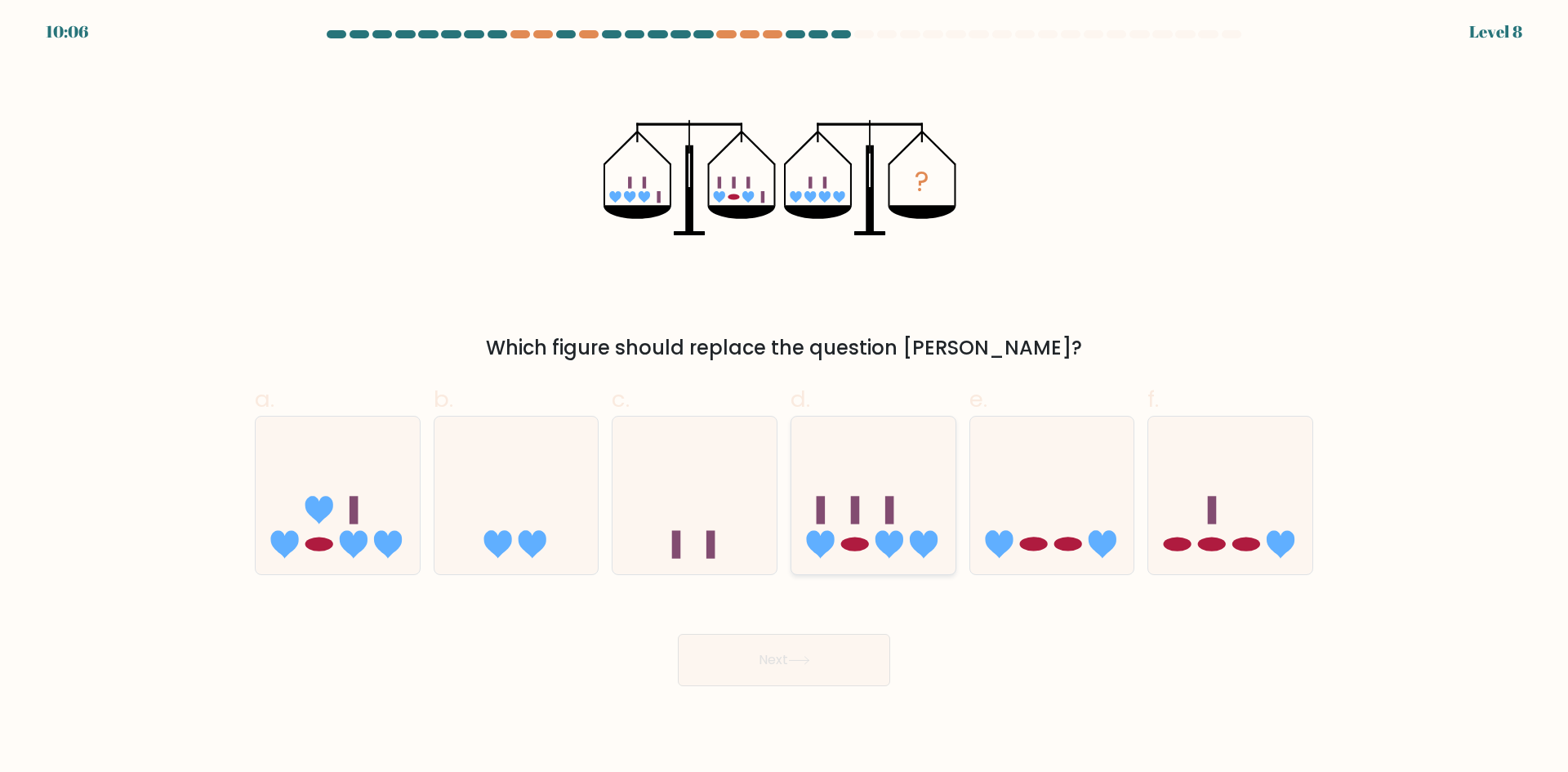
click at [884, 541] on icon at bounding box center [890, 545] width 28 height 28
click at [785, 397] on input "d." at bounding box center [784, 391] width 1 height 11
radio input "true"
click at [847, 657] on button "Next" at bounding box center [784, 660] width 212 height 53
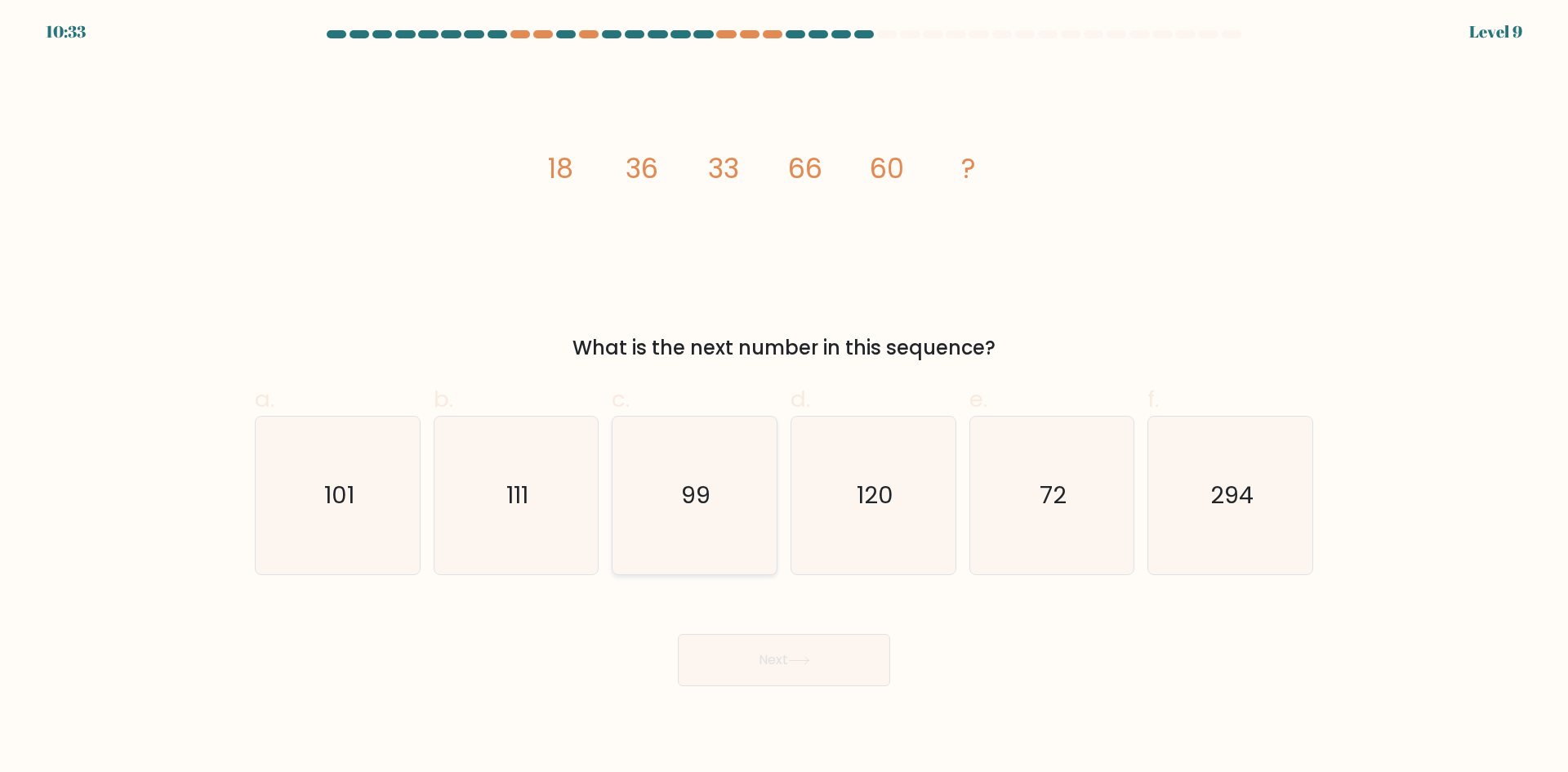
click at [718, 528] on icon "99" at bounding box center [695, 495] width 157 height 157
click at [784, 397] on input "c. 99" at bounding box center [784, 391] width 1 height 11
radio input "true"
click at [750, 640] on button "Next" at bounding box center [784, 660] width 212 height 53
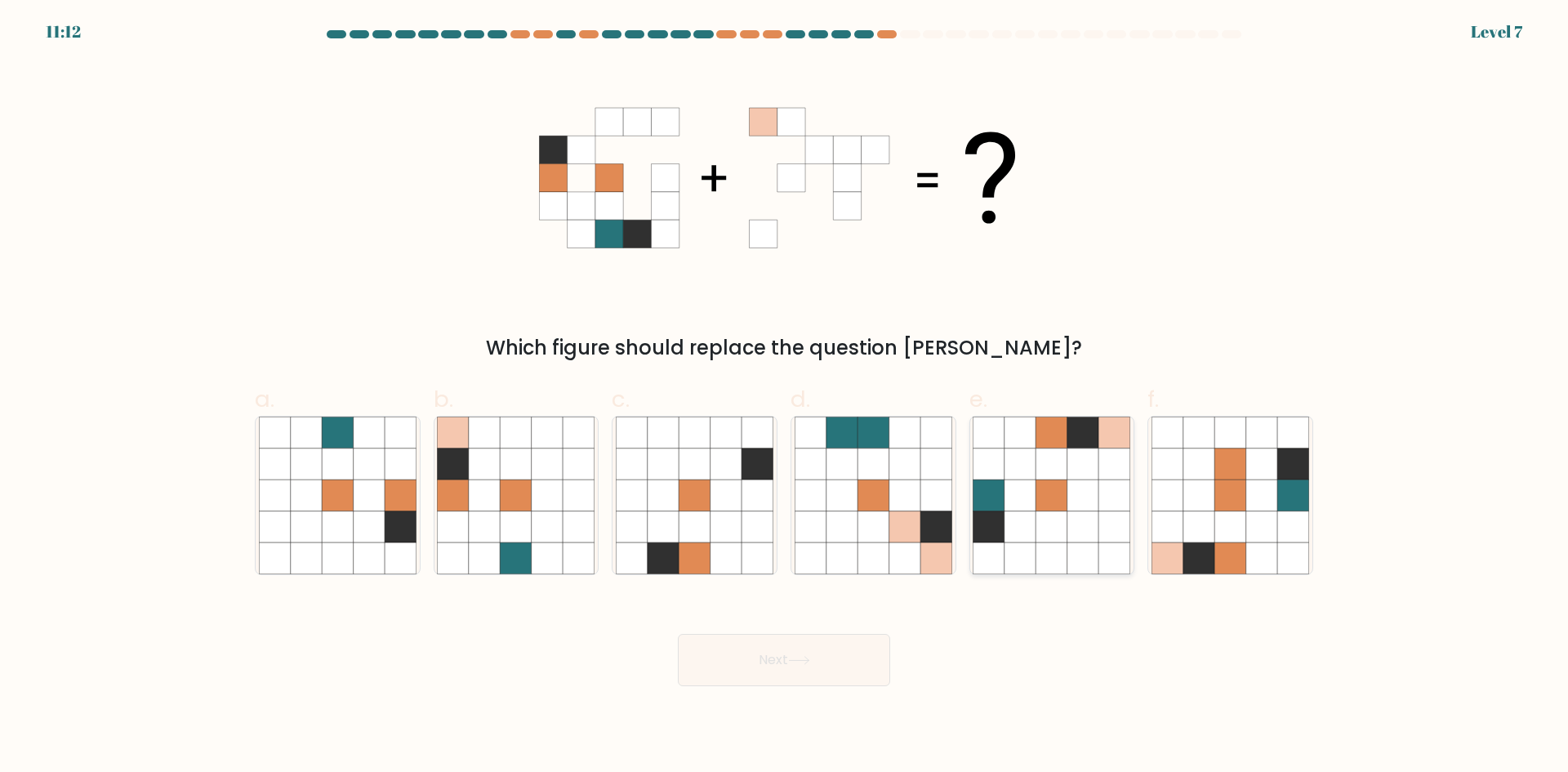
click at [1026, 448] on icon at bounding box center [1019, 431] width 31 height 31
click at [785, 397] on input "e." at bounding box center [784, 391] width 1 height 11
radio input "true"
click at [781, 676] on button "Next" at bounding box center [784, 660] width 212 height 53
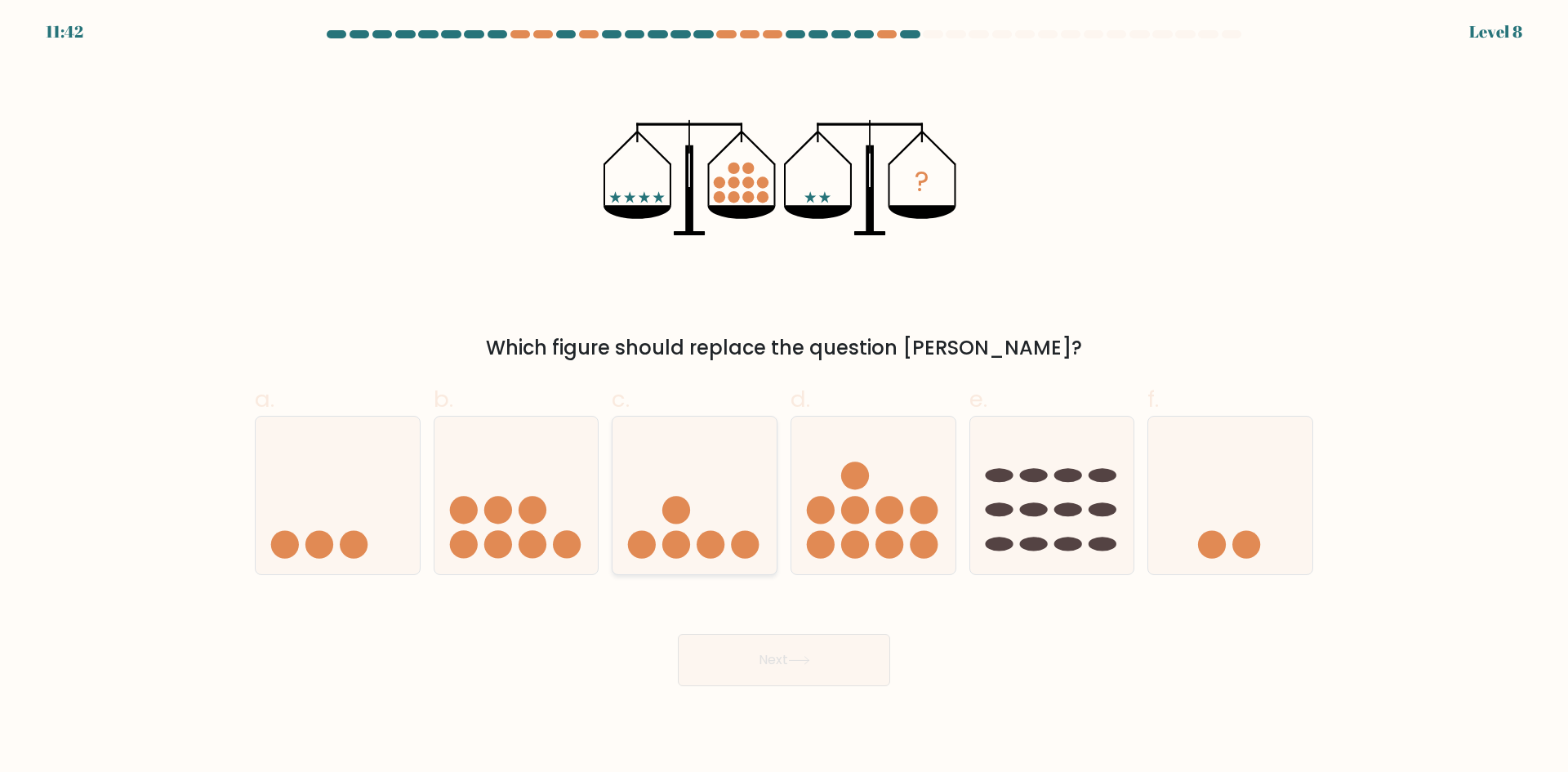
click at [754, 516] on icon at bounding box center [694, 495] width 164 height 135
click at [784, 397] on input "c." at bounding box center [784, 391] width 1 height 11
radio input "true"
click at [769, 664] on button "Next" at bounding box center [784, 660] width 212 height 53
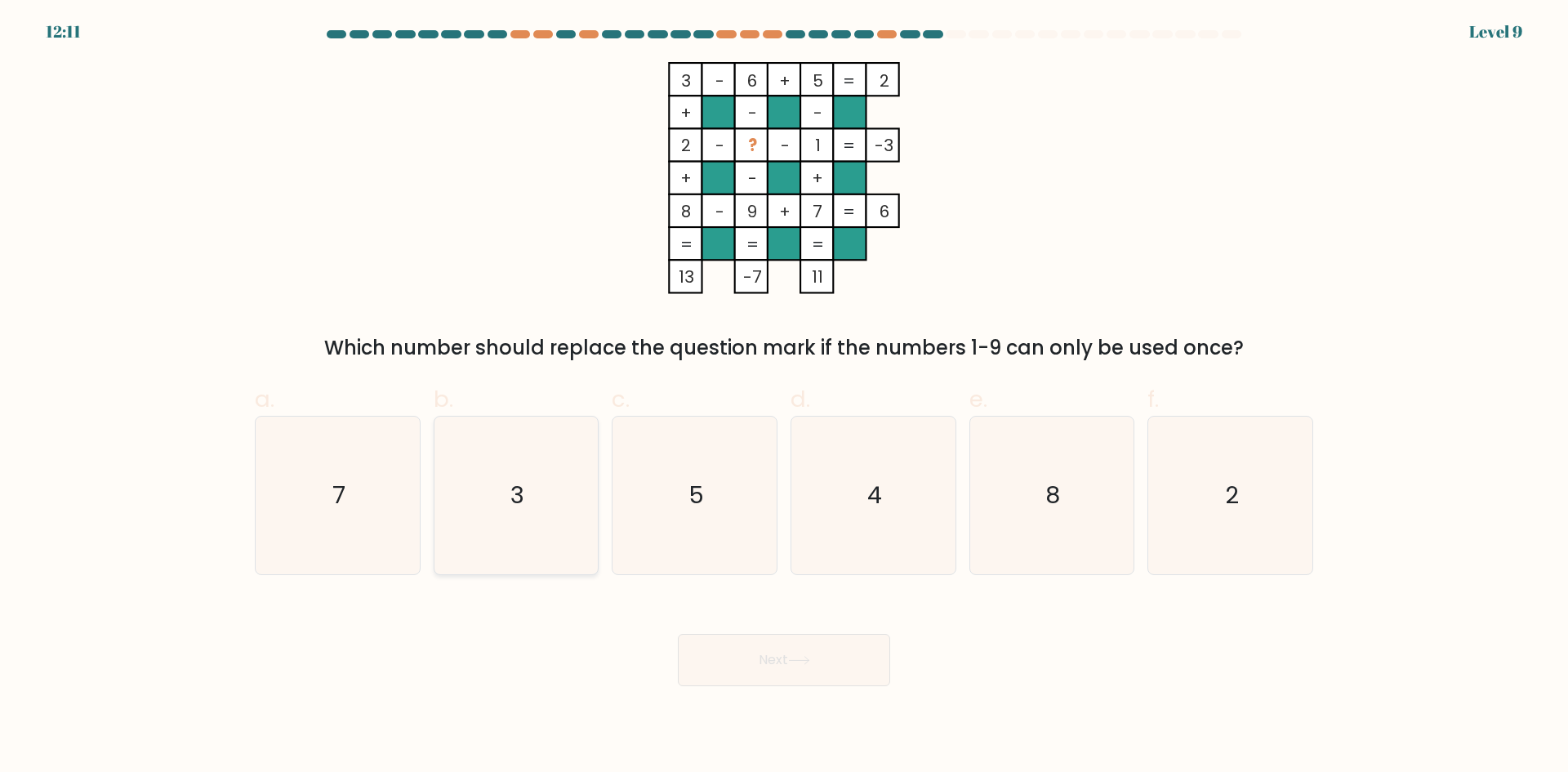
click at [444, 489] on icon "3" at bounding box center [516, 495] width 157 height 157
click at [784, 397] on input "b. 3" at bounding box center [784, 391] width 1 height 11
radio input "true"
click at [367, 499] on icon "7" at bounding box center [337, 495] width 157 height 157
click at [784, 397] on input "a. 7" at bounding box center [784, 391] width 1 height 11
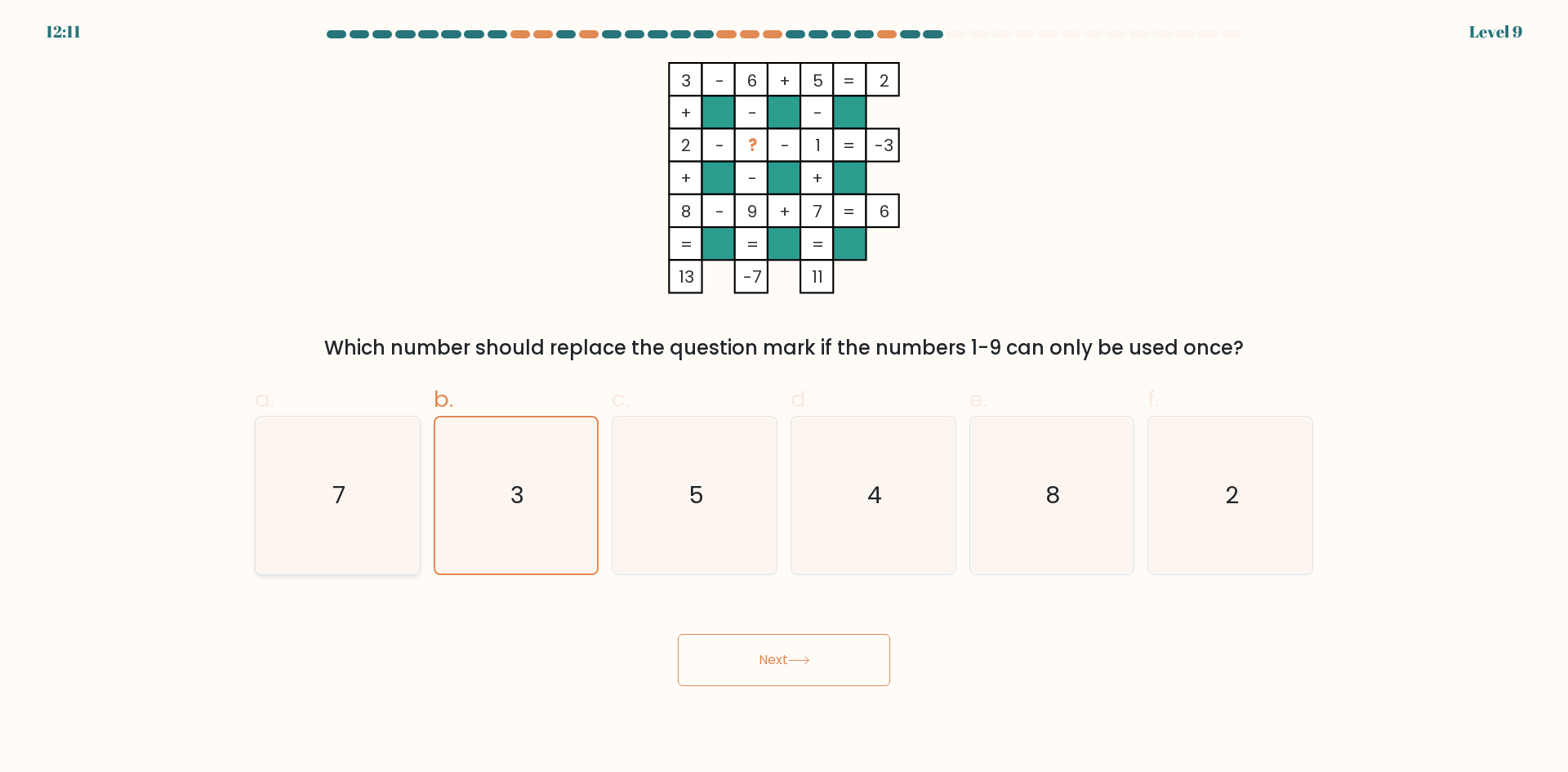
radio input "true"
click at [770, 671] on button "Next" at bounding box center [784, 660] width 212 height 53
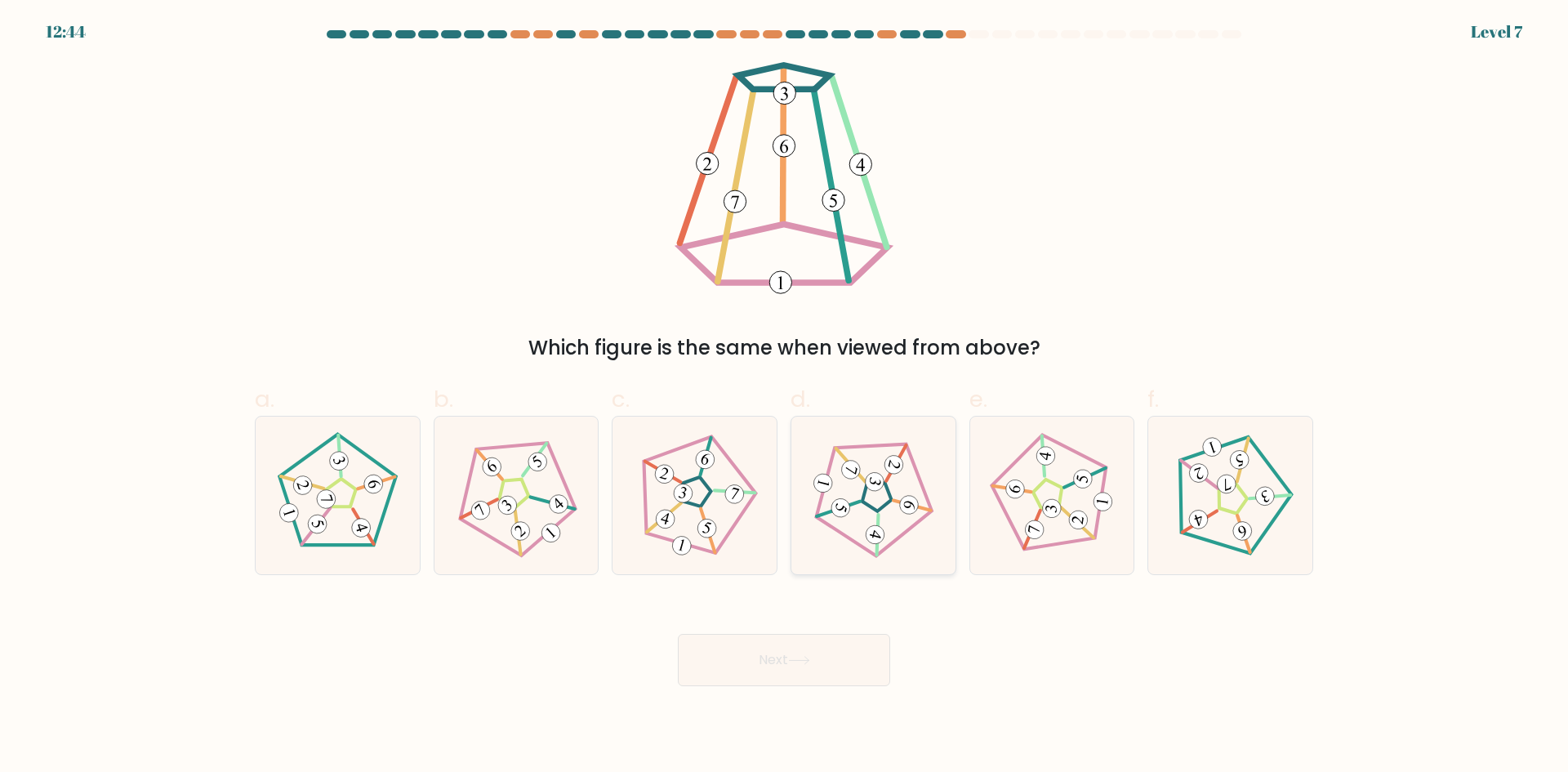
click at [889, 472] on 658 at bounding box center [894, 464] width 23 height 23
click at [785, 397] on input "d." at bounding box center [784, 391] width 1 height 11
radio input "true"
click at [856, 682] on button "Next" at bounding box center [784, 660] width 212 height 53
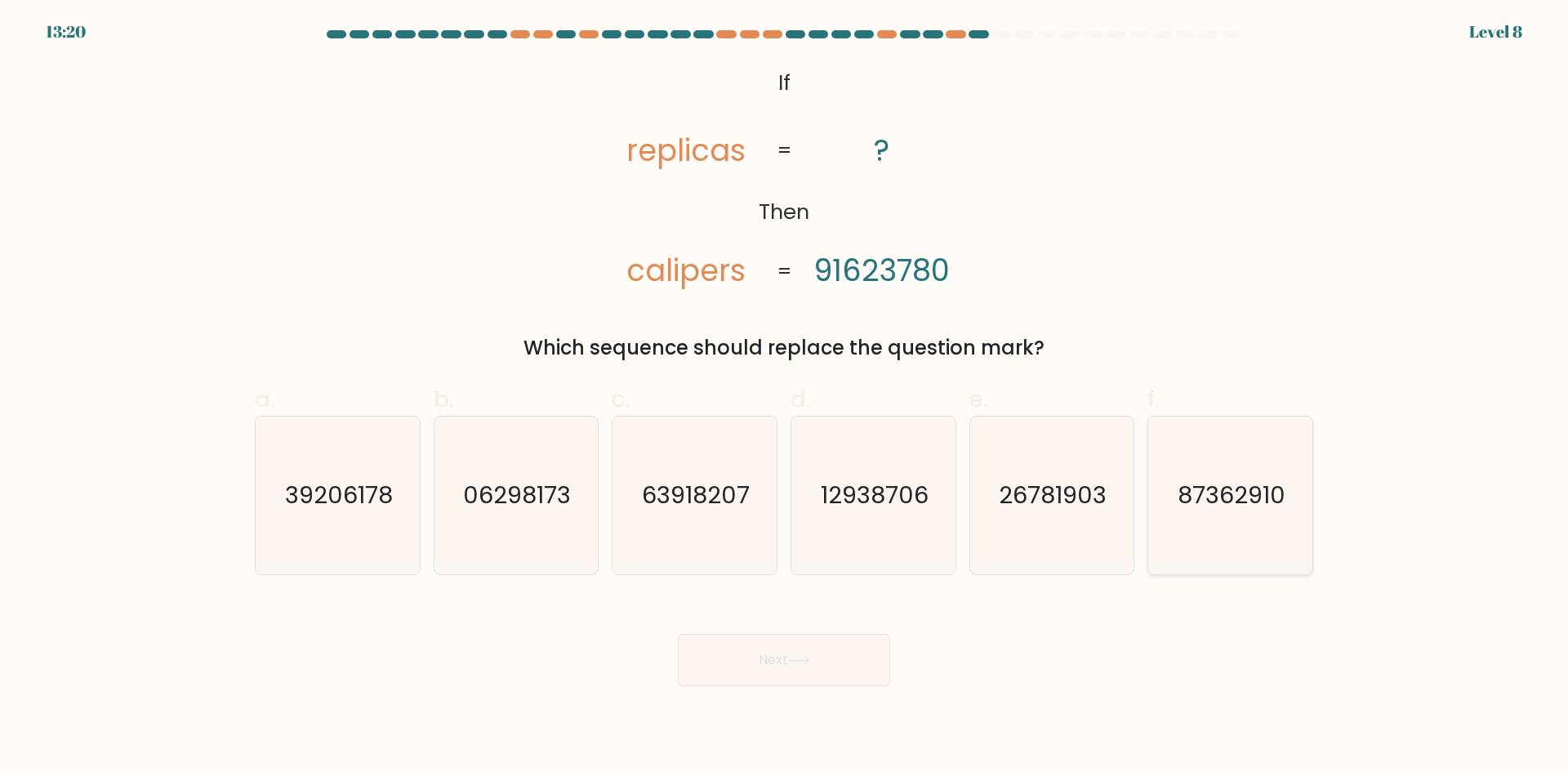
click at [1148, 503] on div "87362910" at bounding box center [1231, 496] width 166 height 159
click at [785, 397] on input "f. 87362910" at bounding box center [784, 391] width 1 height 11
radio input "true"
click at [789, 638] on button "Next" at bounding box center [784, 660] width 212 height 53
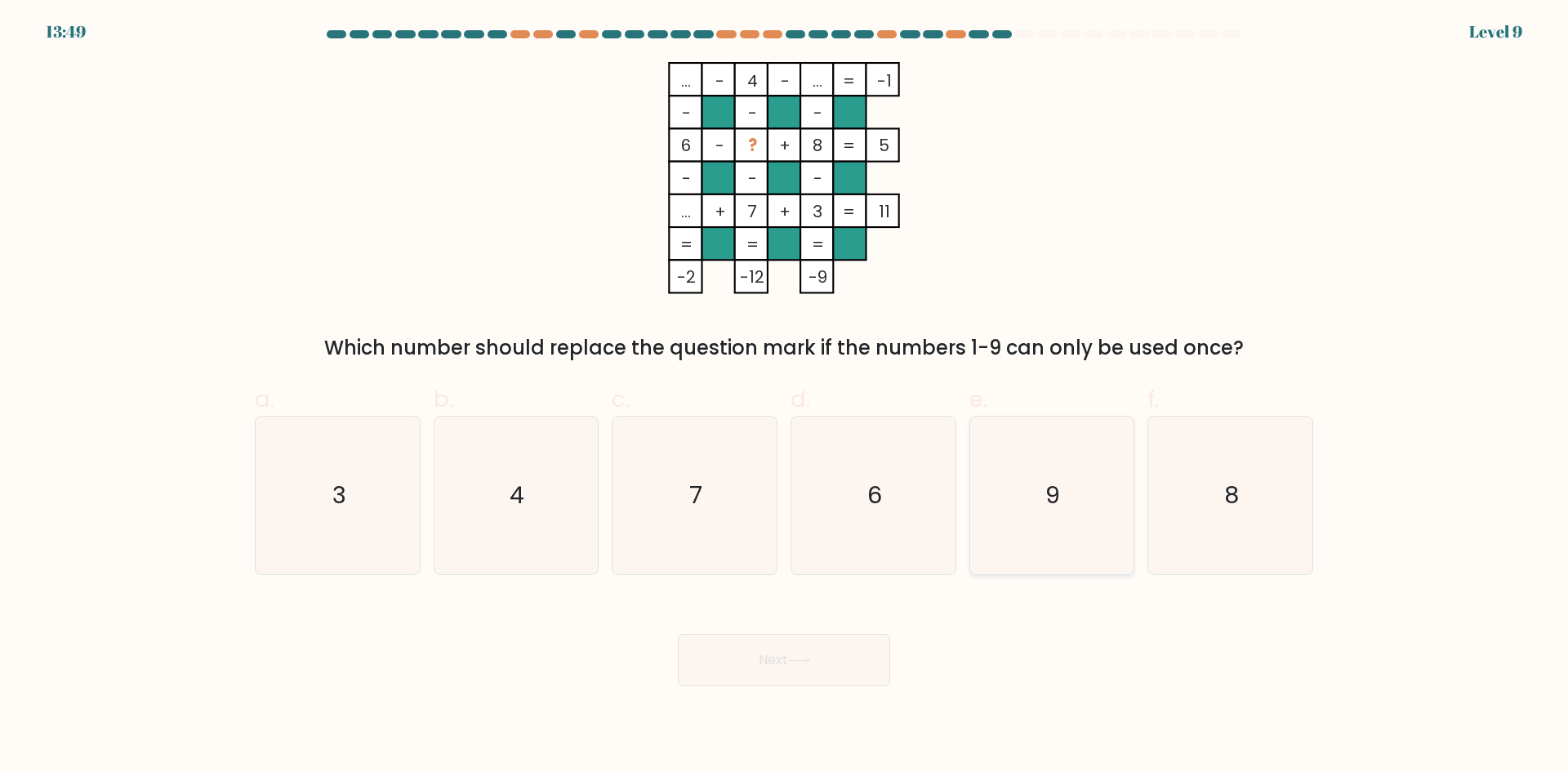
drag, startPoint x: 1083, startPoint y: 538, endPoint x: 906, endPoint y: 628, distance: 198.6
click at [1082, 538] on icon "9" at bounding box center [1051, 495] width 157 height 157
click at [785, 397] on input "e. 9" at bounding box center [784, 391] width 1 height 11
radio input "true"
click at [826, 657] on button "Next" at bounding box center [784, 660] width 212 height 53
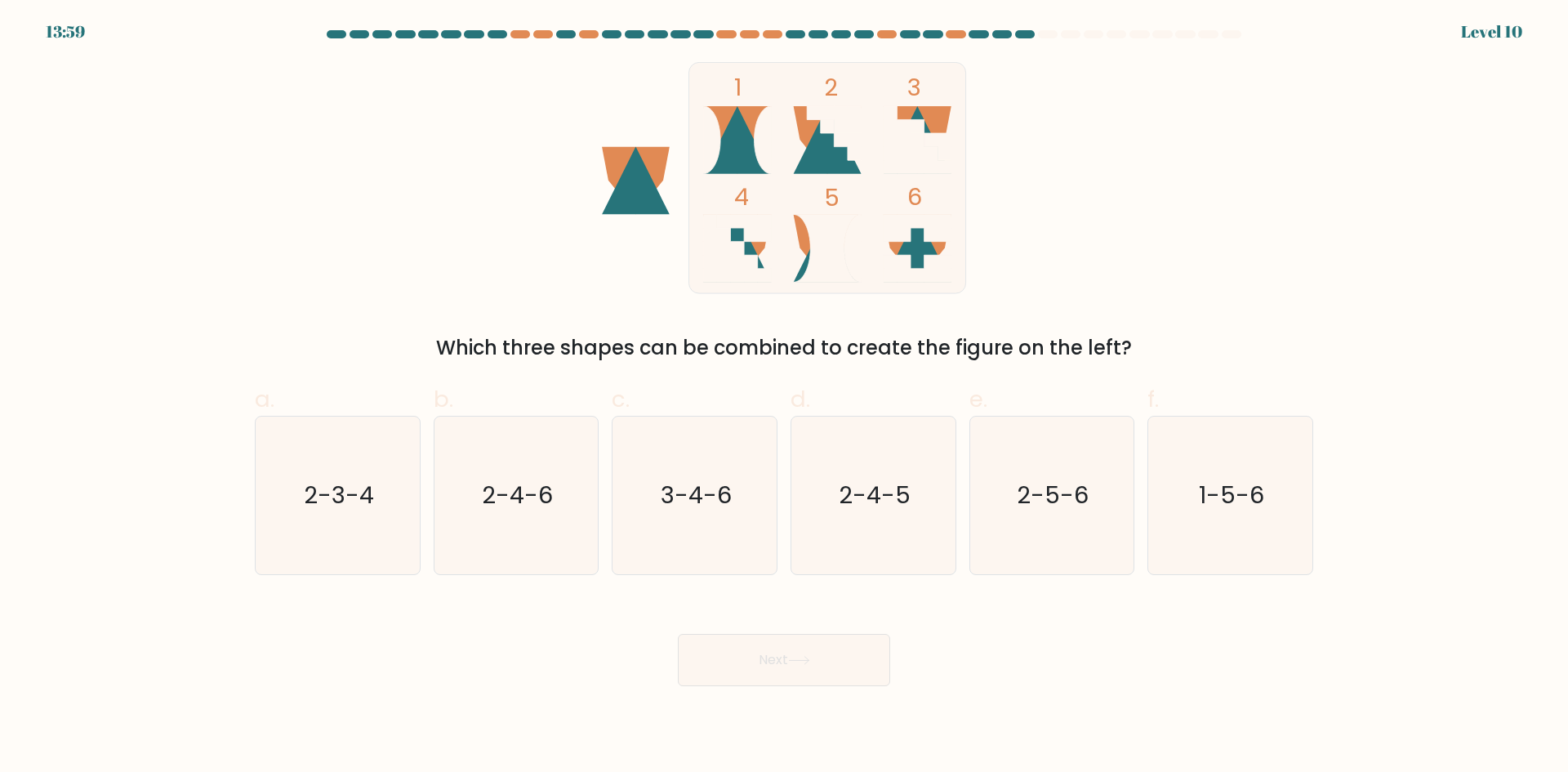
drag, startPoint x: 355, startPoint y: 528, endPoint x: 826, endPoint y: 642, distance: 484.6
click at [366, 527] on icon "2-3-4" at bounding box center [337, 495] width 157 height 157
click at [849, 662] on button "Next" at bounding box center [784, 660] width 212 height 53
click at [336, 488] on text "2-3-4" at bounding box center [338, 495] width 71 height 33
click at [784, 397] on input "a. 2-3-4" at bounding box center [784, 391] width 1 height 11
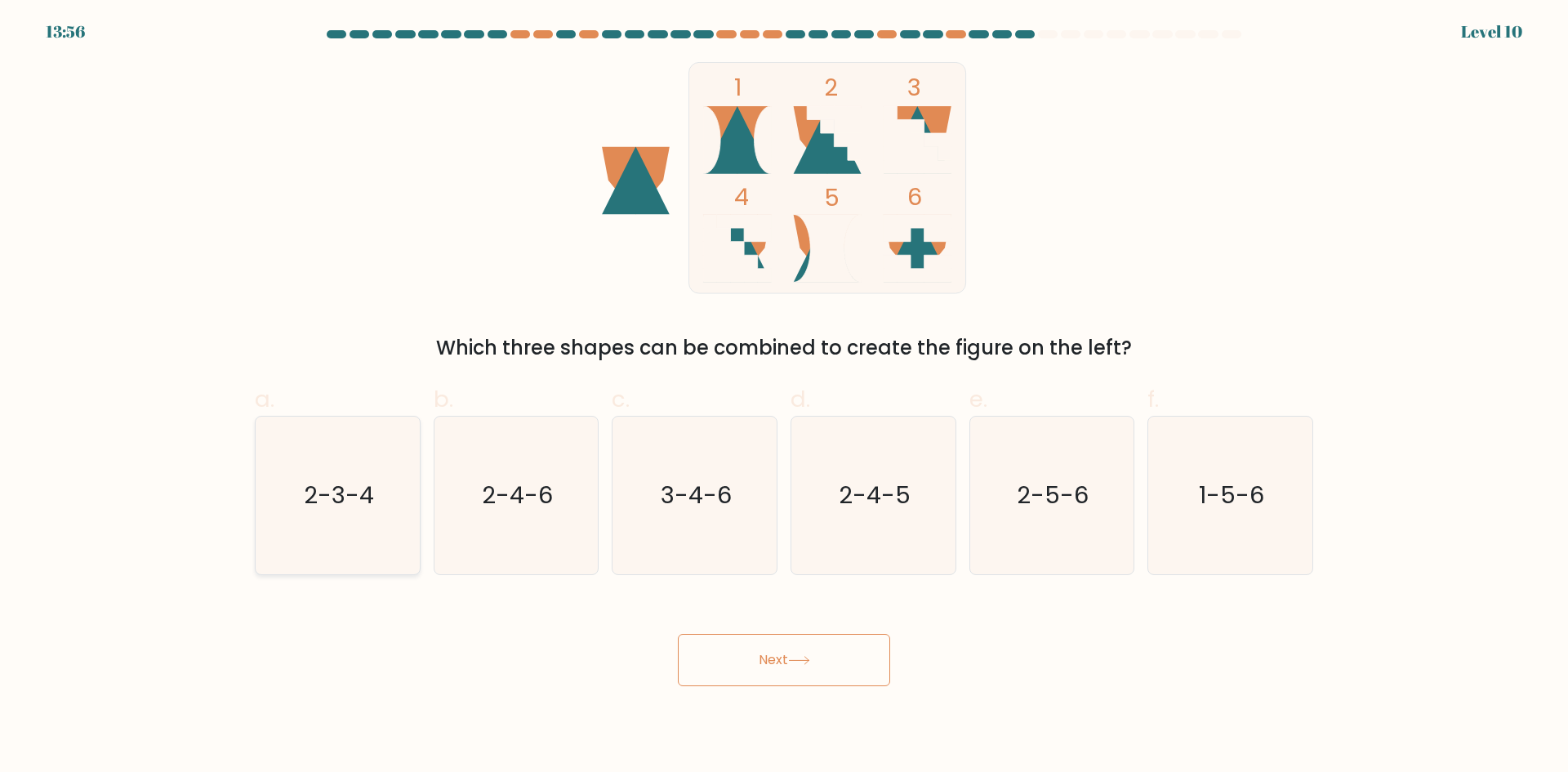
radio input "true"
click at [722, 650] on button "Next" at bounding box center [784, 660] width 212 height 53
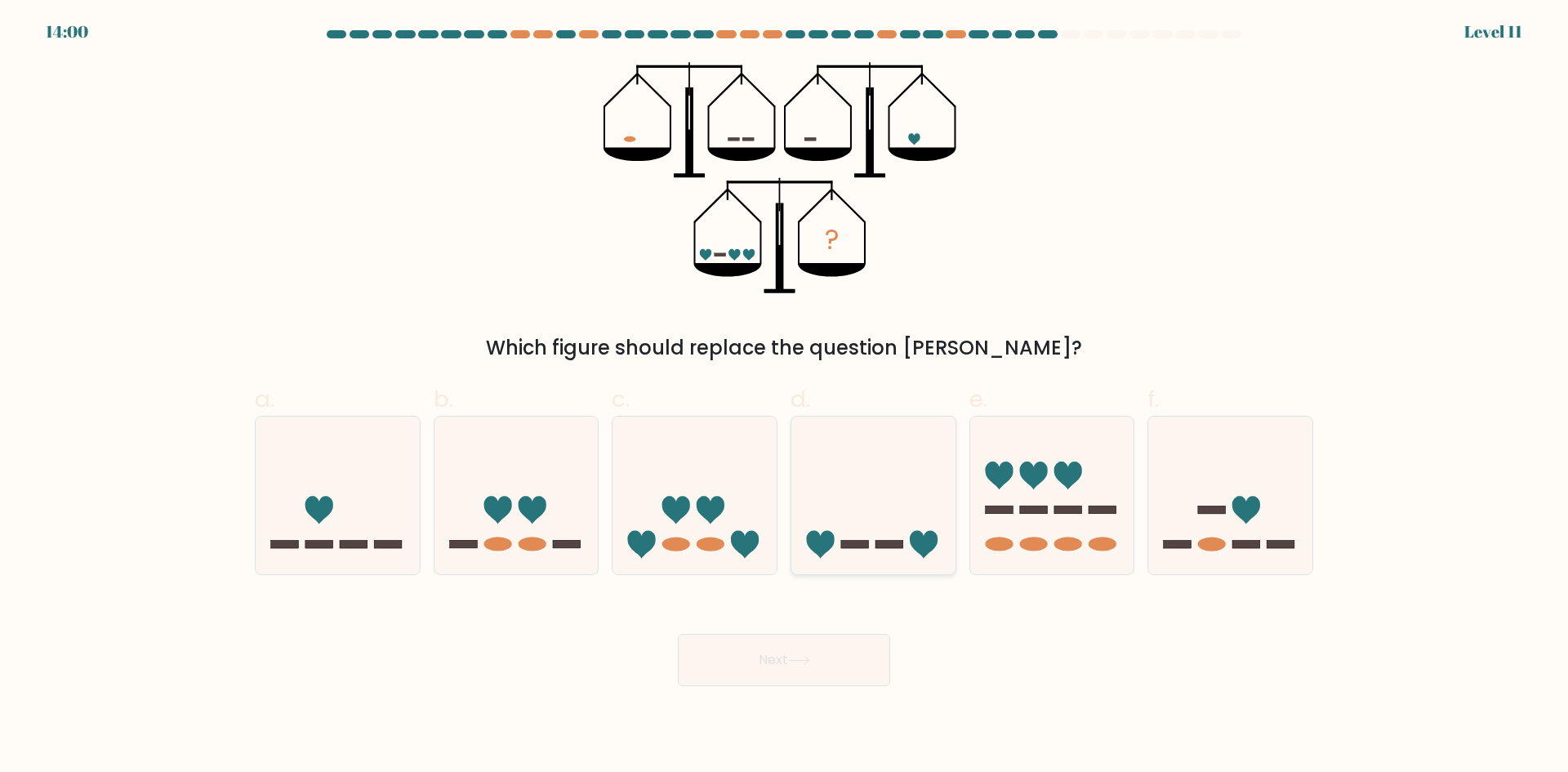
click at [876, 521] on icon at bounding box center [873, 495] width 164 height 135
click at [785, 397] on input "d." at bounding box center [784, 391] width 1 height 11
radio input "true"
click at [831, 670] on button "Next" at bounding box center [784, 660] width 212 height 53
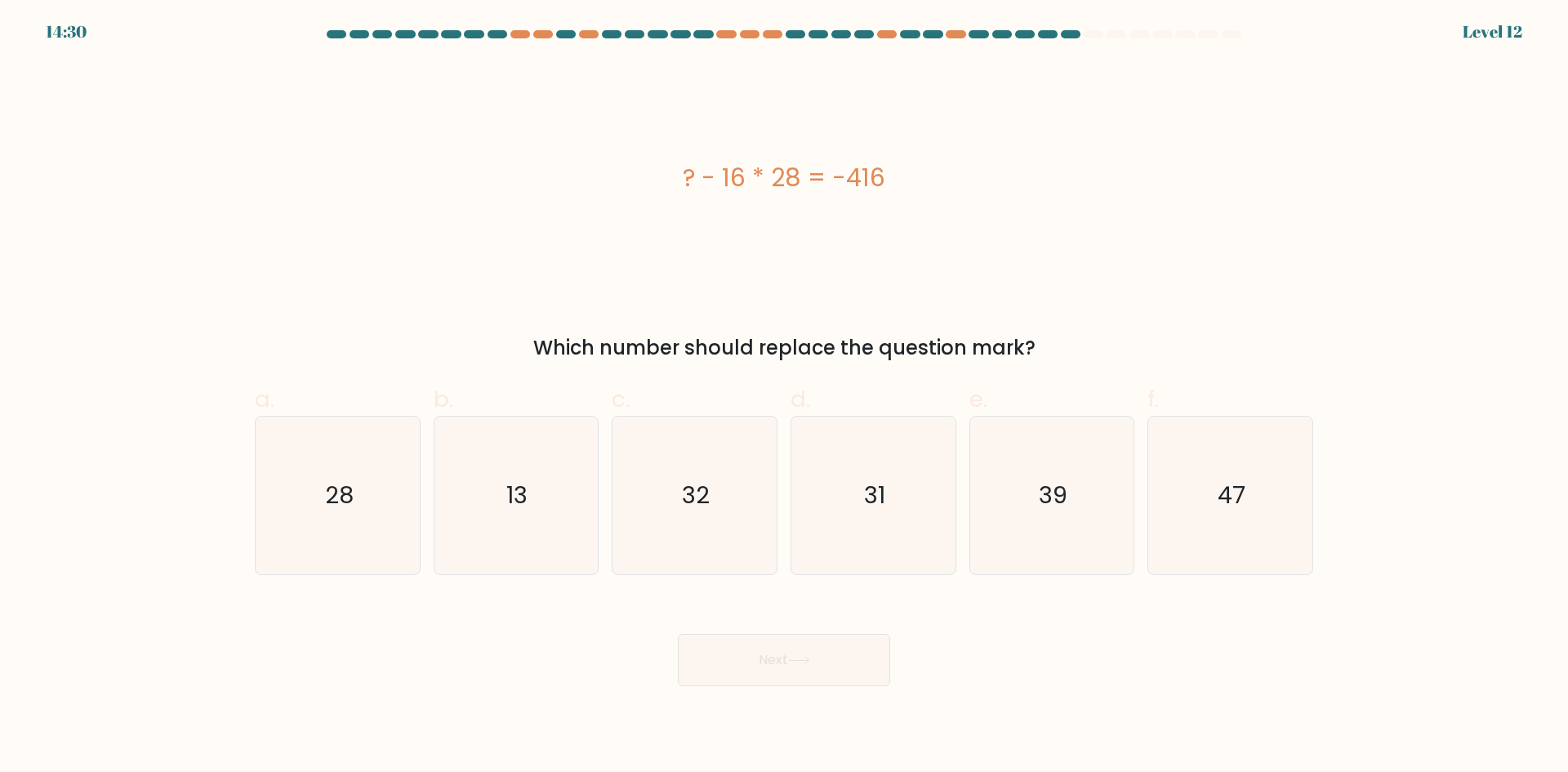
drag, startPoint x: 775, startPoint y: 178, endPoint x: 799, endPoint y: 180, distance: 24.1
click at [799, 180] on div "? - 16 * 28 = -416" at bounding box center [784, 177] width 1058 height 37
click at [795, 215] on div "? - 16 * 28 = -416" at bounding box center [784, 177] width 1058 height 232
drag, startPoint x: 737, startPoint y: 176, endPoint x: 749, endPoint y: 176, distance: 12.0
click at [749, 176] on div "? - 16 * 28 = -416" at bounding box center [784, 177] width 1058 height 37
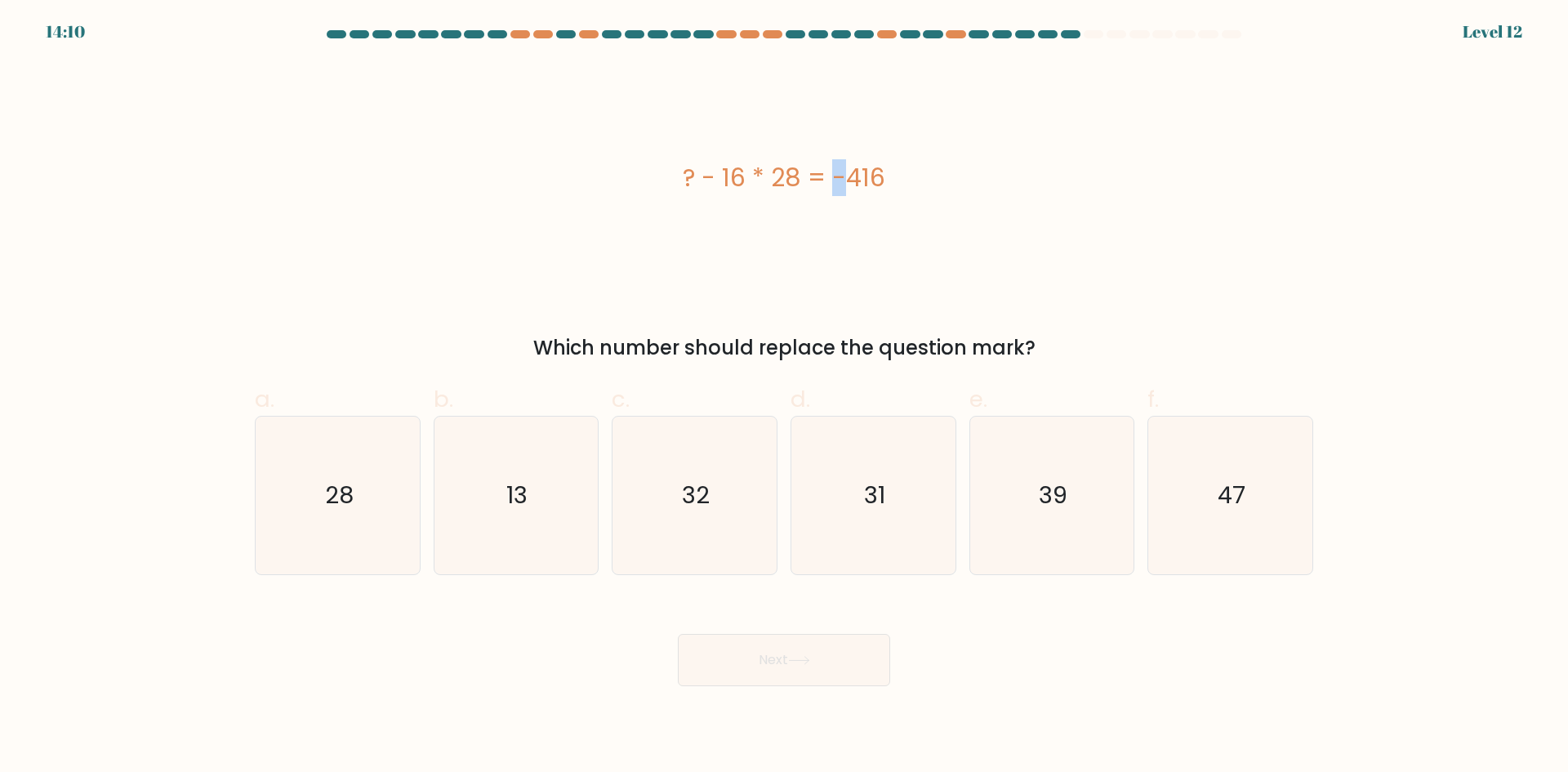
click at [784, 179] on div "? - 16 * 28 = -416" at bounding box center [784, 177] width 1058 height 37
click at [744, 205] on div "? - 16 * 28 = -416" at bounding box center [784, 177] width 1058 height 232
click at [731, 190] on div "? - 16 * 28 = -416" at bounding box center [784, 177] width 1058 height 37
drag, startPoint x: 775, startPoint y: 187, endPoint x: 801, endPoint y: 185, distance: 26.1
click at [801, 185] on div "? - 16 * 28 = -416" at bounding box center [784, 177] width 1058 height 37
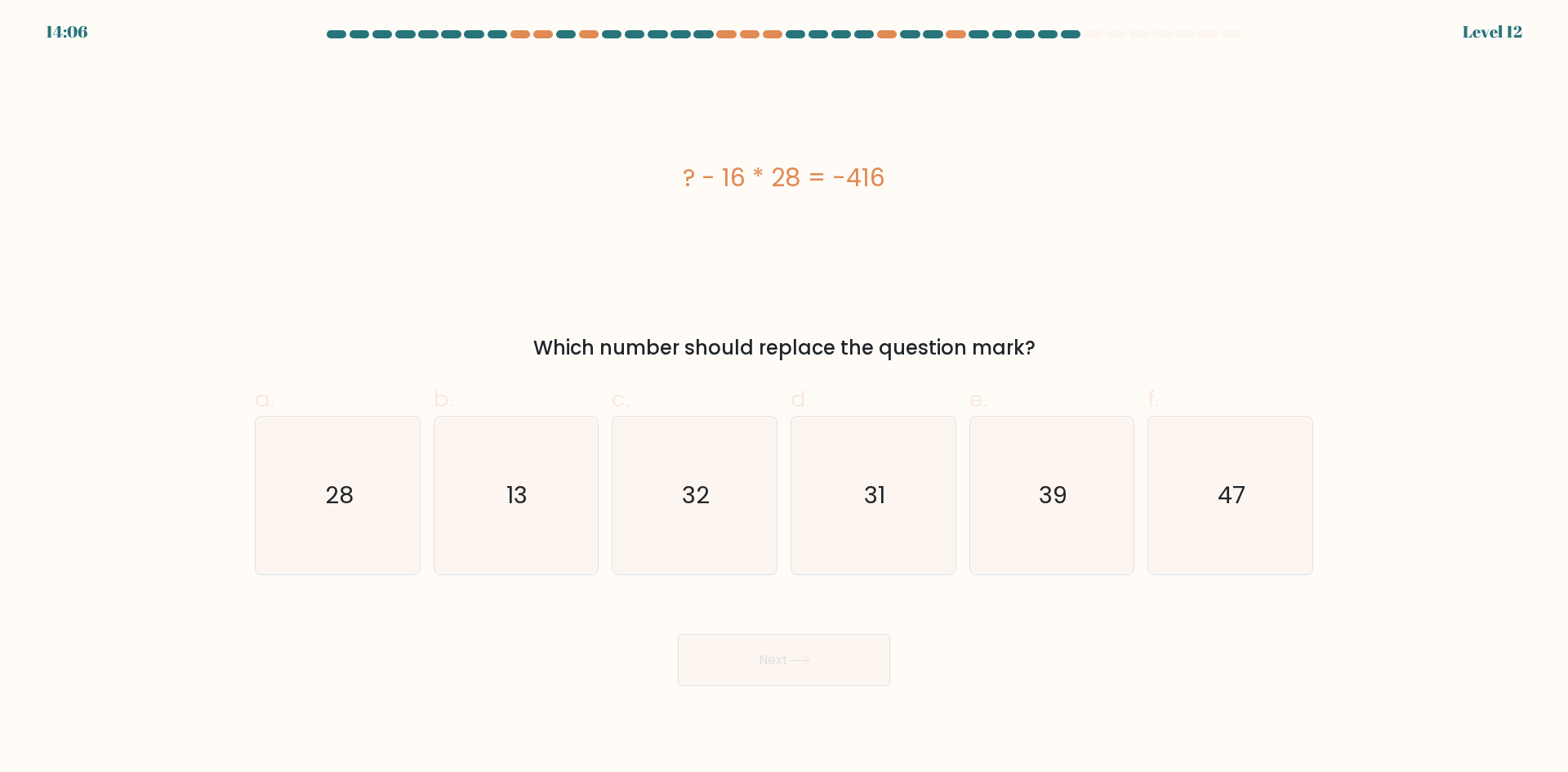
click at [784, 197] on div "? - 16 * 28 = -416" at bounding box center [784, 177] width 1058 height 232
click at [794, 179] on div "? - 16 * 28 = -416" at bounding box center [784, 177] width 1058 height 37
drag, startPoint x: 771, startPoint y: 180, endPoint x: 801, endPoint y: 178, distance: 30.1
click at [801, 178] on div "? - 16 * 28 = -416" at bounding box center [784, 177] width 1058 height 37
click at [1262, 533] on icon "47" at bounding box center [1231, 495] width 157 height 157
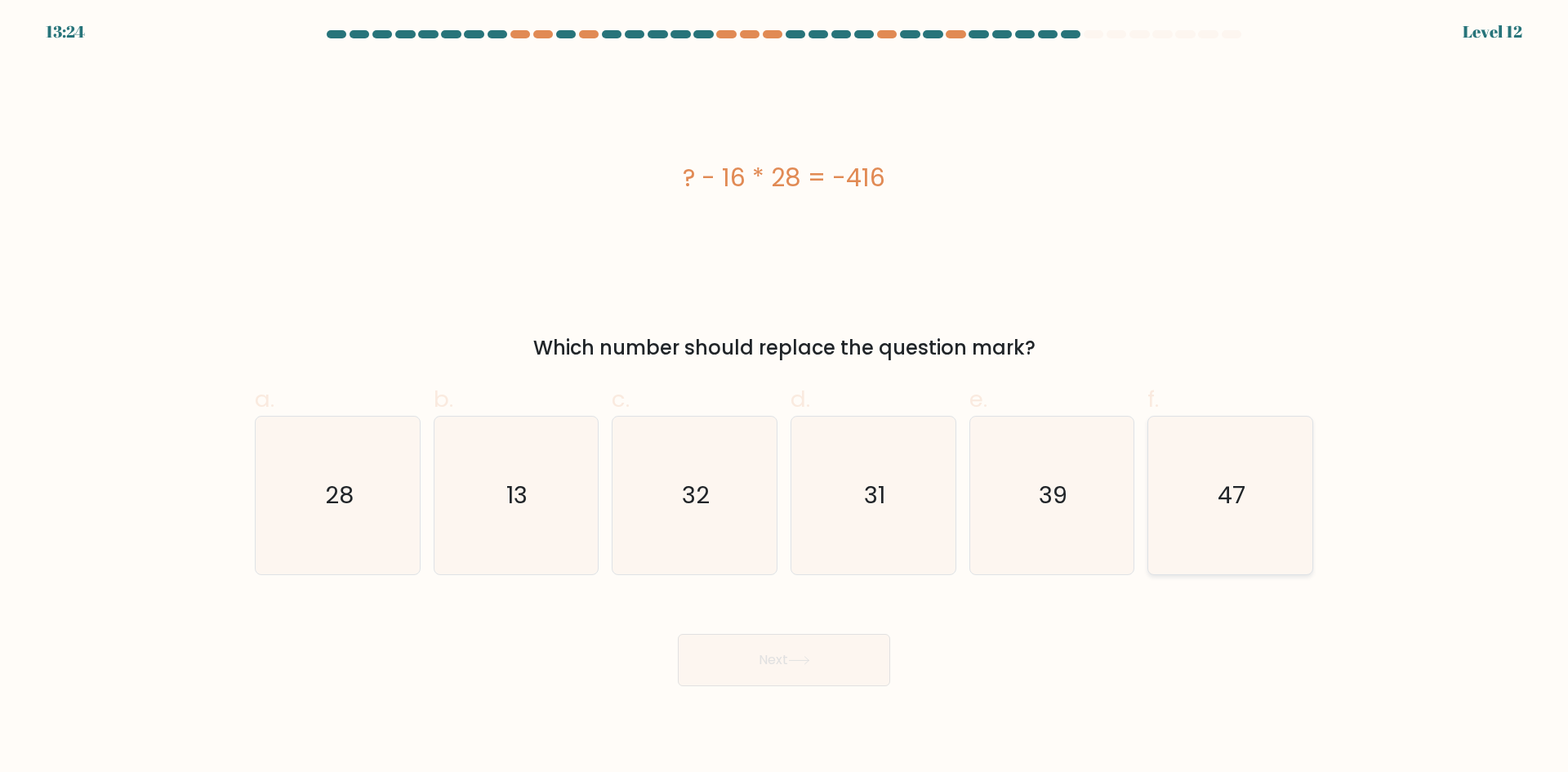
click at [785, 397] on input "f. 47" at bounding box center [784, 391] width 1 height 11
radio input "true"
click at [779, 655] on button "Next" at bounding box center [784, 660] width 212 height 53
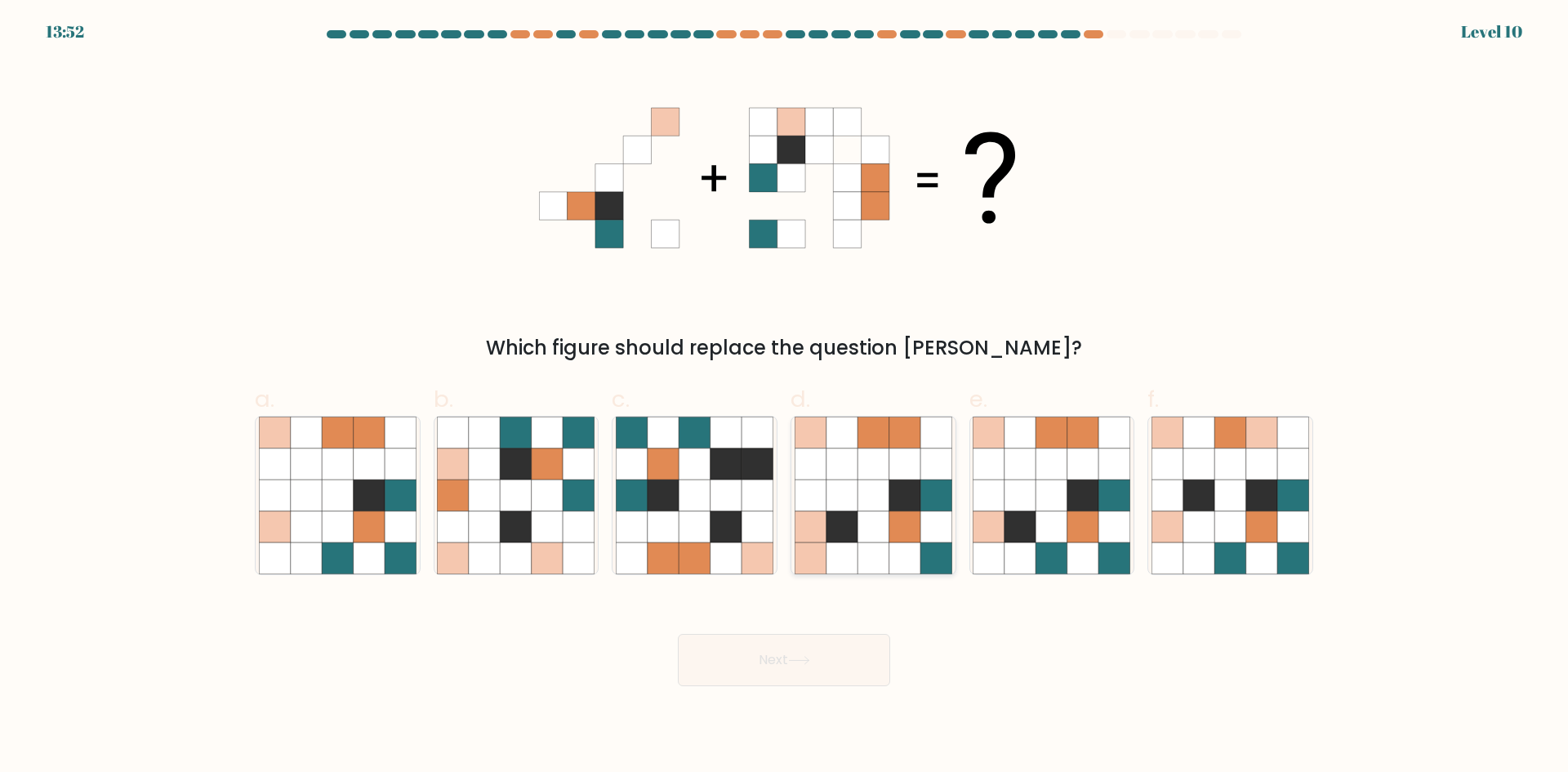
click at [881, 473] on icon at bounding box center [873, 463] width 31 height 31
click at [785, 397] on input "d." at bounding box center [784, 391] width 1 height 11
radio input "true"
click at [1062, 555] on icon at bounding box center [1051, 558] width 31 height 31
click at [785, 397] on input "e." at bounding box center [784, 391] width 1 height 11
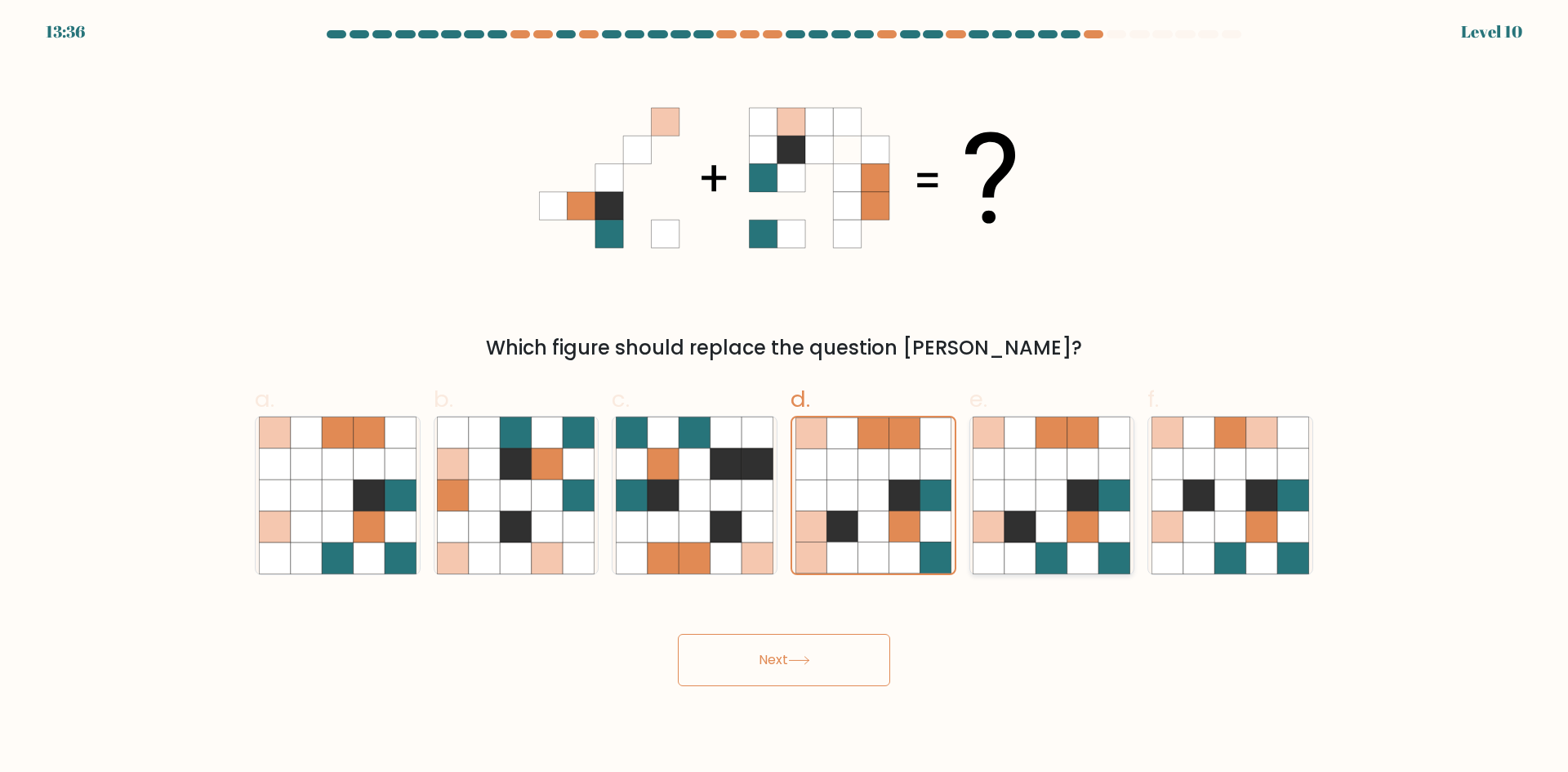
radio input "true"
click at [790, 661] on button "Next" at bounding box center [784, 660] width 212 height 53
click at [1080, 457] on icon at bounding box center [1082, 463] width 31 height 31
click at [785, 397] on input "e." at bounding box center [784, 391] width 1 height 11
click at [788, 649] on button "Next" at bounding box center [784, 660] width 212 height 53
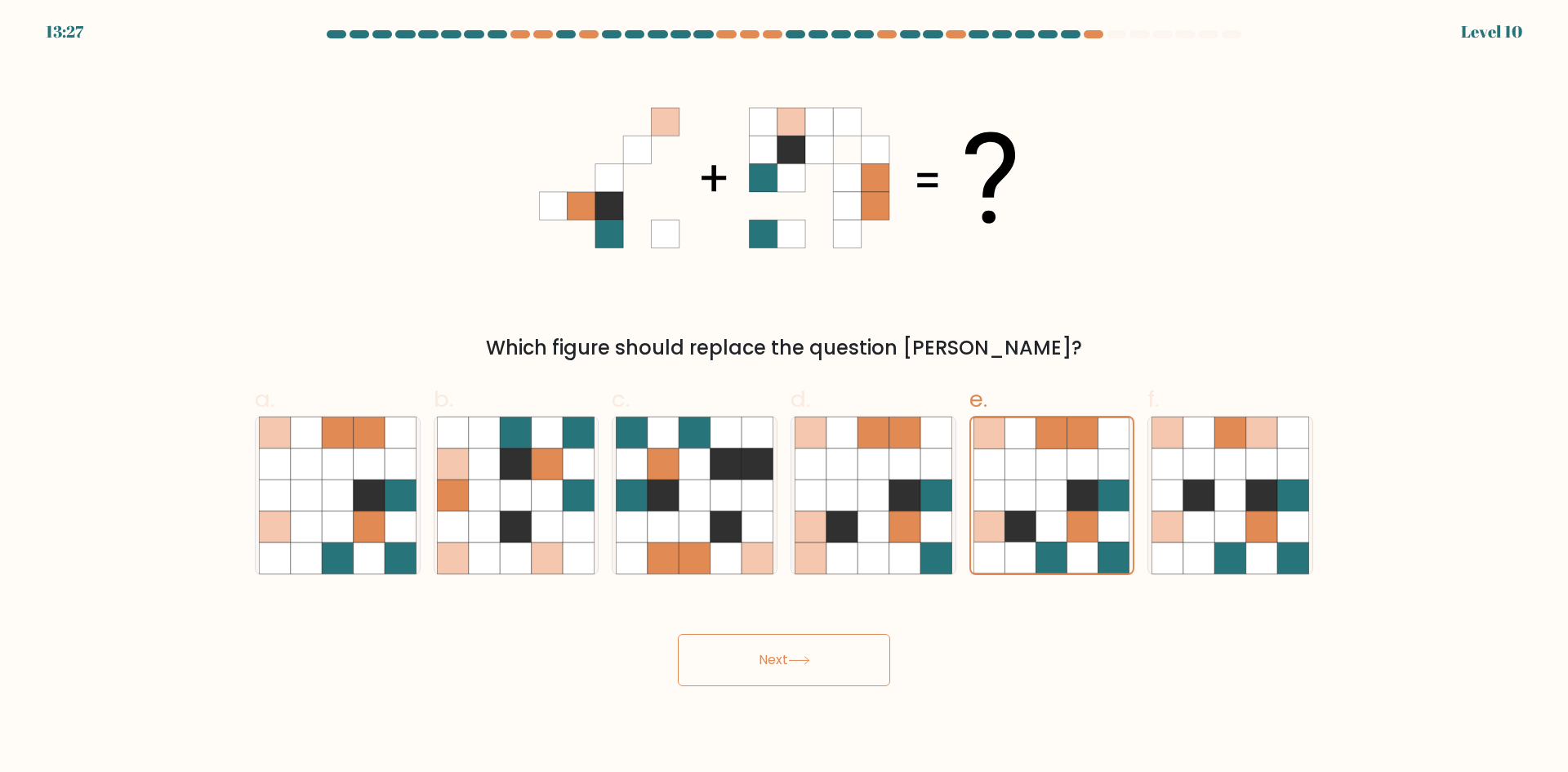
click at [799, 672] on button "Next" at bounding box center [784, 660] width 212 height 53
click at [744, 670] on button "Next" at bounding box center [784, 660] width 212 height 53
click at [787, 646] on button "Next" at bounding box center [784, 660] width 212 height 53
click at [1024, 494] on icon at bounding box center [1020, 495] width 31 height 31
click at [785, 397] on input "e." at bounding box center [784, 391] width 1 height 11
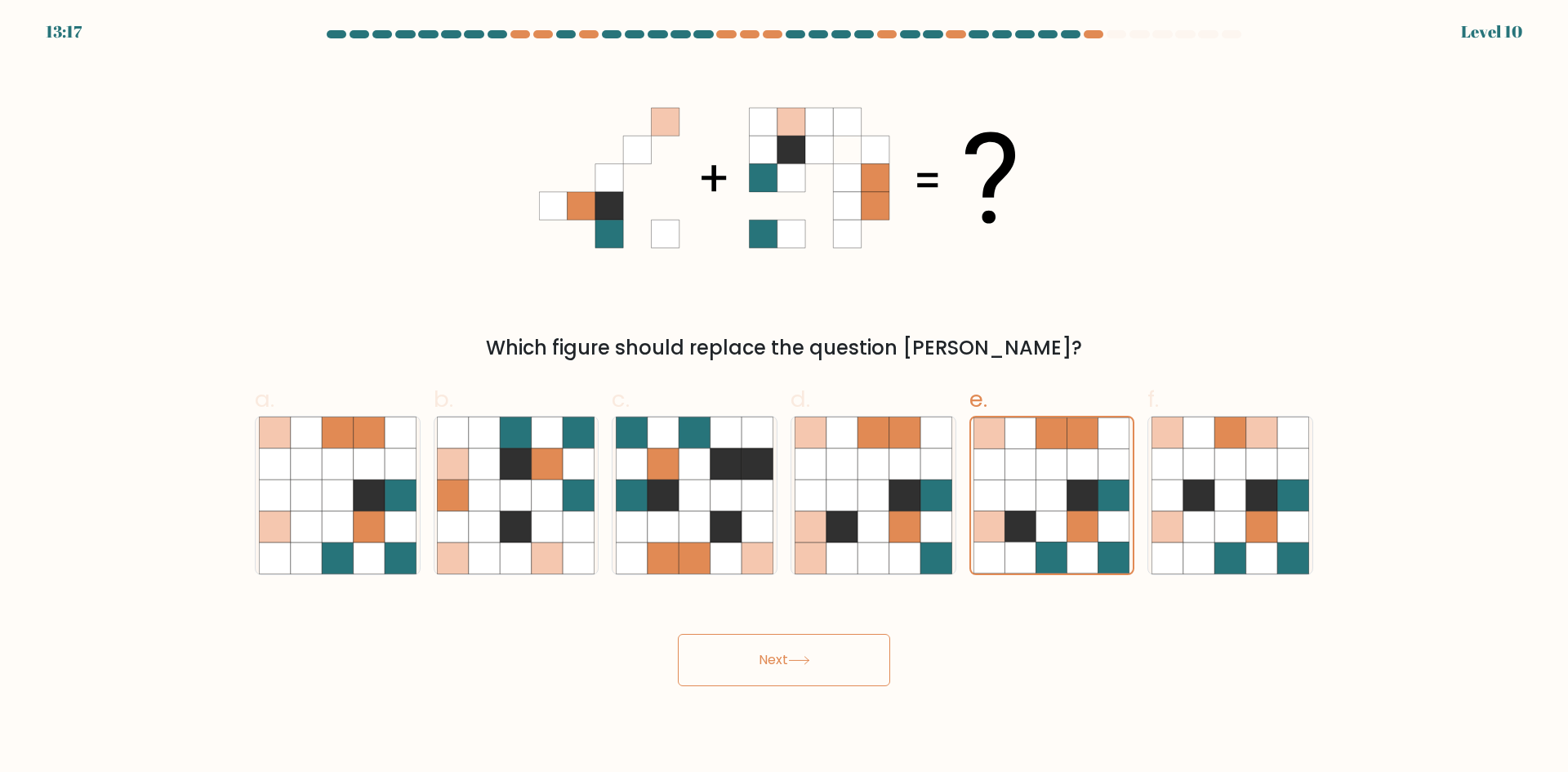
click at [768, 676] on button "Next" at bounding box center [784, 660] width 212 height 53
click at [807, 650] on button "Next" at bounding box center [784, 660] width 212 height 53
click at [807, 649] on button "Next" at bounding box center [784, 660] width 212 height 53
click at [903, 513] on icon at bounding box center [905, 527] width 31 height 31
click at [785, 397] on input "d." at bounding box center [784, 391] width 1 height 11
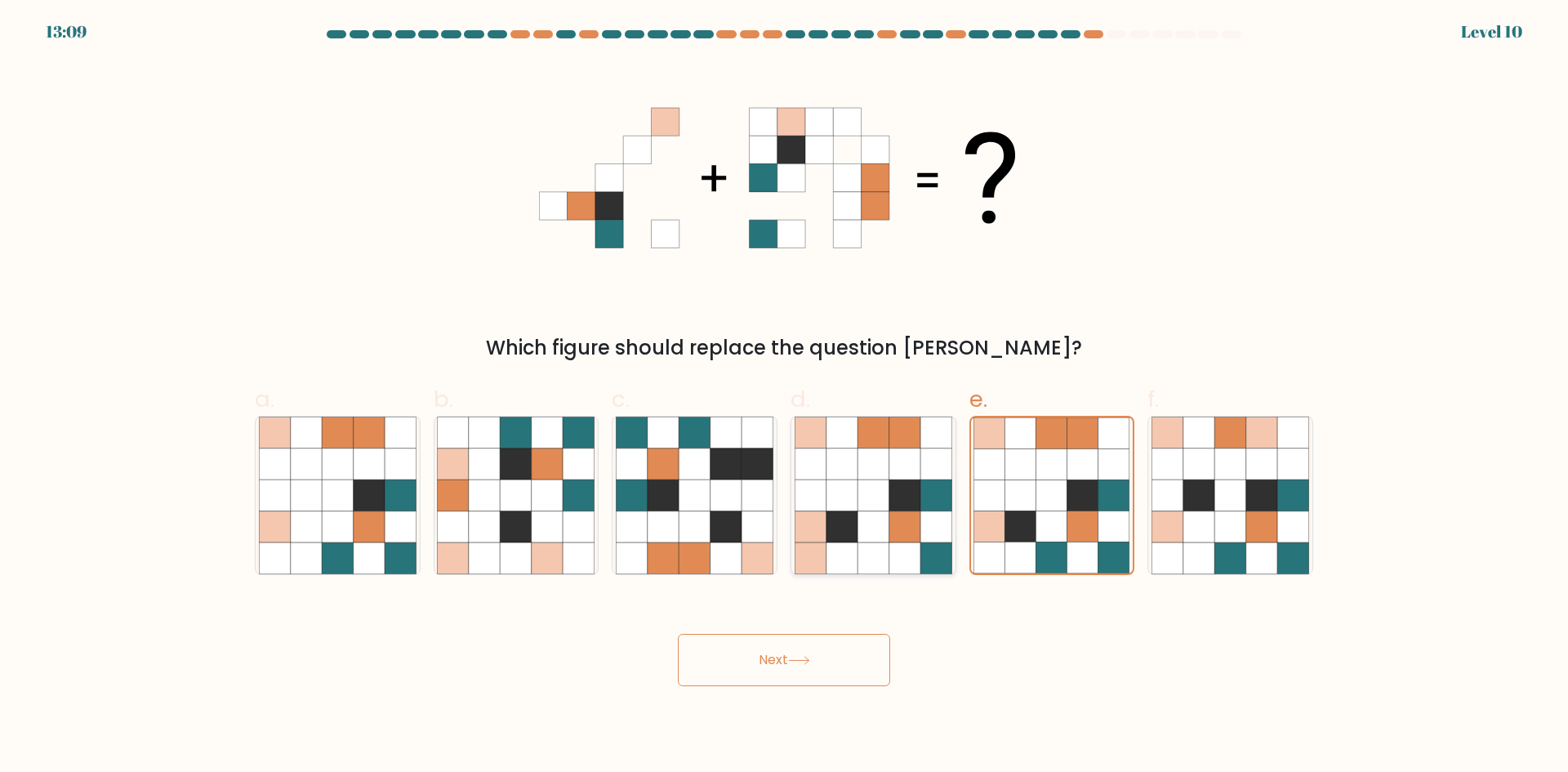
radio input "true"
click at [1026, 487] on icon at bounding box center [1019, 495] width 31 height 31
click at [785, 397] on input "e." at bounding box center [784, 391] width 1 height 11
radio input "true"
click at [862, 677] on button "Next" at bounding box center [784, 660] width 212 height 53
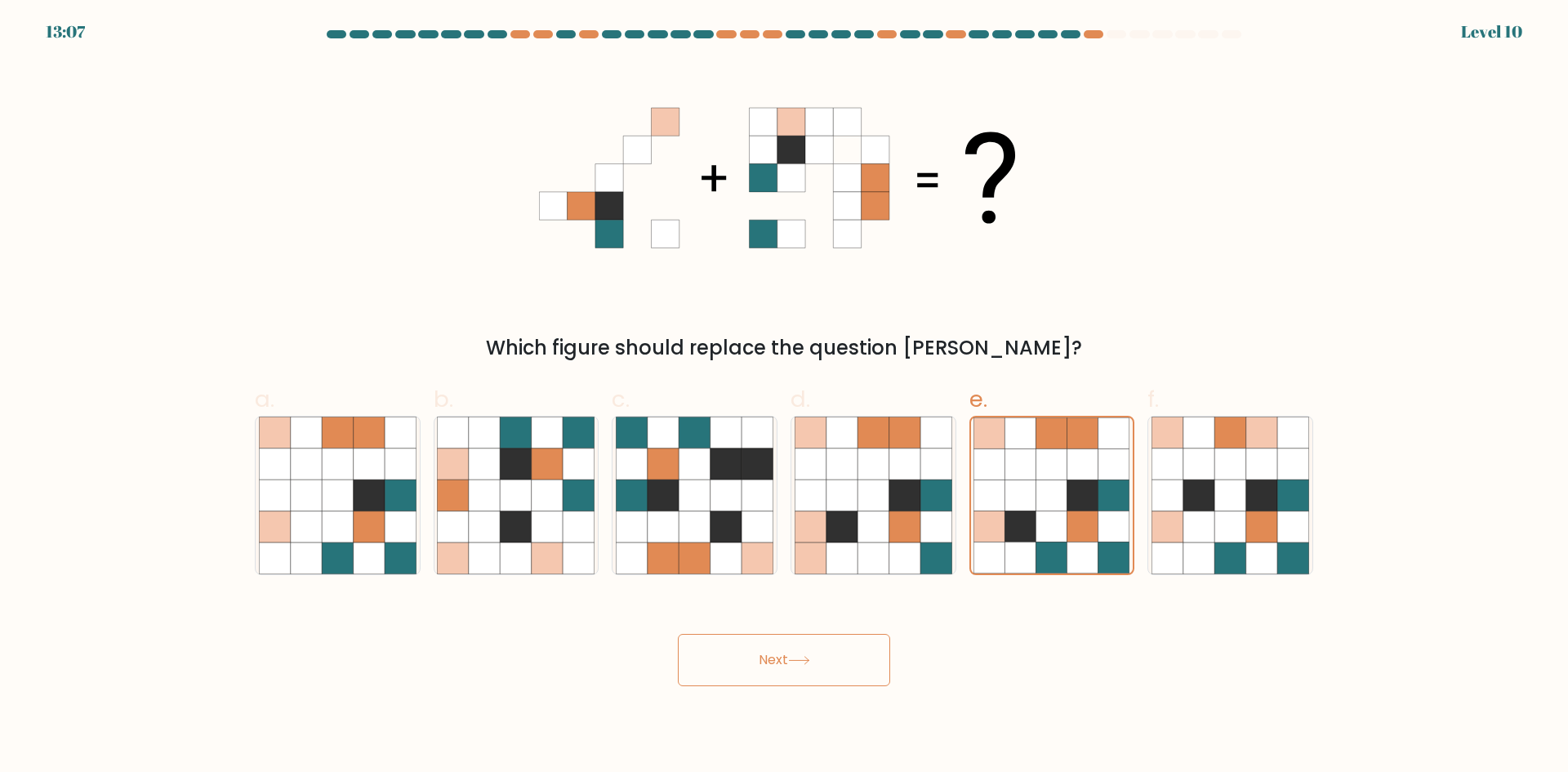
click at [764, 671] on button "Next" at bounding box center [784, 660] width 212 height 53
click at [723, 667] on button "Next" at bounding box center [784, 660] width 212 height 53
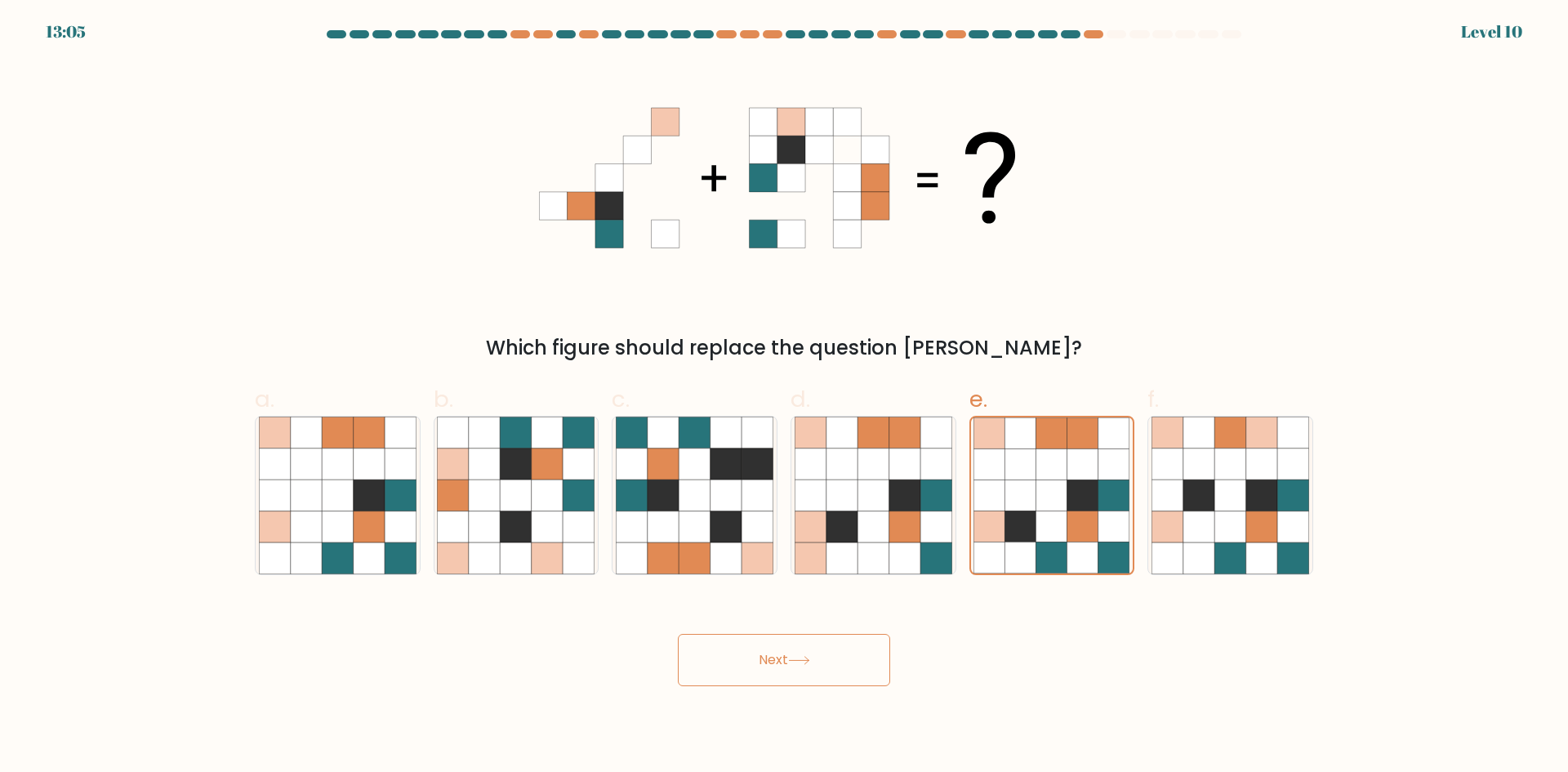
click at [723, 667] on button "Next" at bounding box center [784, 660] width 212 height 53
click at [728, 666] on button "Next" at bounding box center [784, 660] width 212 height 53
click at [1033, 457] on icon at bounding box center [1020, 463] width 31 height 31
click at [785, 397] on input "e." at bounding box center [784, 391] width 1 height 11
click at [803, 667] on button "Next" at bounding box center [784, 660] width 212 height 53
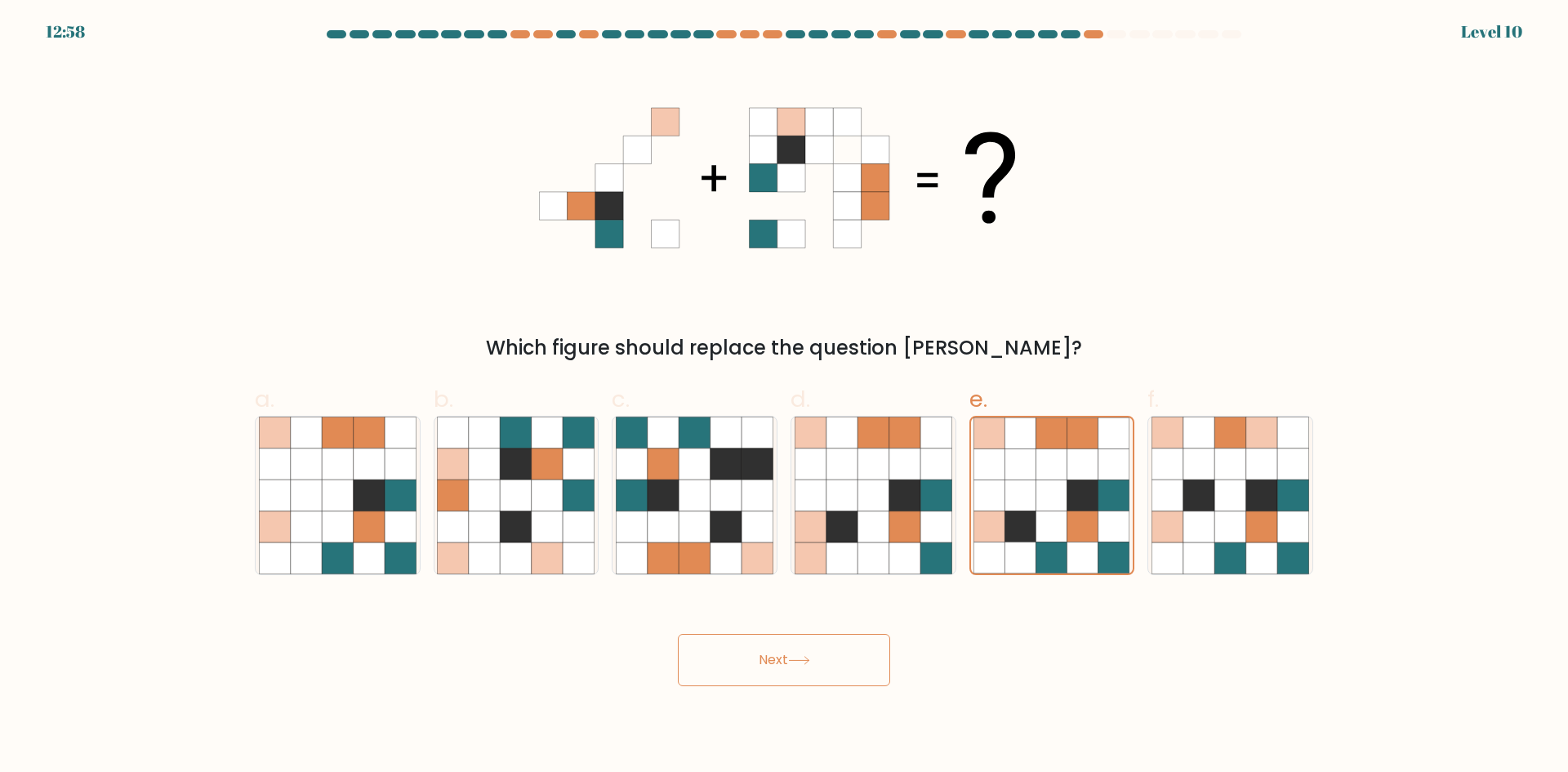
click at [794, 666] on button "Next" at bounding box center [784, 660] width 212 height 53
click at [1068, 499] on icon at bounding box center [1082, 495] width 31 height 31
click at [785, 397] on input "e." at bounding box center [784, 391] width 1 height 11
click at [741, 650] on button "Next" at bounding box center [784, 660] width 212 height 53
click at [759, 657] on button "Next" at bounding box center [784, 660] width 212 height 53
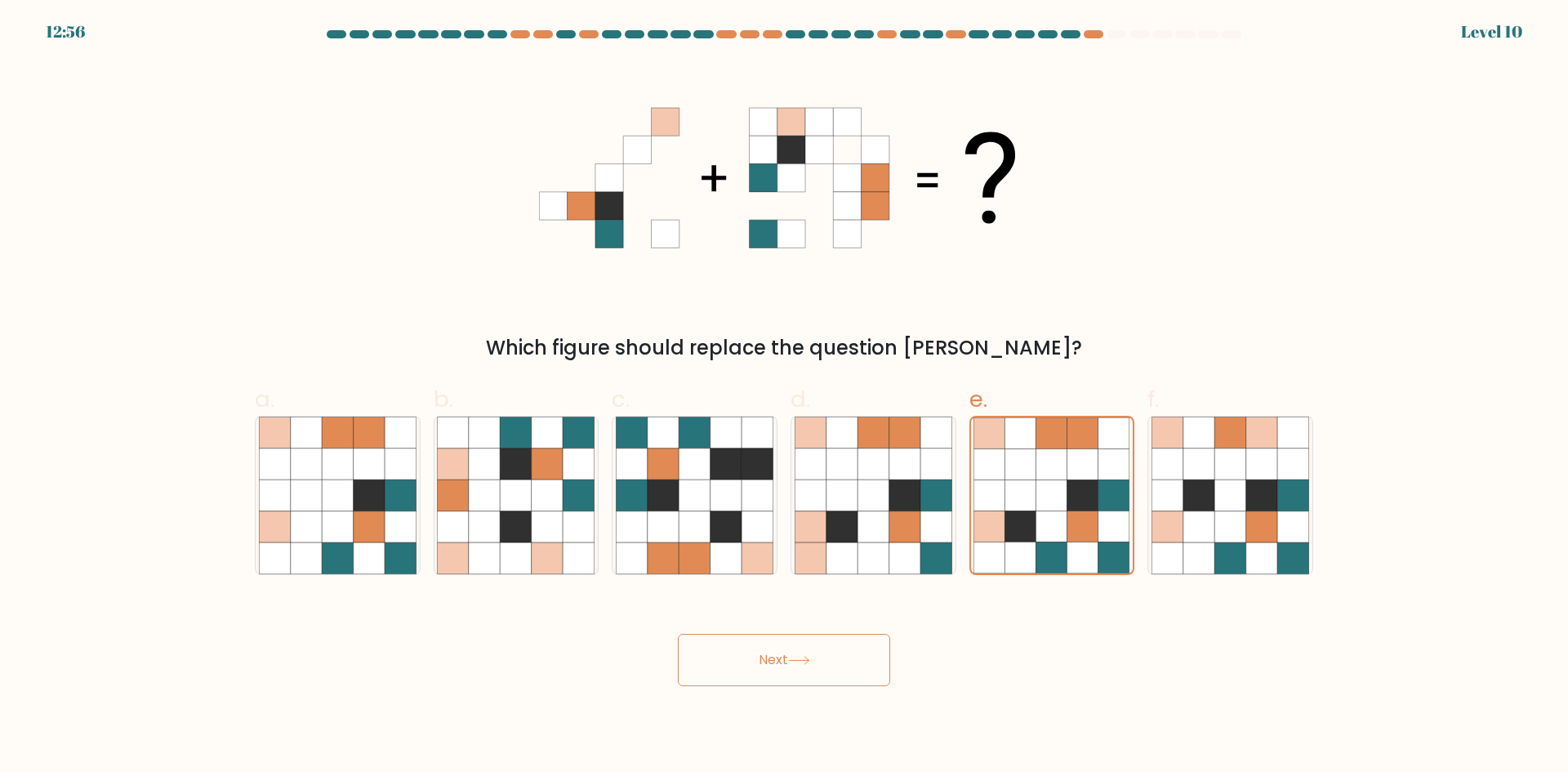
click at [759, 657] on button "Next" at bounding box center [784, 660] width 212 height 53
click at [759, 658] on button "Next" at bounding box center [784, 660] width 212 height 53
click at [762, 660] on button "Next" at bounding box center [784, 660] width 212 height 53
click at [763, 660] on button "Next" at bounding box center [784, 660] width 212 height 53
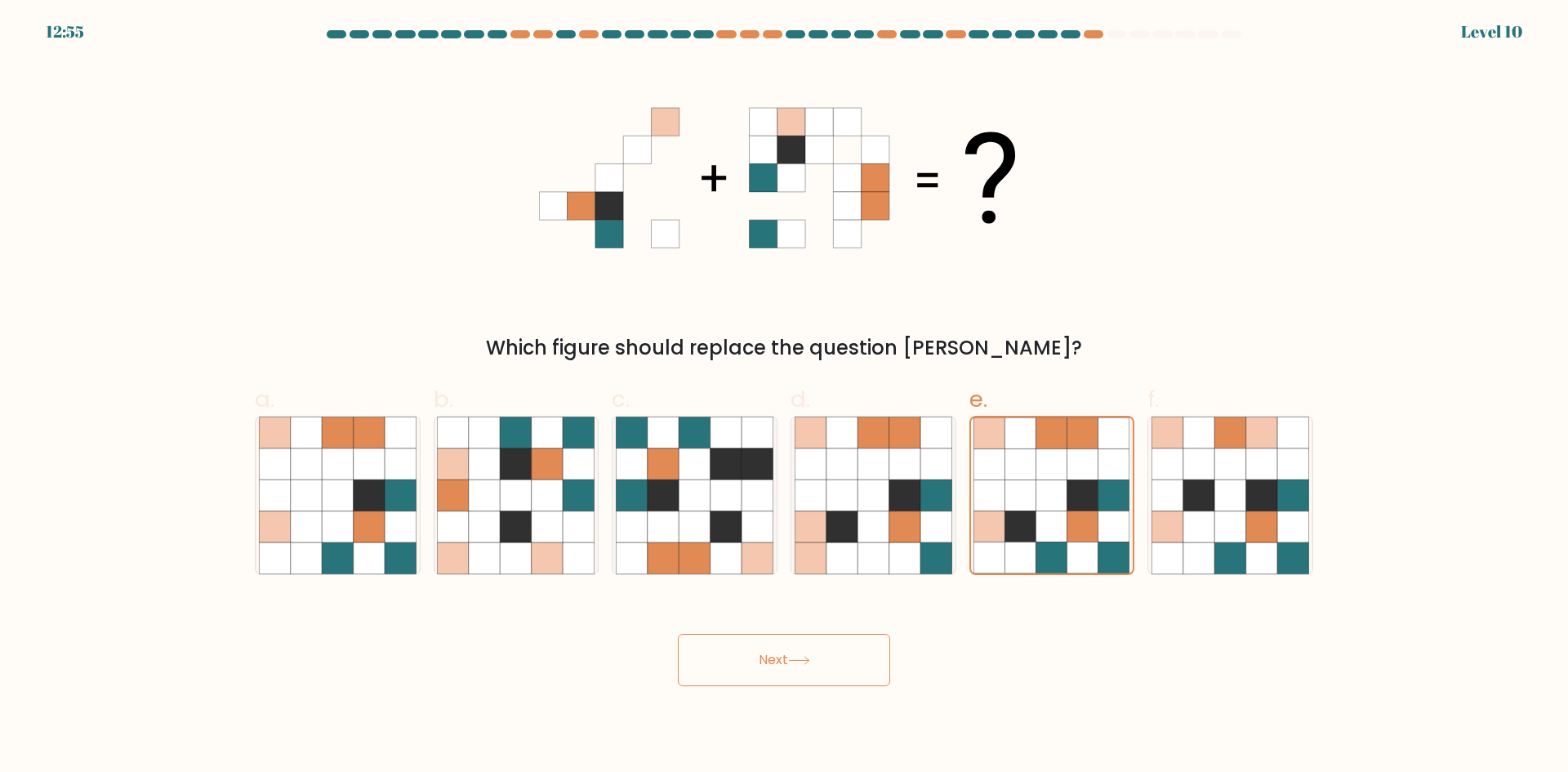
click at [764, 660] on button "Next" at bounding box center [784, 660] width 212 height 53
click at [765, 660] on button "Next" at bounding box center [784, 660] width 212 height 53
click at [765, 658] on button "Next" at bounding box center [784, 660] width 212 height 53
click at [1202, 491] on icon at bounding box center [1199, 495] width 31 height 31
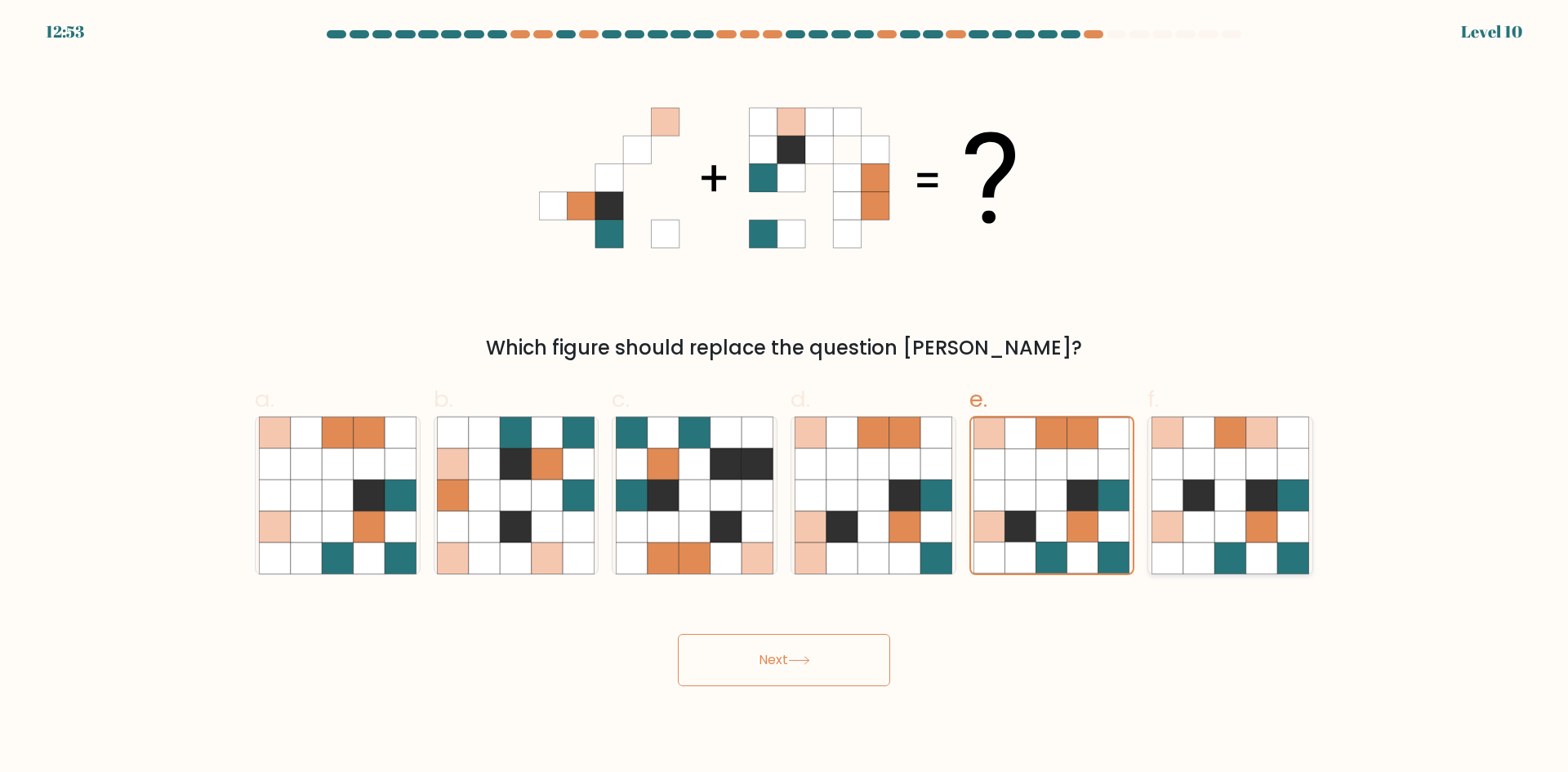
click at [785, 397] on input "f." at bounding box center [784, 391] width 1 height 11
radio input "true"
click at [1035, 499] on icon at bounding box center [1019, 495] width 31 height 31
click at [785, 397] on input "e." at bounding box center [784, 391] width 1 height 11
radio input "true"
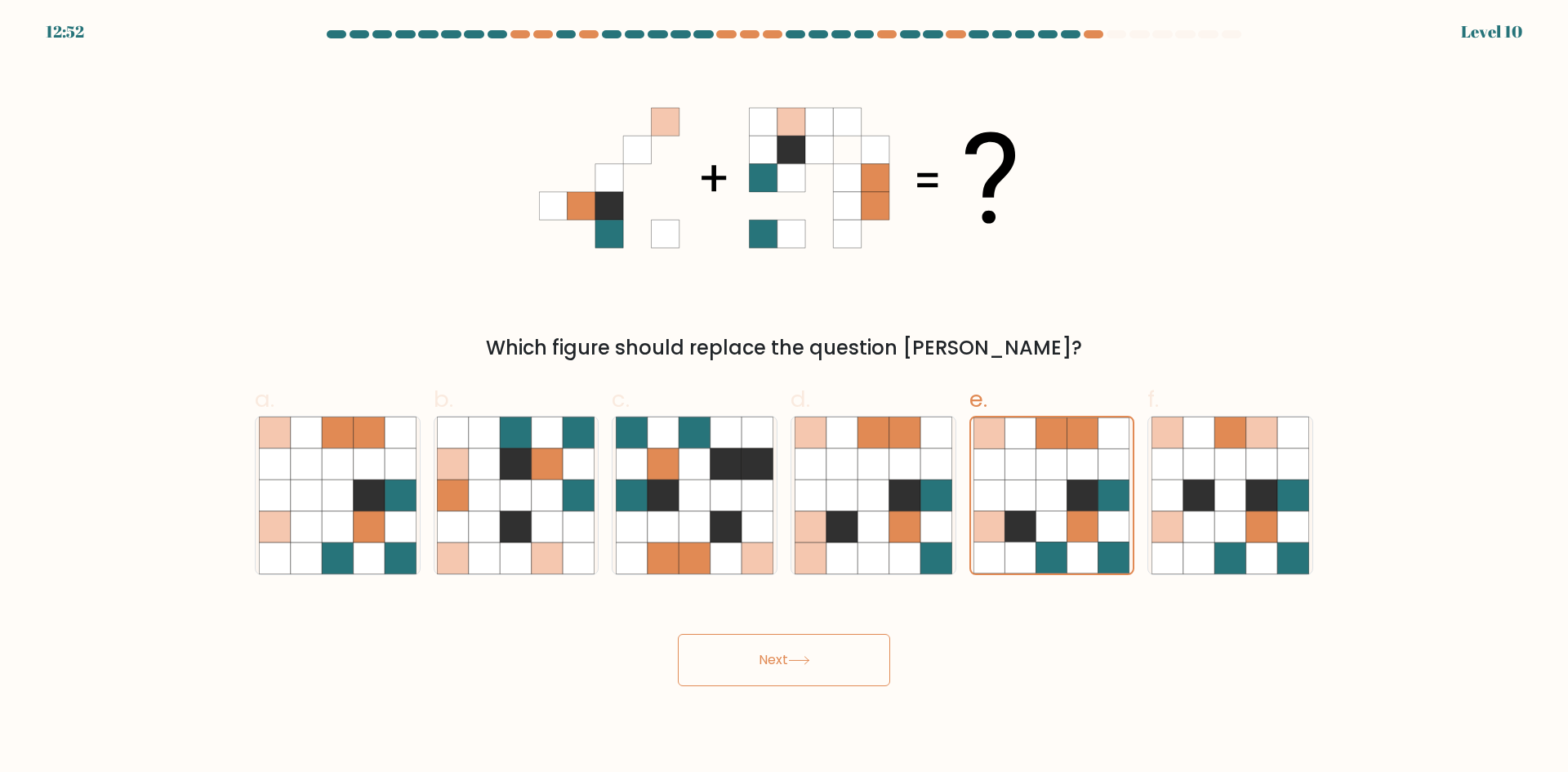
click at [846, 682] on button "Next" at bounding box center [784, 660] width 212 height 53
click at [834, 678] on button "Next" at bounding box center [784, 660] width 212 height 53
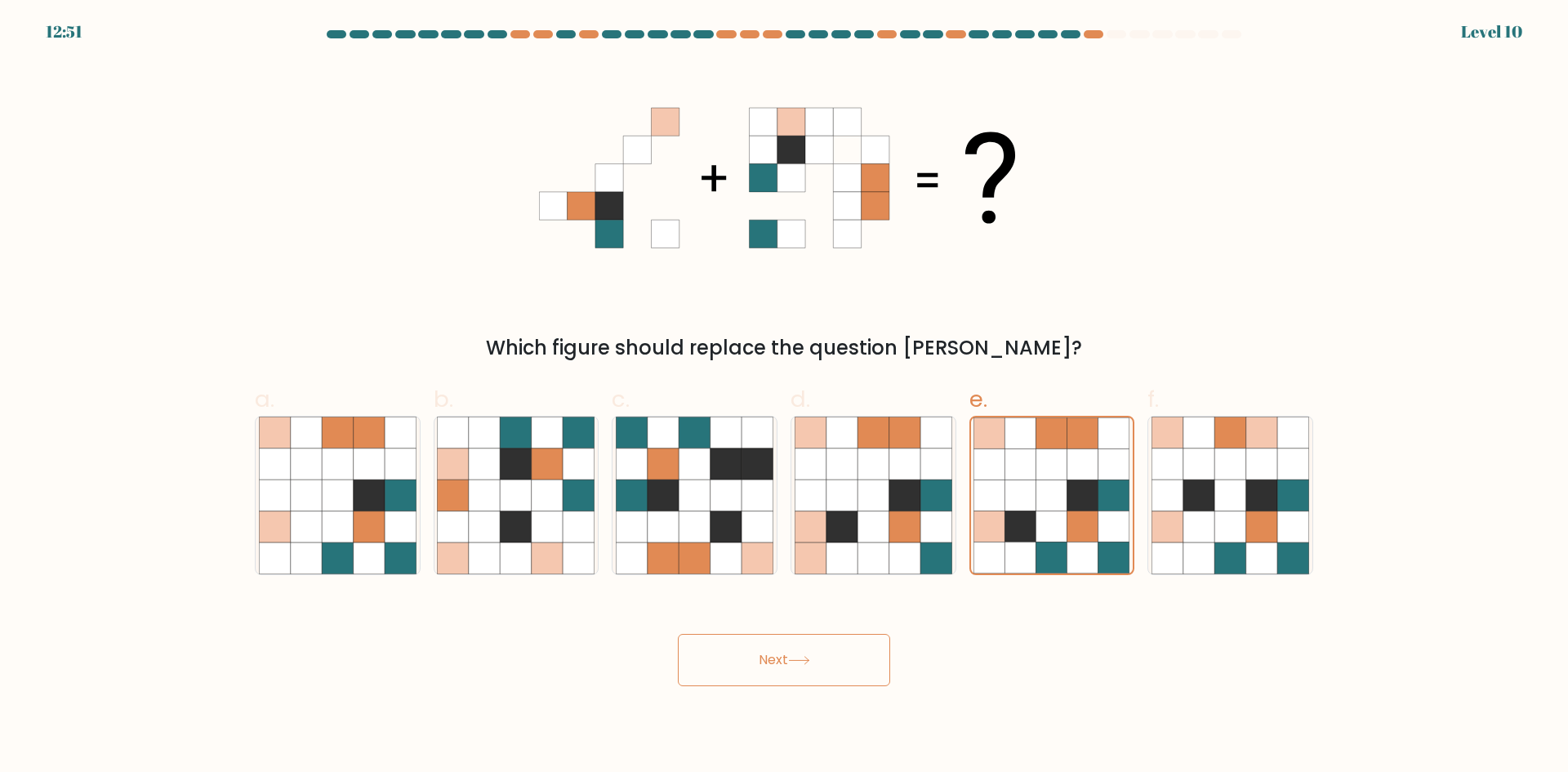
click at [834, 678] on button "Next" at bounding box center [784, 660] width 212 height 53
click at [833, 678] on button "Next" at bounding box center [784, 660] width 212 height 53
click at [821, 673] on button "Next" at bounding box center [784, 660] width 212 height 53
click at [818, 653] on button "Next" at bounding box center [784, 660] width 212 height 53
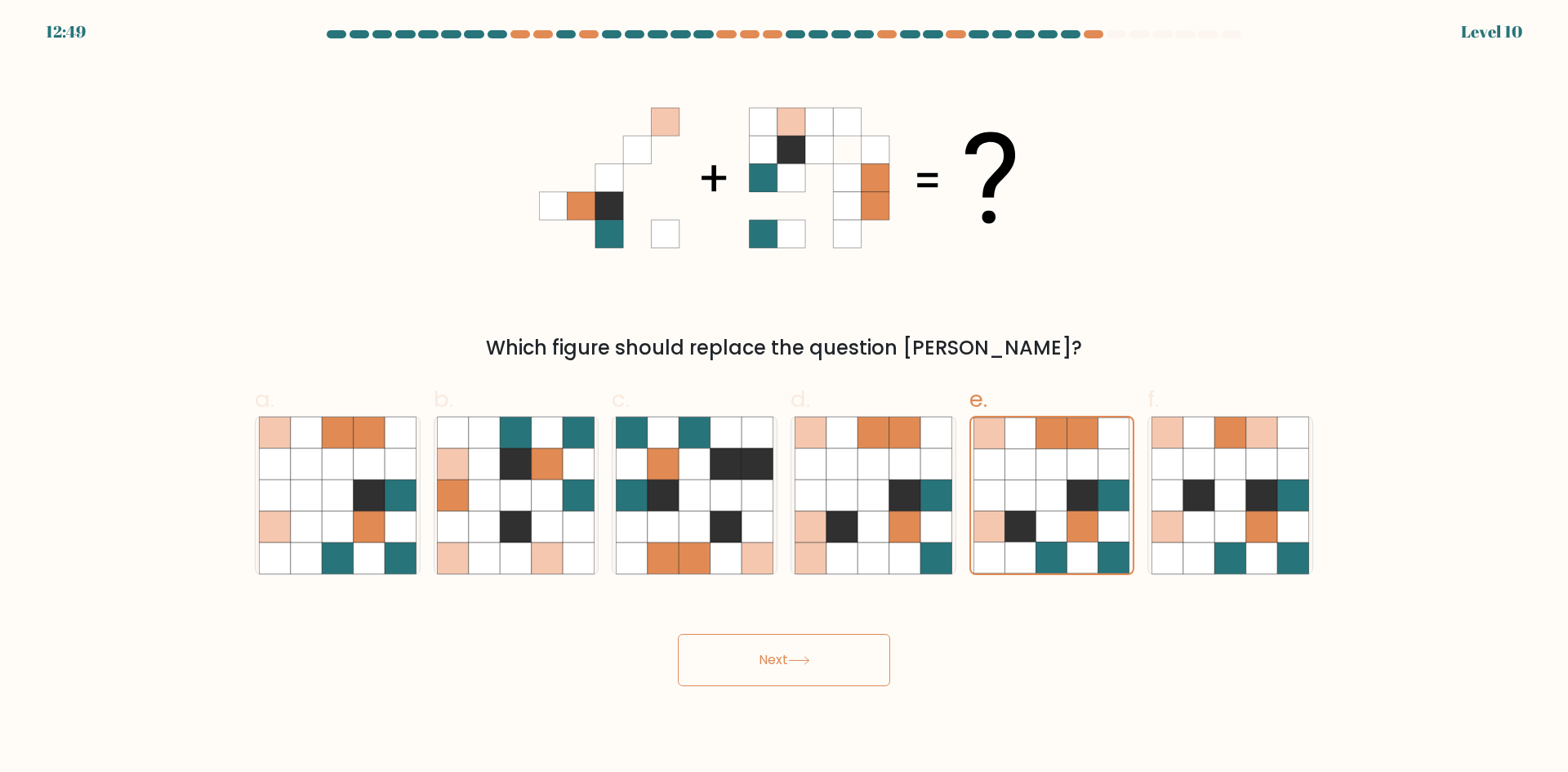
click at [817, 653] on button "Next" at bounding box center [784, 660] width 212 height 53
click at [784, 665] on button "Next" at bounding box center [784, 660] width 212 height 53
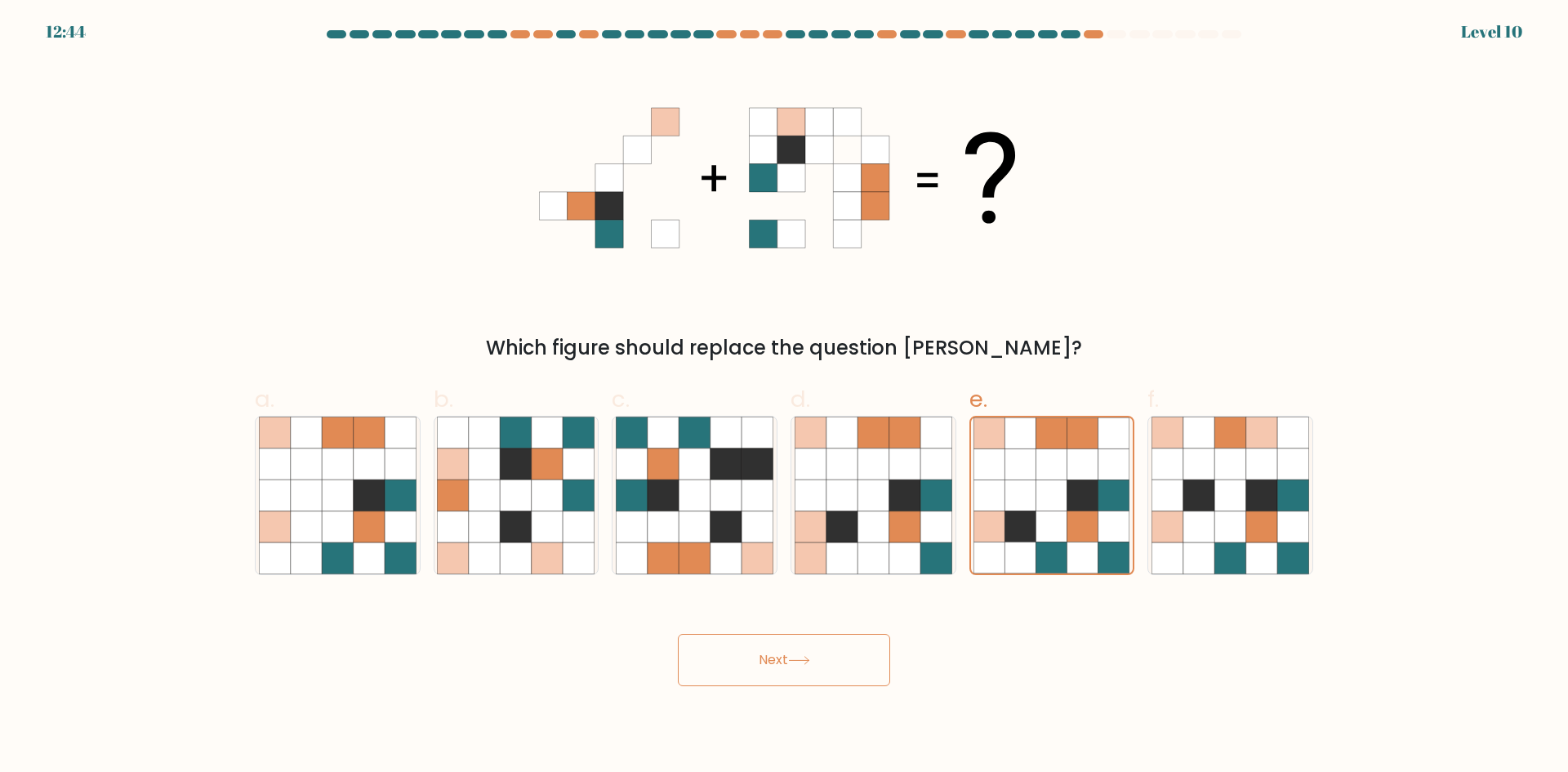
click at [784, 665] on button "Next" at bounding box center [784, 660] width 212 height 53
click at [782, 662] on button "Next" at bounding box center [784, 660] width 212 height 53
click at [777, 672] on button "Next" at bounding box center [784, 660] width 212 height 53
click at [1011, 499] on icon at bounding box center [1019, 495] width 31 height 31
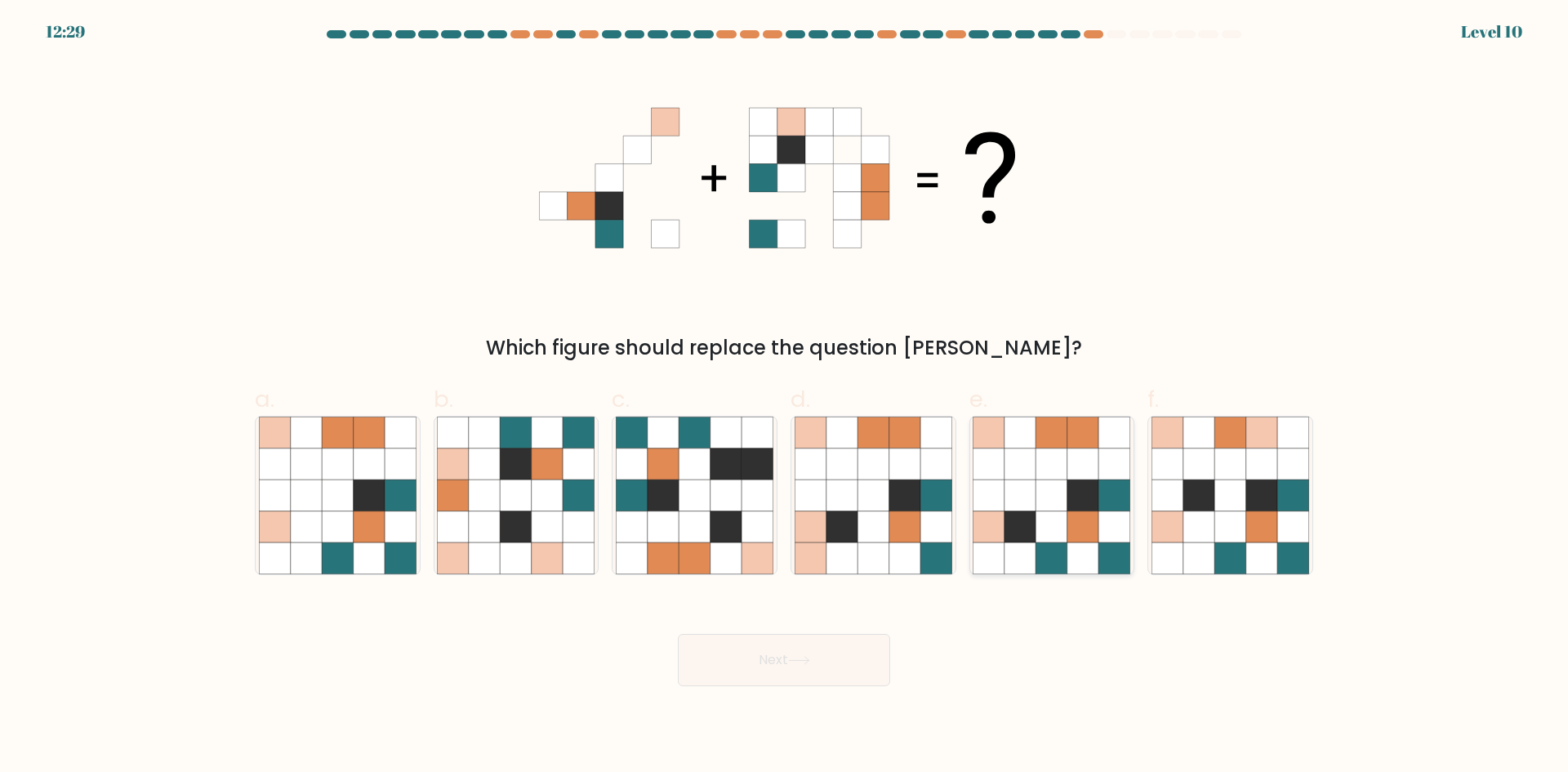
click at [785, 397] on input "e." at bounding box center [784, 391] width 1 height 11
radio input "true"
click at [852, 660] on button "Next" at bounding box center [784, 660] width 212 height 53
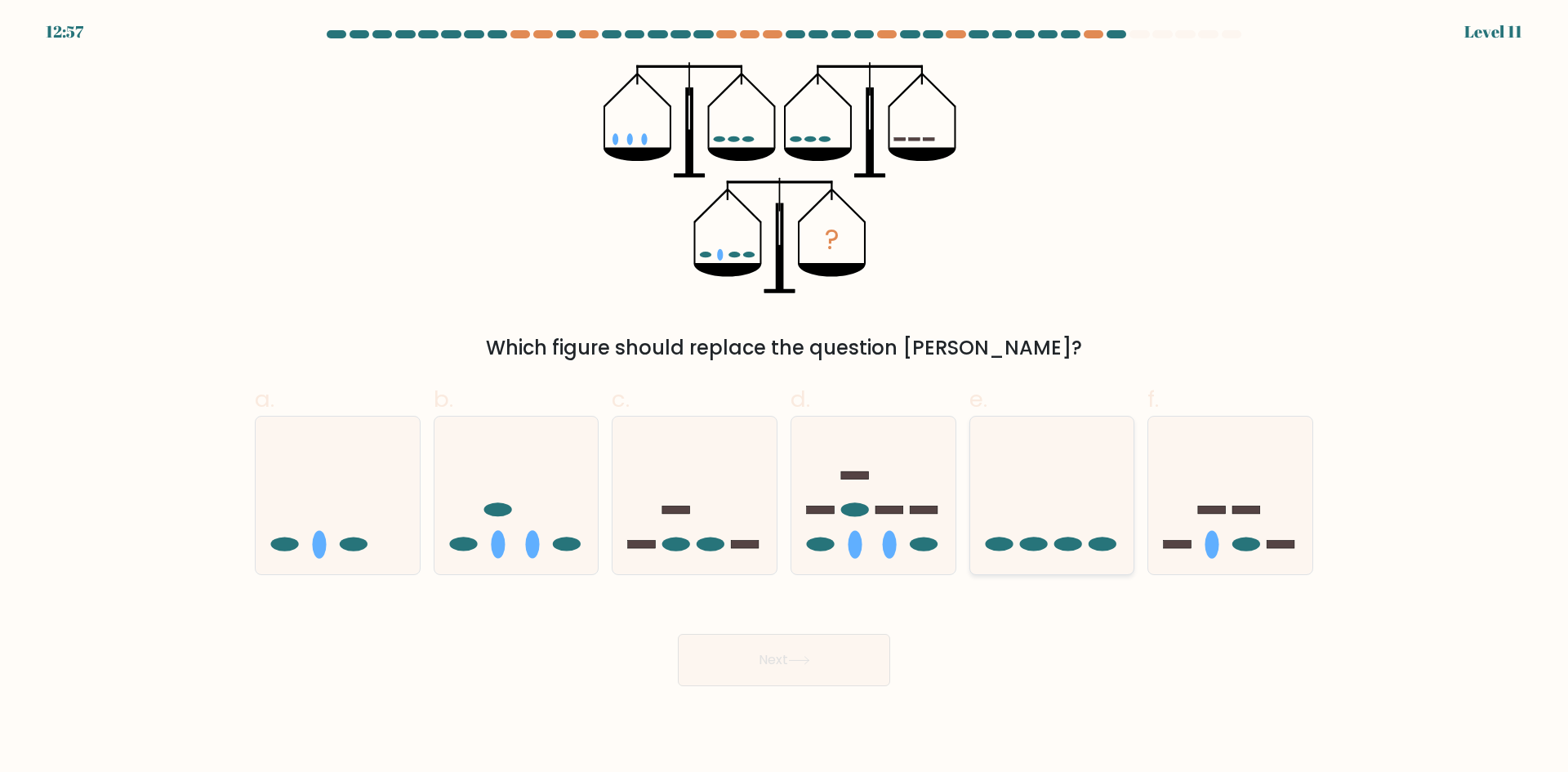
click at [1103, 547] on ellipse at bounding box center [1103, 545] width 28 height 14
click at [785, 397] on input "e." at bounding box center [784, 391] width 1 height 11
radio input "true"
click at [754, 658] on button "Next" at bounding box center [784, 660] width 212 height 53
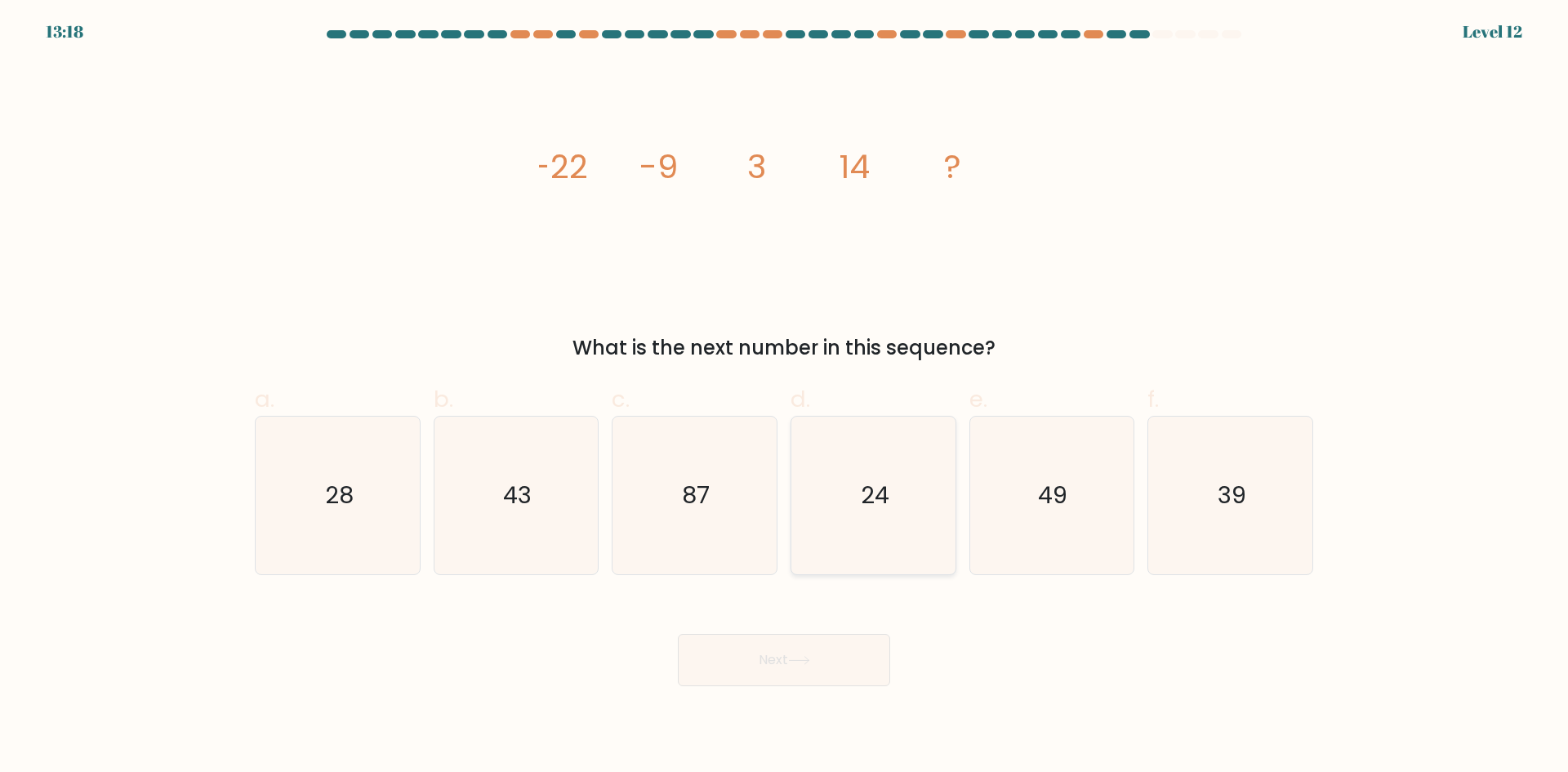
click at [887, 459] on icon "24" at bounding box center [873, 495] width 157 height 157
click at [785, 397] on input "d. 24" at bounding box center [784, 391] width 1 height 11
radio input "true"
click at [833, 657] on button "Next" at bounding box center [784, 660] width 212 height 53
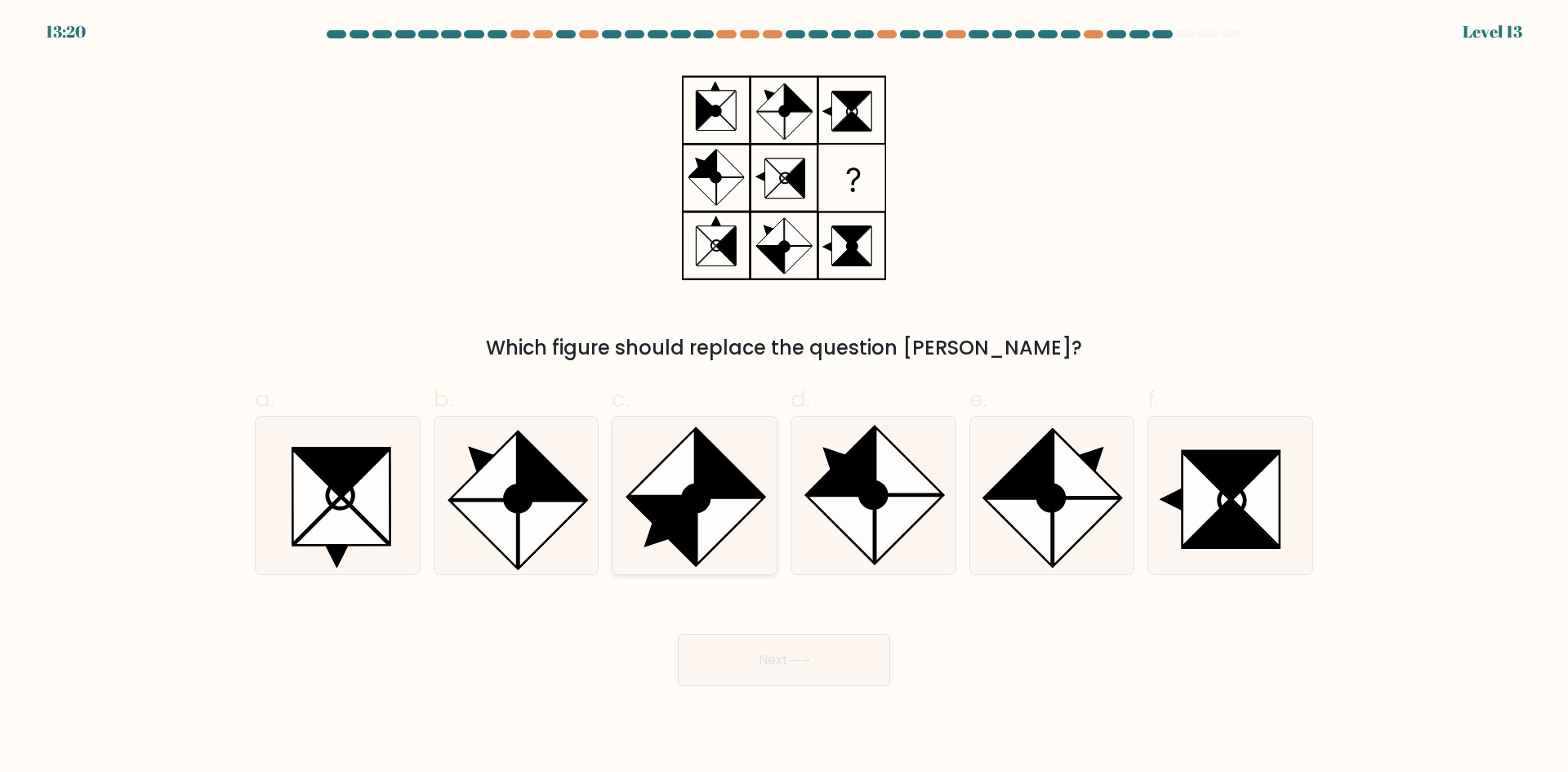
click at [735, 476] on icon at bounding box center [730, 462] width 67 height 67
click at [784, 397] on input "c." at bounding box center [784, 391] width 1 height 11
radio input "true"
click at [759, 652] on button "Next" at bounding box center [784, 660] width 212 height 53
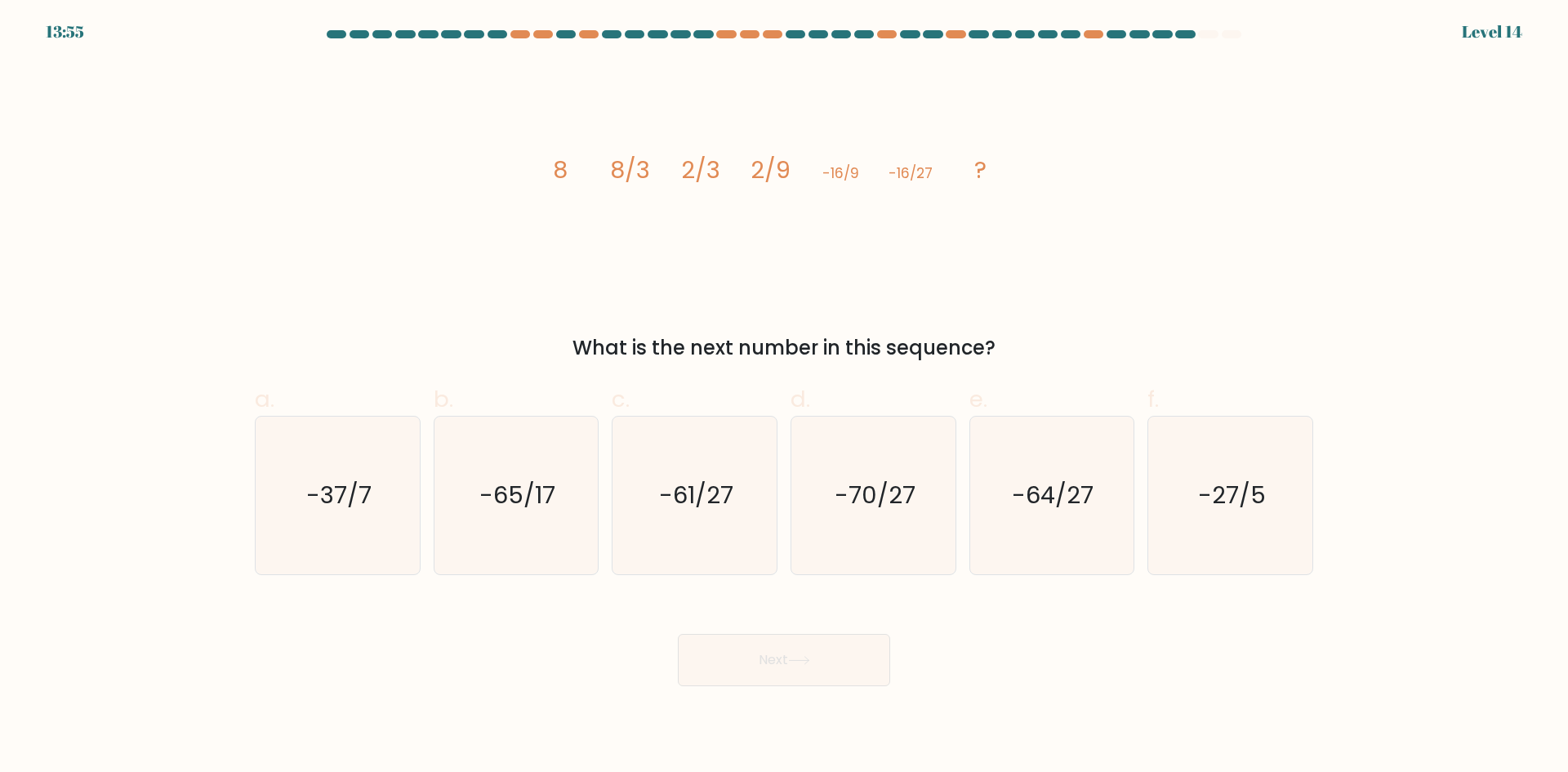
click at [908, 180] on tspan "-16/27" at bounding box center [911, 173] width 44 height 20
click at [858, 186] on icon "image/svg+xml 8 8/3 2/3 2/9 -16/9 -16/27 ?" at bounding box center [784, 177] width 490 height 232
click at [817, 152] on icon "image/svg+xml 8 8/3 2/3 2/9 -16/9 -16/27 ?" at bounding box center [784, 177] width 490 height 232
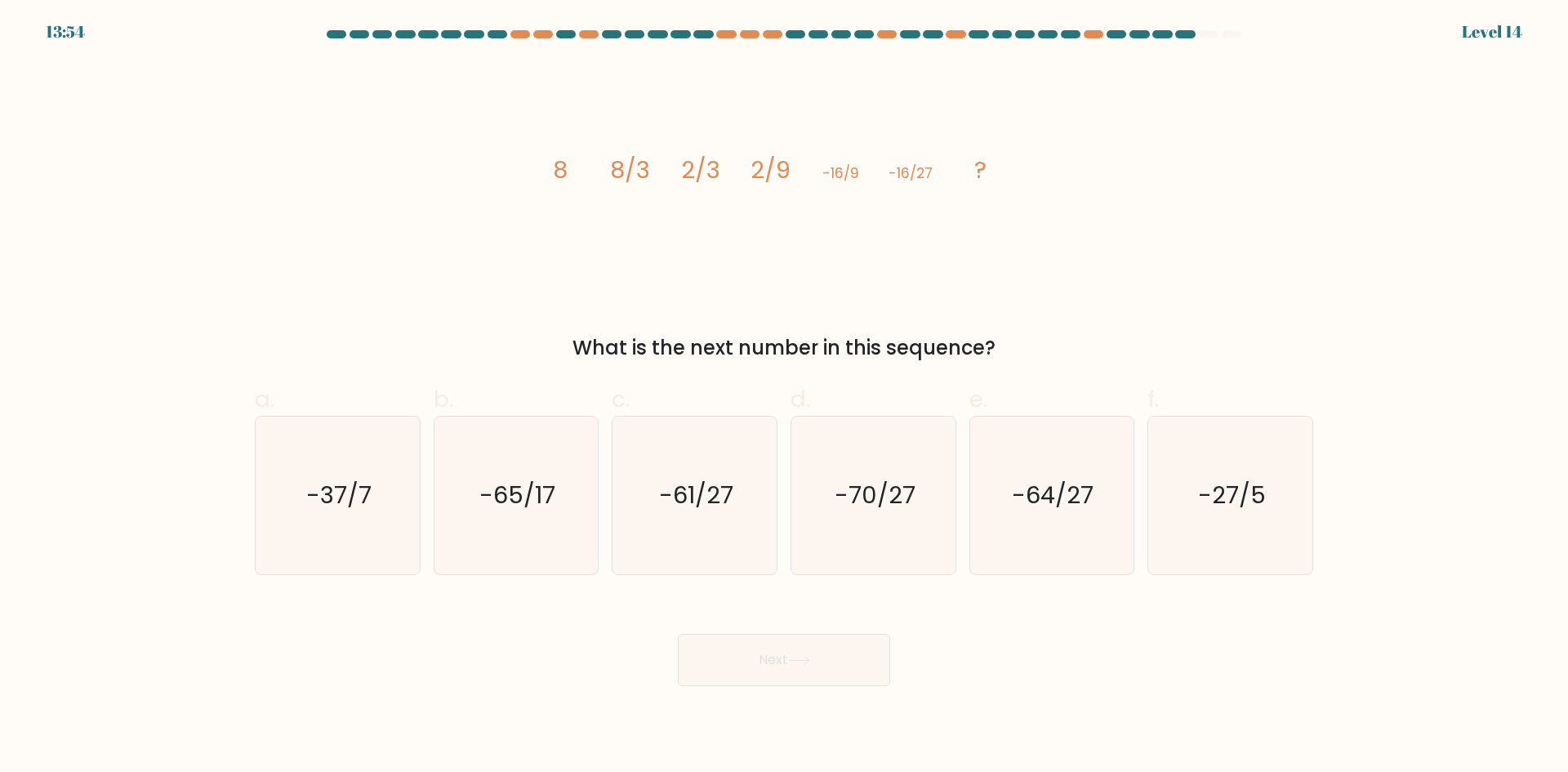
click at [850, 163] on icon "image/svg+xml 8 8/3 2/3 2/9 -16/9 -16/27 ?" at bounding box center [784, 177] width 490 height 232
click at [850, 163] on tspan "-16/9" at bounding box center [840, 173] width 37 height 20
click at [739, 171] on icon "image/svg+xml 8 8/3 2/3 2/9 -16/9 -16/27 ?" at bounding box center [784, 177] width 490 height 232
click at [778, 169] on tspan "2/9" at bounding box center [771, 169] width 40 height 33
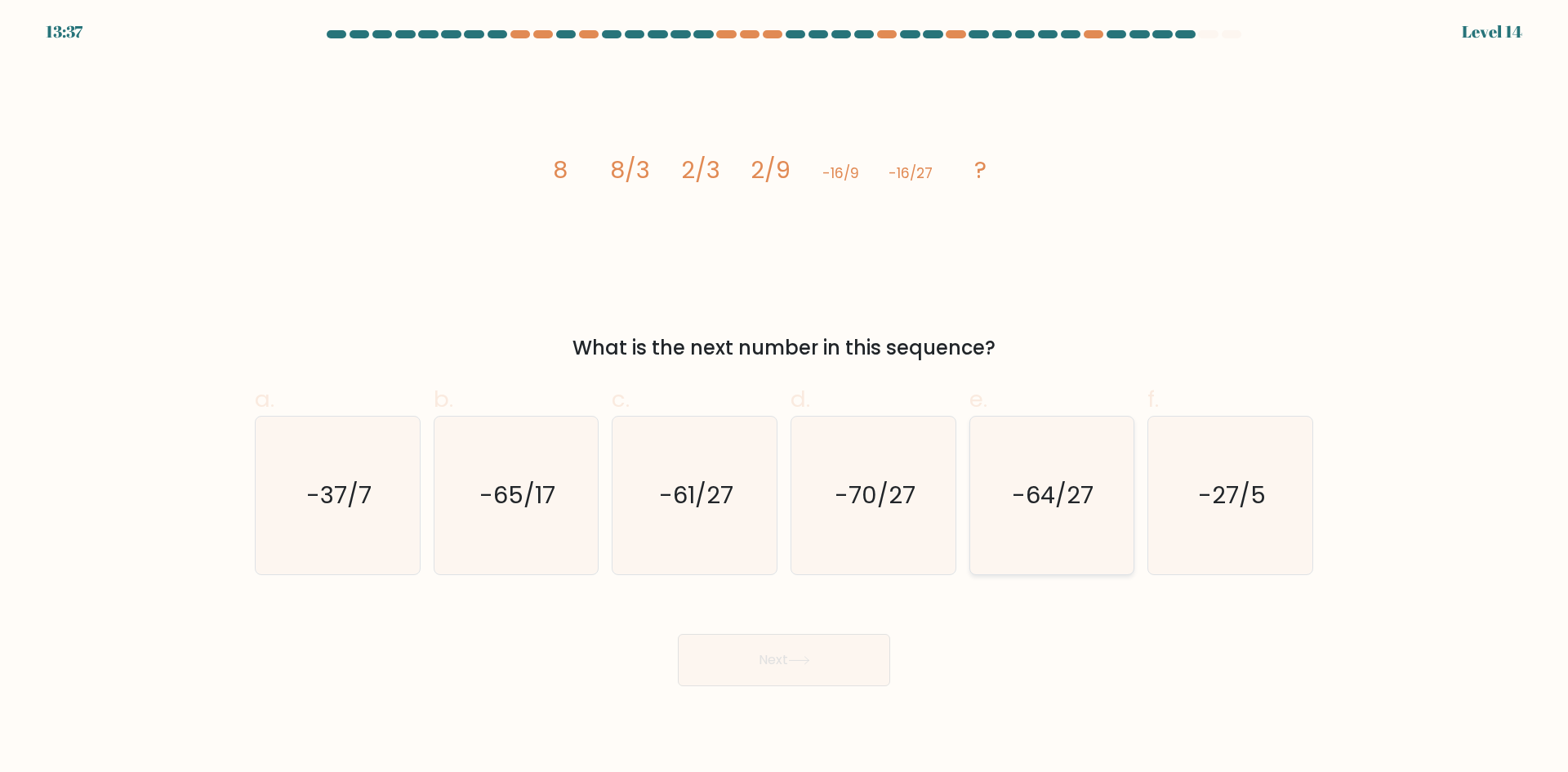
click at [1049, 485] on text "-64/27" at bounding box center [1053, 495] width 82 height 33
click at [785, 397] on input "e. -64/27" at bounding box center [784, 391] width 1 height 11
radio input "true"
click at [838, 664] on button "Next" at bounding box center [784, 660] width 212 height 53
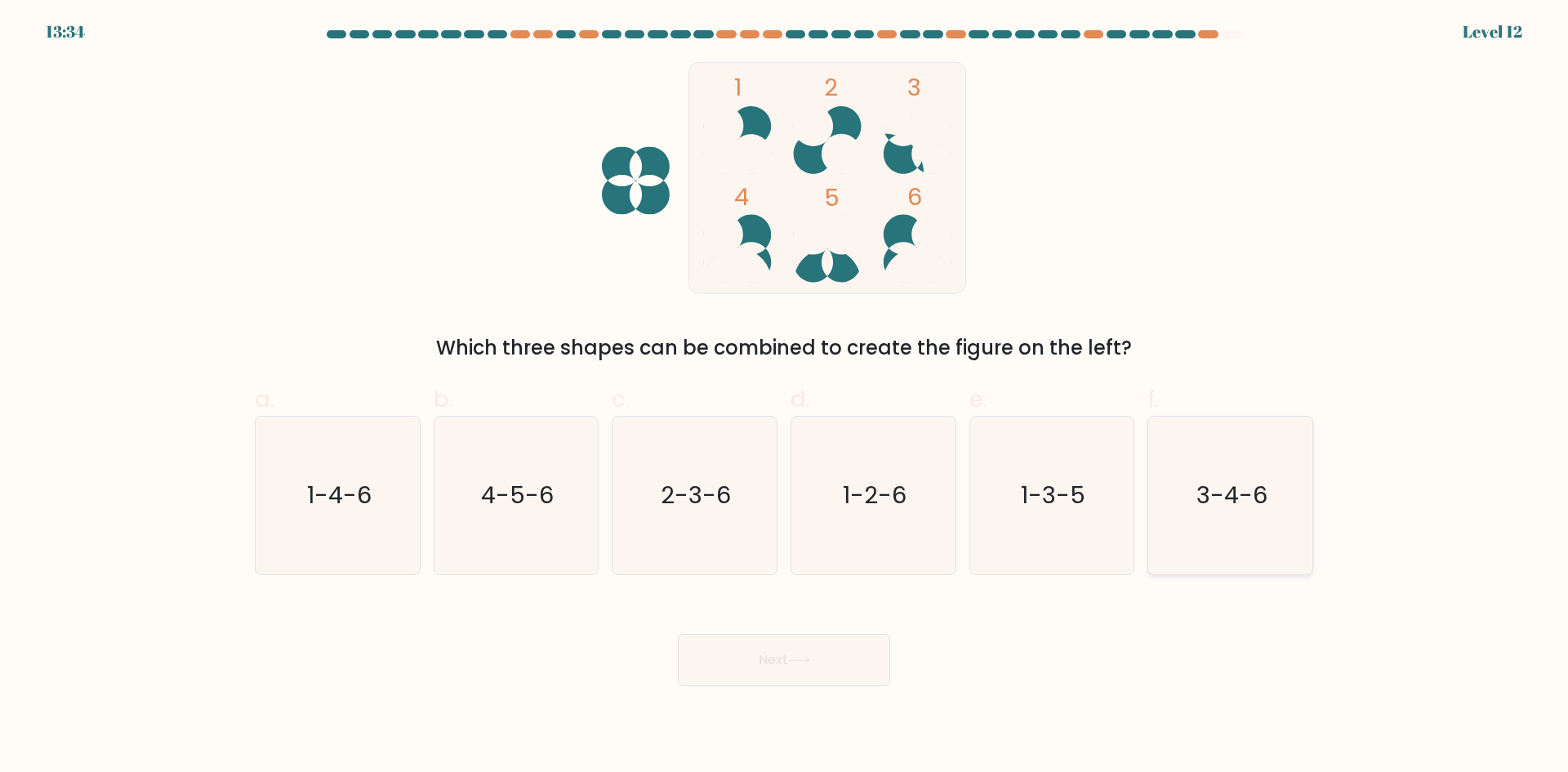
click at [1201, 517] on icon "3-4-6" at bounding box center [1231, 495] width 157 height 157
click at [785, 397] on input "f. 3-4-6" at bounding box center [784, 391] width 1 height 11
radio input "true"
click at [761, 670] on button "Next" at bounding box center [784, 660] width 212 height 53
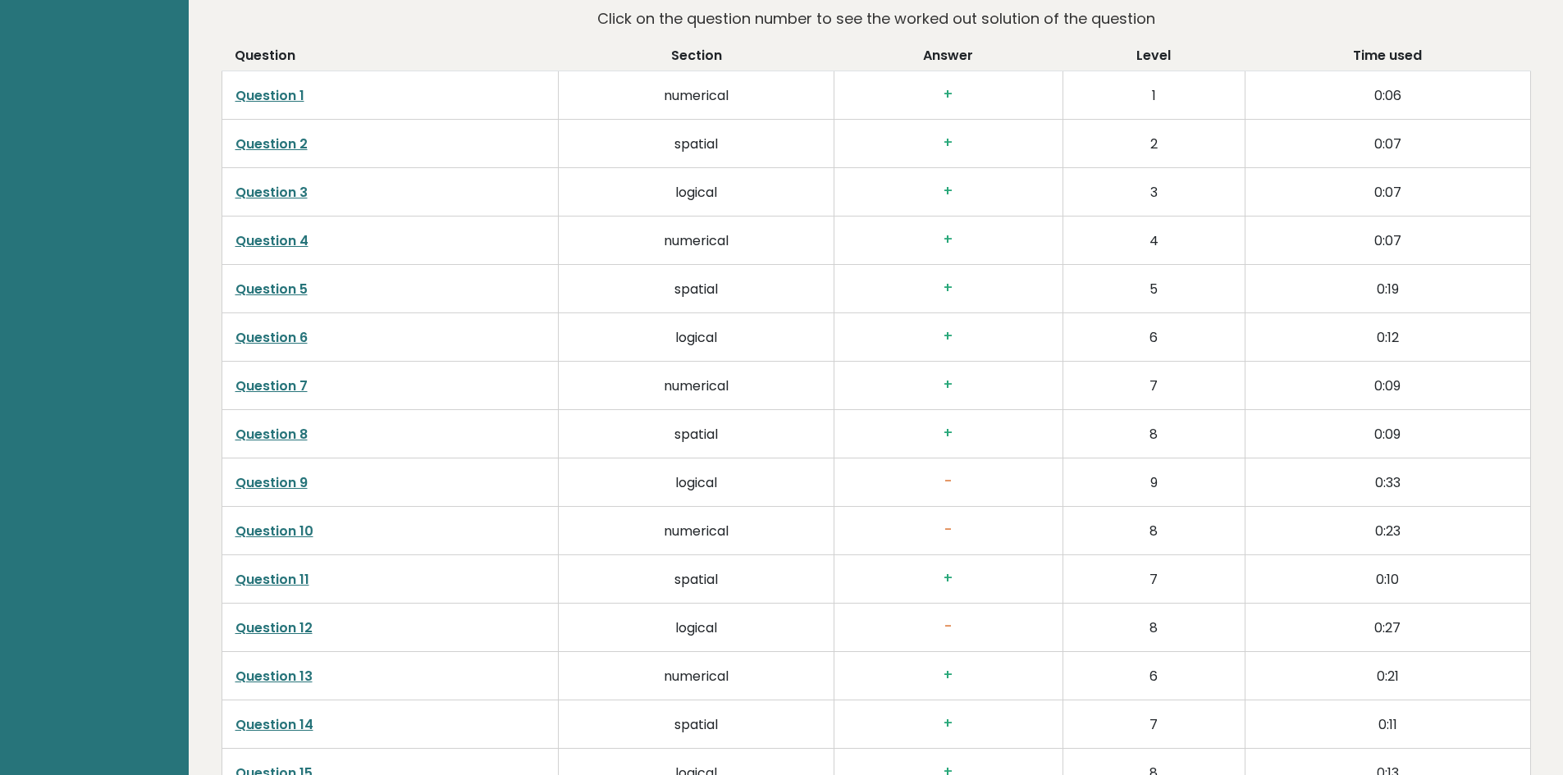
scroll to position [2443, 0]
